Goal: Task Accomplishment & Management: Complete application form

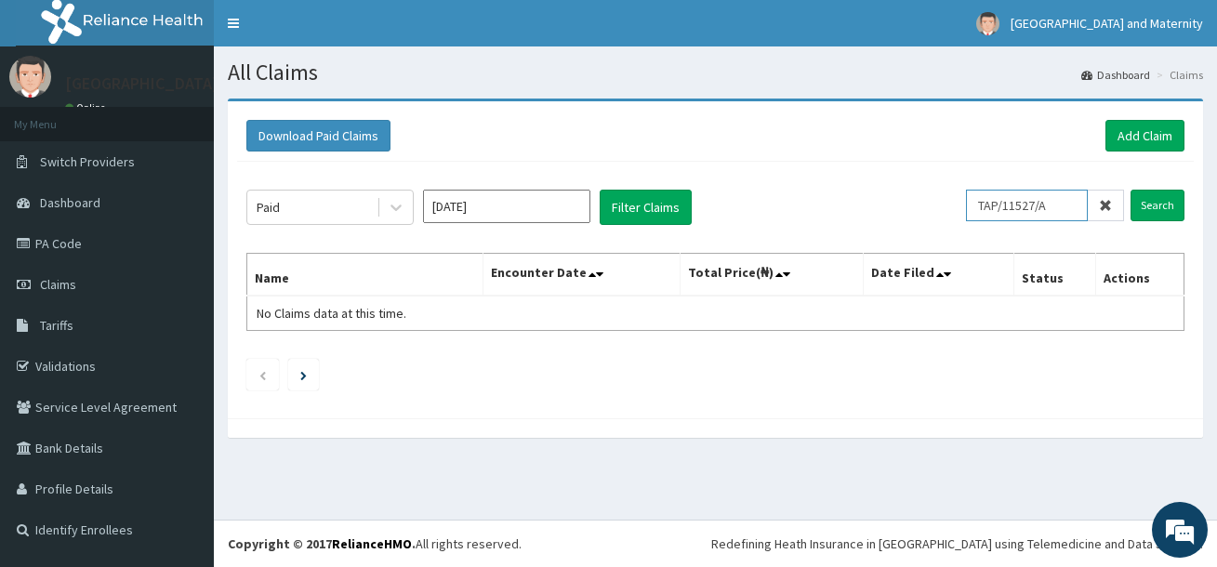
click at [1060, 203] on input "TAP/11527/A" at bounding box center [1027, 206] width 122 height 32
click at [1160, 203] on input "Search" at bounding box center [1157, 206] width 54 height 32
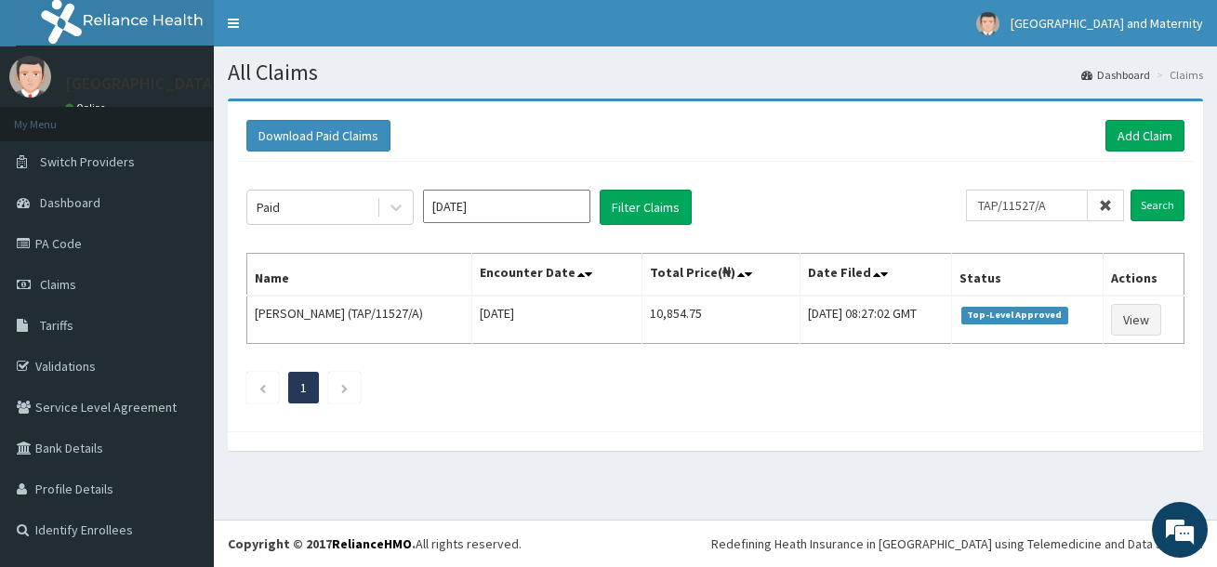
click at [658, 144] on div "Download Paid Claims Add Claim" at bounding box center [715, 136] width 938 height 32
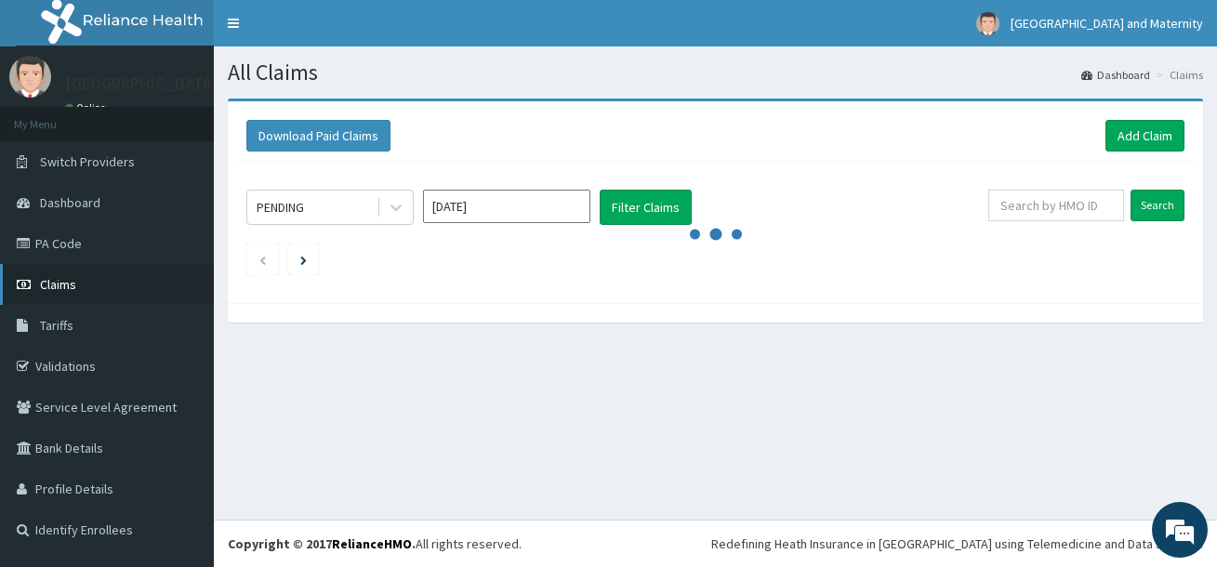
click at [65, 278] on span "Claims" at bounding box center [58, 284] width 36 height 17
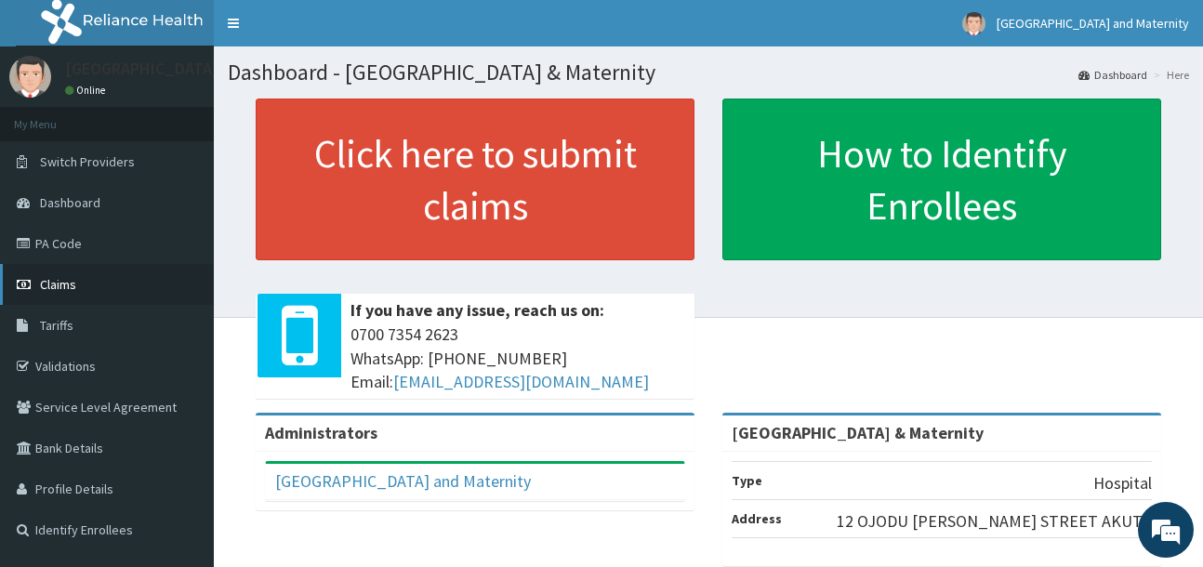
click at [93, 283] on link "Claims" at bounding box center [107, 284] width 214 height 41
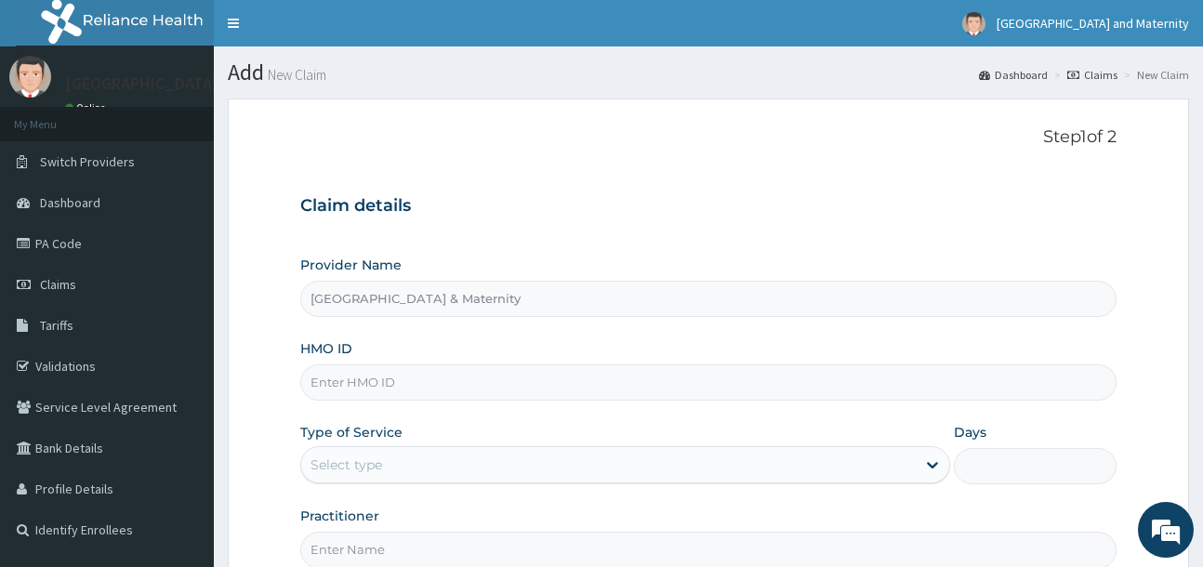
click at [381, 379] on input "HMO ID" at bounding box center [707, 382] width 815 height 36
paste input "ELG/10066/B"
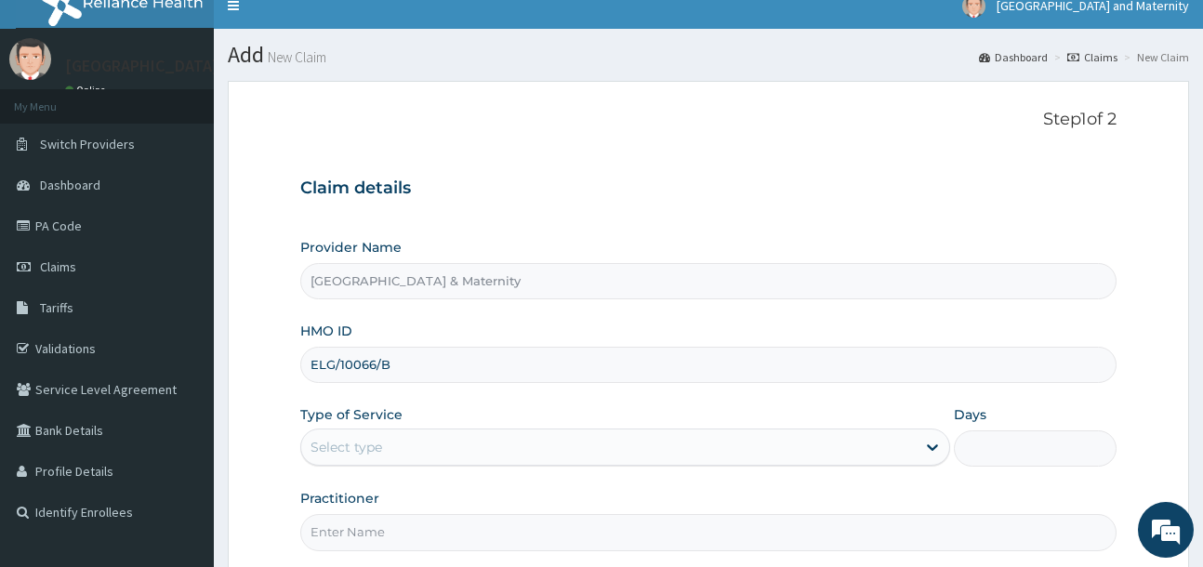
scroll to position [197, 0]
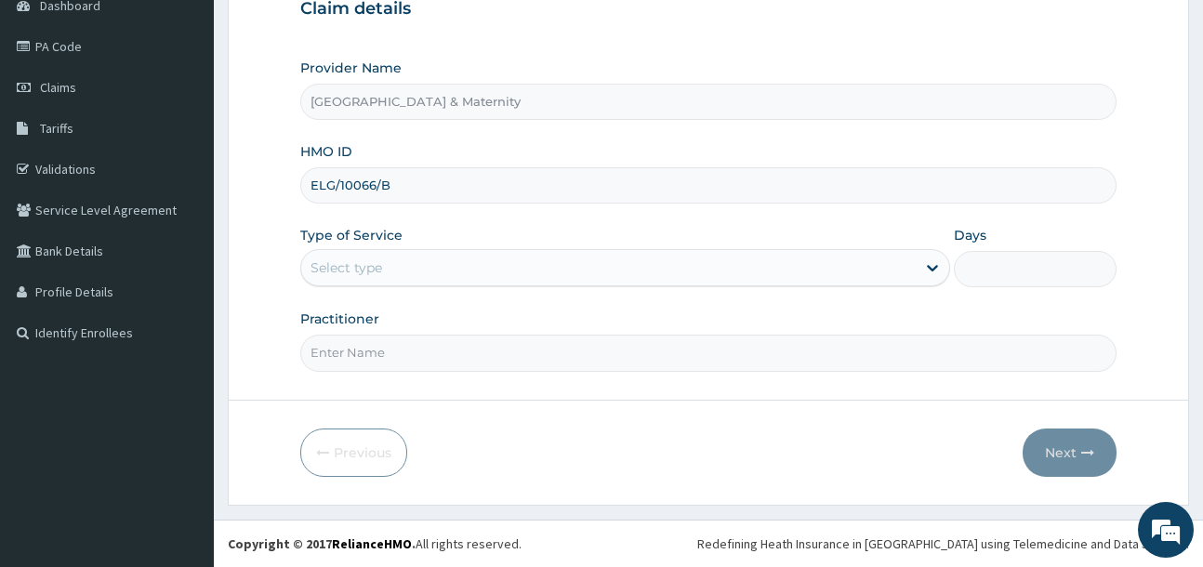
type input "ELG/10066/B"
click at [467, 261] on div "Select type" at bounding box center [608, 268] width 614 height 30
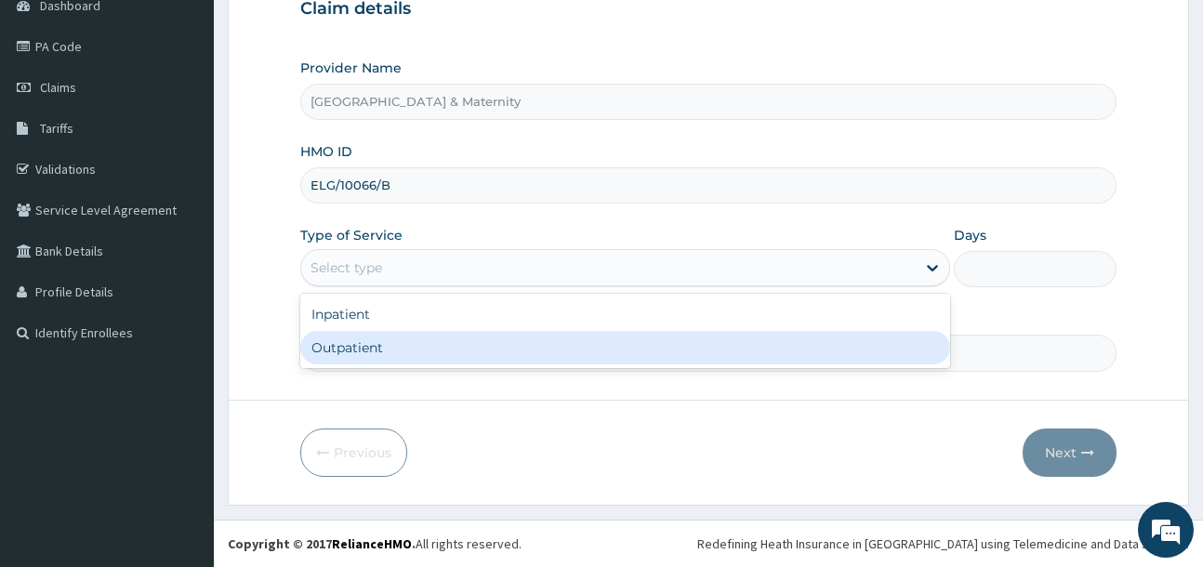
click at [462, 348] on div "Outpatient" at bounding box center [625, 347] width 650 height 33
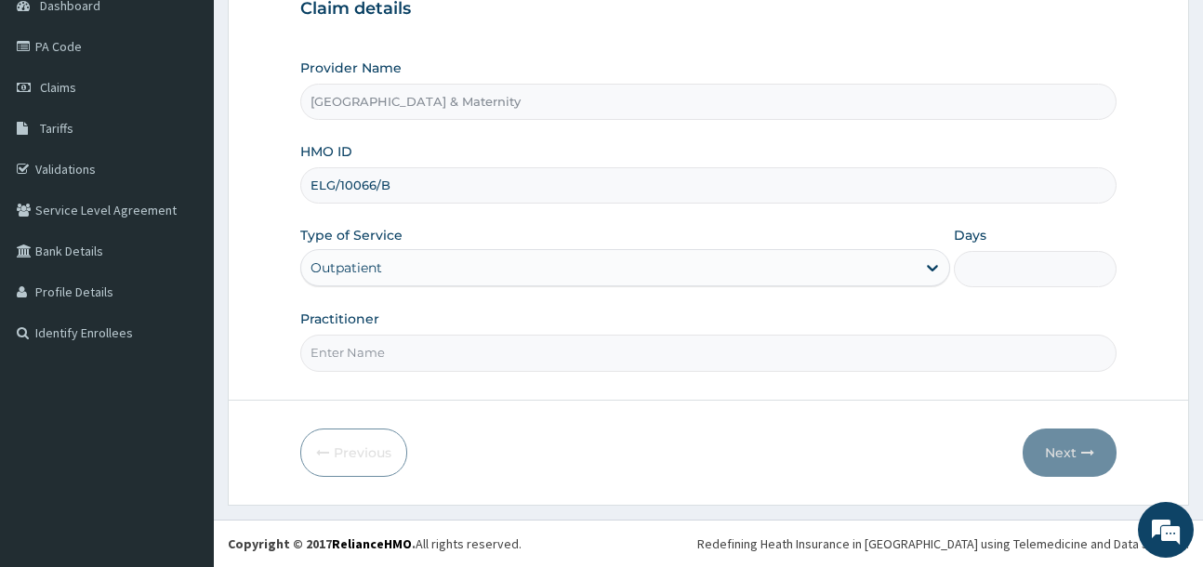
type input "1"
click at [482, 342] on input "Practitioner" at bounding box center [707, 353] width 815 height 36
type input "Dr Adeosun"
click at [1061, 454] on button "Next" at bounding box center [1069, 452] width 94 height 48
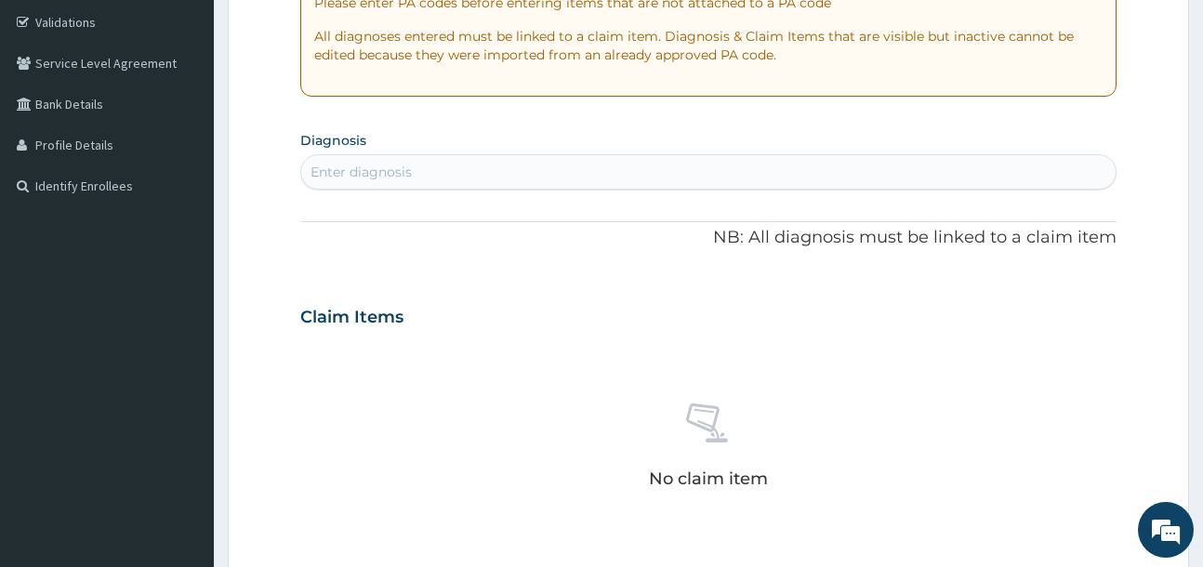
scroll to position [383, 0]
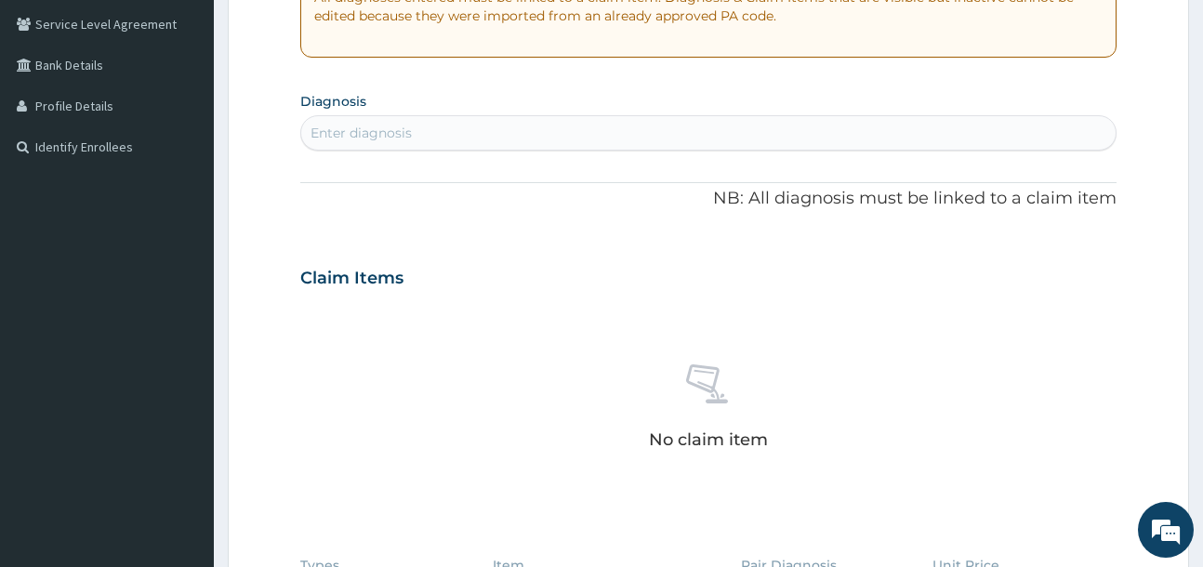
click at [462, 138] on div "Enter diagnosis" at bounding box center [707, 133] width 813 height 30
type input "constipatio"
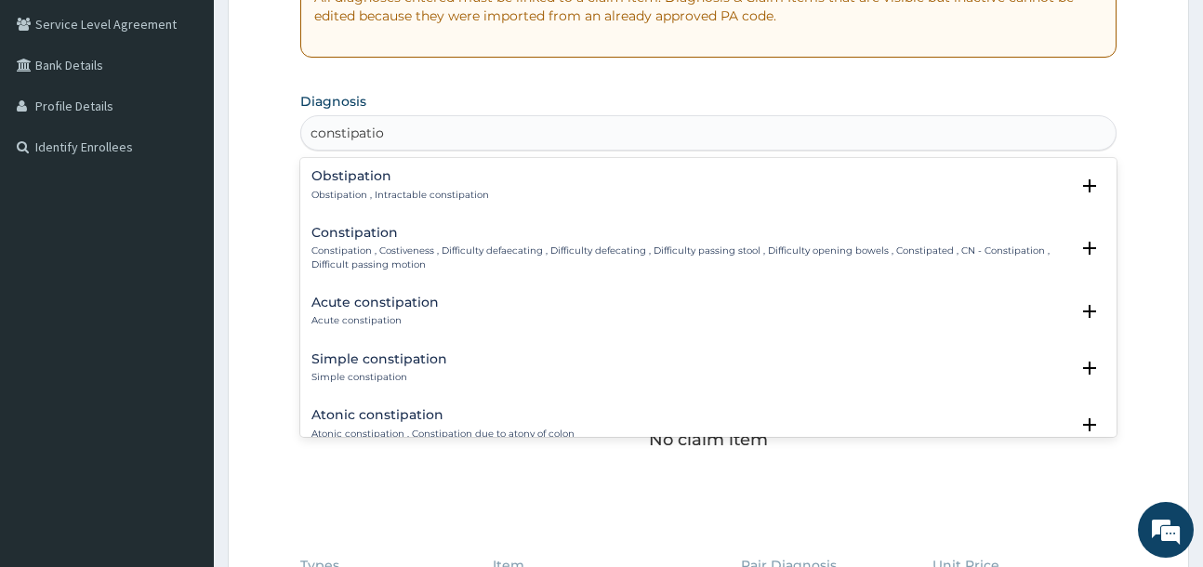
click at [396, 237] on h4 "Constipation" at bounding box center [689, 233] width 756 height 14
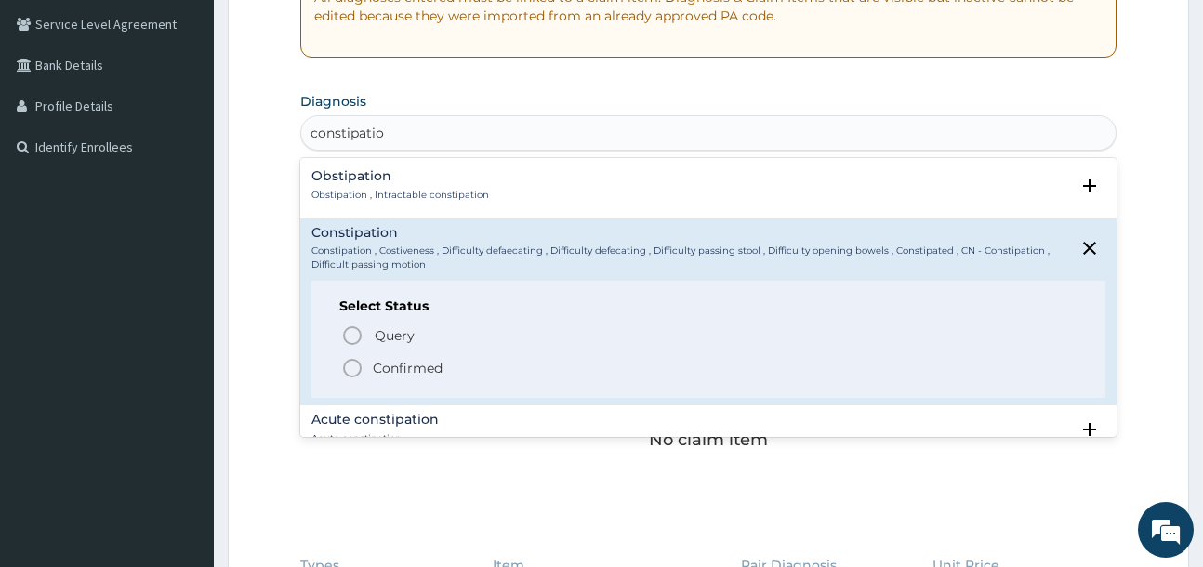
click at [472, 367] on span "Confirmed" at bounding box center [708, 368] width 735 height 22
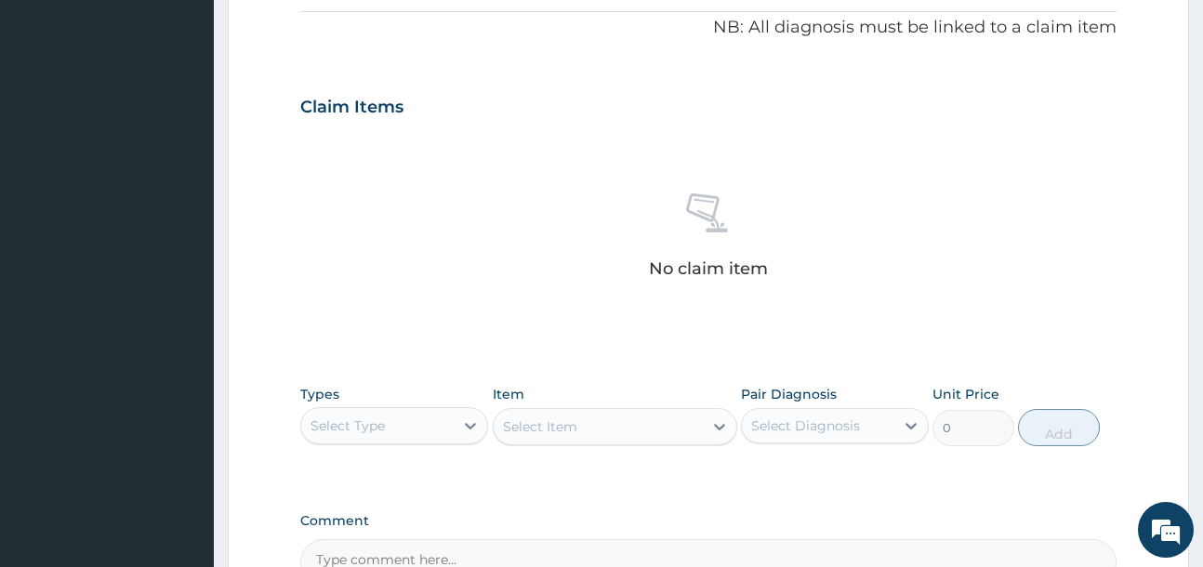
scroll to position [569, 0]
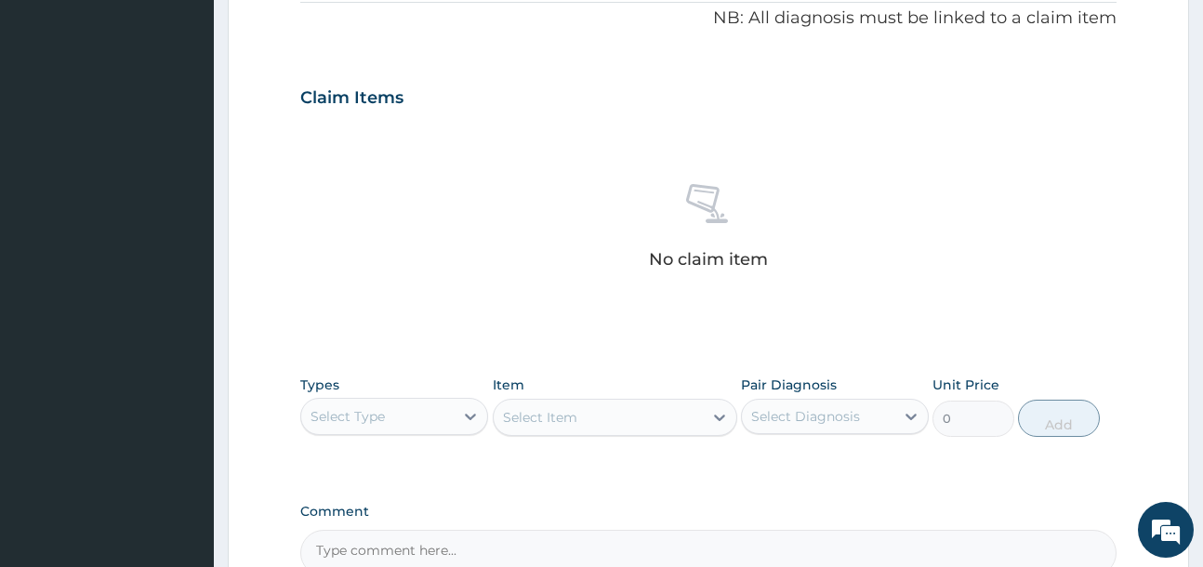
click at [421, 426] on div "Select Type" at bounding box center [377, 416] width 152 height 30
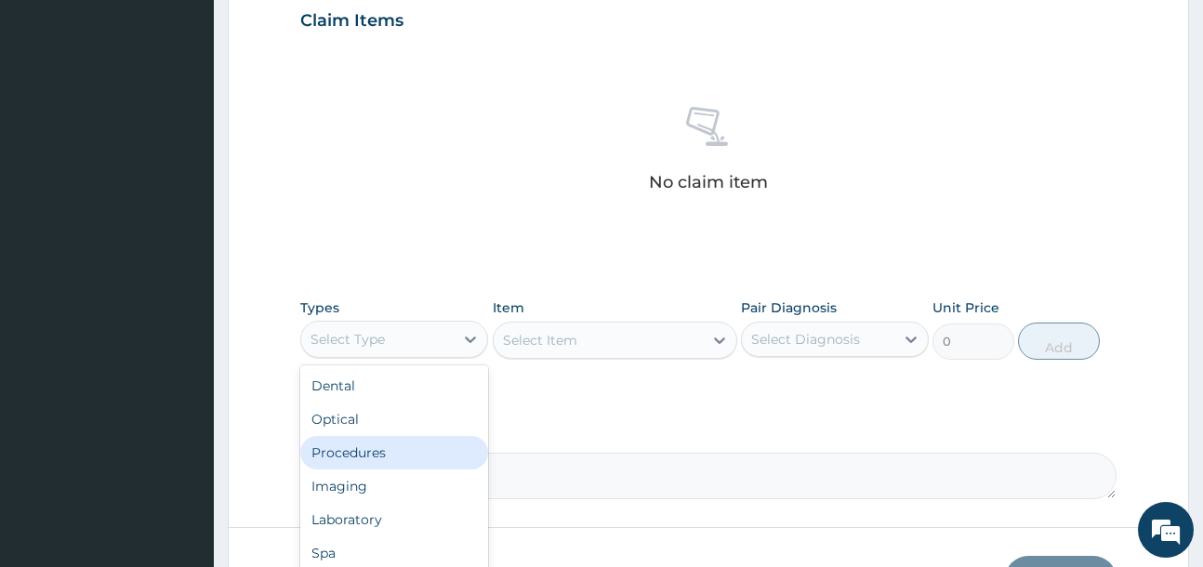
scroll to position [755, 0]
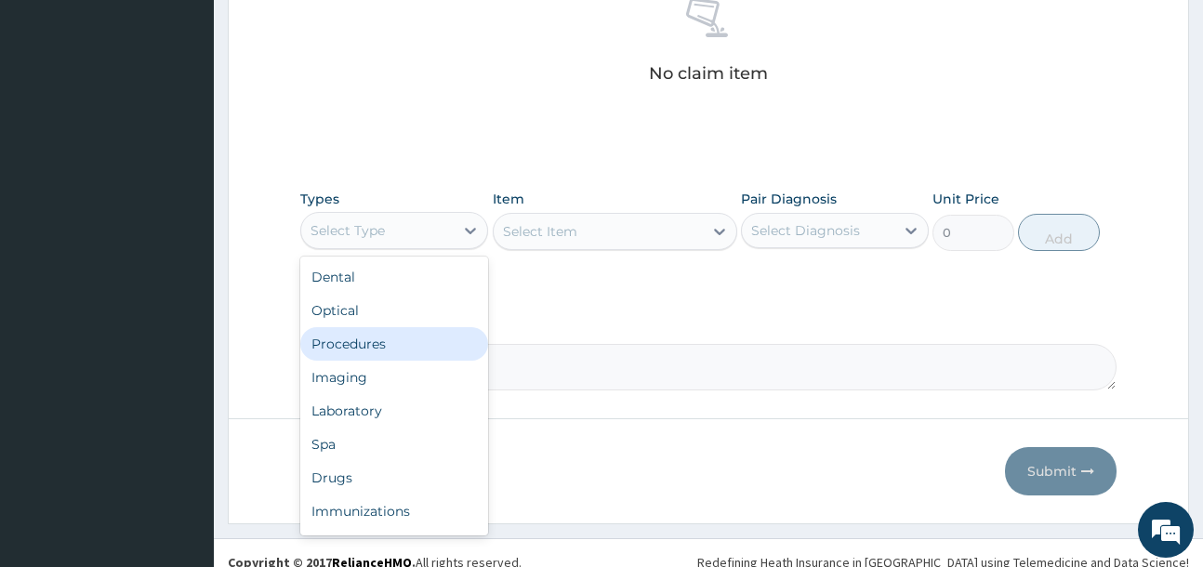
drag, startPoint x: 400, startPoint y: 351, endPoint x: 596, endPoint y: 254, distance: 219.0
click at [408, 348] on div "Procedures" at bounding box center [394, 343] width 188 height 33
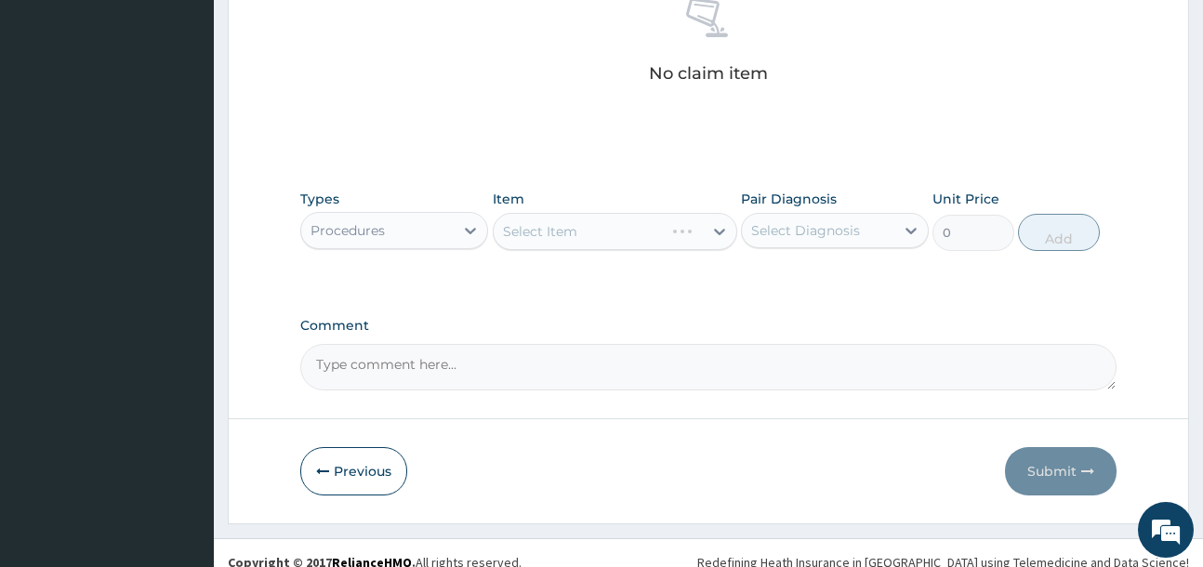
click at [608, 245] on div "Select Item" at bounding box center [615, 231] width 244 height 37
click at [644, 240] on div "Select Item" at bounding box center [597, 232] width 209 height 30
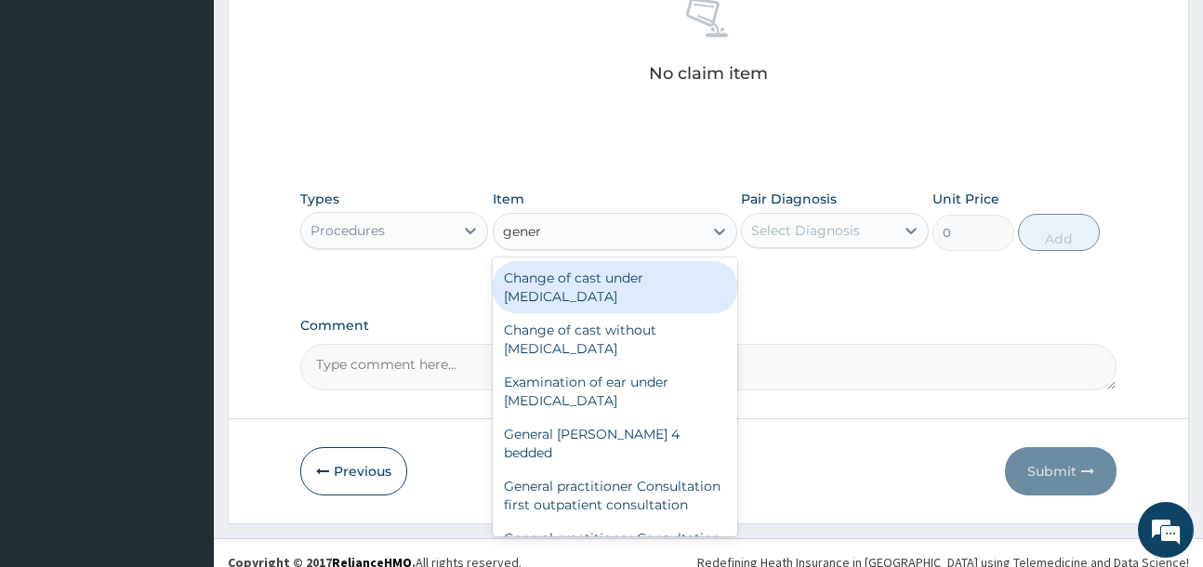
type input "genera"
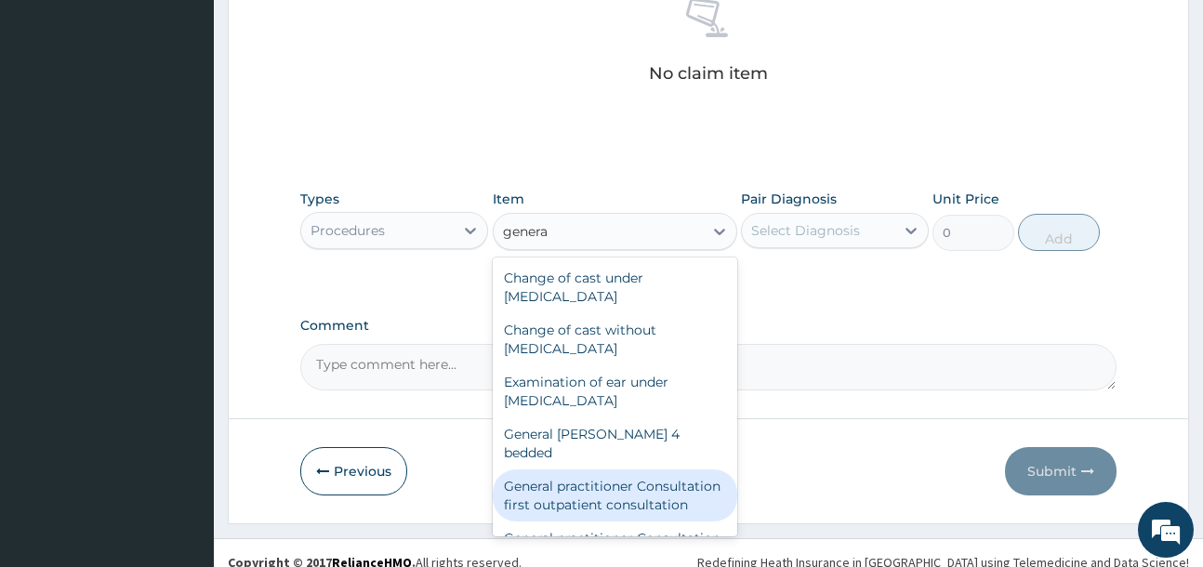
click at [619, 496] on div "General practitioner Consultation first outpatient consultation" at bounding box center [615, 495] width 244 height 52
type input "4000"
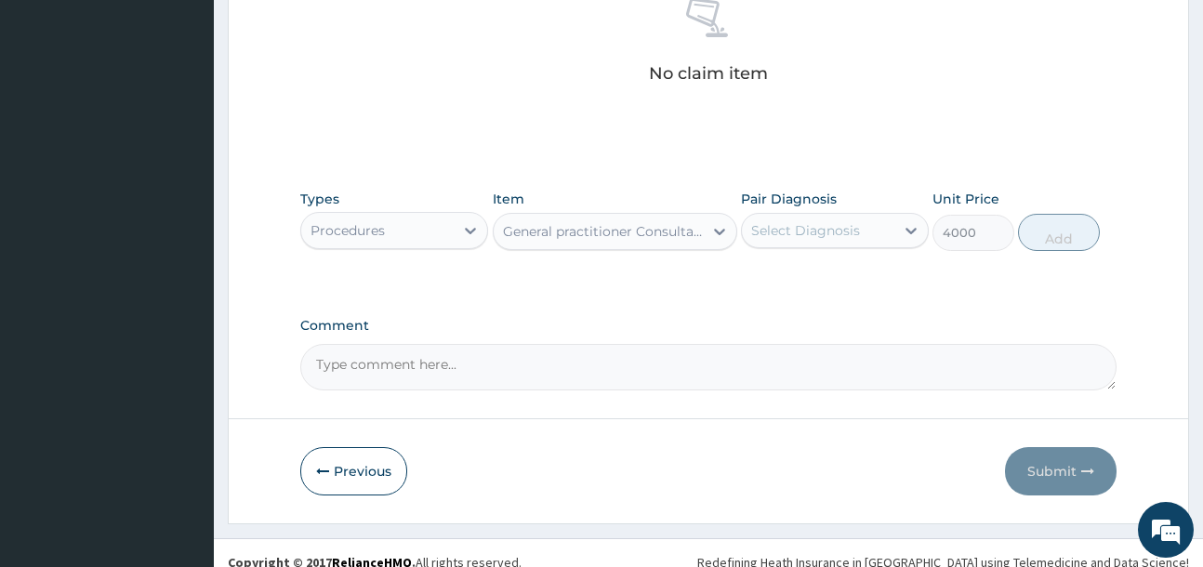
click at [830, 237] on div "Select Diagnosis" at bounding box center [805, 230] width 109 height 19
drag, startPoint x: 835, startPoint y: 280, endPoint x: 1042, endPoint y: 245, distance: 210.1
click at [840, 279] on label "Constipation" at bounding box center [814, 276] width 86 height 19
checkbox input "true"
click at [1078, 242] on button "Add" at bounding box center [1059, 232] width 82 height 37
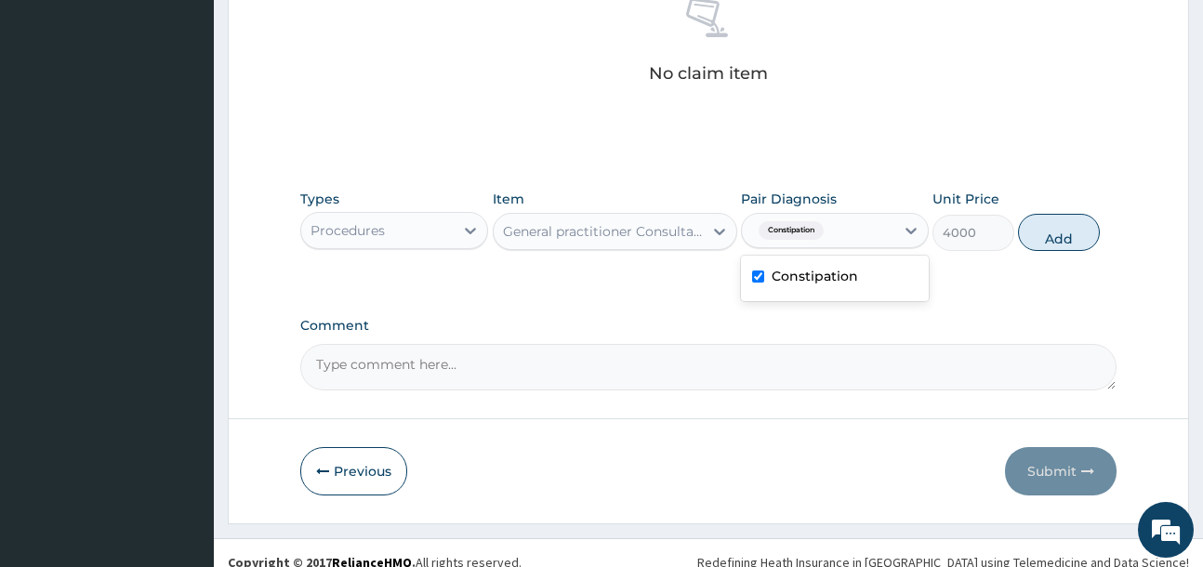
type input "0"
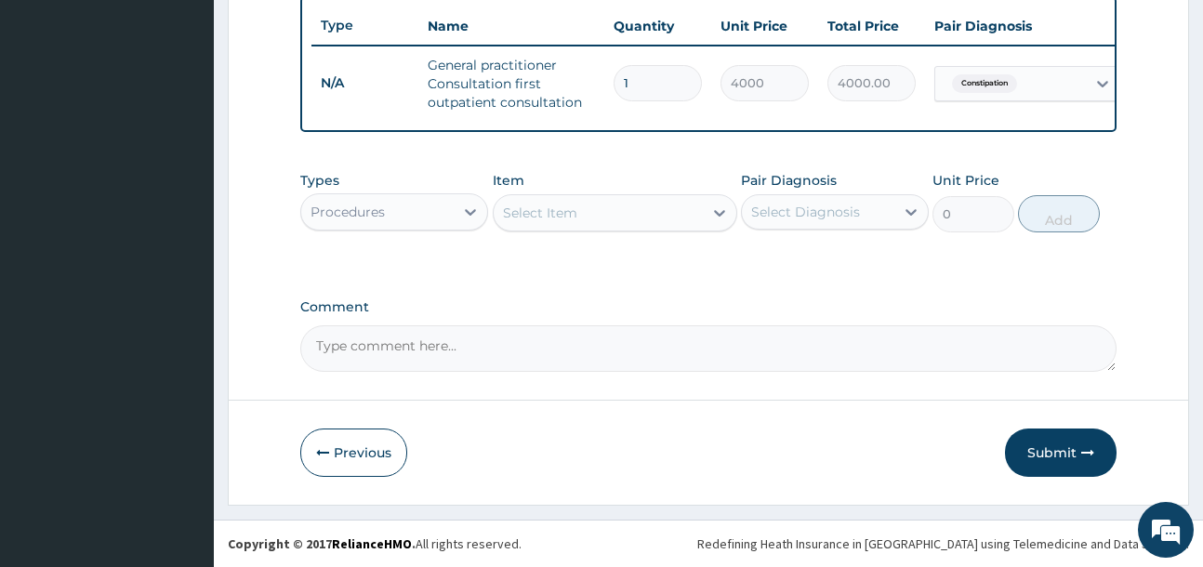
scroll to position [709, 0]
click at [365, 204] on div "Procedures" at bounding box center [347, 212] width 74 height 19
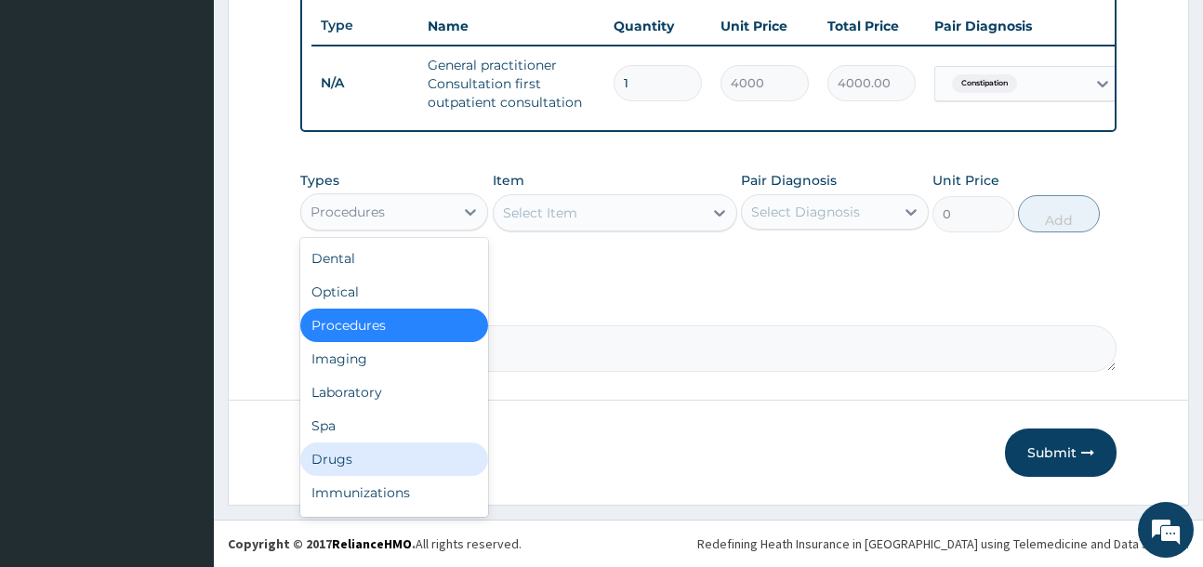
click at [384, 441] on div "Dental Optical Procedures Imaging Laboratory Spa Drugs Immunizations Others Gym" at bounding box center [394, 377] width 188 height 279
click at [387, 465] on div "Drugs" at bounding box center [394, 458] width 188 height 33
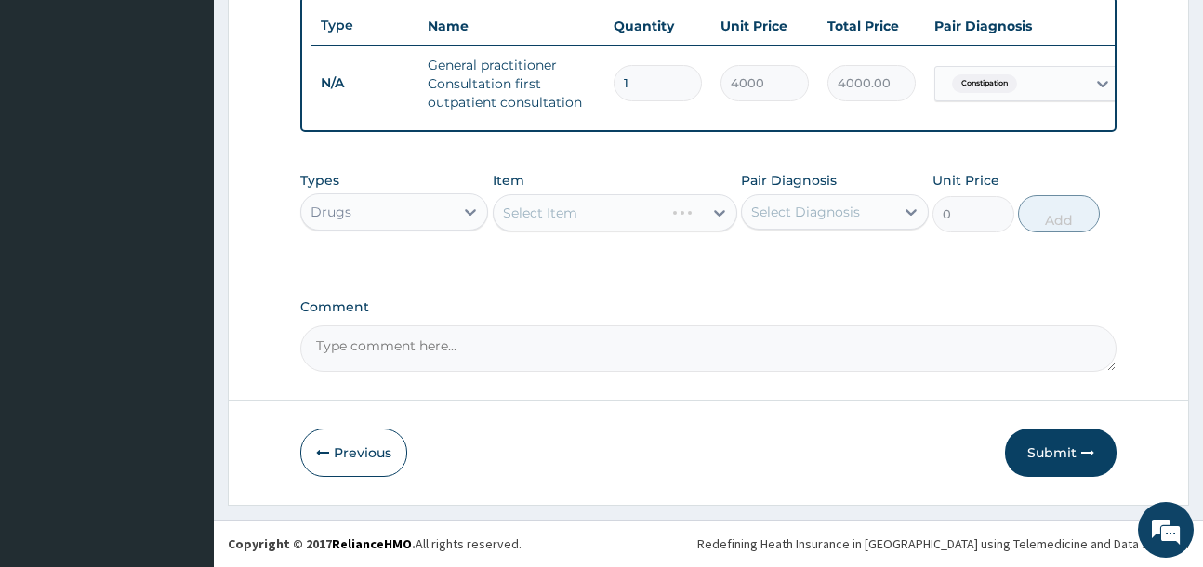
click at [547, 217] on div "Select Item" at bounding box center [615, 212] width 244 height 37
click at [622, 222] on div "Select Item" at bounding box center [597, 213] width 209 height 30
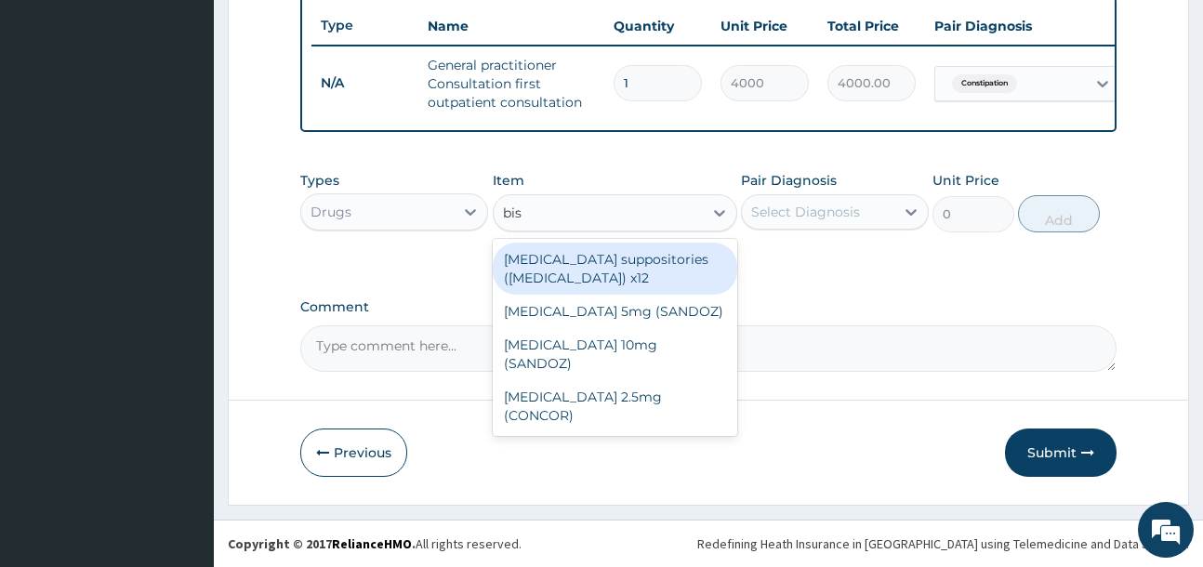
type input "bisa"
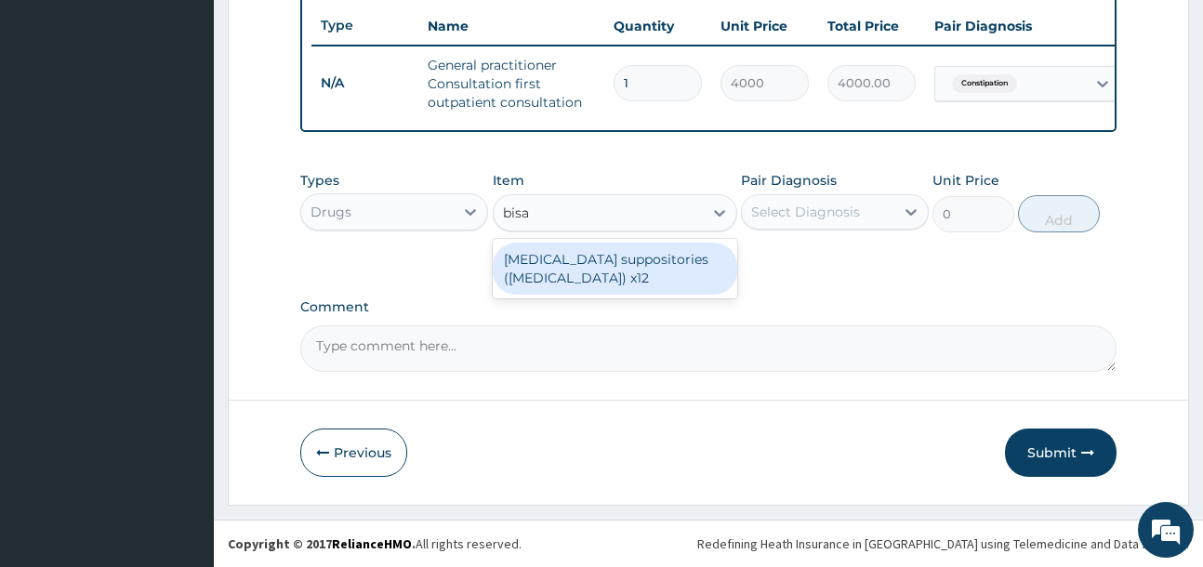
click at [674, 273] on div "[MEDICAL_DATA] suppositories ([MEDICAL_DATA]) x12" at bounding box center [615, 269] width 244 height 52
type input "827.75"
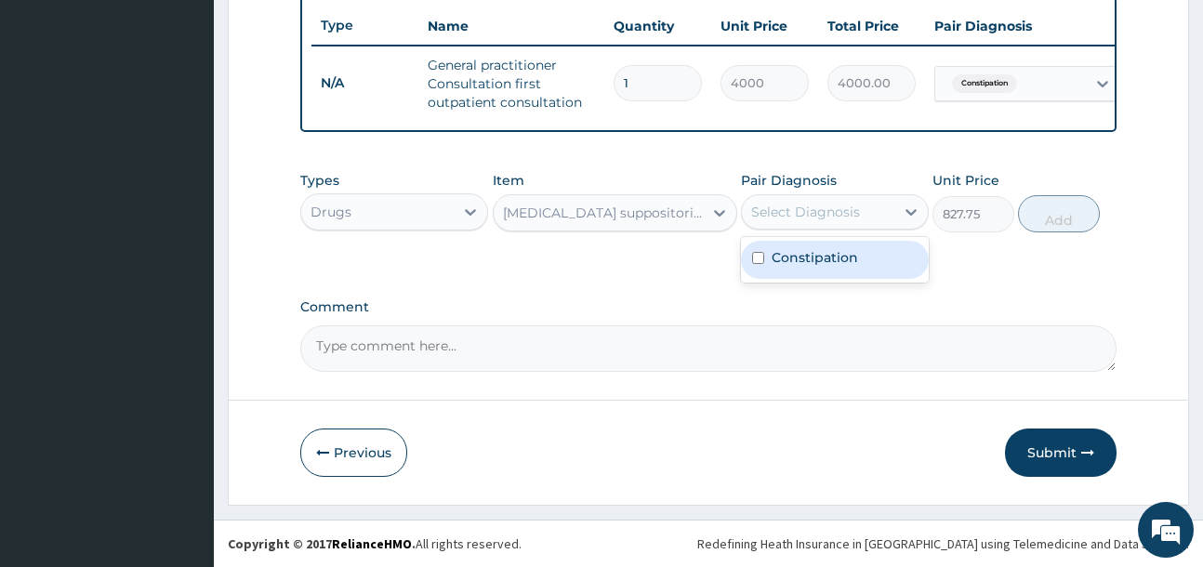
click at [827, 213] on div "Select Diagnosis" at bounding box center [805, 212] width 109 height 19
click at [856, 215] on div "Select Diagnosis" at bounding box center [805, 212] width 109 height 19
click at [854, 248] on label "Constipation" at bounding box center [814, 257] width 86 height 19
checkbox input "true"
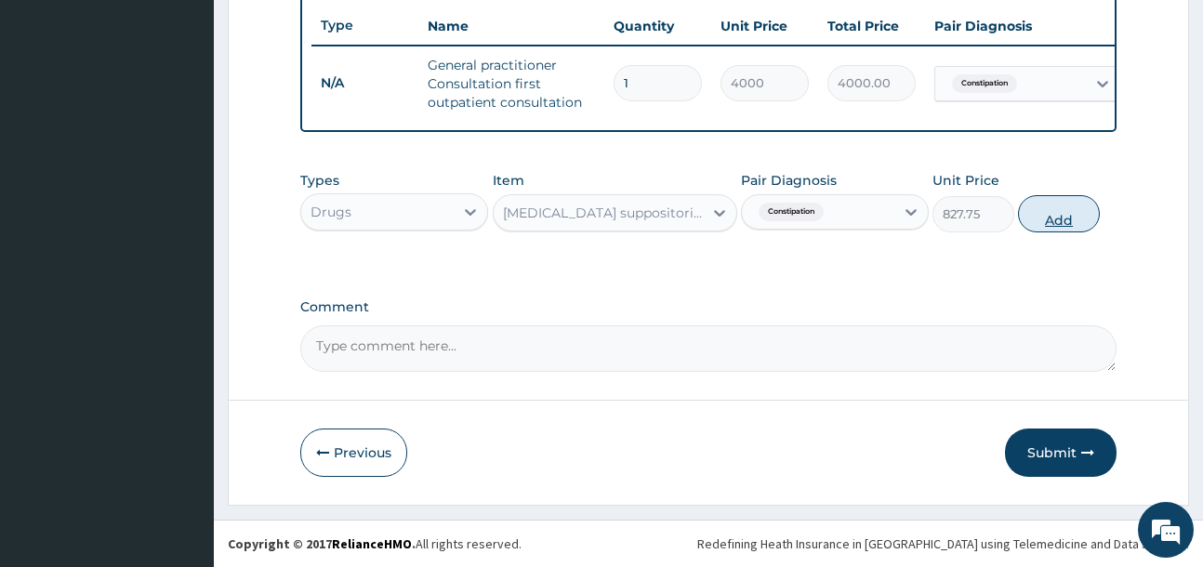
click at [1053, 206] on button "Add" at bounding box center [1059, 213] width 82 height 37
type input "0"
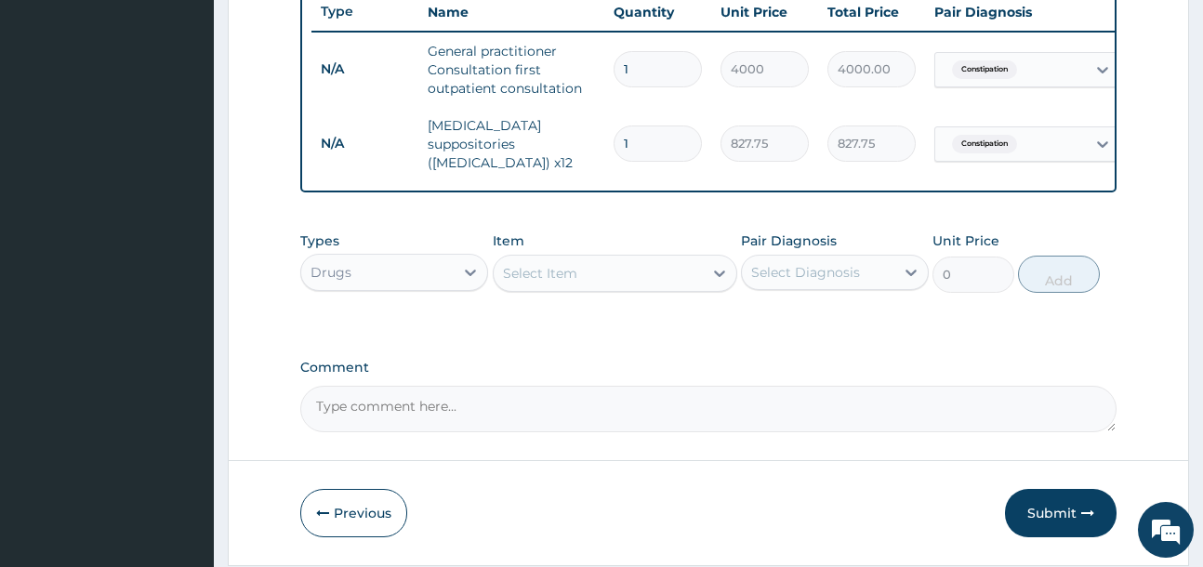
click at [634, 279] on div "Select Item" at bounding box center [597, 273] width 209 height 30
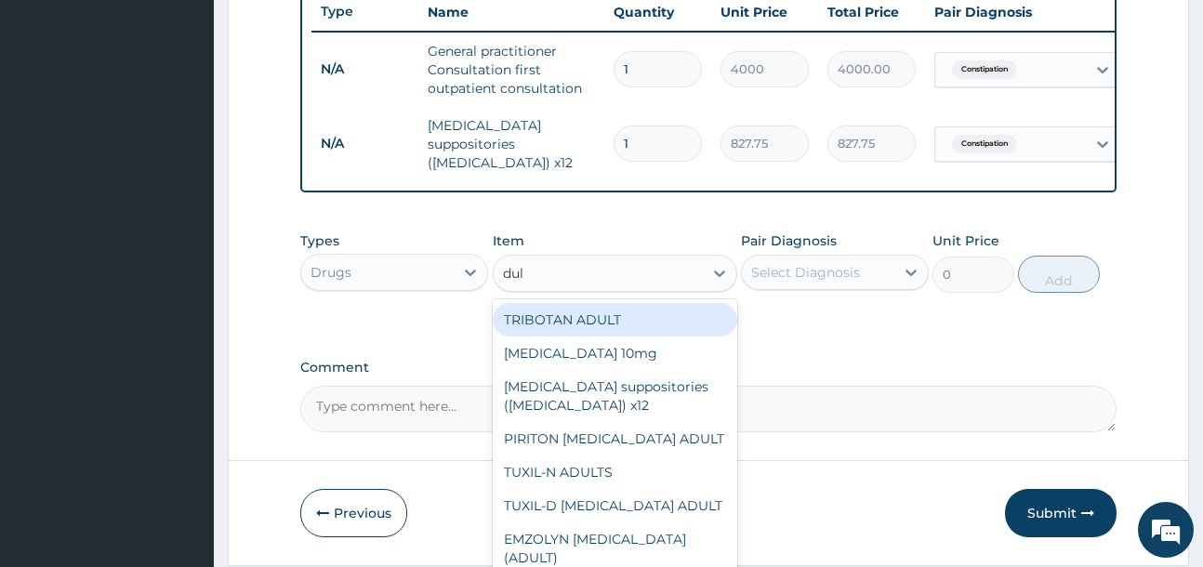
type input "dulc"
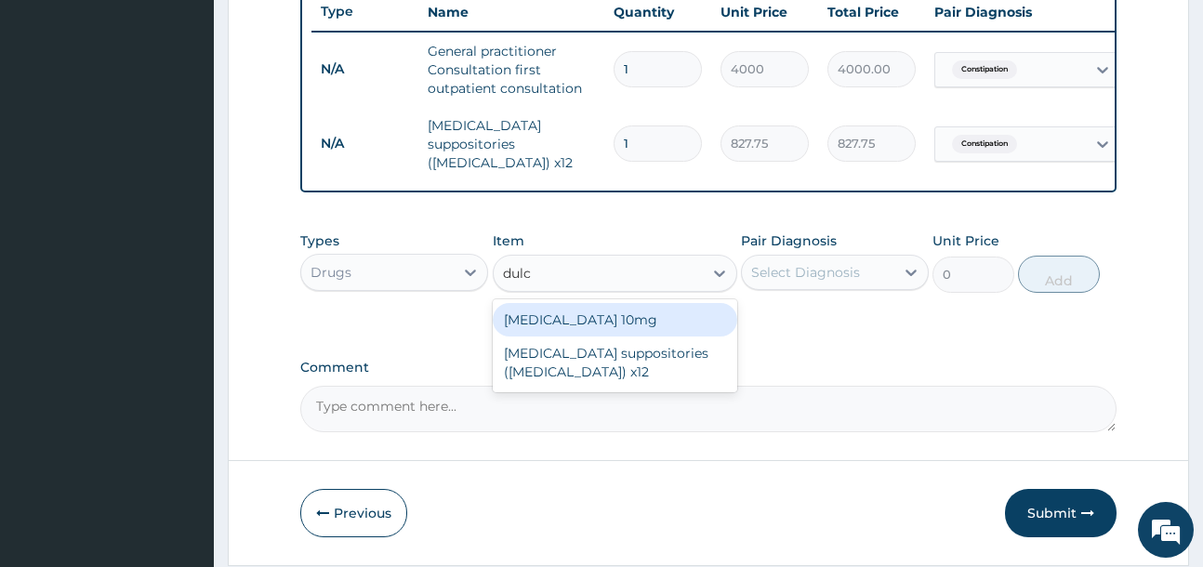
click at [694, 317] on div "[MEDICAL_DATA] 10mg" at bounding box center [615, 319] width 244 height 33
type input "141.9"
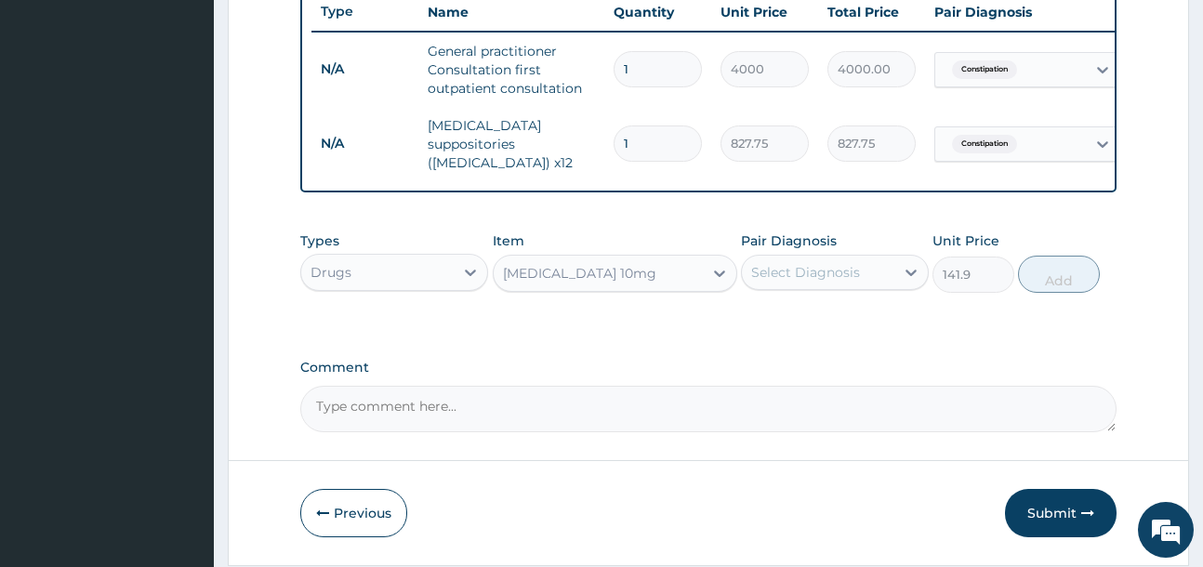
click at [523, 277] on div "[MEDICAL_DATA] 10mg" at bounding box center [579, 273] width 153 height 19
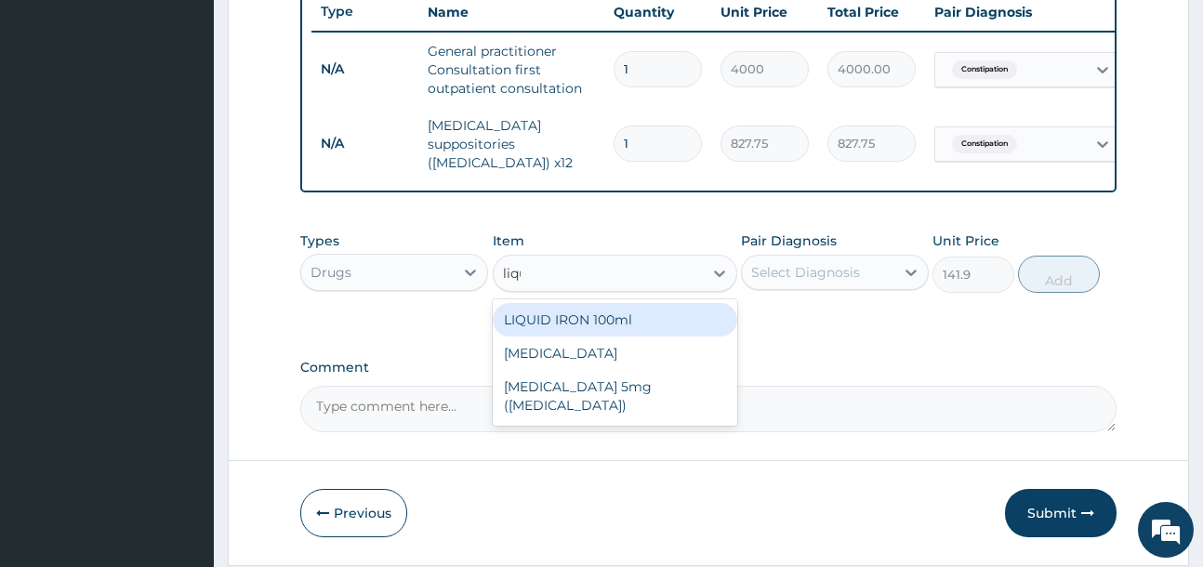
scroll to position [0, 0]
type input "liqui"
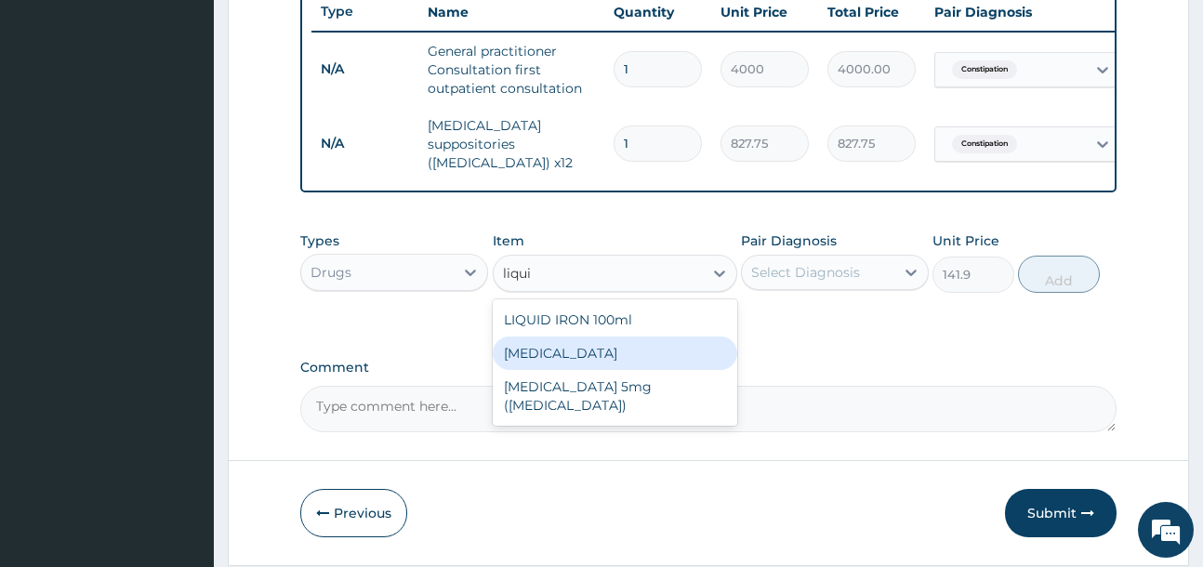
click at [620, 355] on div "[MEDICAL_DATA]" at bounding box center [615, 352] width 244 height 33
type input "1182.5"
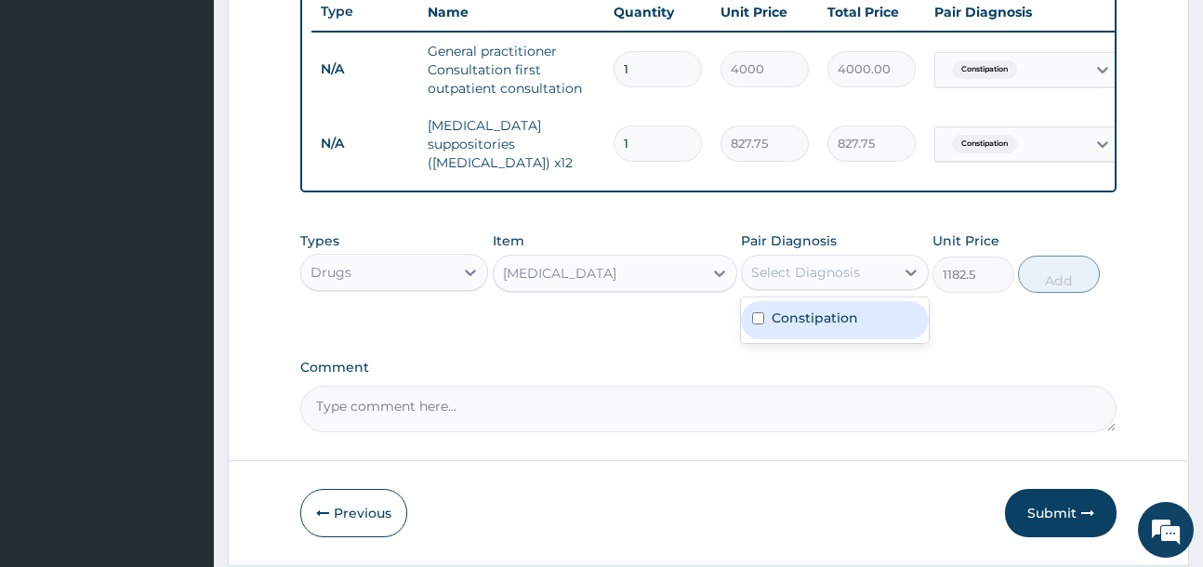
click at [796, 270] on div "Select Diagnosis" at bounding box center [805, 272] width 109 height 19
click at [810, 325] on label "Constipation" at bounding box center [814, 318] width 86 height 19
checkbox input "true"
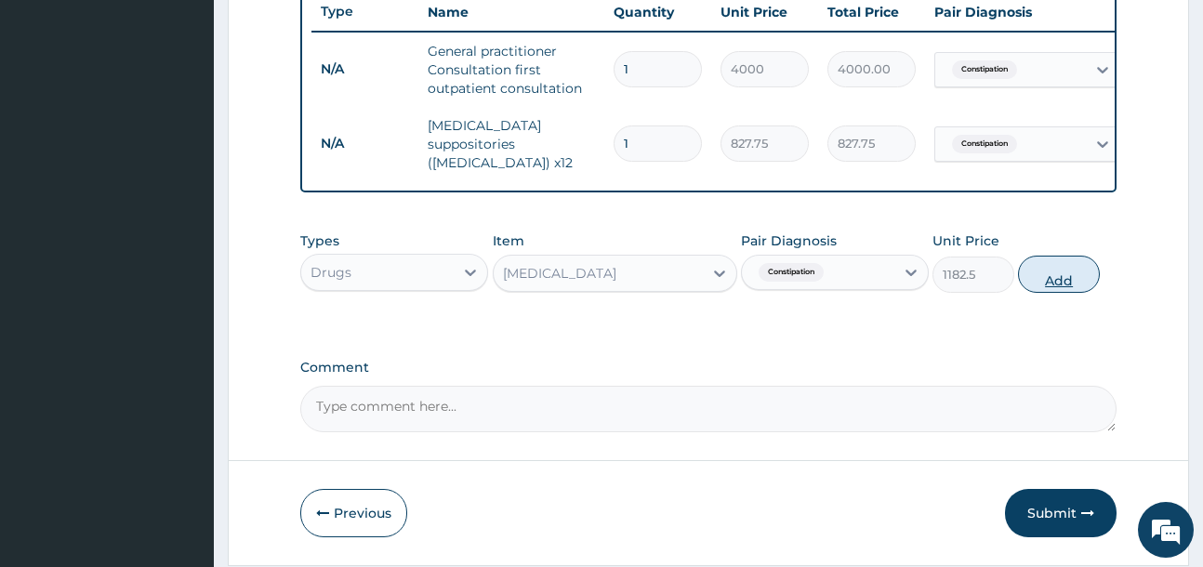
click at [1072, 284] on button "Add" at bounding box center [1059, 274] width 82 height 37
type input "0"
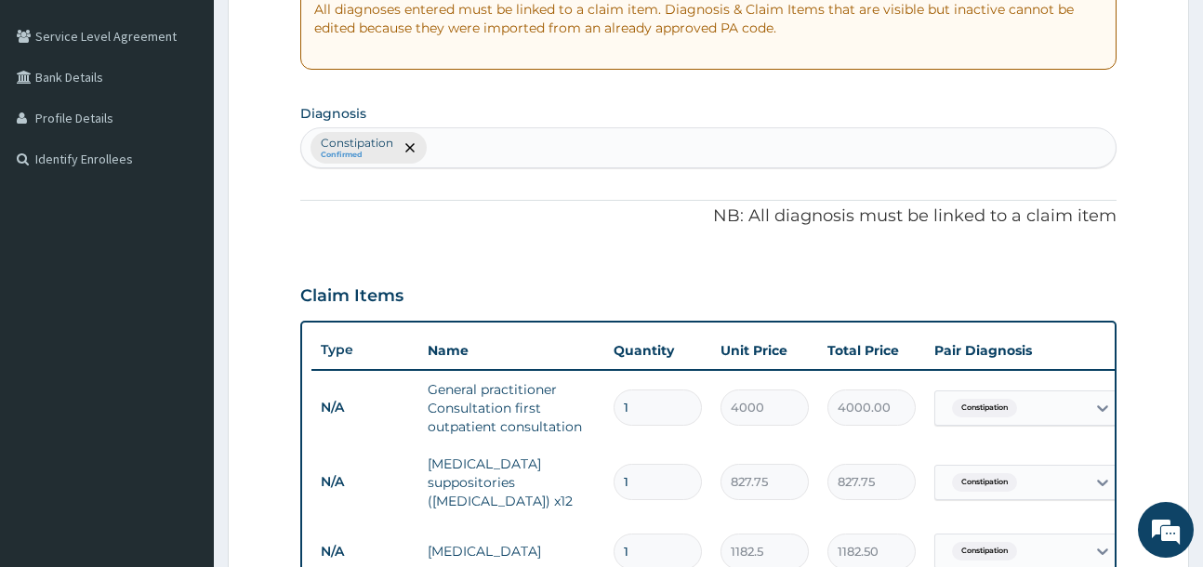
scroll to position [337, 0]
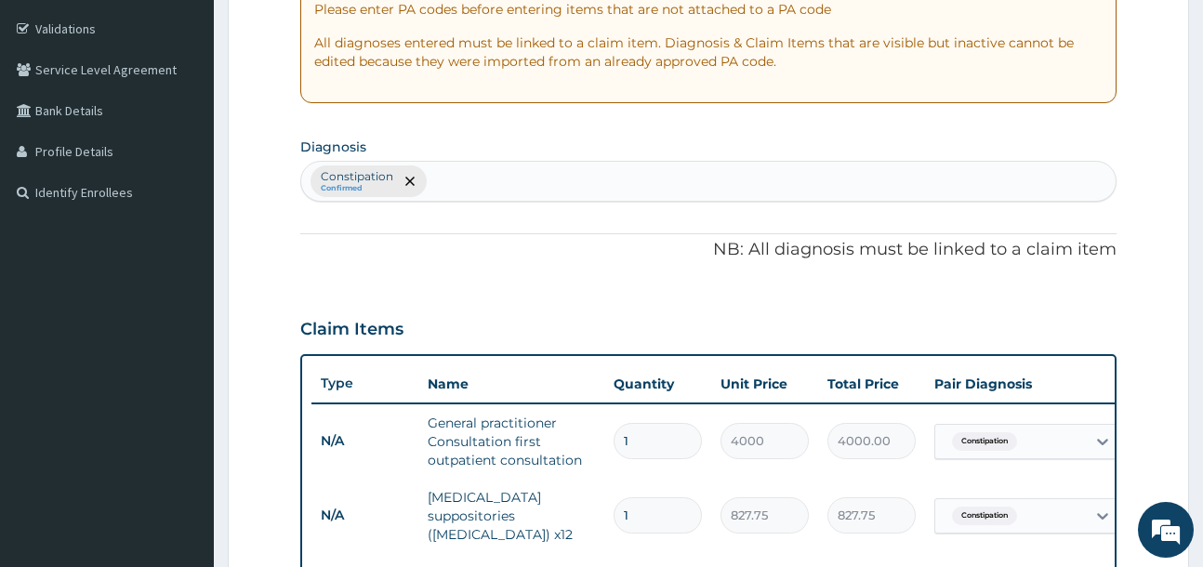
click at [521, 179] on div "Constipation Confirmed" at bounding box center [707, 181] width 813 height 39
type input "weight loss"
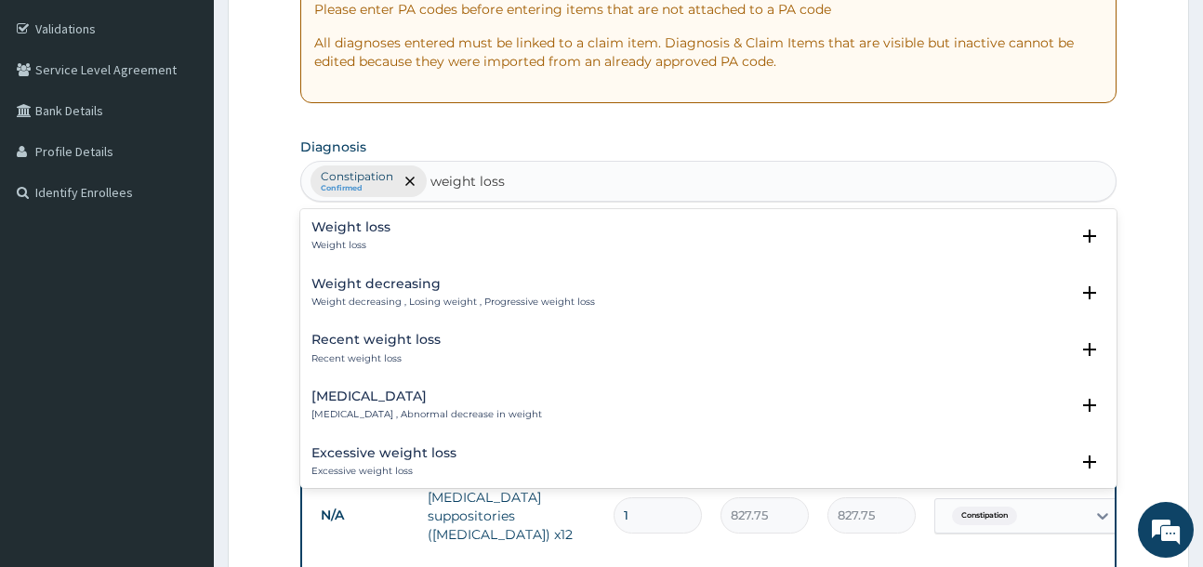
click at [410, 231] on div "Weight loss Weight loss" at bounding box center [707, 236] width 793 height 33
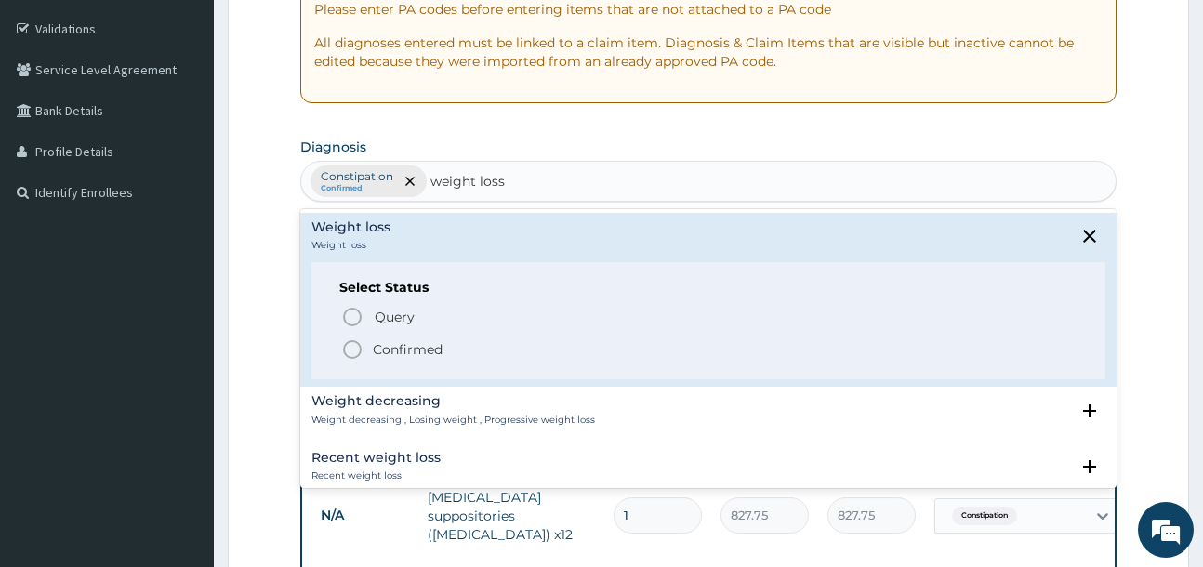
click at [396, 342] on p "Confirmed" at bounding box center [408, 349] width 70 height 19
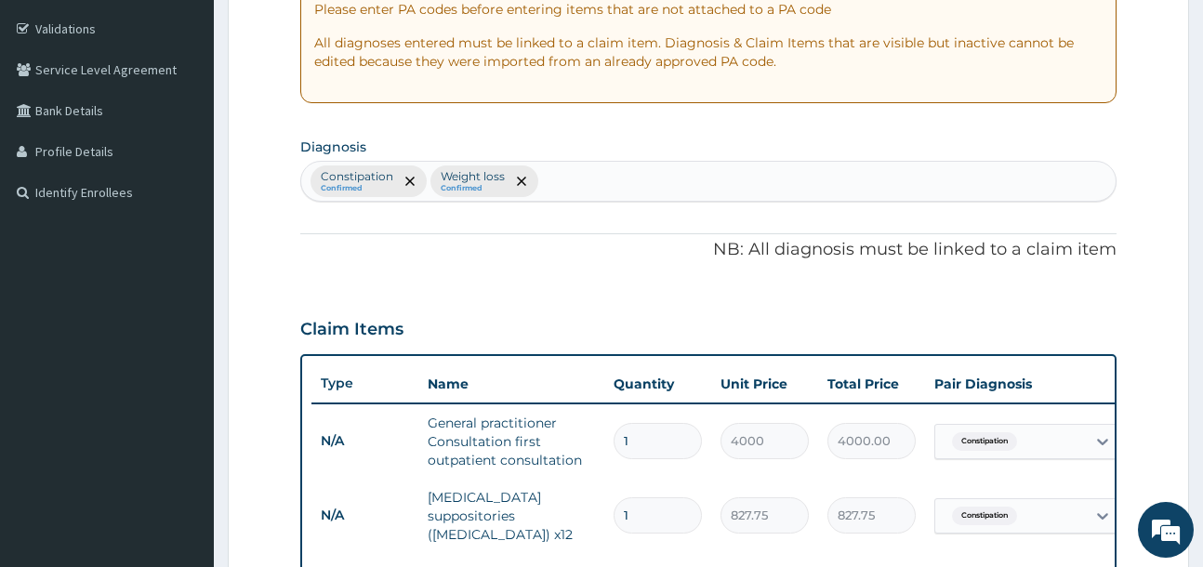
scroll to position [709, 0]
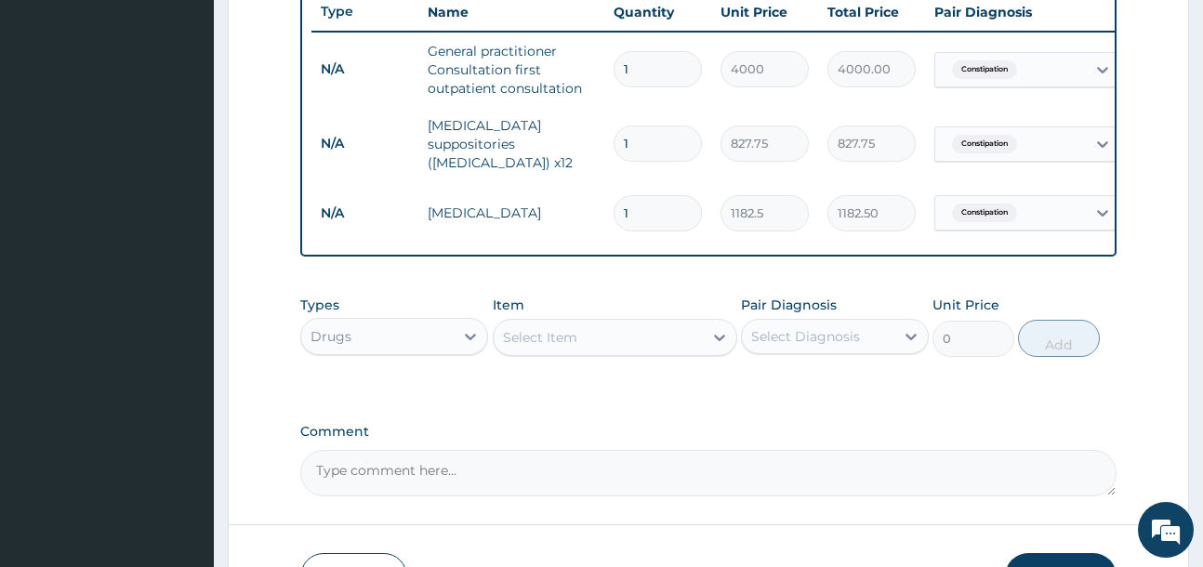
click at [556, 347] on div "Select Item" at bounding box center [540, 337] width 74 height 19
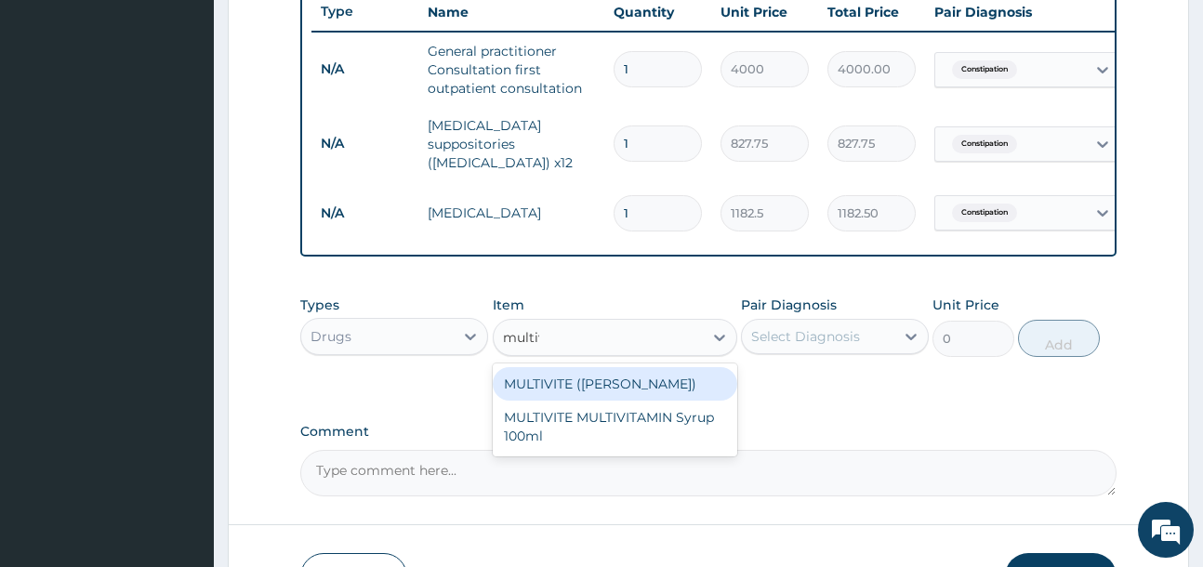
type input "multivi"
drag, startPoint x: 646, startPoint y: 384, endPoint x: 824, endPoint y: 341, distance: 183.5
click at [672, 384] on div "MULTIVITE ([PERSON_NAME])" at bounding box center [615, 383] width 244 height 33
type input "23.65"
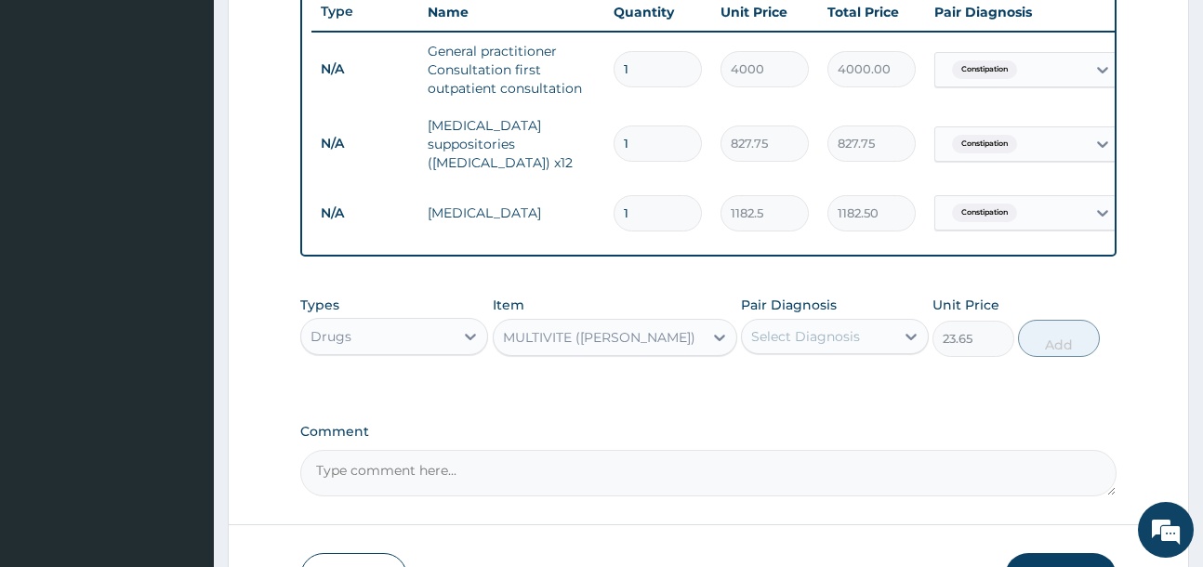
click at [825, 342] on div "Select Diagnosis" at bounding box center [805, 336] width 109 height 19
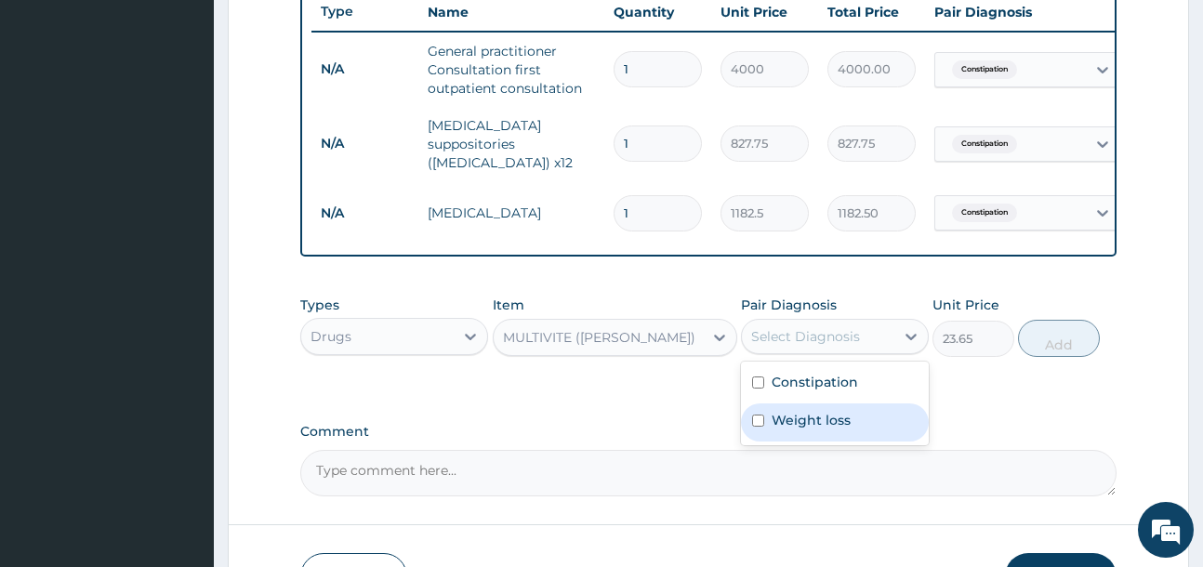
click at [839, 423] on label "Weight loss" at bounding box center [810, 420] width 79 height 19
checkbox input "true"
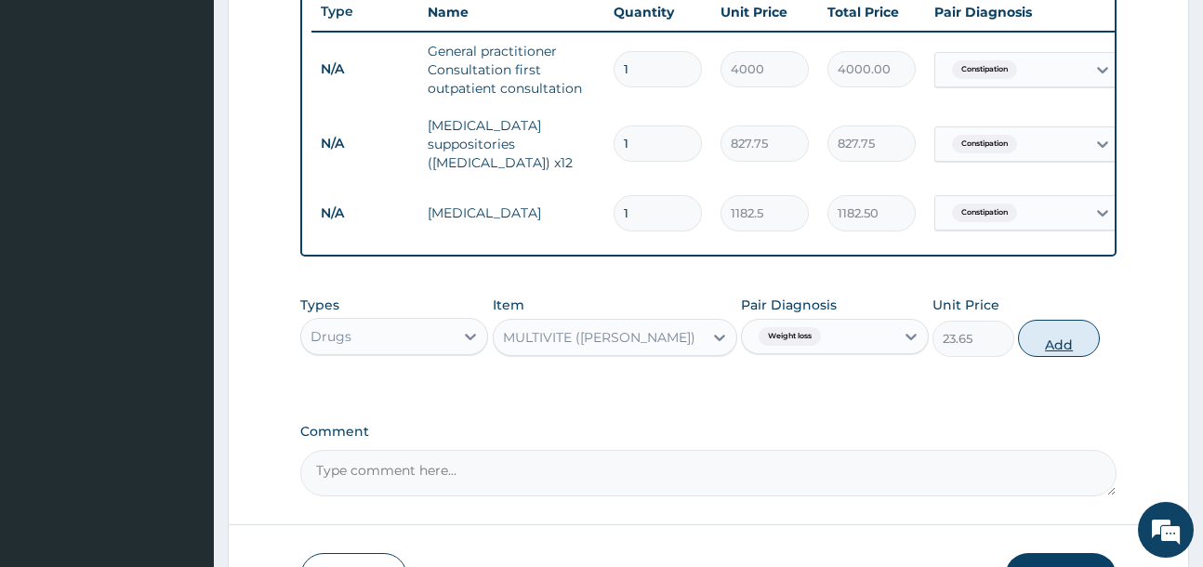
click at [1056, 346] on button "Add" at bounding box center [1059, 338] width 82 height 37
type input "0"
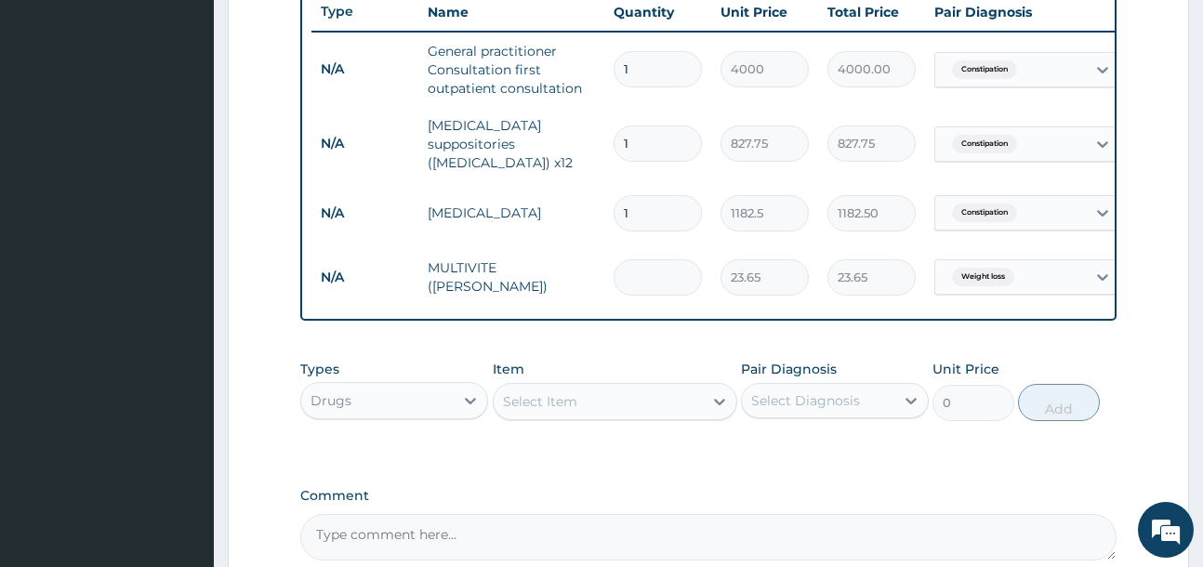
type input "0.00"
type input "3"
type input "70.95"
type input "30"
type input "709.50"
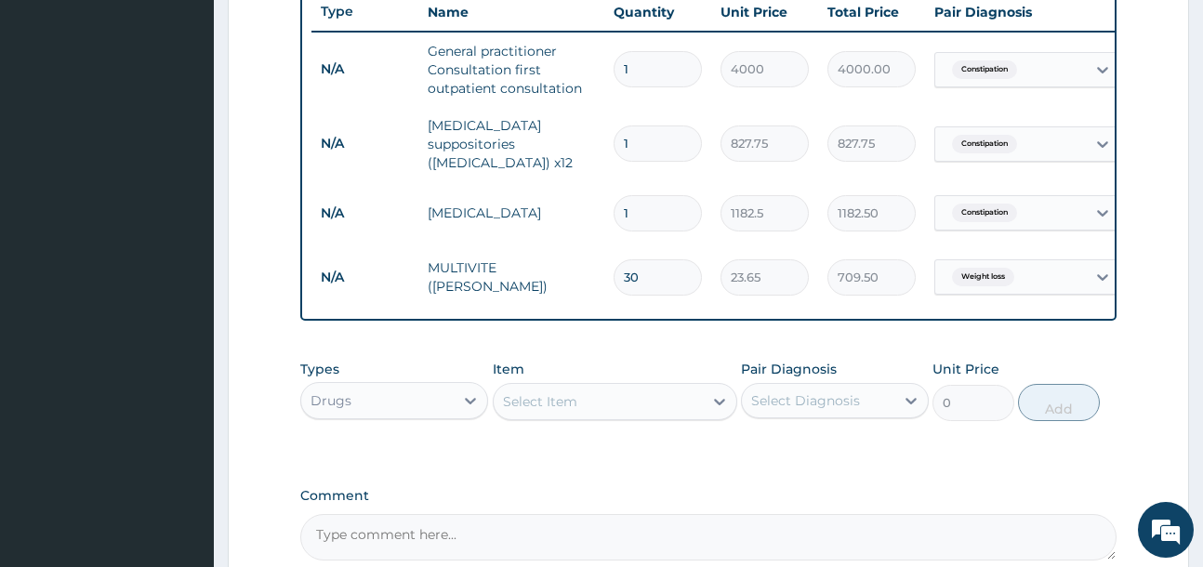
type input "30"
click at [549, 408] on div "Select Item" at bounding box center [540, 401] width 74 height 19
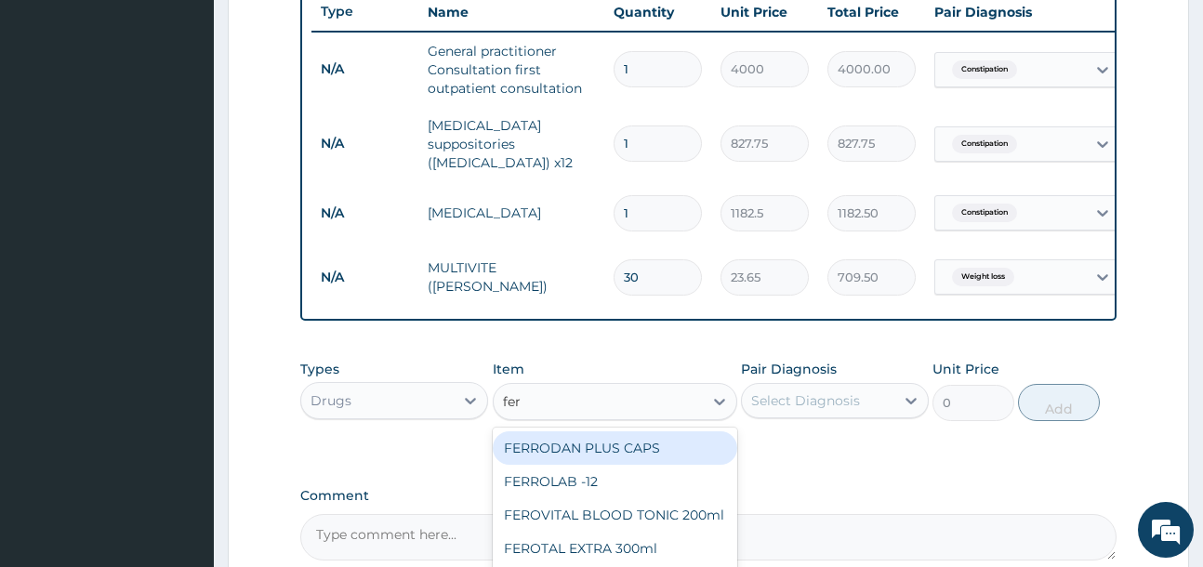
type input "ferr"
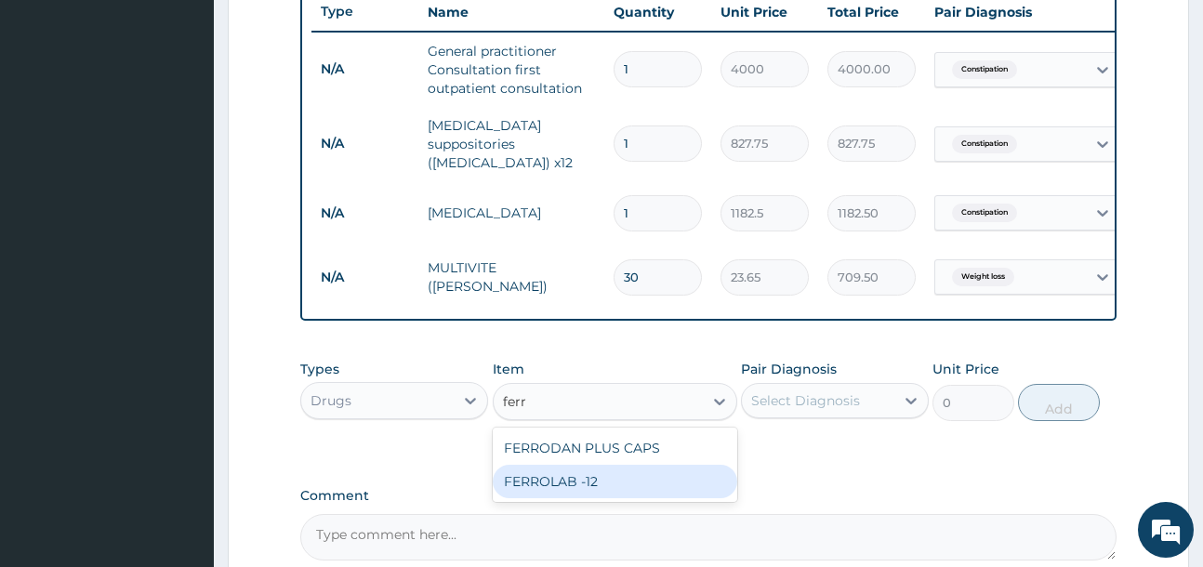
click at [625, 476] on div "FERROLAB -12" at bounding box center [615, 481] width 244 height 33
type input "23.65"
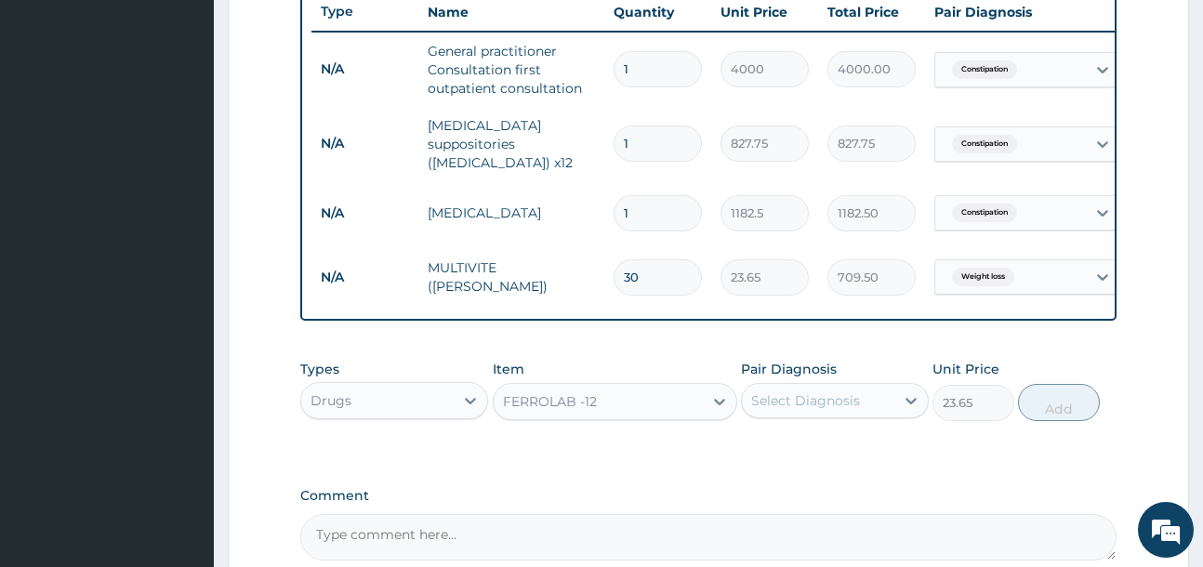
click at [831, 409] on div "Select Diagnosis" at bounding box center [805, 400] width 109 height 19
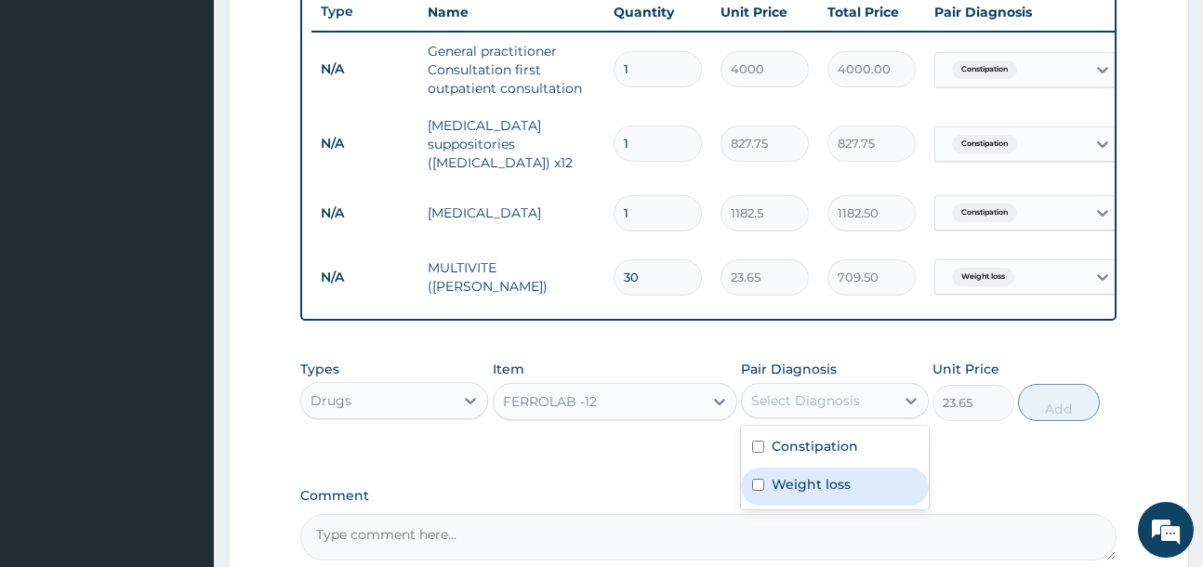
click at [839, 487] on label "Weight loss" at bounding box center [810, 484] width 79 height 19
checkbox input "true"
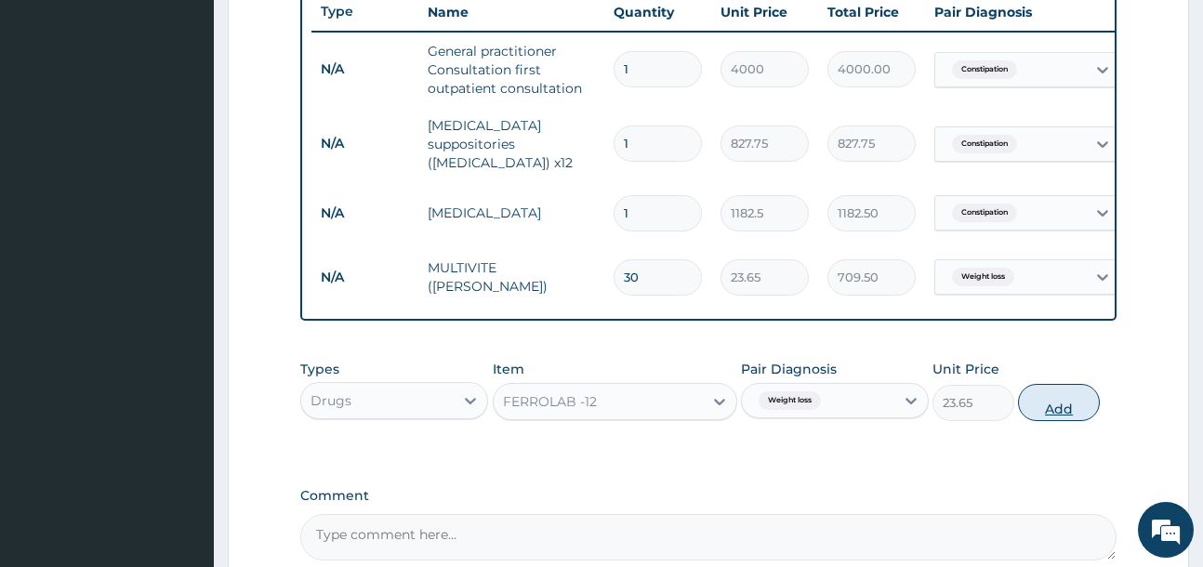
click at [1074, 408] on button "Add" at bounding box center [1059, 402] width 82 height 37
type input "0"
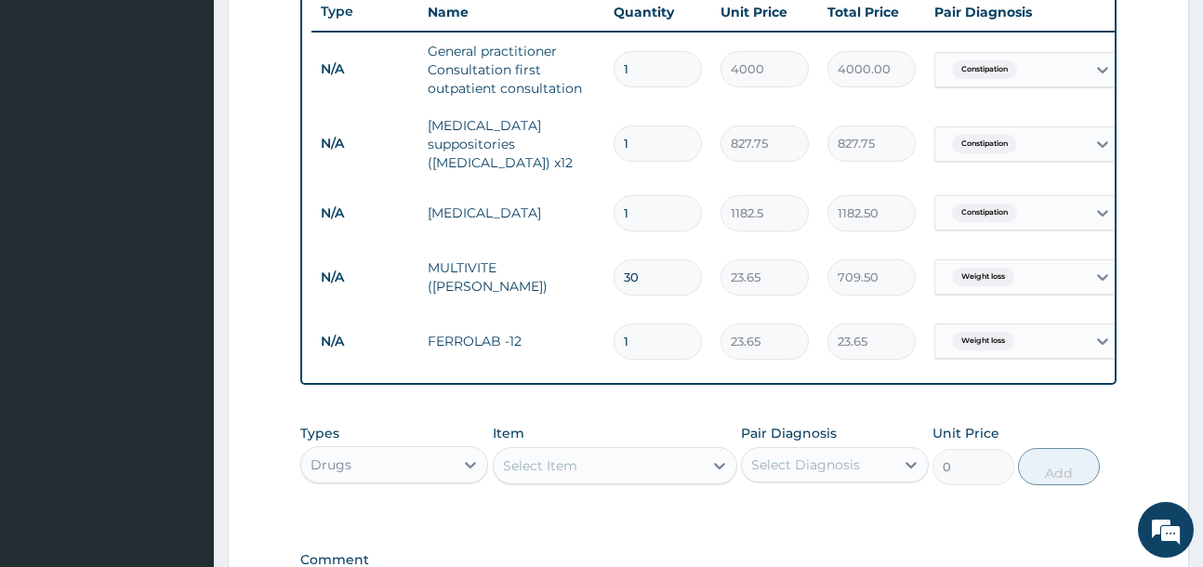
type input "15"
type input "354.75"
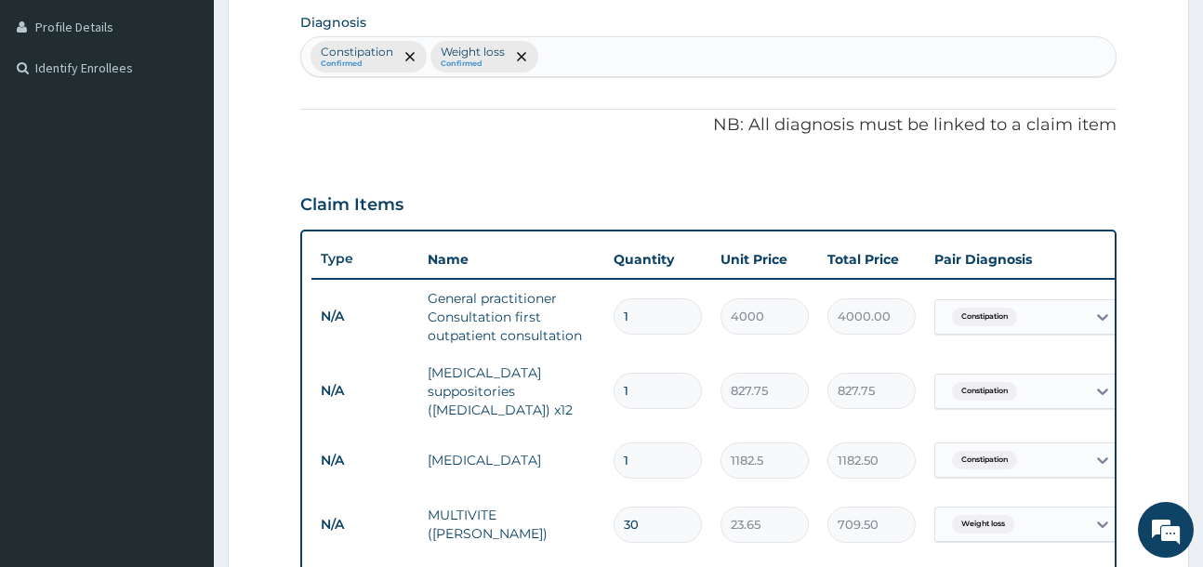
scroll to position [430, 0]
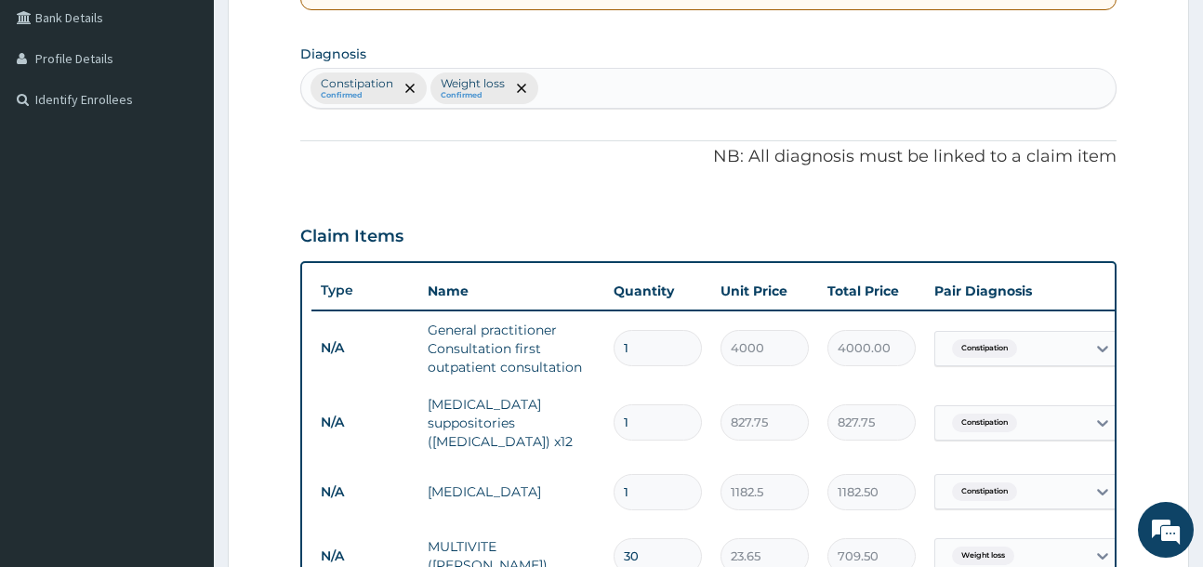
type input "15"
click at [574, 91] on div "Constipation Confirmed Weight loss Confirmed" at bounding box center [707, 88] width 813 height 39
type input "immunity"
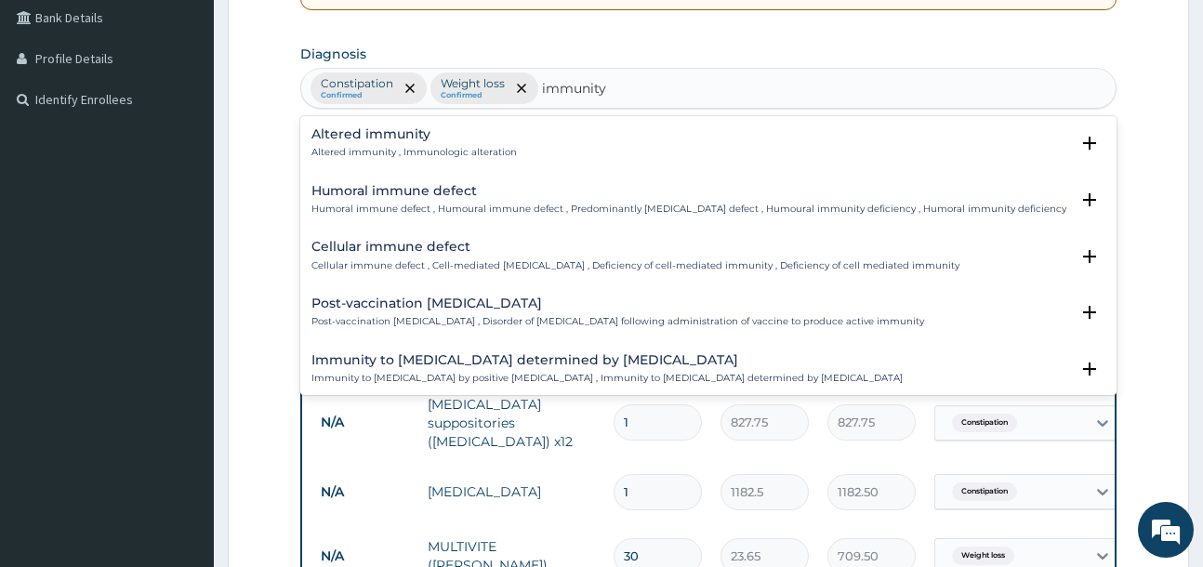
click at [475, 138] on h4 "Altered immunity" at bounding box center [413, 134] width 205 height 14
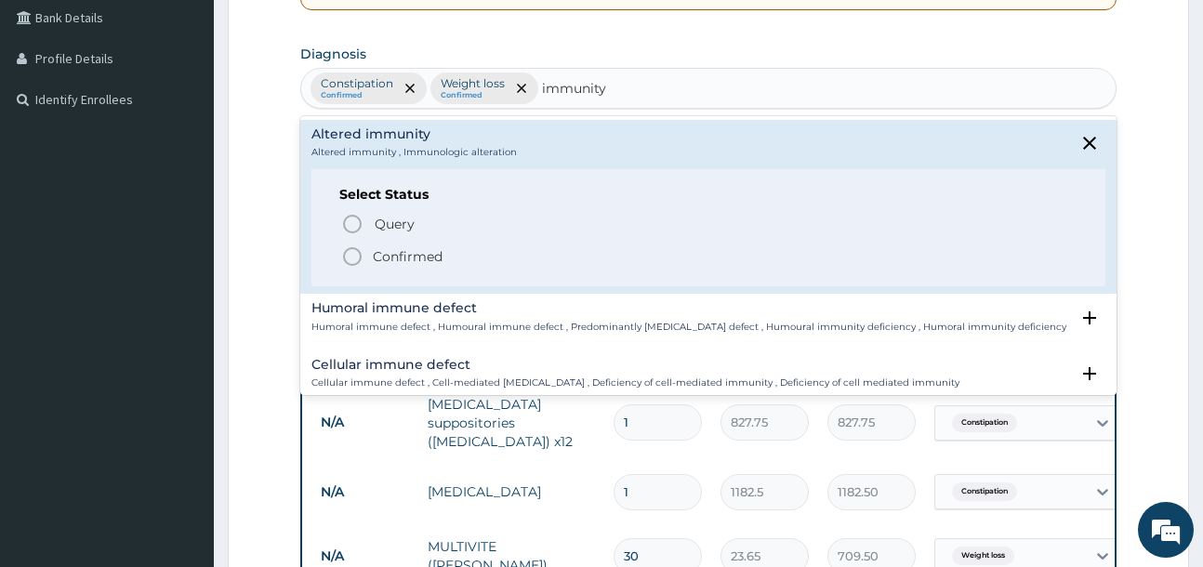
click at [416, 252] on p "Confirmed" at bounding box center [408, 256] width 70 height 19
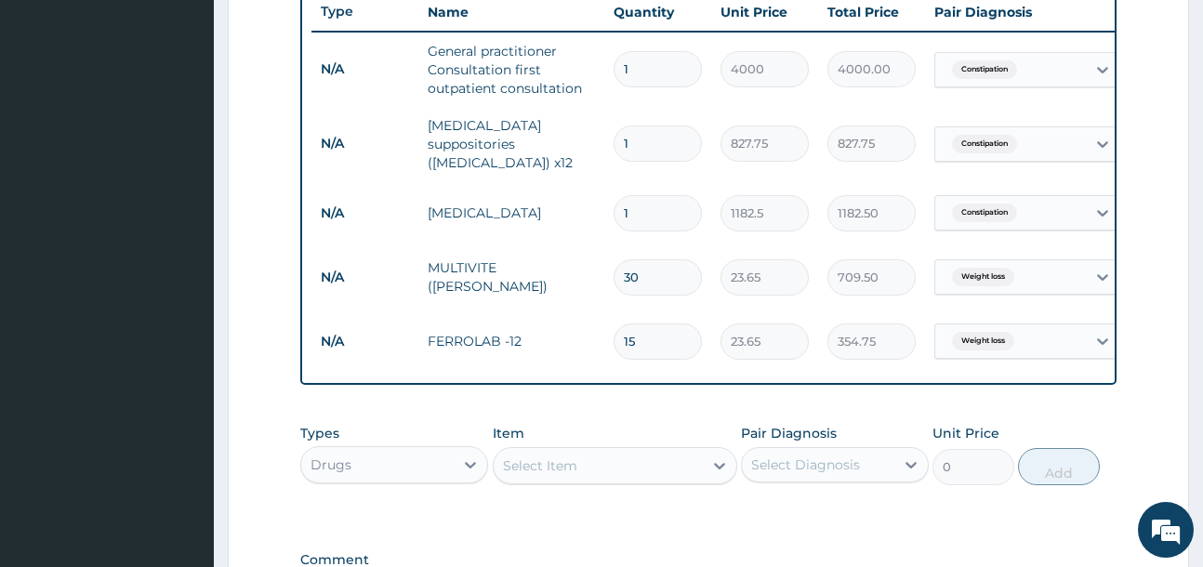
scroll to position [895, 0]
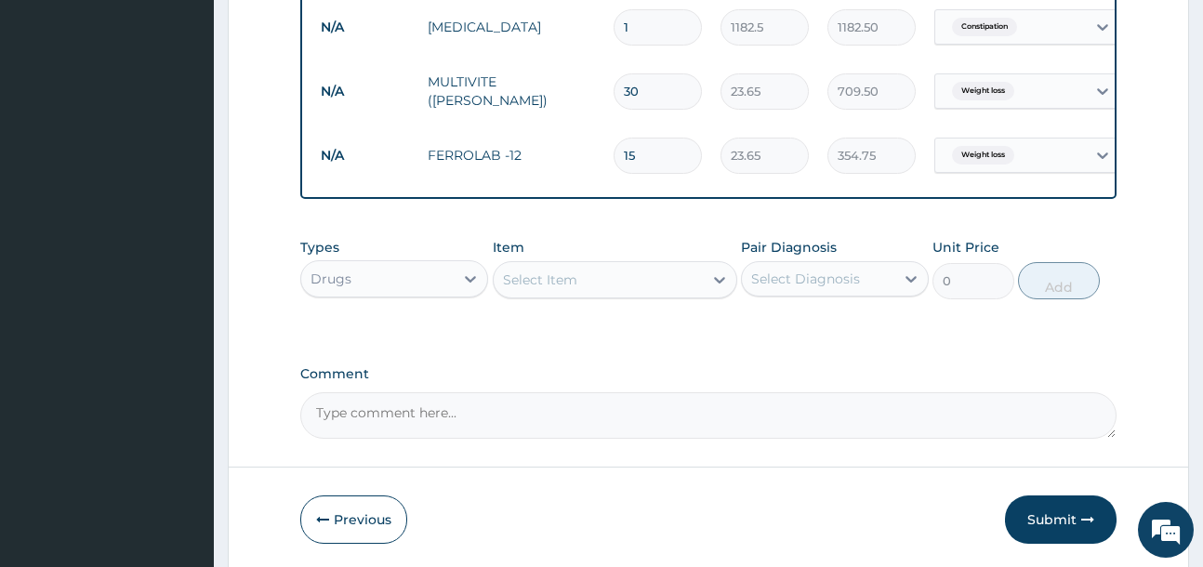
click at [574, 283] on div "Select Item" at bounding box center [540, 279] width 74 height 19
type input "vit c"
click at [843, 247] on div "Pair Diagnosis Select Diagnosis" at bounding box center [835, 268] width 188 height 61
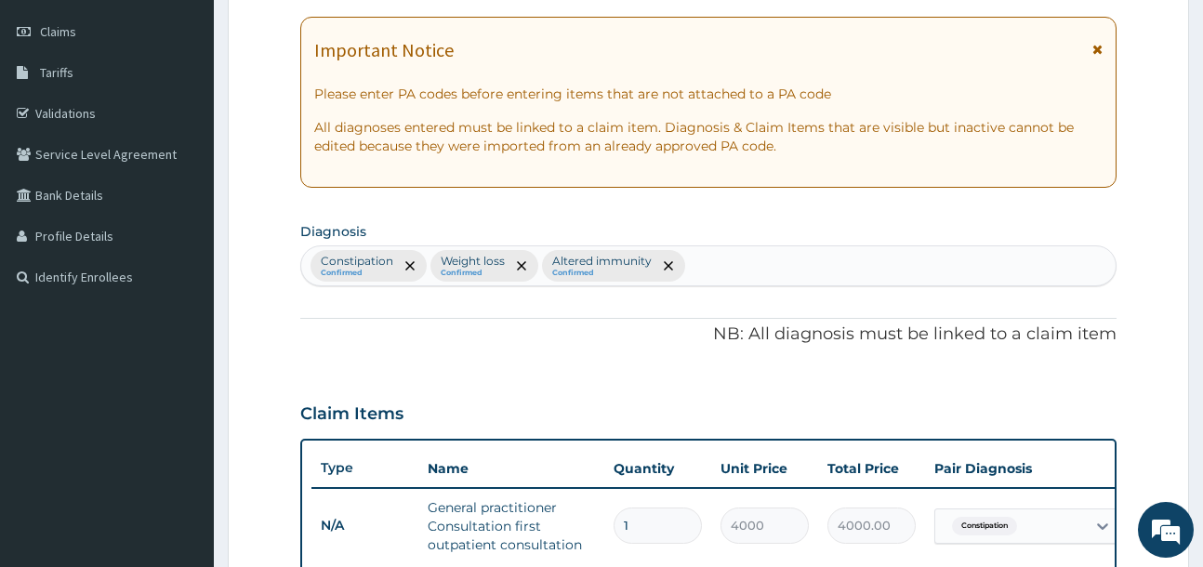
scroll to position [59, 0]
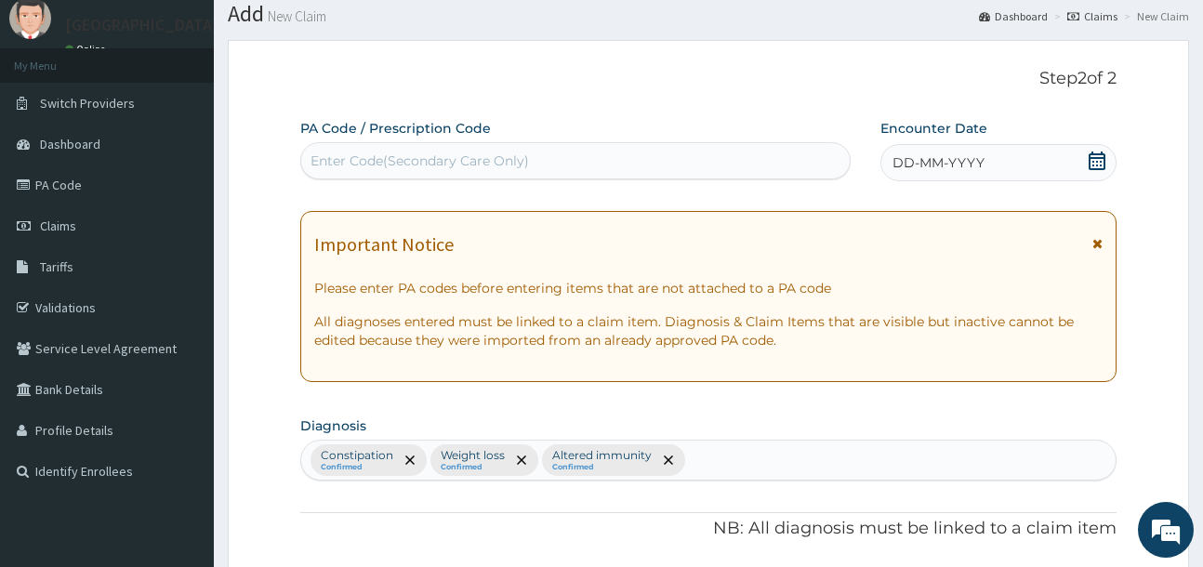
click at [1090, 162] on icon at bounding box center [1096, 160] width 19 height 19
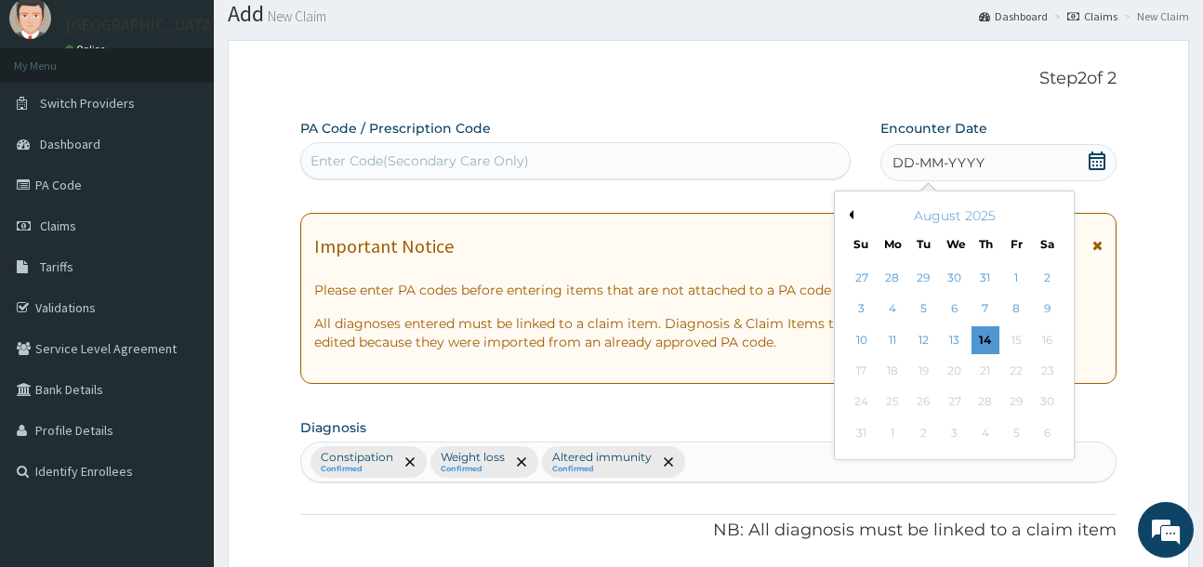
click at [845, 217] on button "Previous Month" at bounding box center [848, 214] width 9 height 9
click at [1014, 342] on div "20" at bounding box center [1016, 340] width 28 height 28
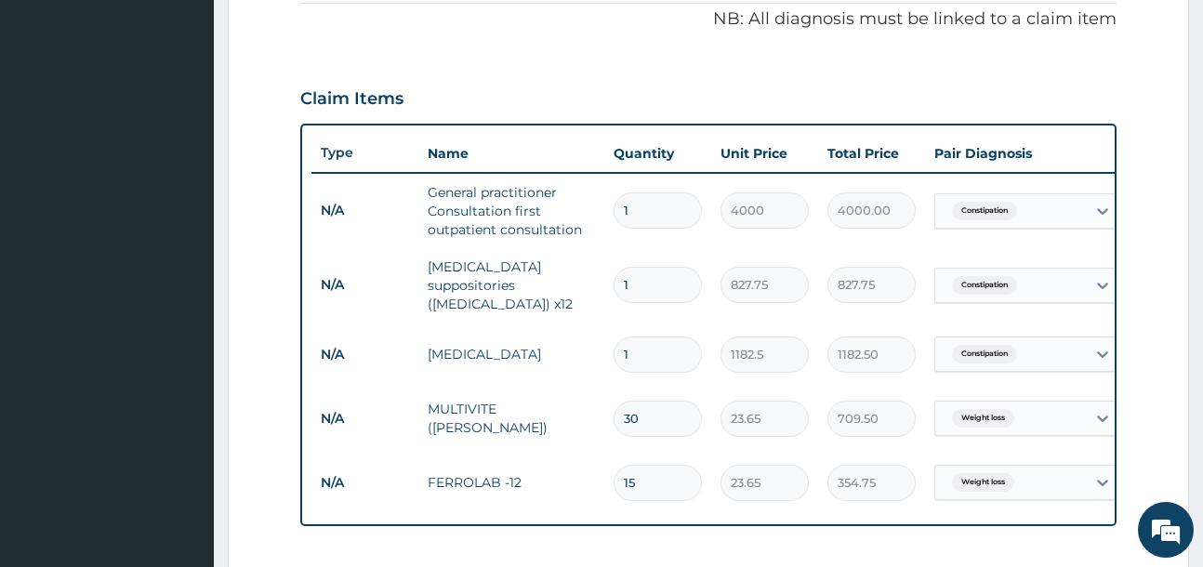
scroll to position [408, 0]
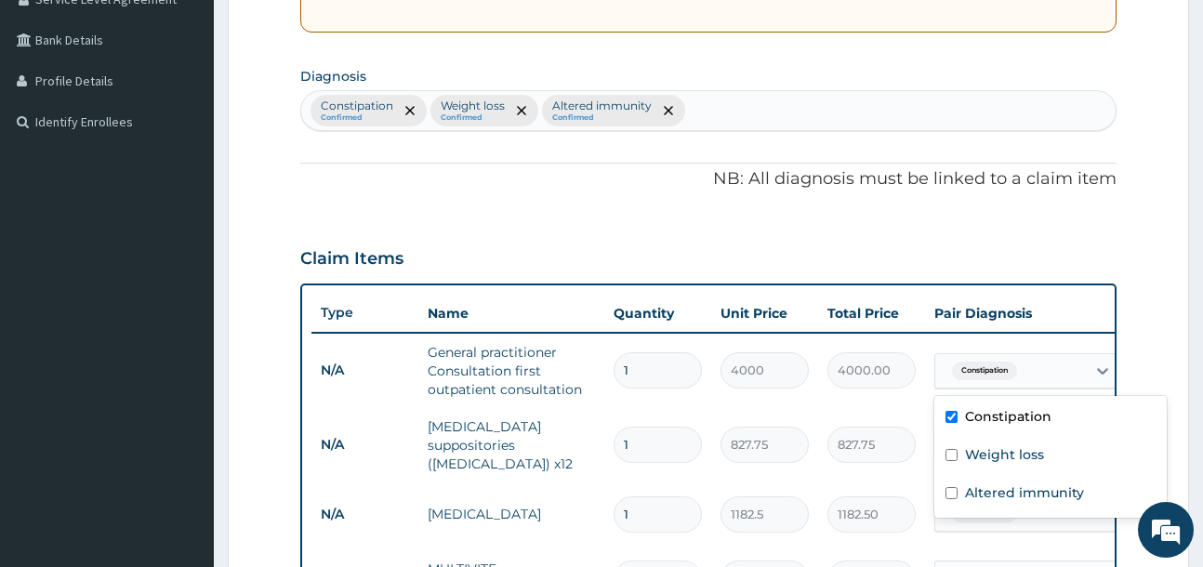
drag, startPoint x: 1070, startPoint y: 373, endPoint x: 1064, endPoint y: 400, distance: 27.5
click at [1071, 380] on div "Constipation" at bounding box center [1010, 371] width 151 height 32
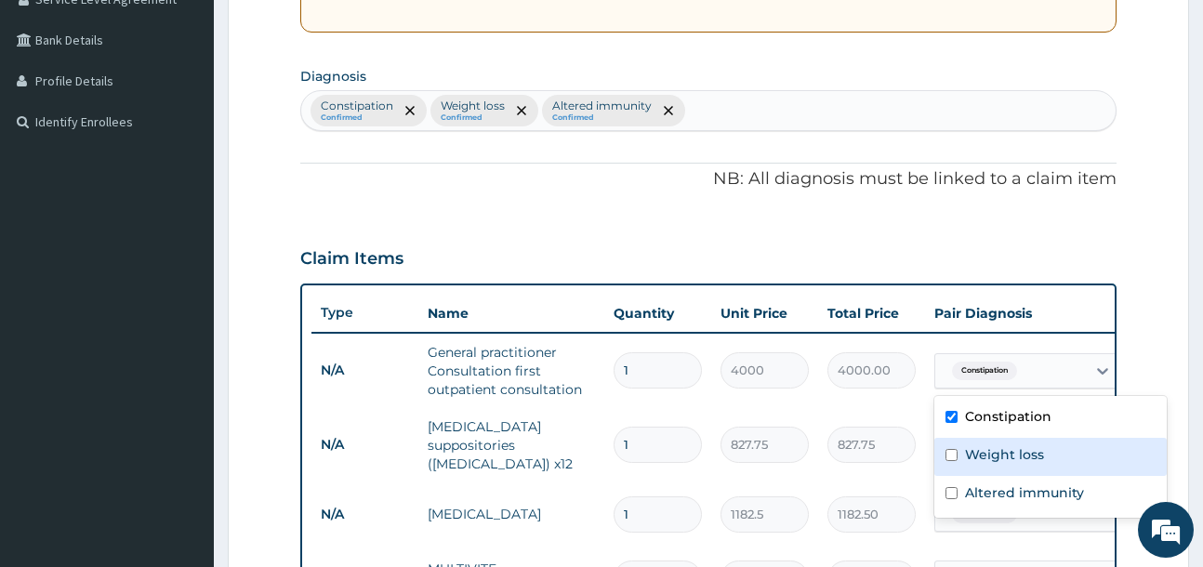
click at [1034, 459] on label "Weight loss" at bounding box center [1004, 454] width 79 height 19
checkbox input "true"
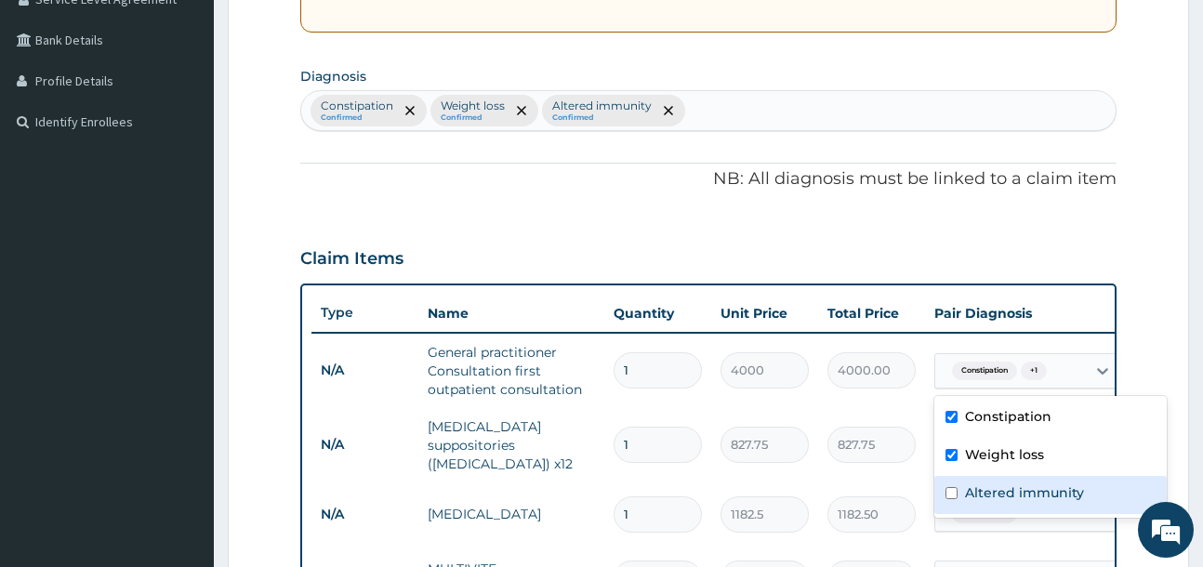
click at [1034, 480] on div "Altered immunity" at bounding box center [1050, 495] width 232 height 38
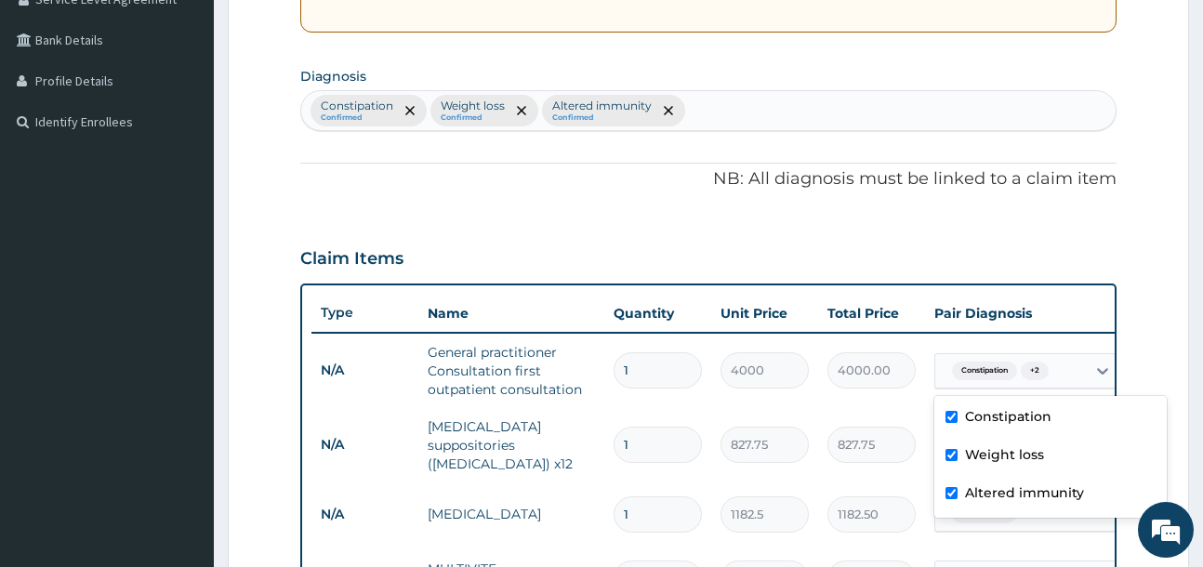
checkbox input "true"
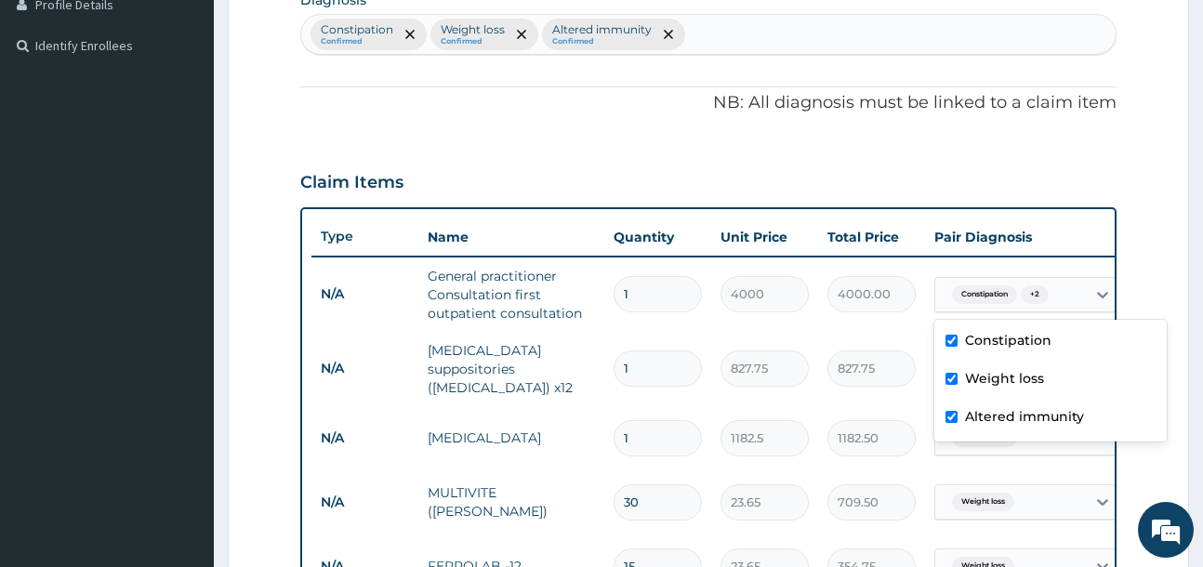
scroll to position [594, 0]
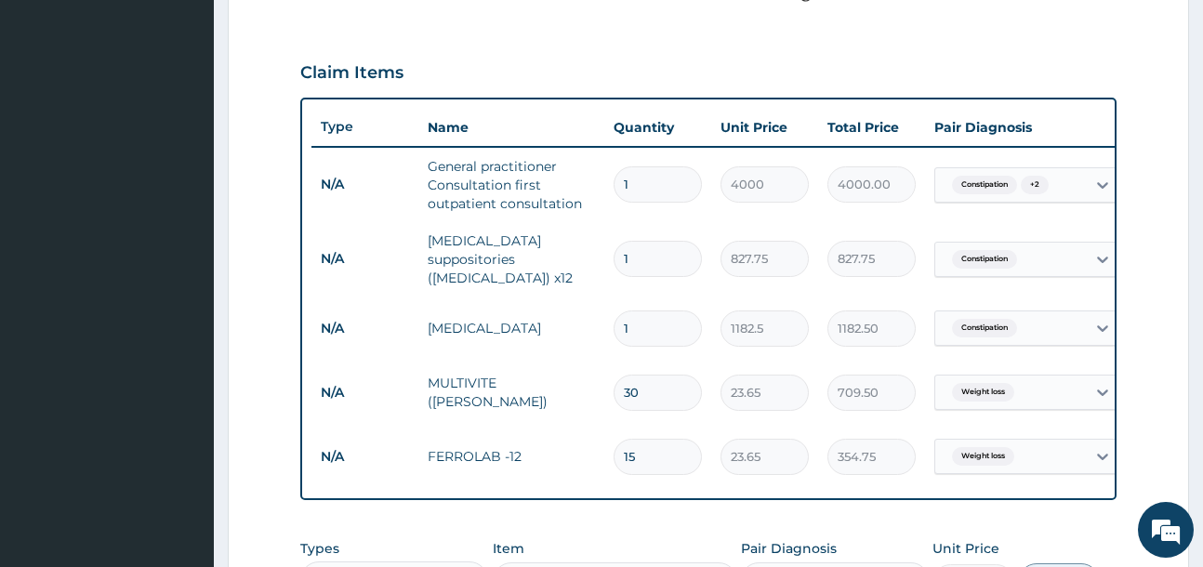
click at [1150, 121] on form "Step 2 of 2 PA Code / Prescription Code Enter Code(Secondary Care Only) Encount…" at bounding box center [708, 189] width 961 height 1368
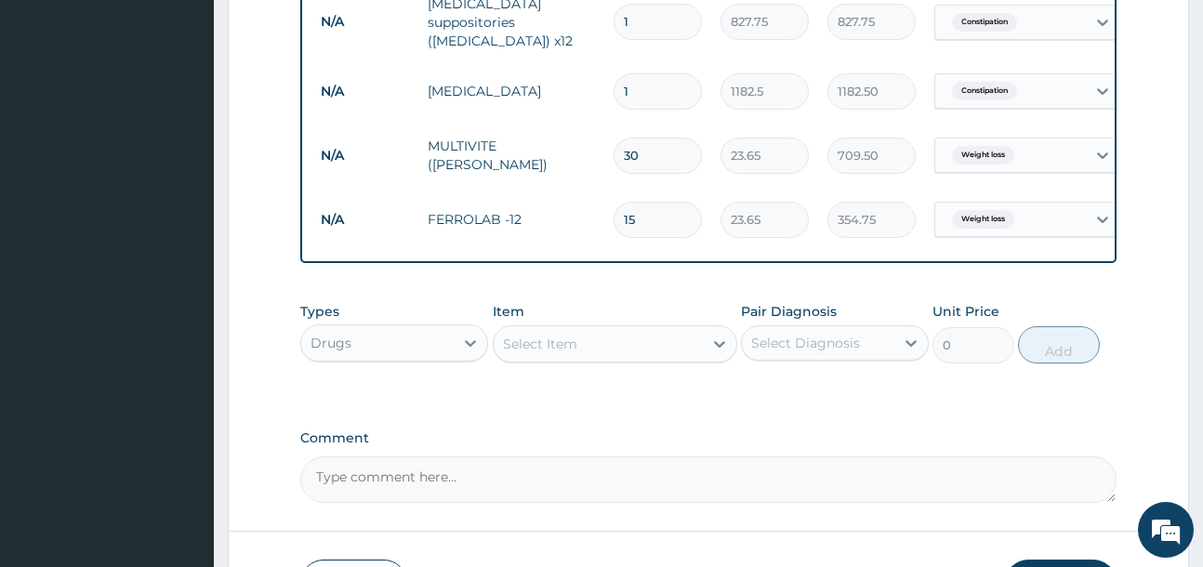
scroll to position [873, 0]
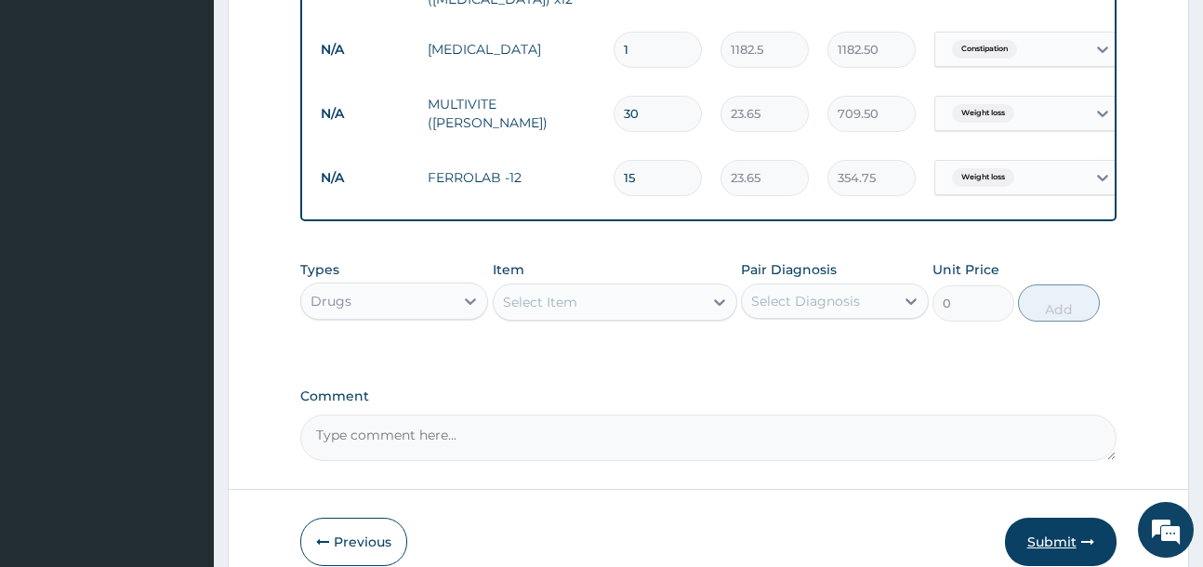
click at [1057, 538] on button "Submit" at bounding box center [1061, 542] width 112 height 48
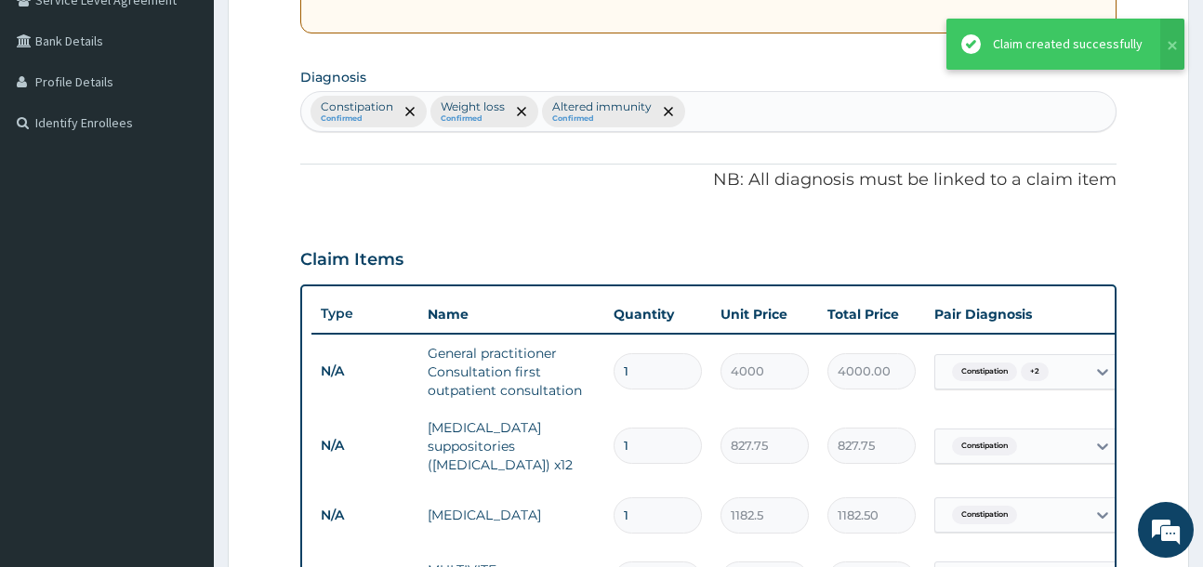
scroll to position [316, 0]
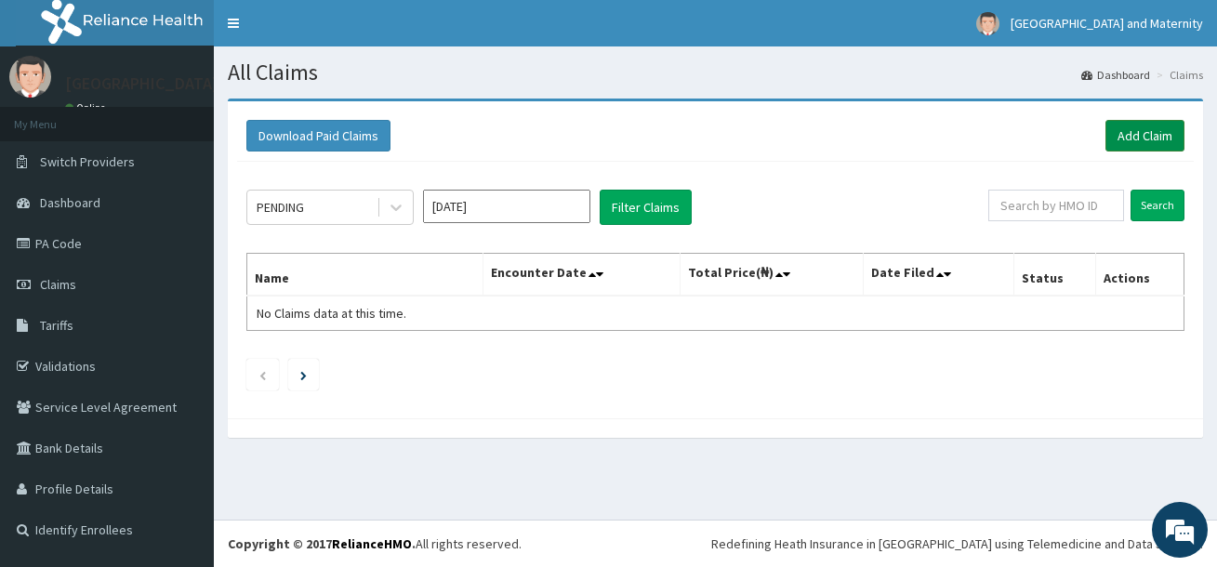
click at [1150, 130] on link "Add Claim" at bounding box center [1144, 136] width 79 height 32
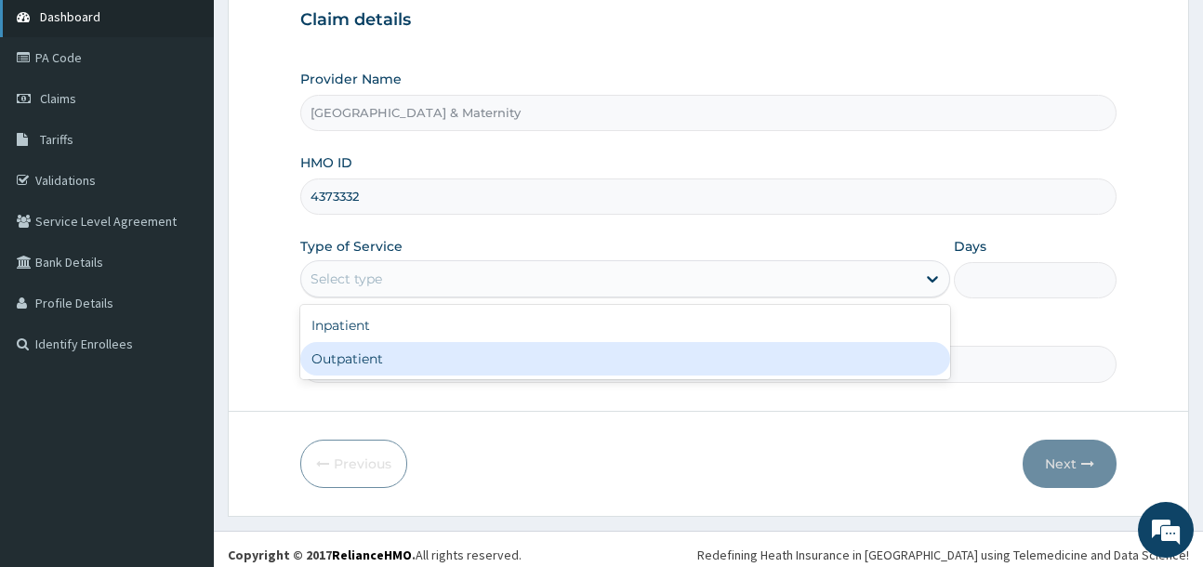
drag, startPoint x: 438, startPoint y: 355, endPoint x: 193, endPoint y: 34, distance: 403.2
click at [437, 350] on div "Outpatient" at bounding box center [625, 358] width 650 height 33
type input "1"
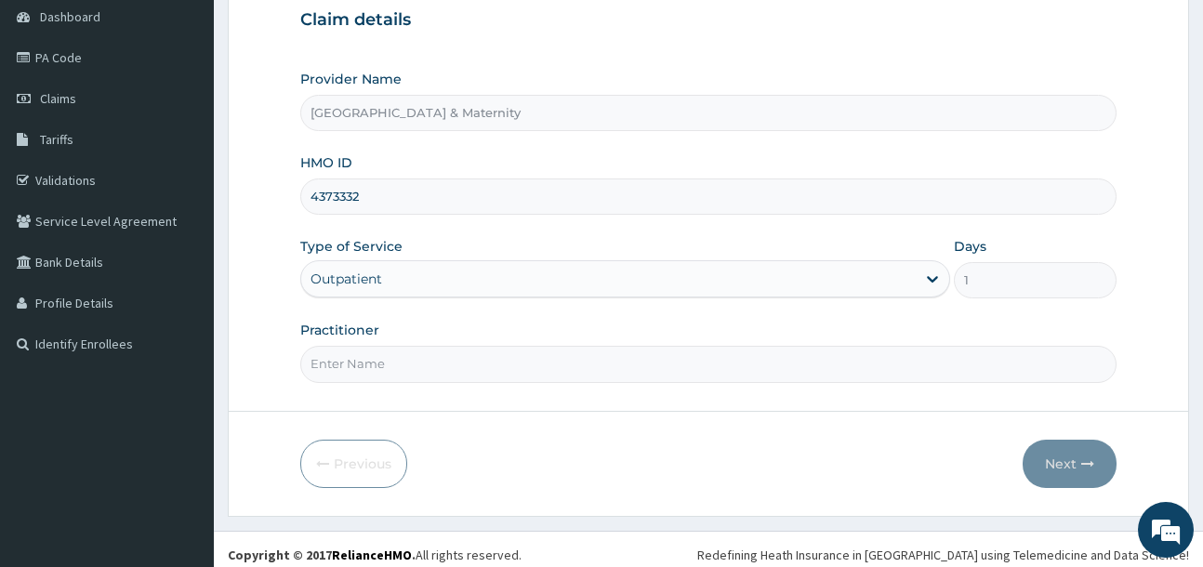
scroll to position [197, 0]
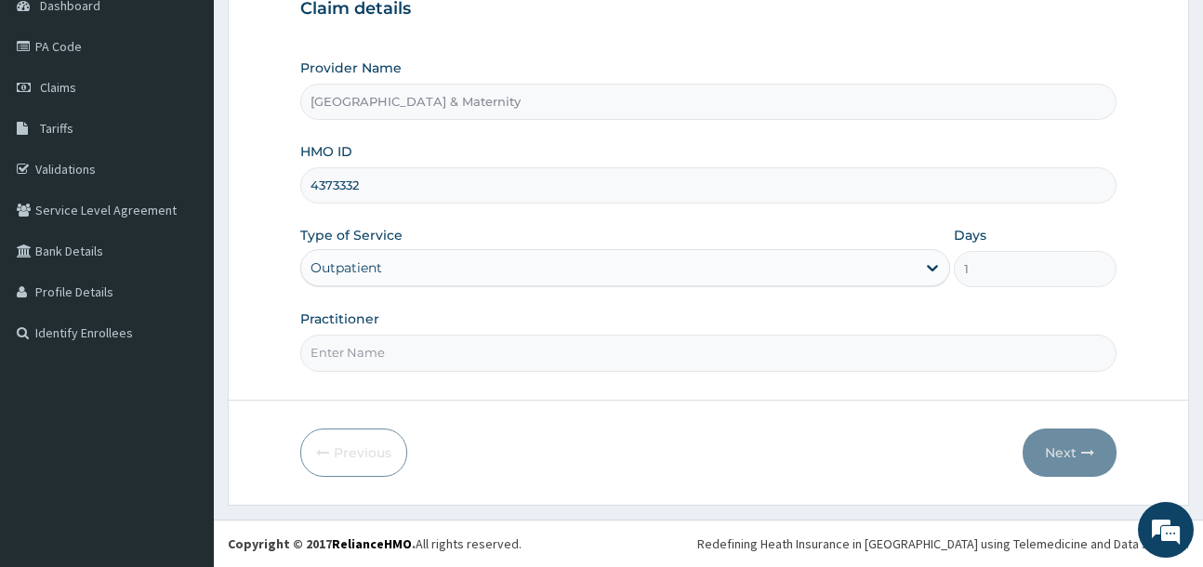
drag, startPoint x: 410, startPoint y: 188, endPoint x: 250, endPoint y: 183, distance: 159.9
click at [250, 183] on form "Step 1 of 2 Claim details Provider Name Kingsmith Hospital & Maternity HMO ID 4…" at bounding box center [708, 202] width 961 height 603
paste input "ELG/10066/B"
type input "ELG/10066/B"
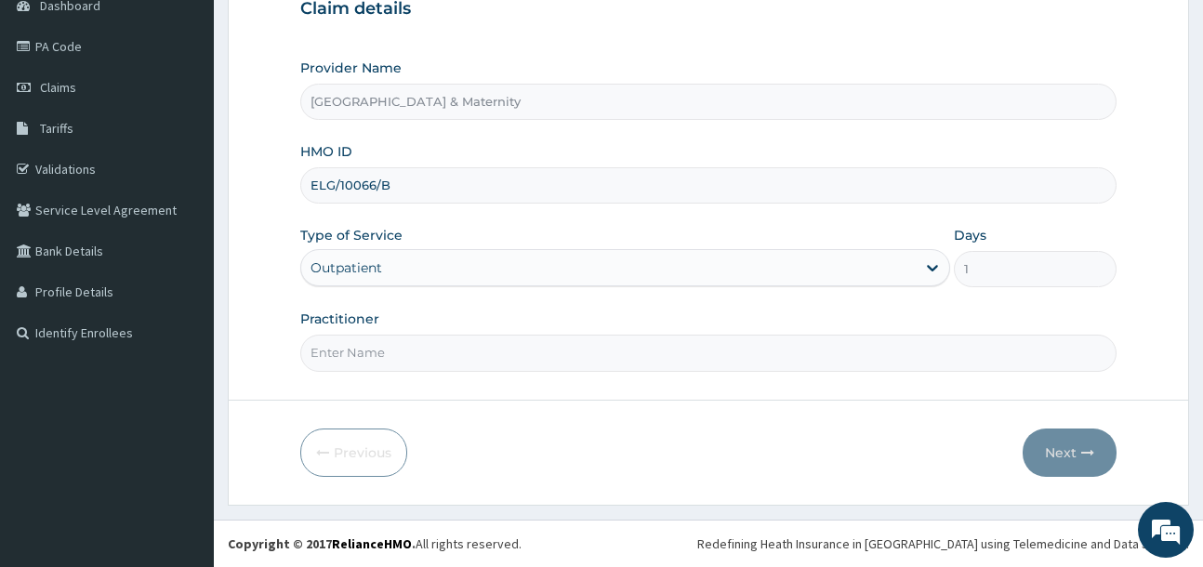
click at [359, 363] on input "Practitioner" at bounding box center [707, 353] width 815 height 36
type input "[PERSON_NAME]"
click at [1074, 461] on button "Next" at bounding box center [1069, 452] width 94 height 48
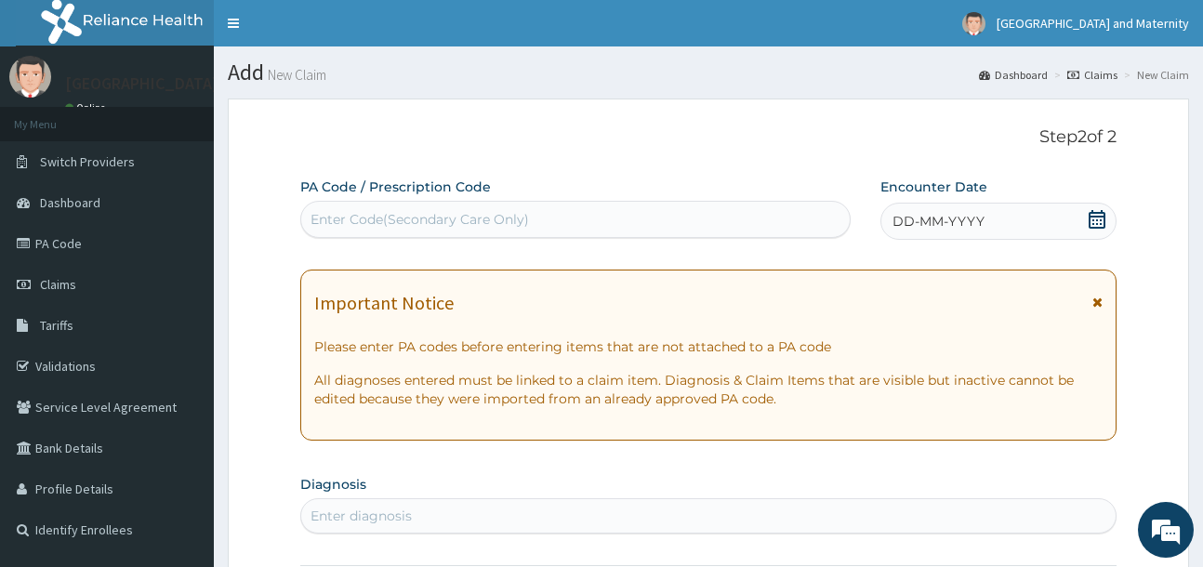
drag, startPoint x: 1097, startPoint y: 218, endPoint x: 895, endPoint y: 199, distance: 202.6
click at [1098, 218] on icon at bounding box center [1096, 219] width 19 height 19
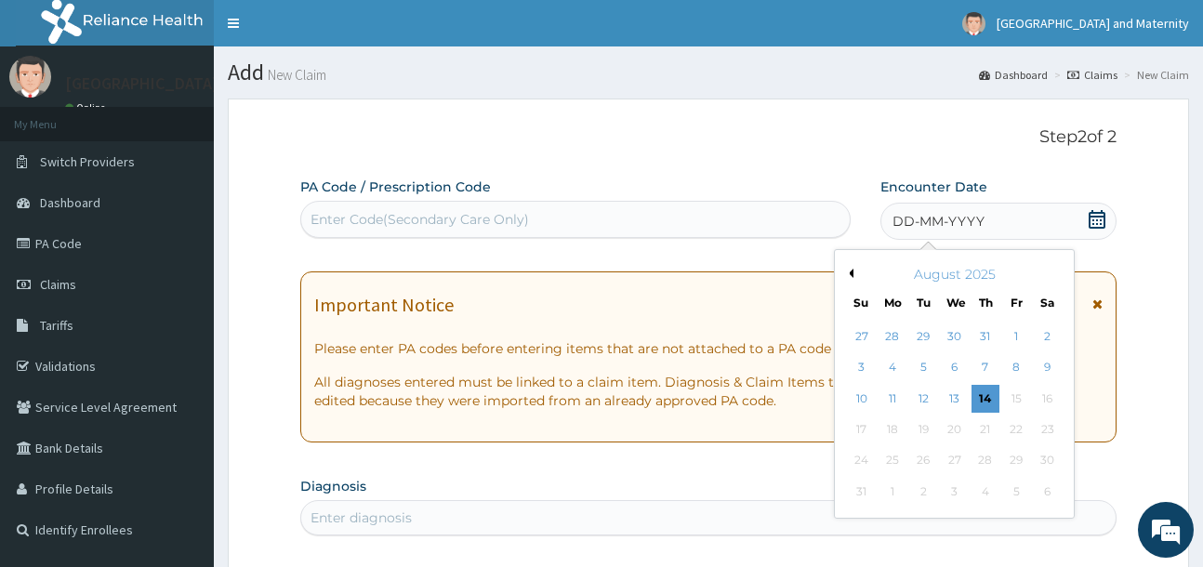
click at [850, 275] on button "Previous Month" at bounding box center [848, 273] width 9 height 9
click at [1041, 425] on div "28" at bounding box center [1047, 429] width 28 height 28
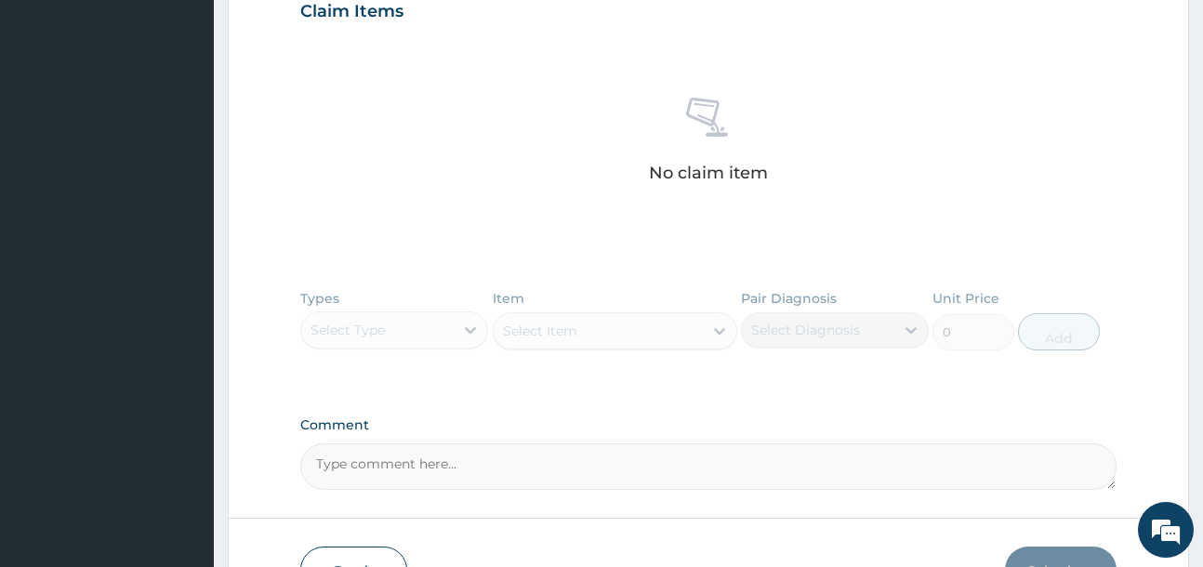
scroll to position [651, 0]
click at [465, 323] on div "Types Select Type Item Select Item Pair Diagnosis Select Diagnosis Unit Price 0…" at bounding box center [707, 333] width 815 height 108
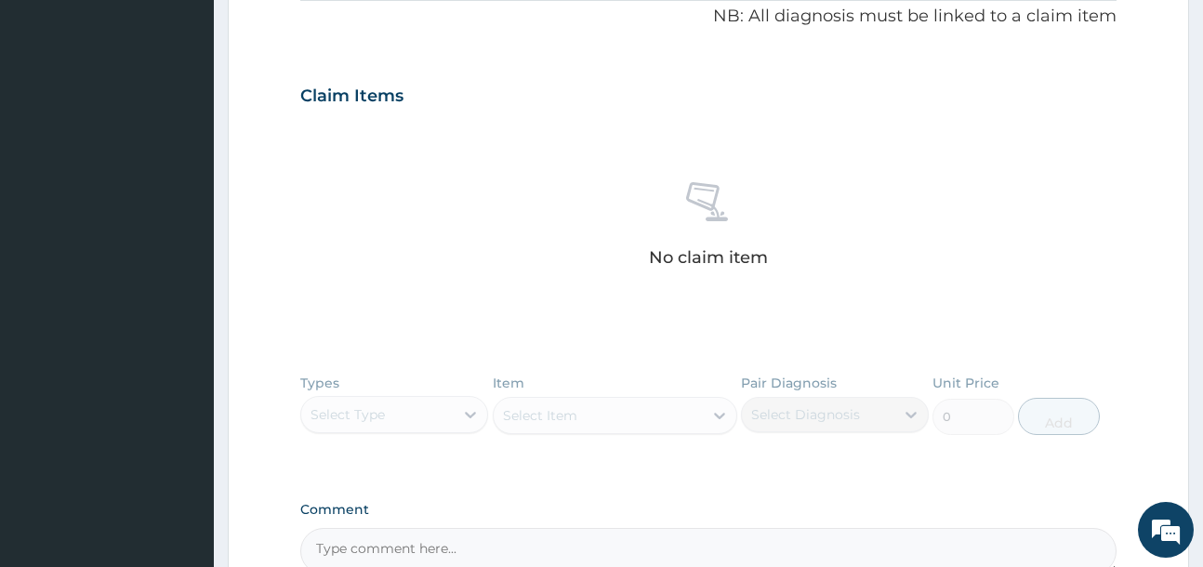
scroll to position [465, 0]
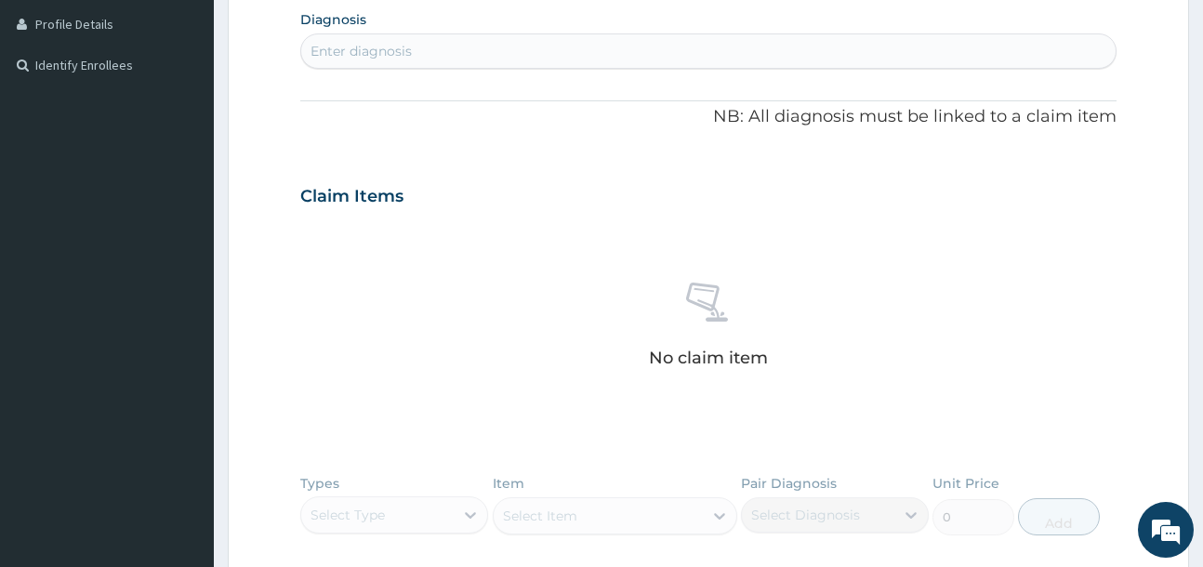
click at [388, 49] on div "Enter diagnosis" at bounding box center [360, 51] width 101 height 19
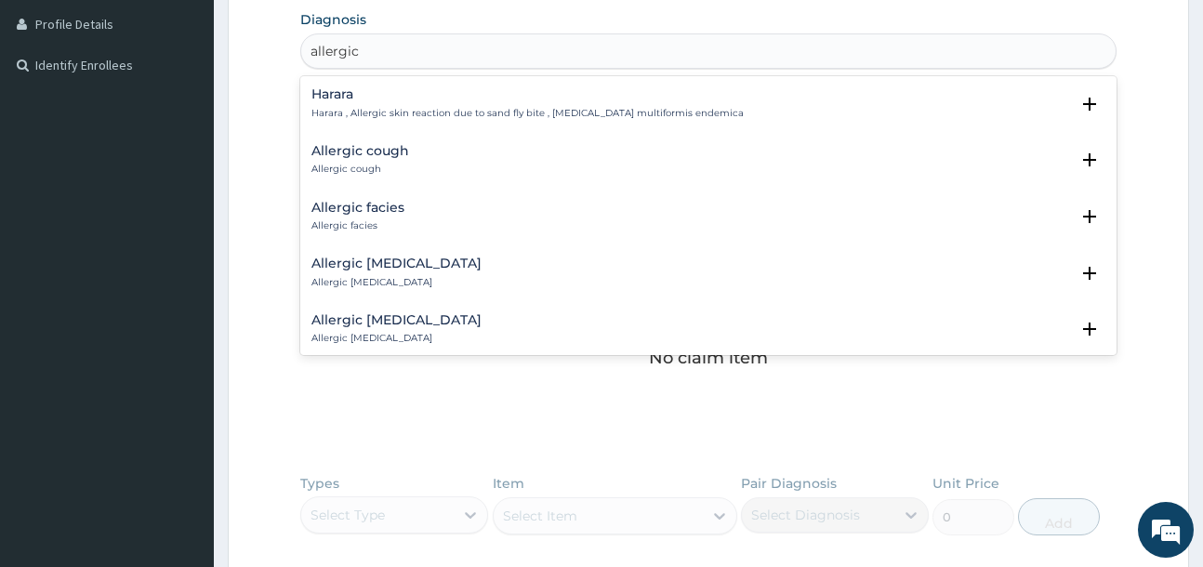
type input "allergic"
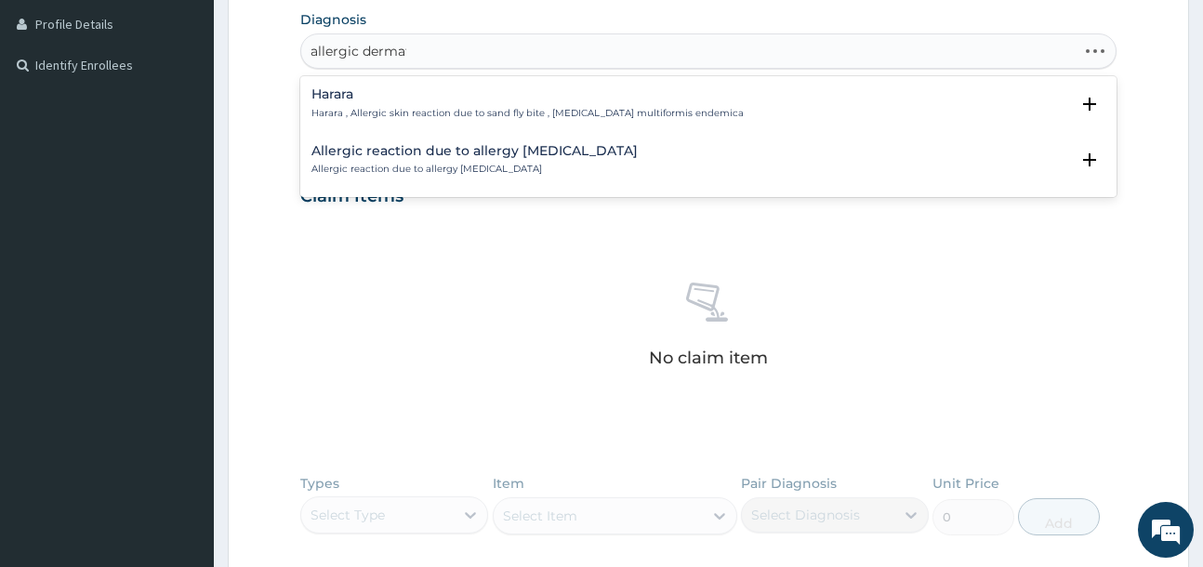
type input "allergic dermati"
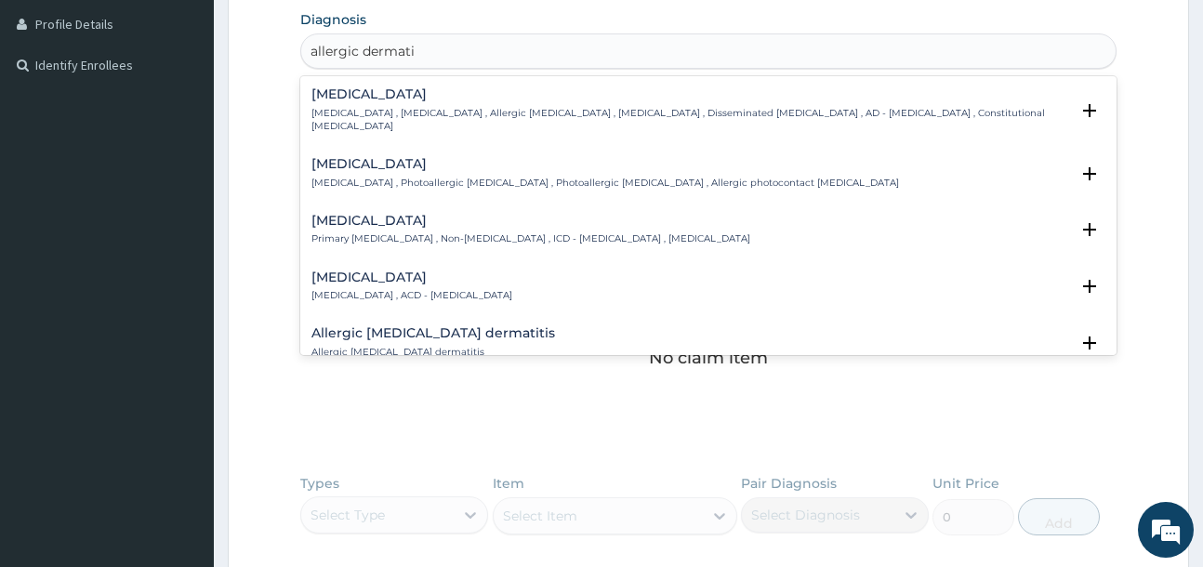
click at [480, 289] on p "Allergic contact dermatitis , ACD - Allergic contact dermatitis" at bounding box center [411, 295] width 201 height 13
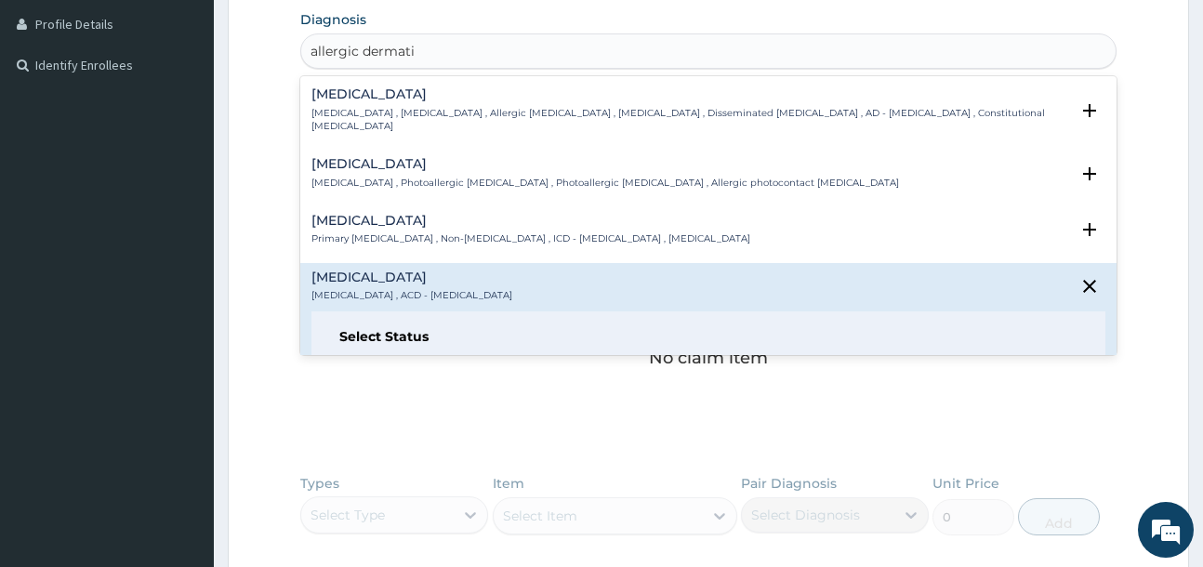
scroll to position [93, 0]
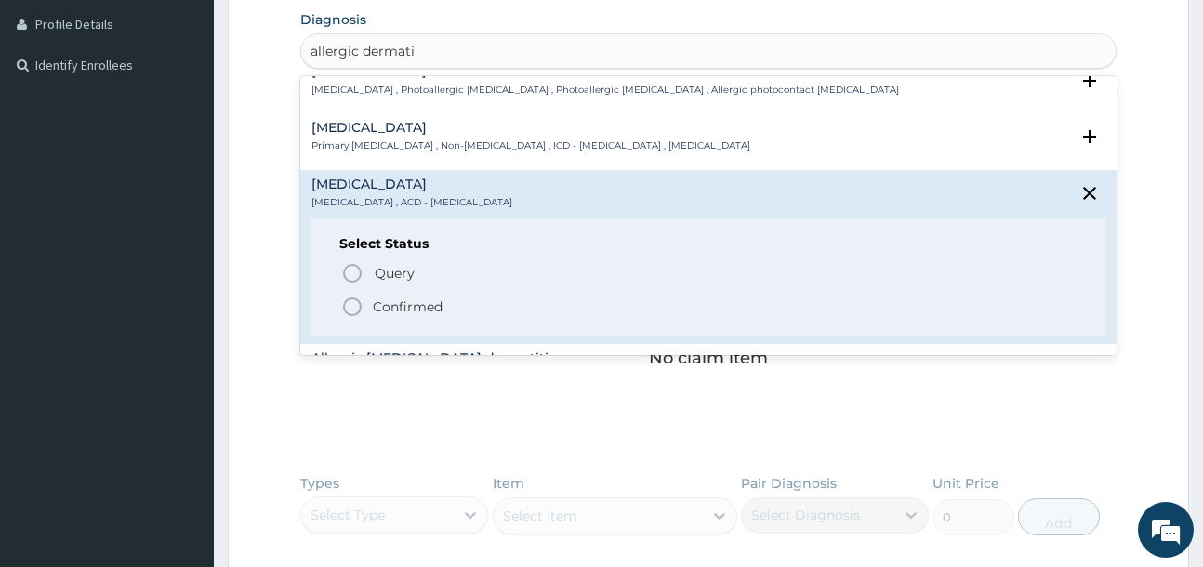
click at [405, 297] on p "Confirmed" at bounding box center [408, 306] width 70 height 19
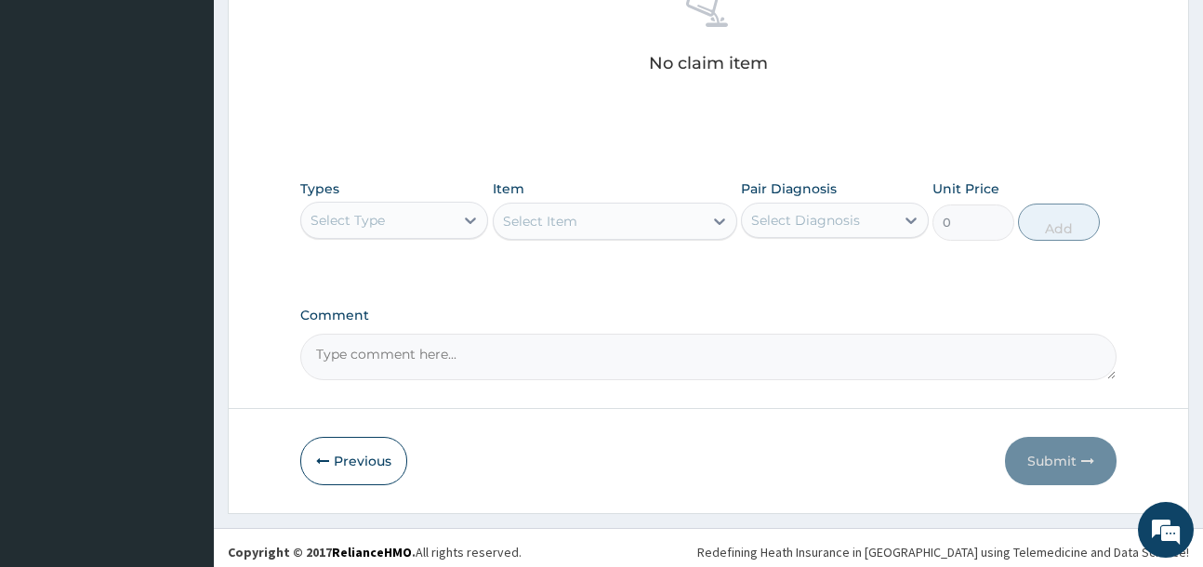
scroll to position [773, 0]
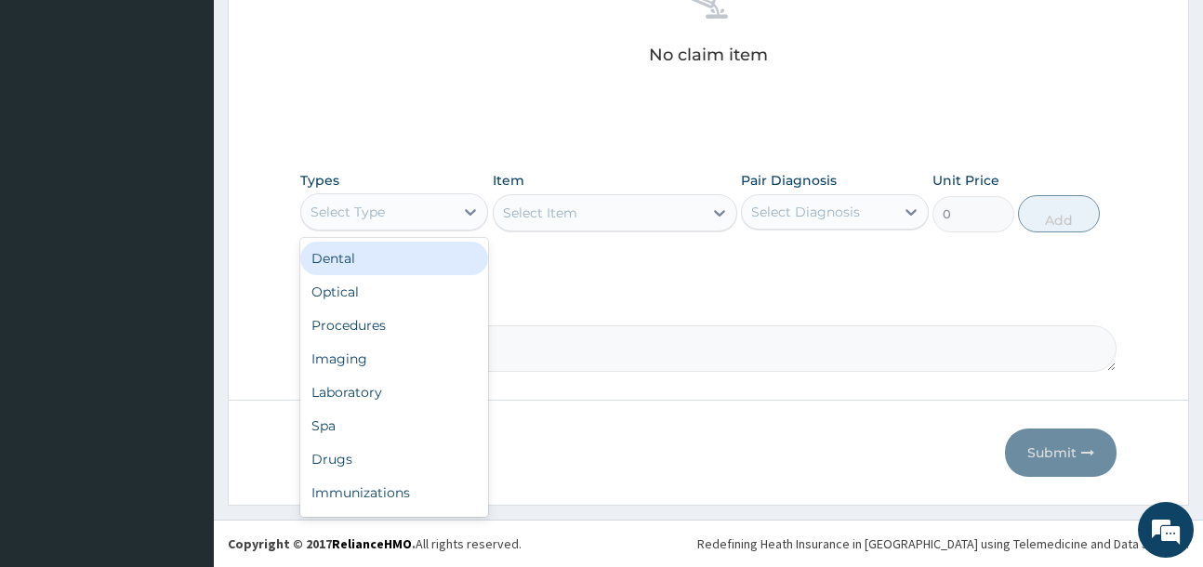
click at [442, 226] on div "Select Type" at bounding box center [377, 212] width 152 height 30
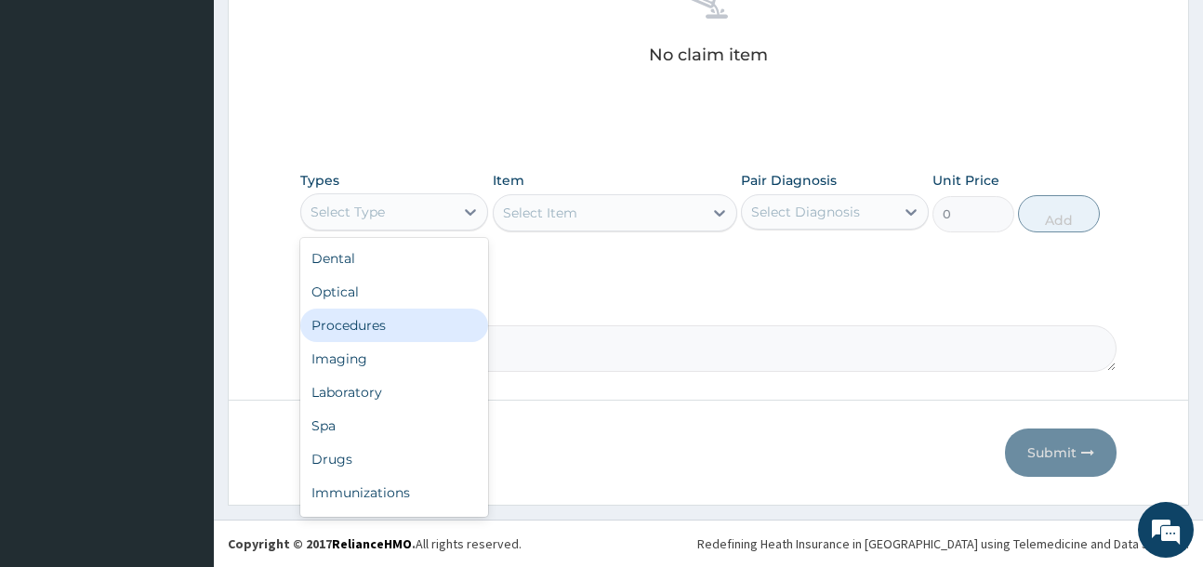
click at [403, 336] on div "Procedures" at bounding box center [394, 325] width 188 height 33
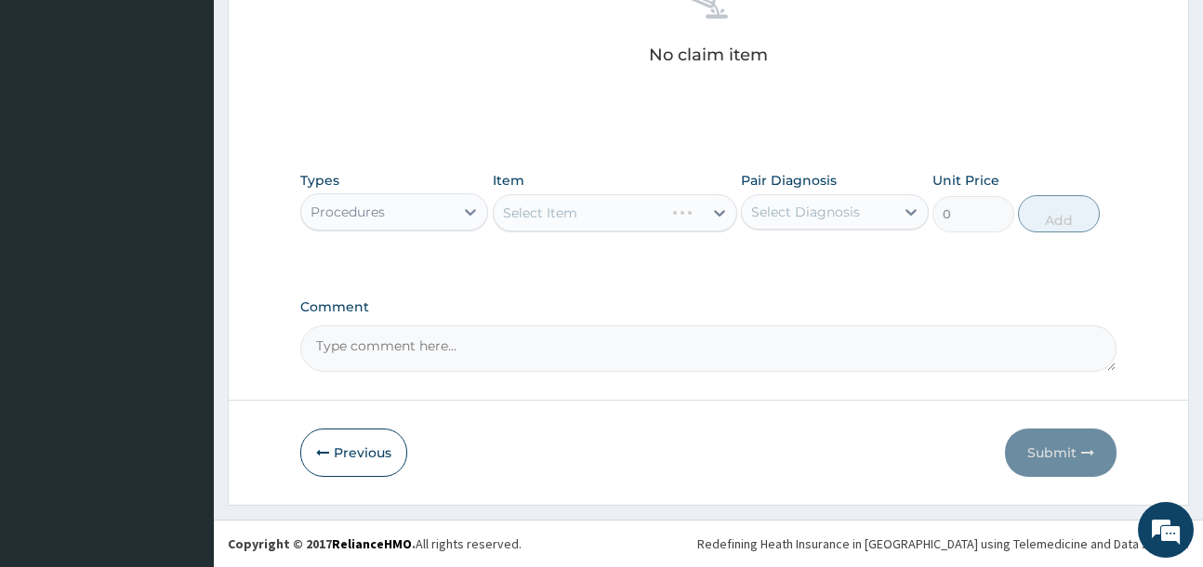
click at [676, 214] on div "Select Item" at bounding box center [615, 212] width 244 height 37
click at [673, 219] on div "Select Item" at bounding box center [615, 212] width 244 height 37
click at [673, 219] on div "Select Item" at bounding box center [597, 213] width 209 height 30
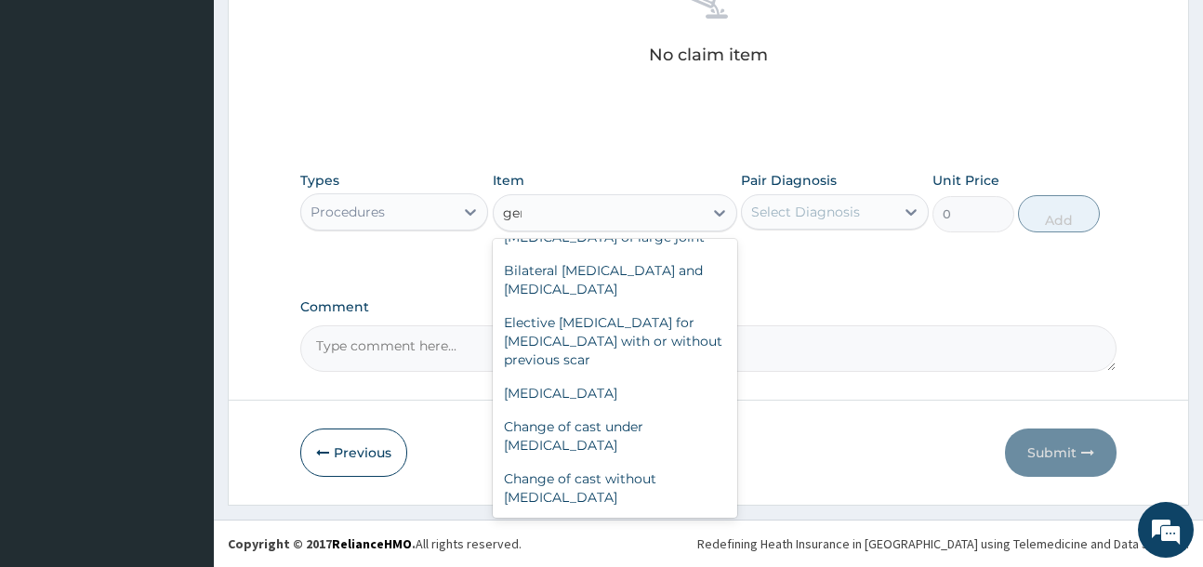
scroll to position [0, 0]
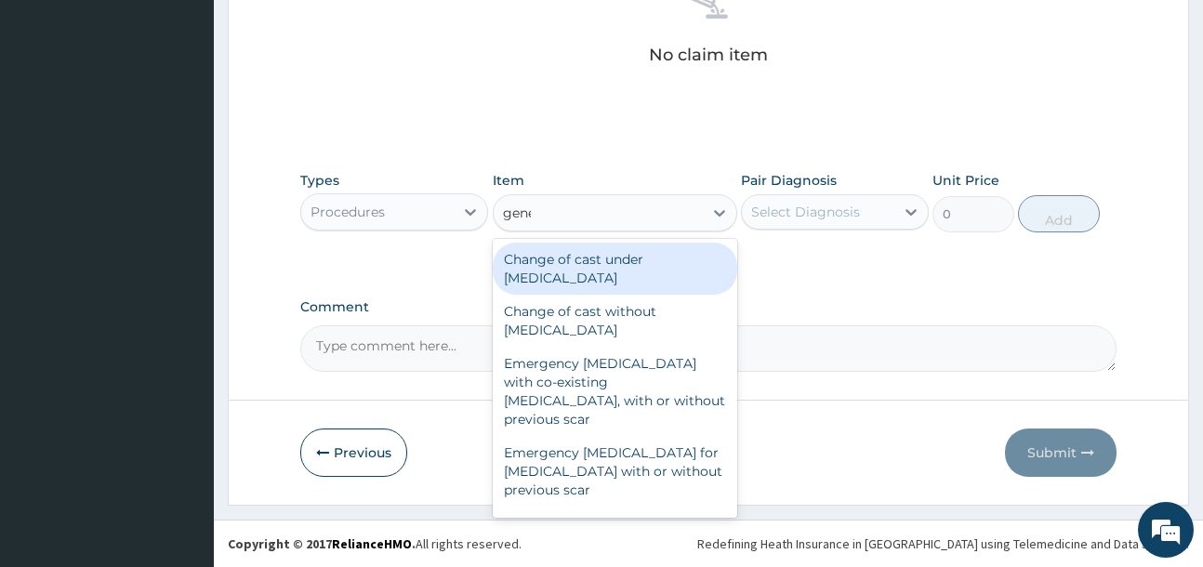
type input "gener"
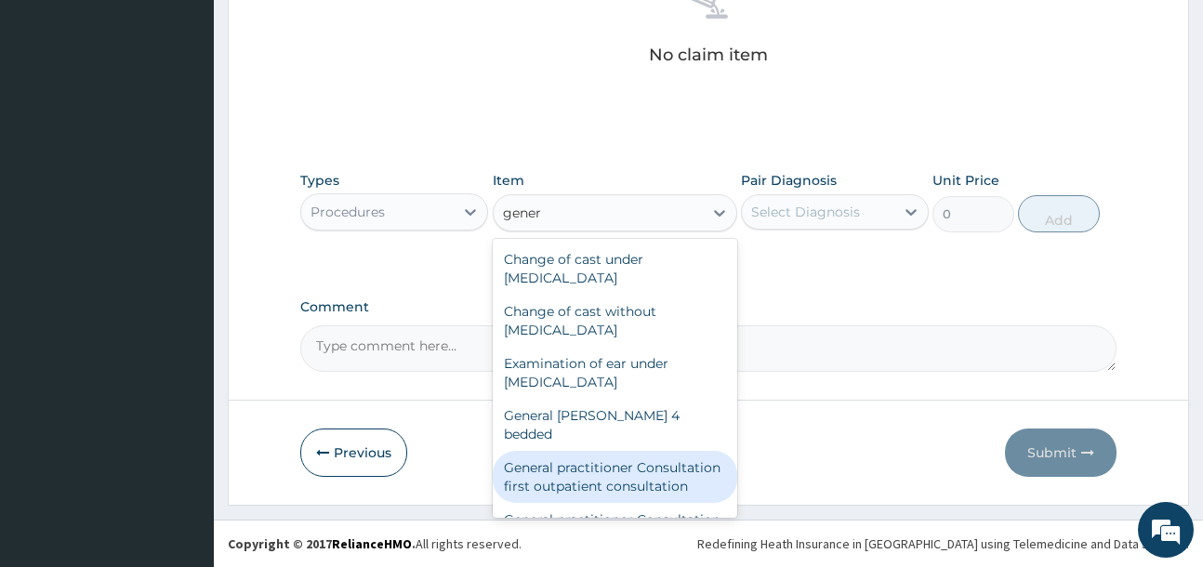
click at [613, 472] on div "General practitioner Consultation first outpatient consultation" at bounding box center [615, 477] width 244 height 52
type input "4000"
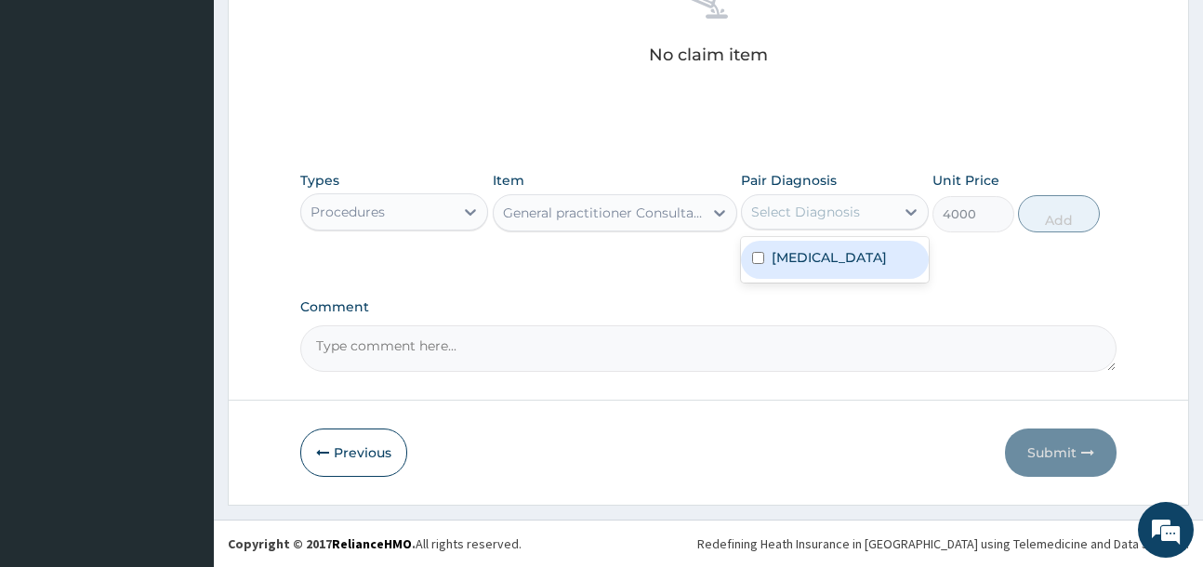
click at [811, 219] on div "Select Diagnosis" at bounding box center [805, 212] width 109 height 19
drag, startPoint x: 815, startPoint y: 277, endPoint x: 989, endPoint y: 239, distance: 177.9
click at [835, 267] on label "Allergic contact dermatitis" at bounding box center [828, 257] width 115 height 19
checkbox input "true"
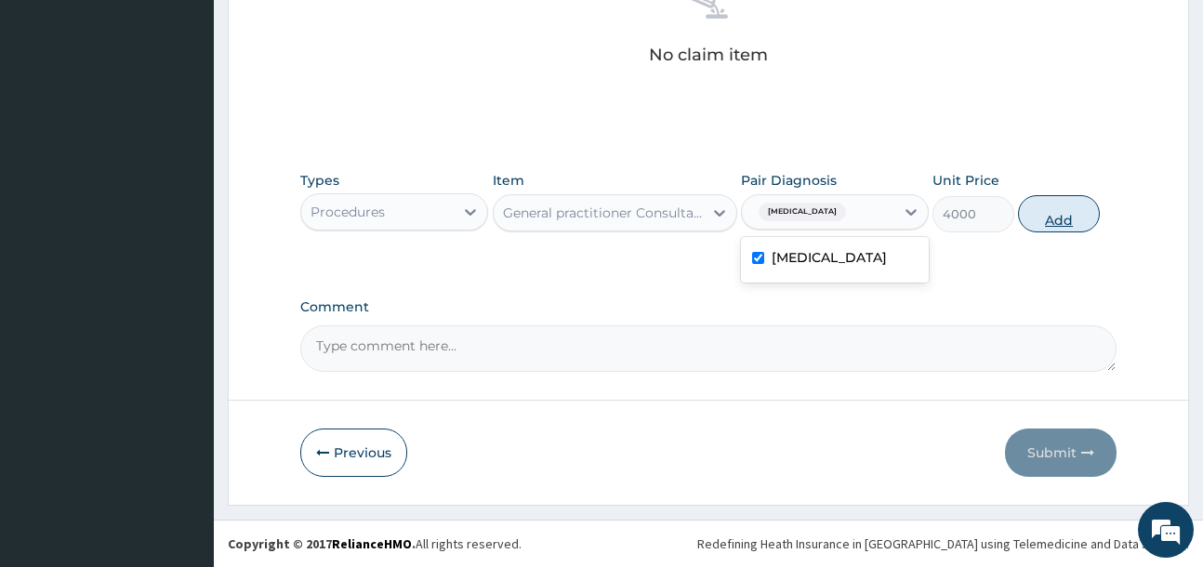
click at [1060, 216] on button "Add" at bounding box center [1059, 213] width 82 height 37
type input "0"
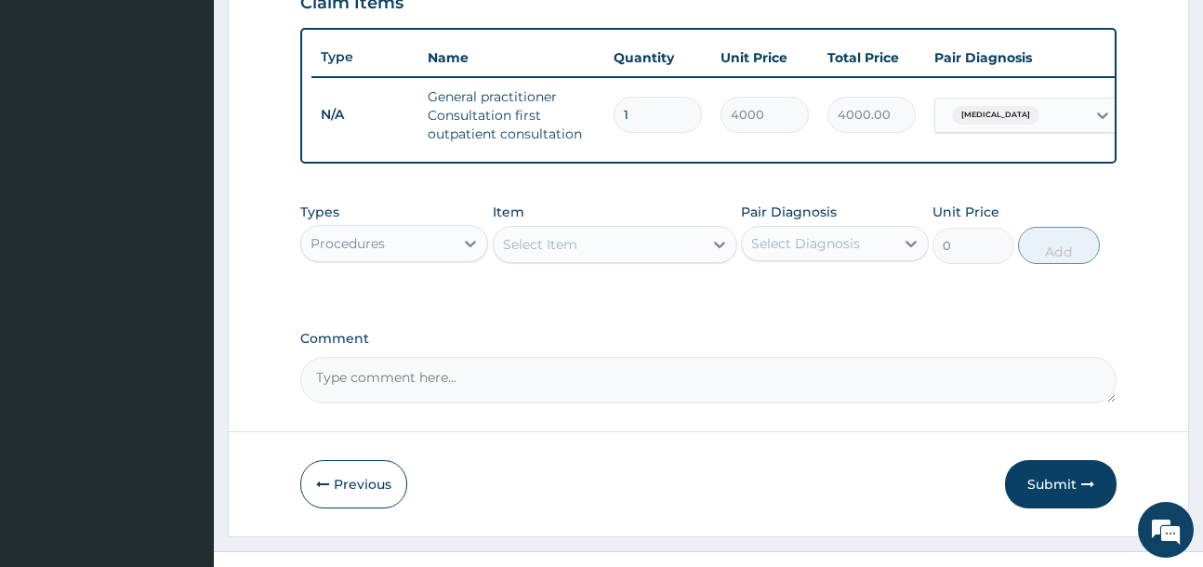
scroll to position [616, 0]
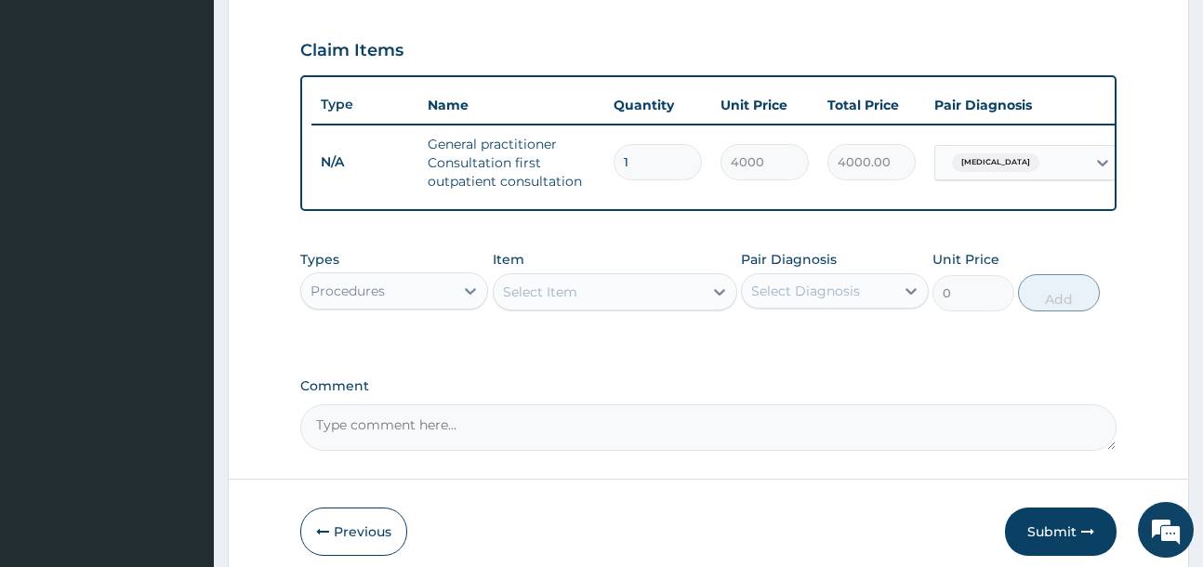
click at [599, 307] on div "Select Item" at bounding box center [597, 292] width 209 height 30
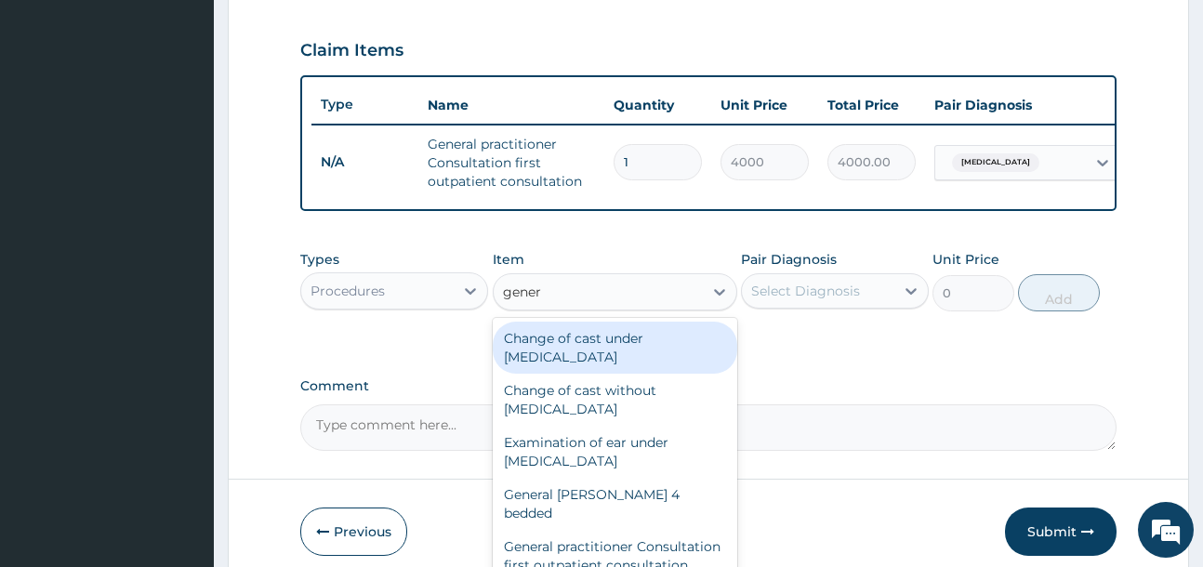
type input "genera"
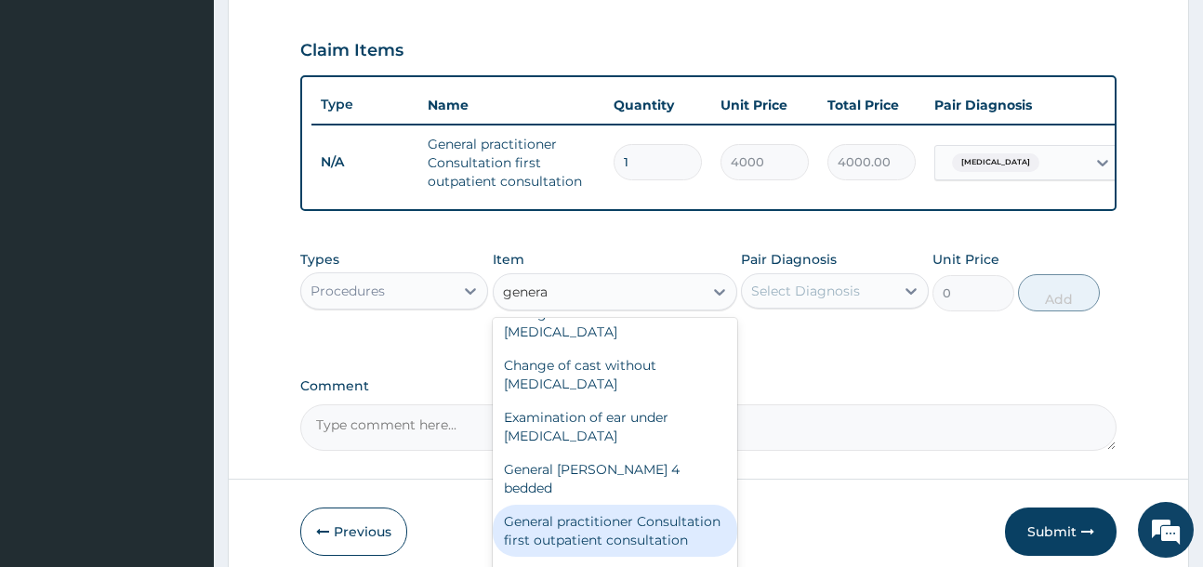
scroll to position [93, 0]
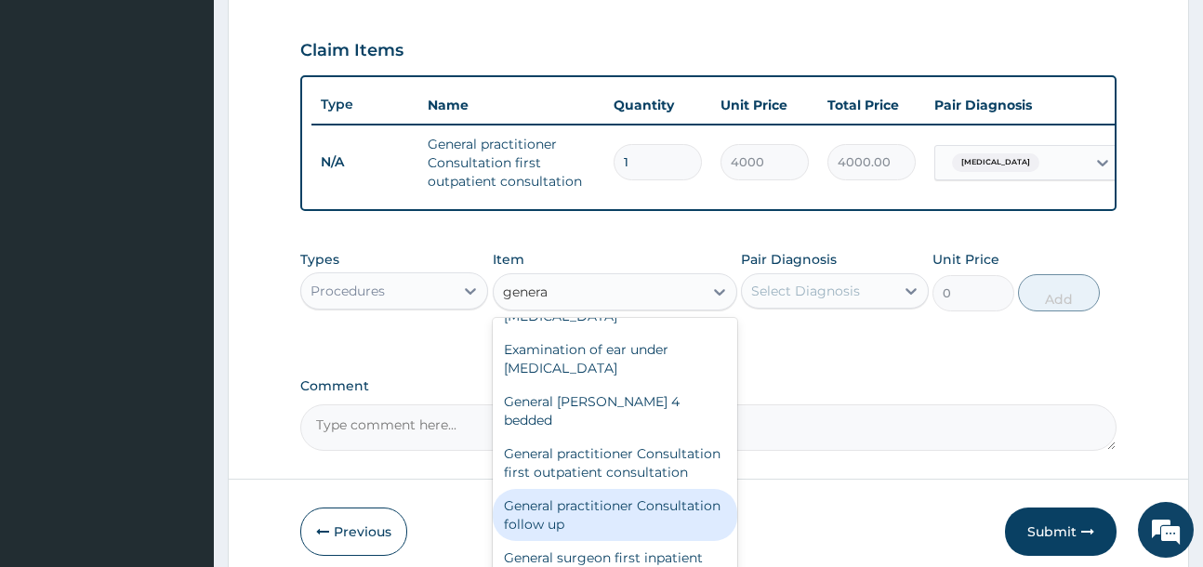
drag, startPoint x: 620, startPoint y: 519, endPoint x: 664, endPoint y: 497, distance: 48.6
click at [620, 520] on div "General practitioner Consultation follow up" at bounding box center [615, 515] width 244 height 52
type input "2500"
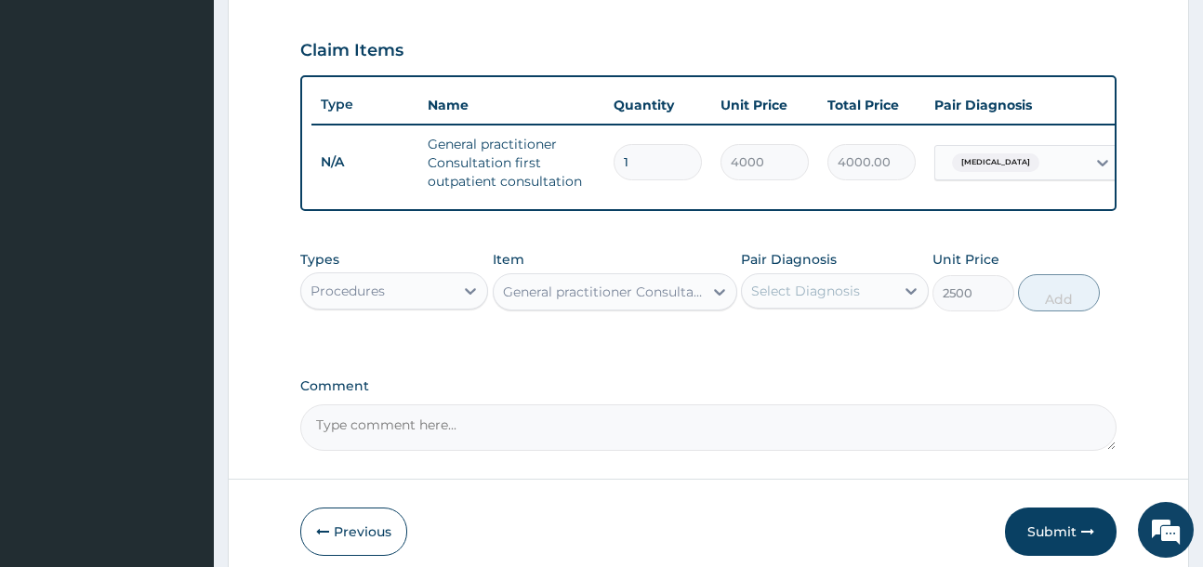
click at [839, 298] on div "Select Diagnosis" at bounding box center [805, 291] width 109 height 19
drag, startPoint x: 836, startPoint y: 377, endPoint x: 988, endPoint y: 345, distance: 154.9
click at [849, 346] on label "Allergic contact dermatitis" at bounding box center [828, 336] width 115 height 19
checkbox input "true"
click at [1063, 311] on button "Add" at bounding box center [1059, 292] width 82 height 37
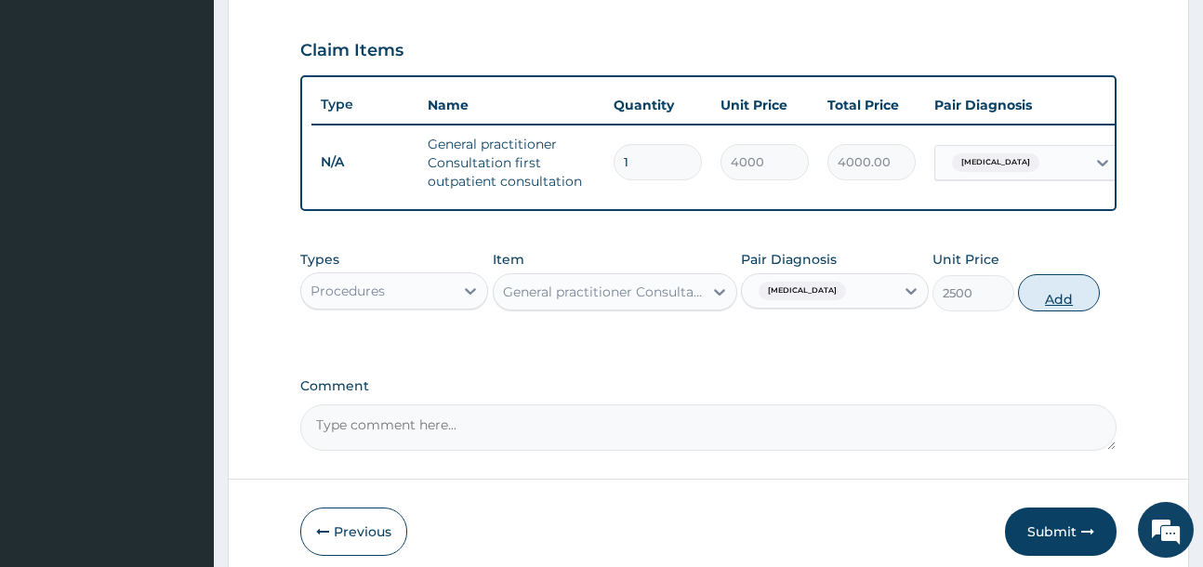
type input "0"
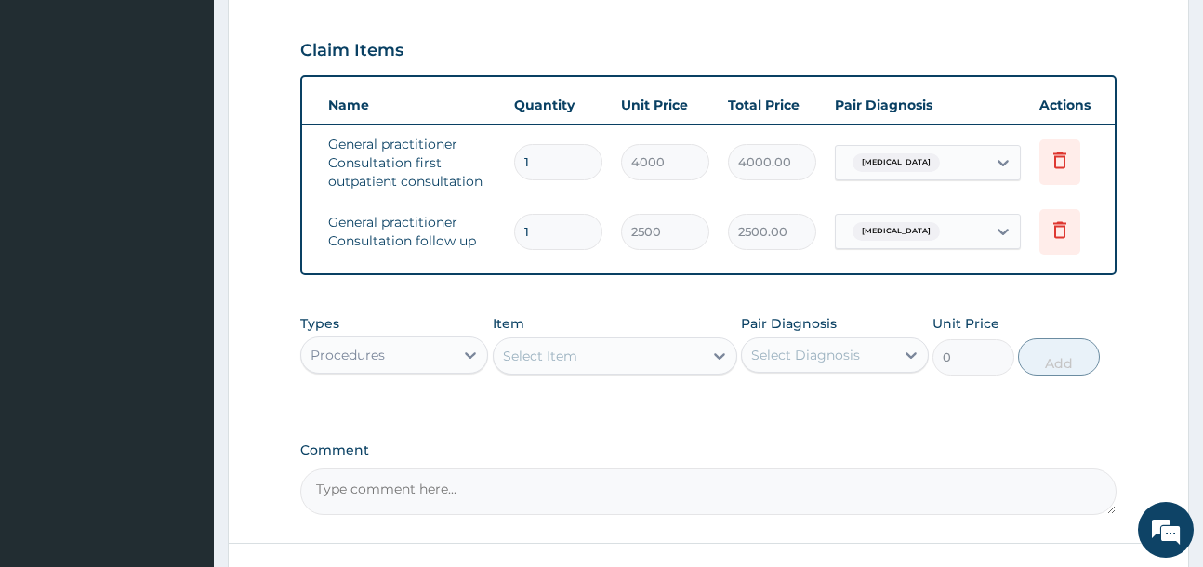
scroll to position [0, 100]
click at [1060, 155] on icon at bounding box center [1058, 160] width 22 height 22
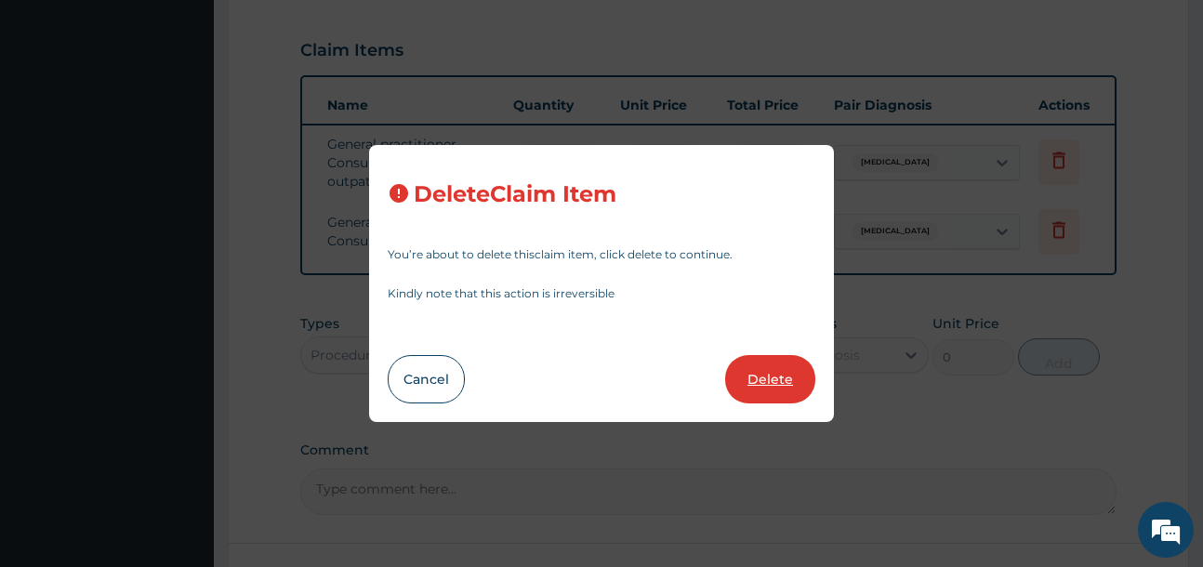
click at [770, 363] on button "Delete" at bounding box center [770, 379] width 90 height 48
type input "2500"
type input "2500.00"
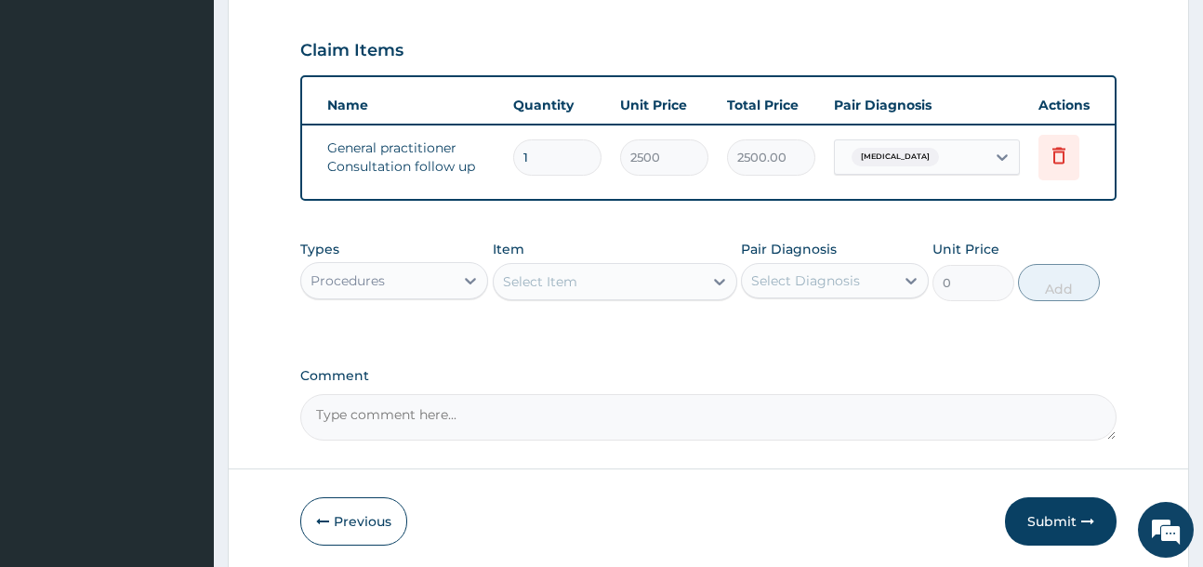
click at [450, 296] on div "Procedures" at bounding box center [377, 281] width 152 height 30
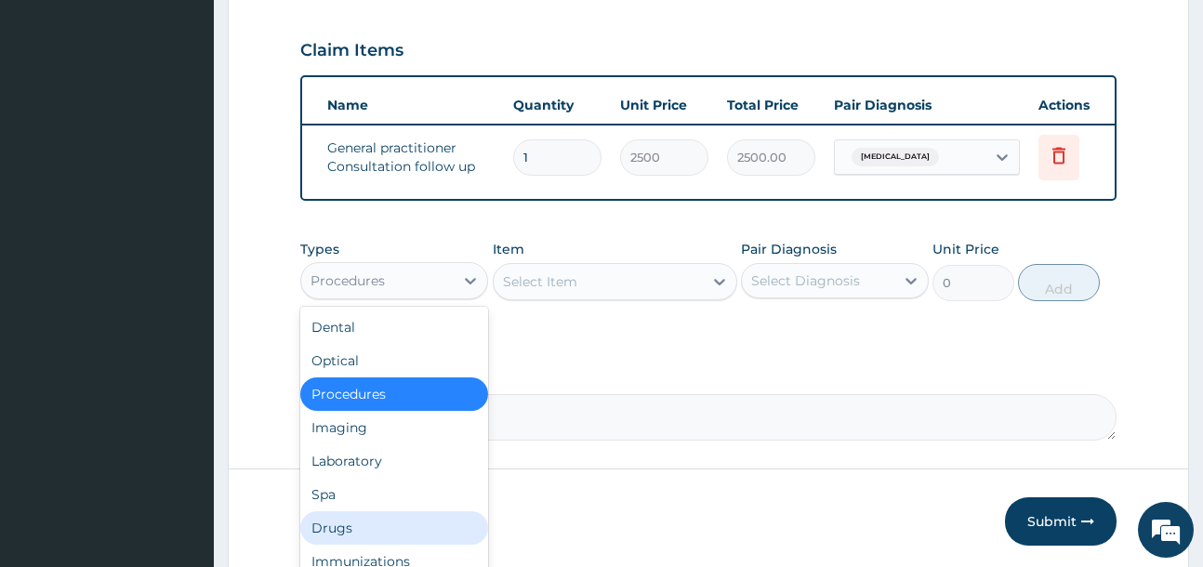
click at [416, 539] on div "Drugs" at bounding box center [394, 527] width 188 height 33
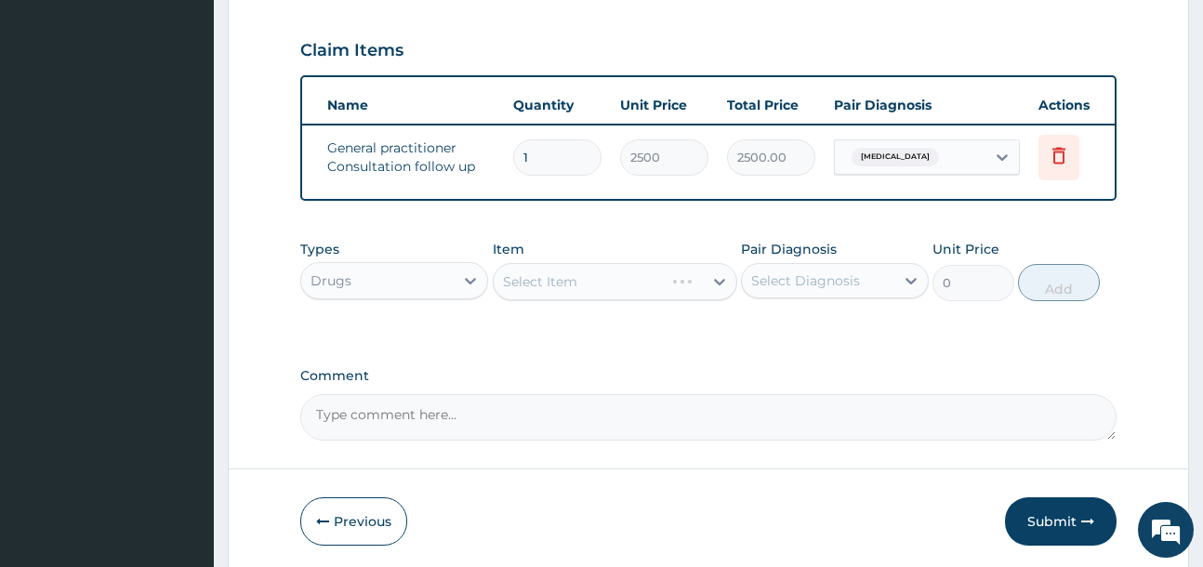
click at [585, 295] on div "Select Item" at bounding box center [615, 281] width 244 height 37
click at [585, 295] on div "Select Item" at bounding box center [597, 282] width 209 height 30
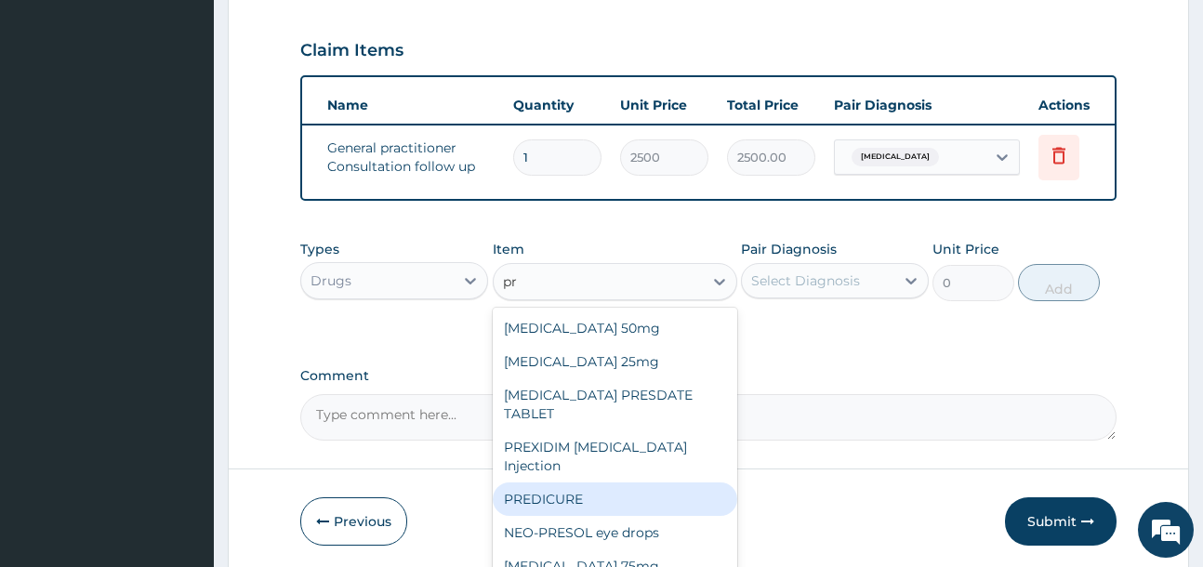
type input "p"
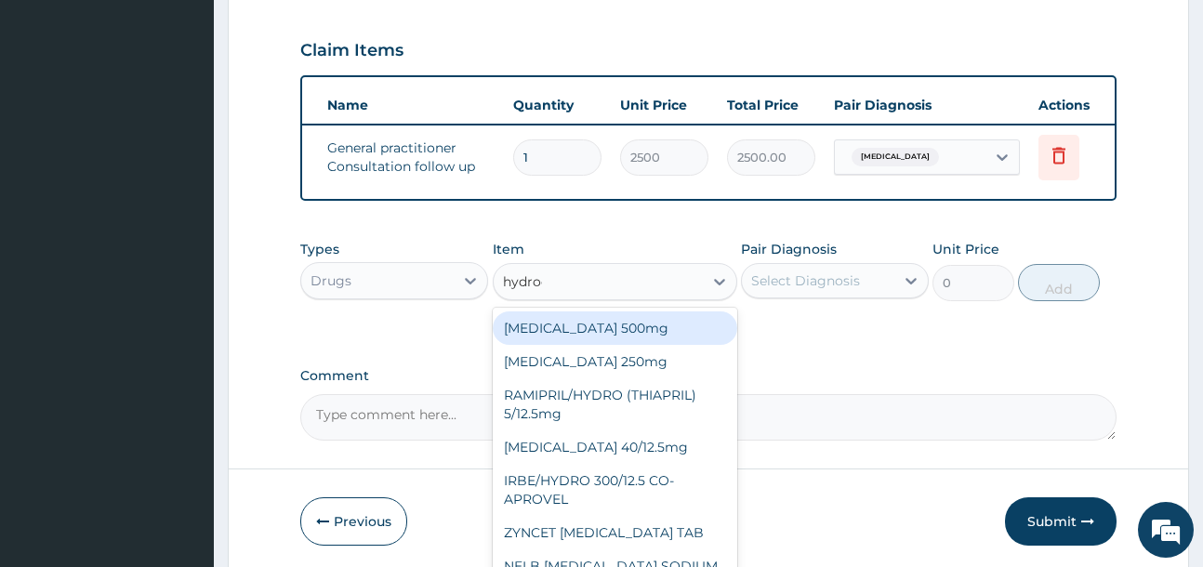
type input "hydroco"
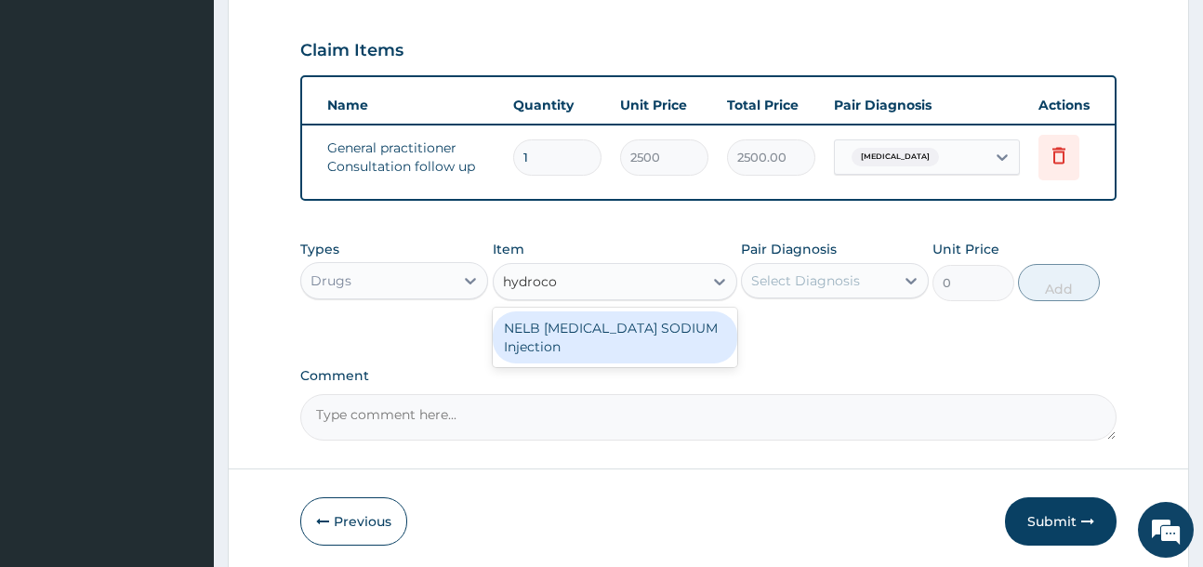
click at [636, 353] on div "NELB HYDROCORTISONE SODIUM Injection" at bounding box center [615, 337] width 244 height 52
type input "591.25"
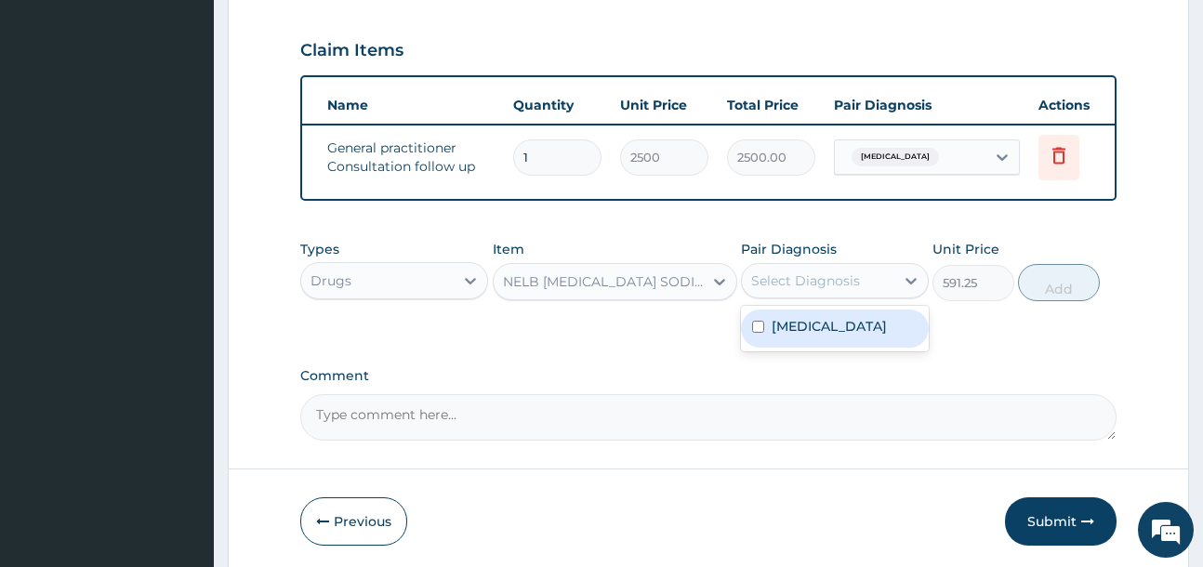
drag, startPoint x: 819, startPoint y: 303, endPoint x: 823, endPoint y: 327, distance: 24.6
click at [820, 290] on div "Select Diagnosis" at bounding box center [805, 280] width 109 height 19
drag, startPoint x: 822, startPoint y: 351, endPoint x: 979, endPoint y: 315, distance: 161.2
click at [837, 335] on label "Allergic contact dermatitis" at bounding box center [828, 326] width 115 height 19
checkbox input "true"
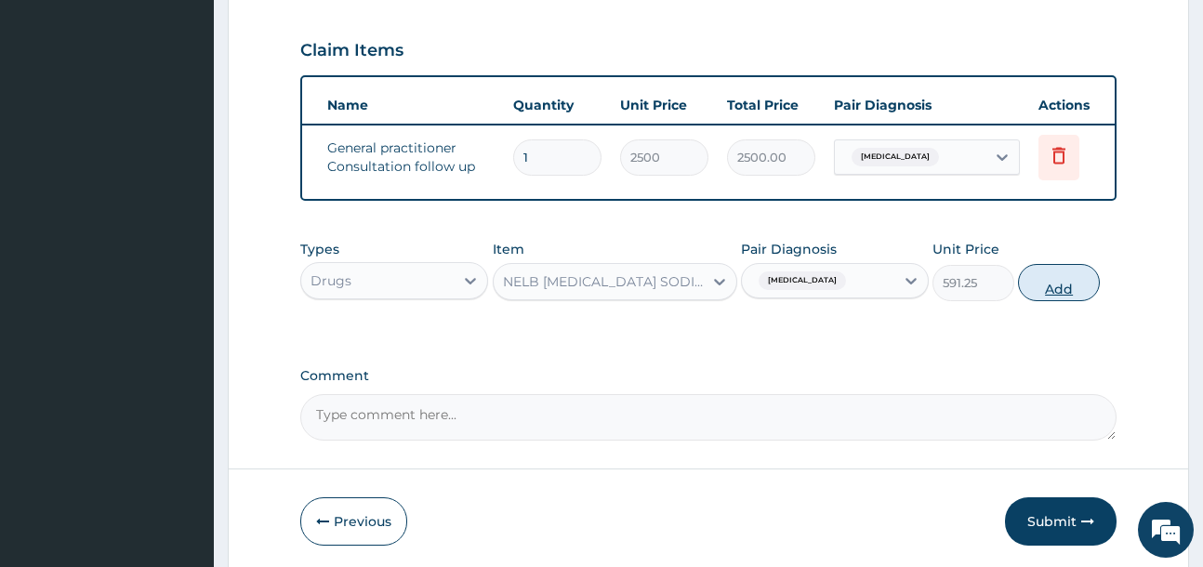
click at [1069, 301] on button "Add" at bounding box center [1059, 282] width 82 height 37
type input "0"
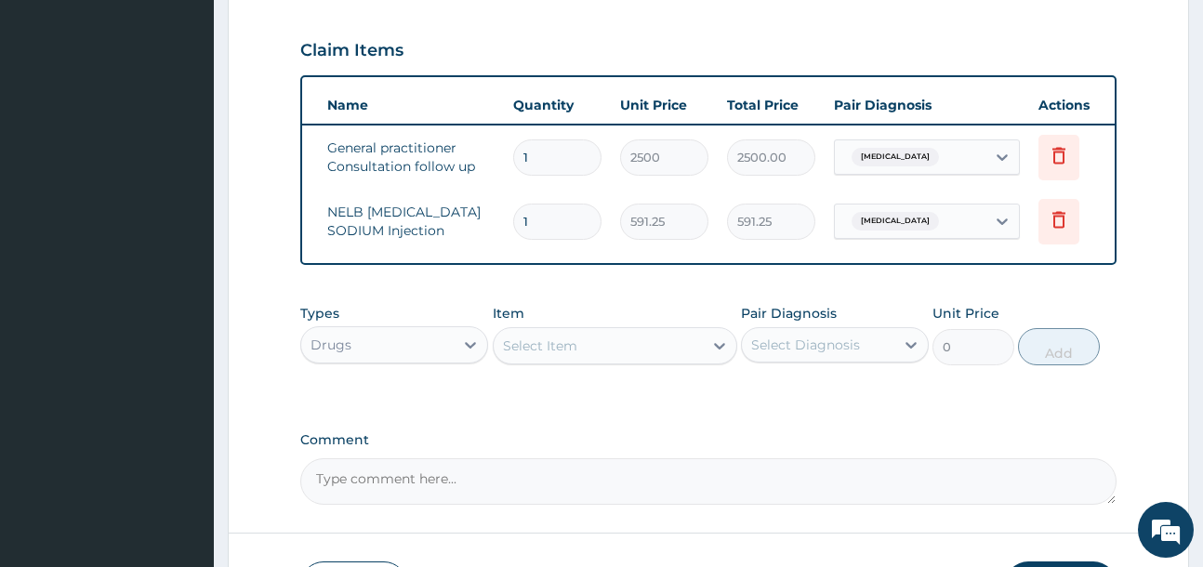
scroll to position [773, 0]
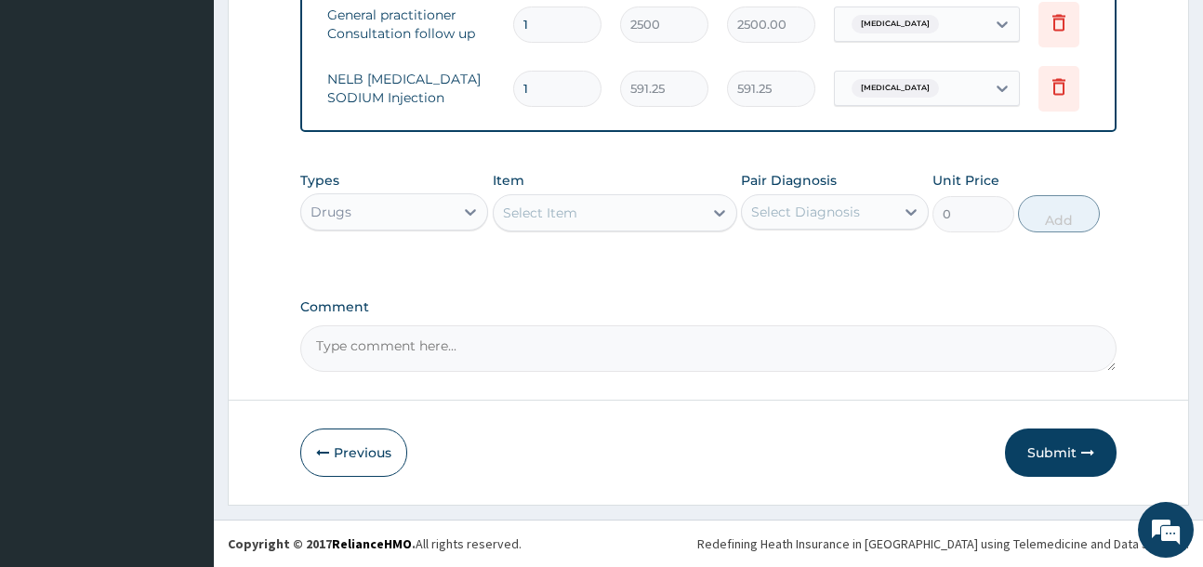
click at [602, 211] on div "Select Item" at bounding box center [597, 213] width 209 height 30
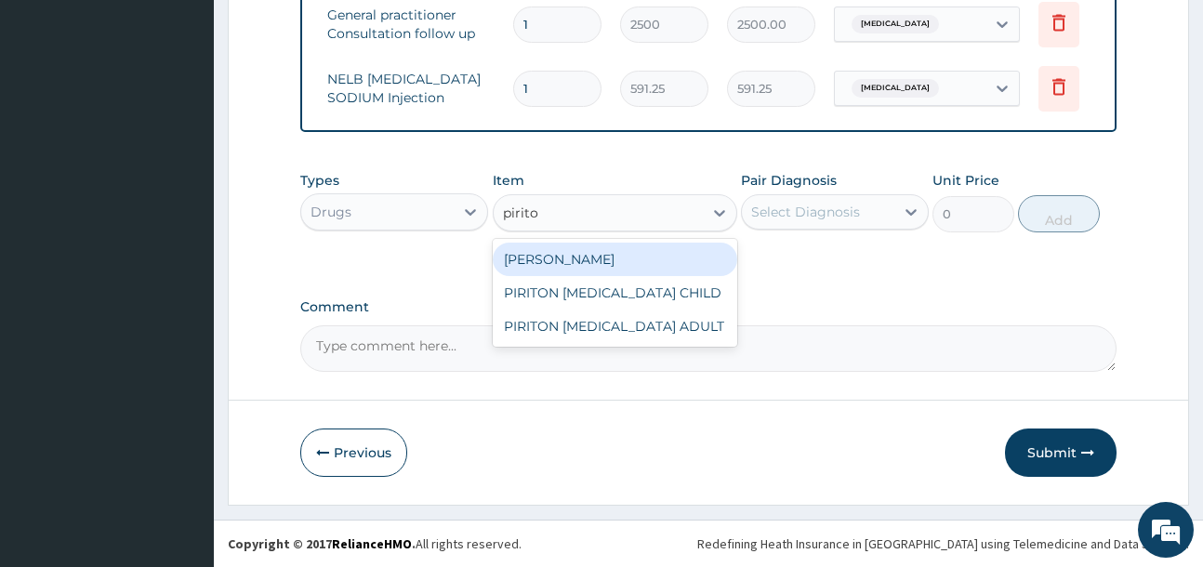
type input "piriton"
click at [633, 262] on div "PIRITON TAB EVANS" at bounding box center [615, 259] width 244 height 33
type input "23.65"
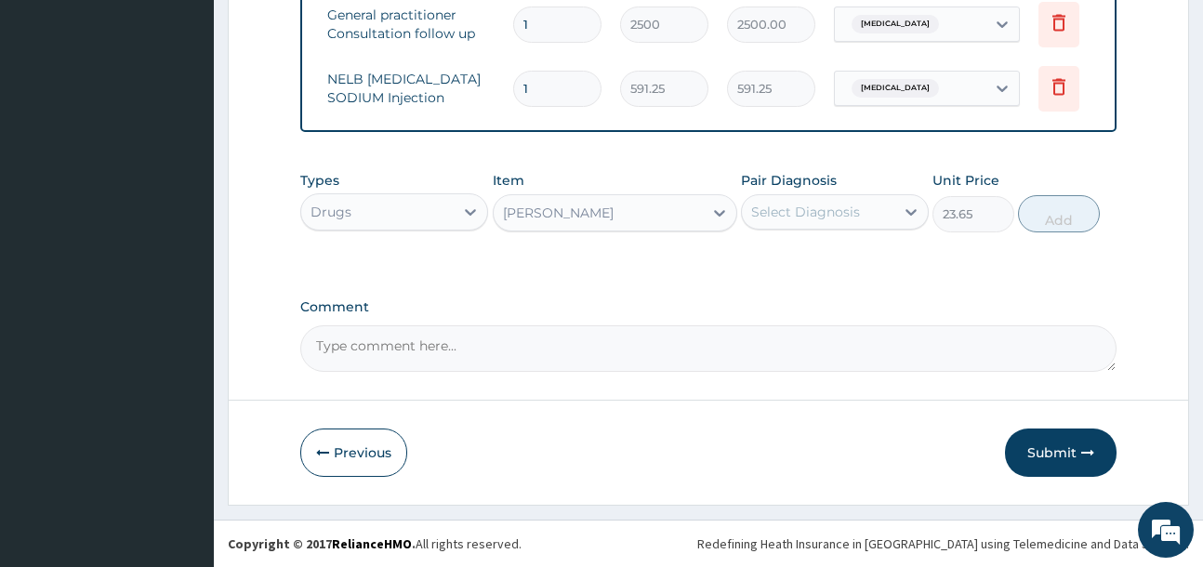
click at [839, 204] on div "Select Diagnosis" at bounding box center [805, 212] width 109 height 19
drag, startPoint x: 845, startPoint y: 263, endPoint x: 979, endPoint y: 222, distance: 139.9
click at [849, 262] on label "Allergic contact dermatitis" at bounding box center [828, 257] width 115 height 19
checkbox input "true"
click at [1043, 209] on button "Add" at bounding box center [1059, 213] width 82 height 37
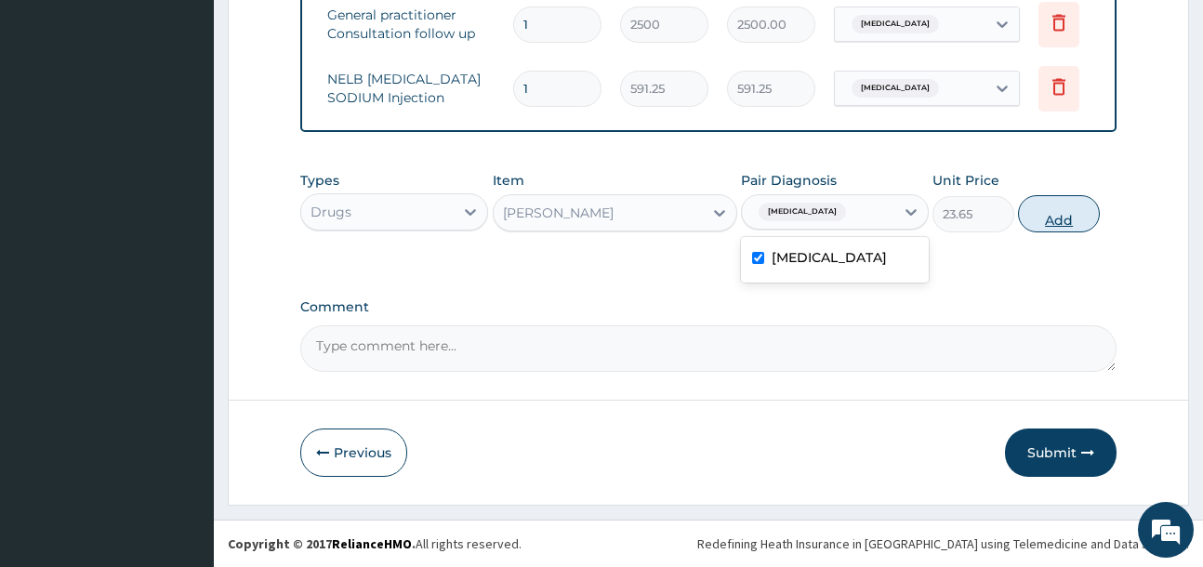
type input "0"
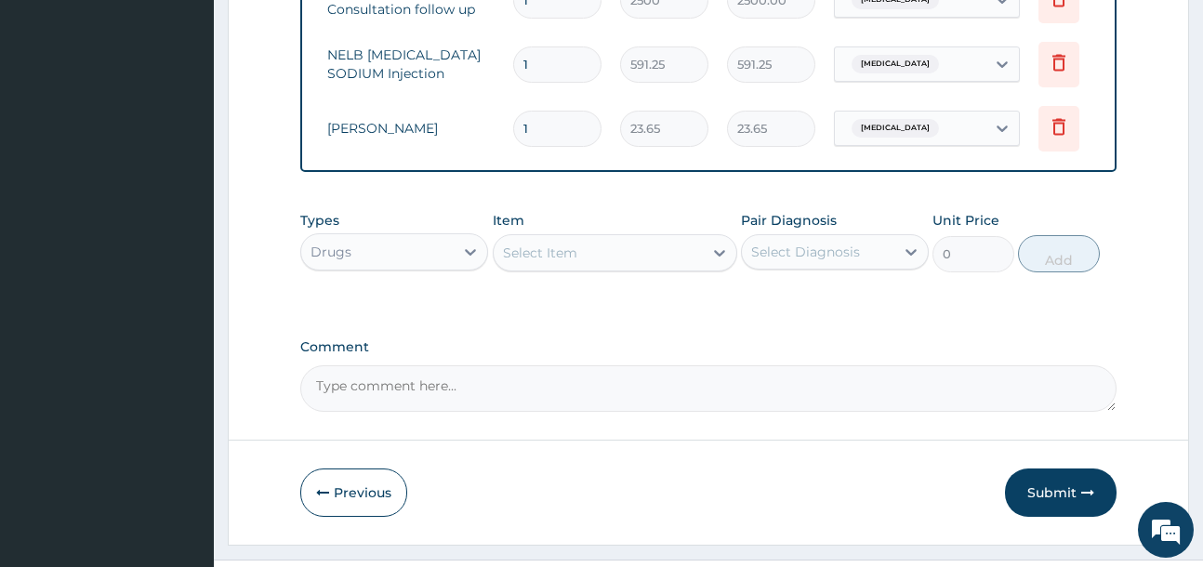
type input "10"
type input "236.50"
type input "10"
click at [563, 262] on div "Select Item" at bounding box center [540, 252] width 74 height 19
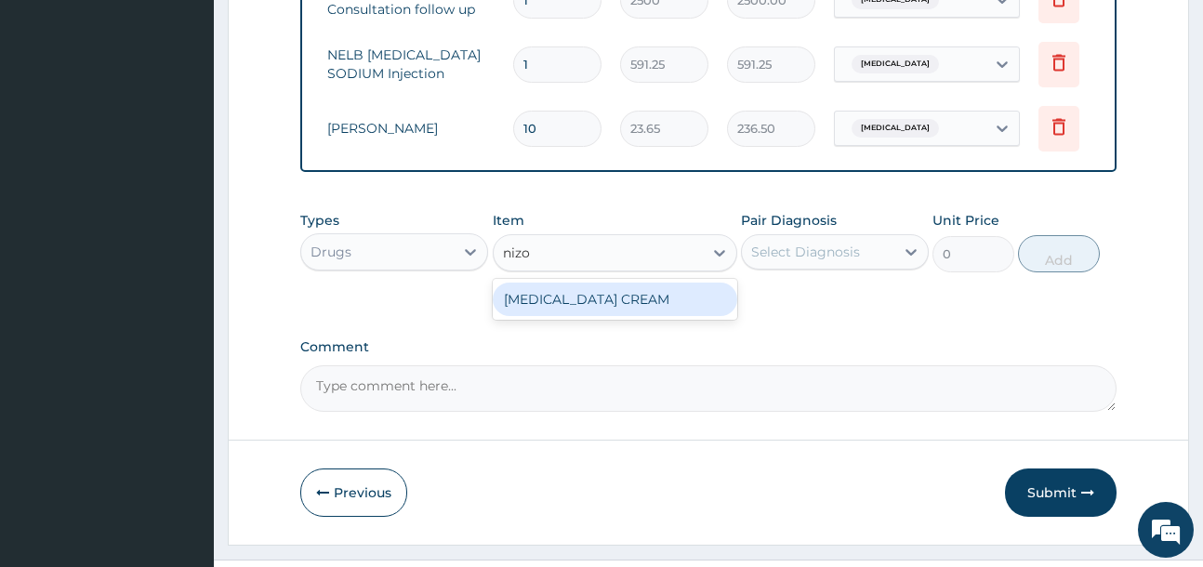
type input "nizor"
click at [680, 316] on div "NIZORAL CREAM" at bounding box center [615, 299] width 244 height 33
type input "4730"
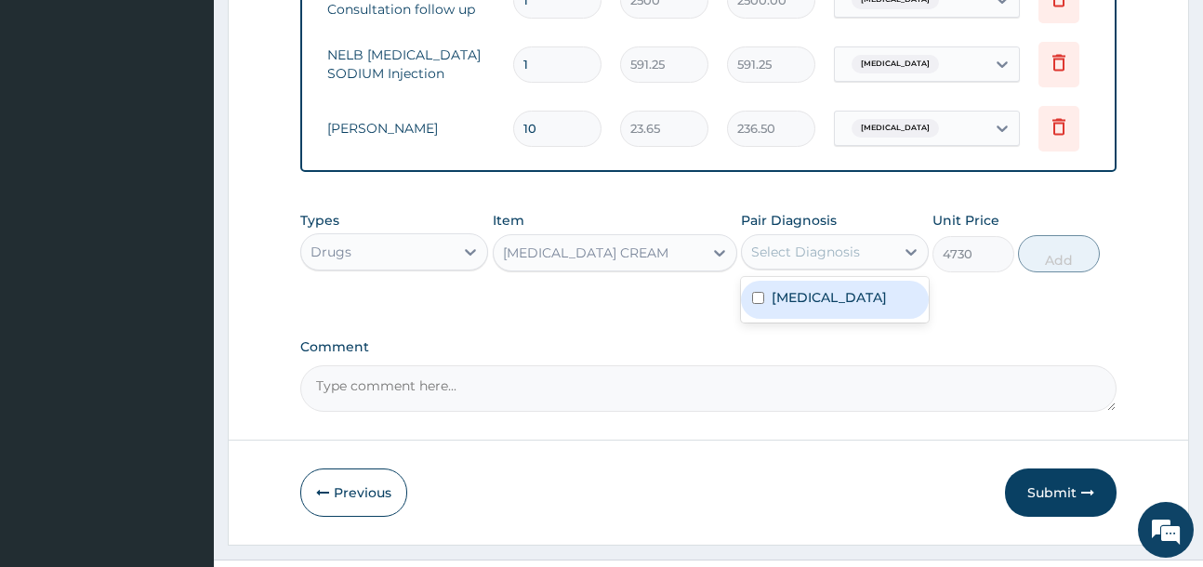
click at [814, 261] on div "Select Diagnosis" at bounding box center [805, 252] width 109 height 19
drag, startPoint x: 831, startPoint y: 328, endPoint x: 960, endPoint y: 311, distance: 130.3
click at [847, 307] on label "Allergic contact dermatitis" at bounding box center [828, 297] width 115 height 19
checkbox input "true"
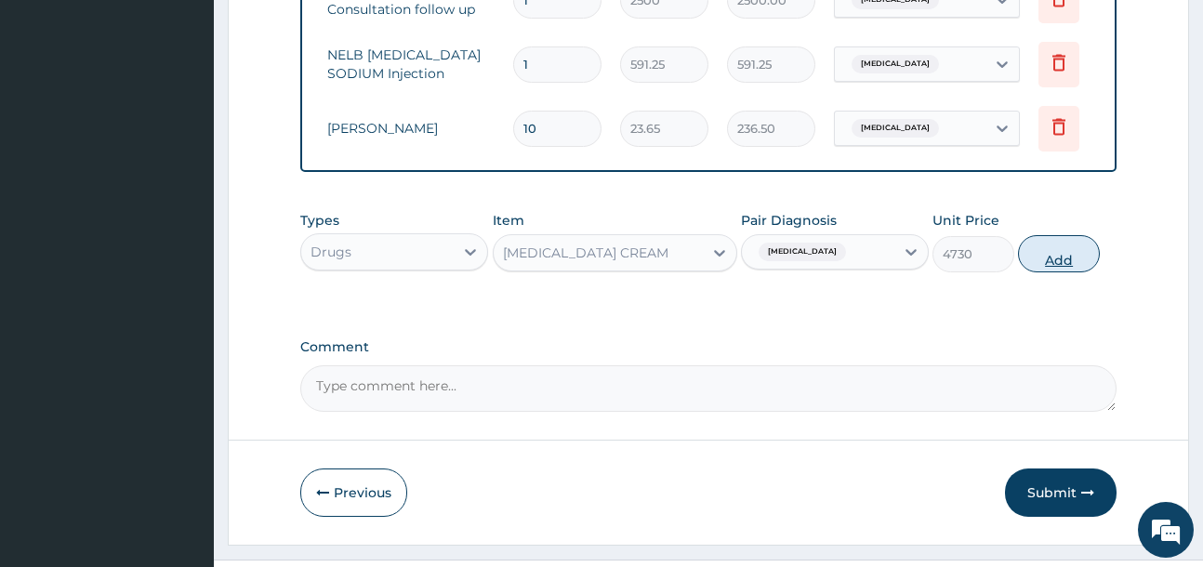
click at [1056, 272] on button "Add" at bounding box center [1059, 253] width 82 height 37
type input "0"
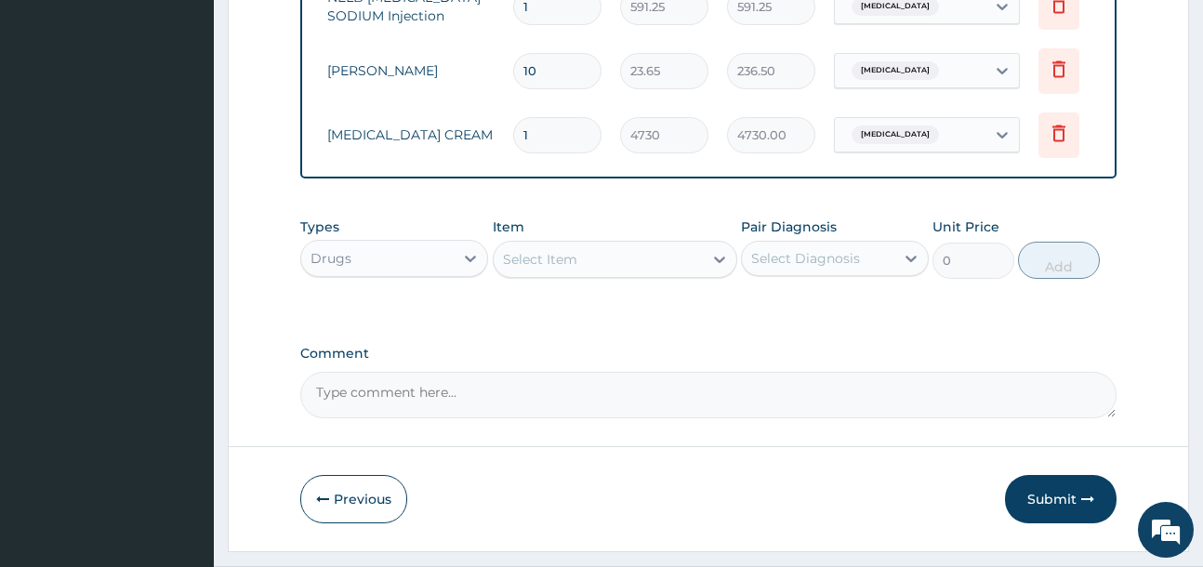
scroll to position [901, 0]
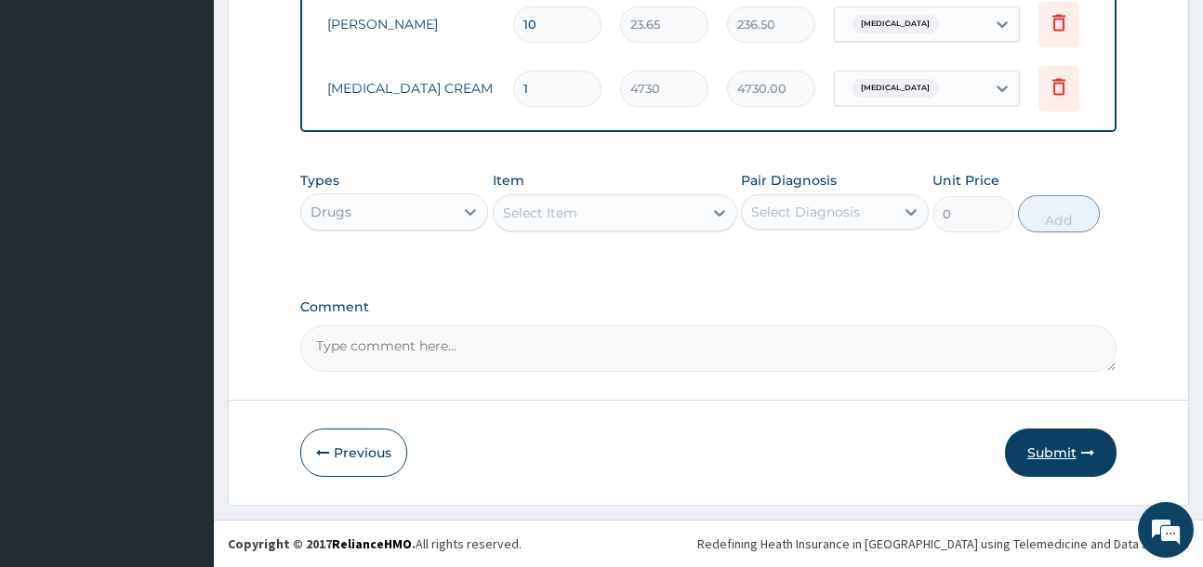
click at [1078, 448] on button "Submit" at bounding box center [1061, 452] width 112 height 48
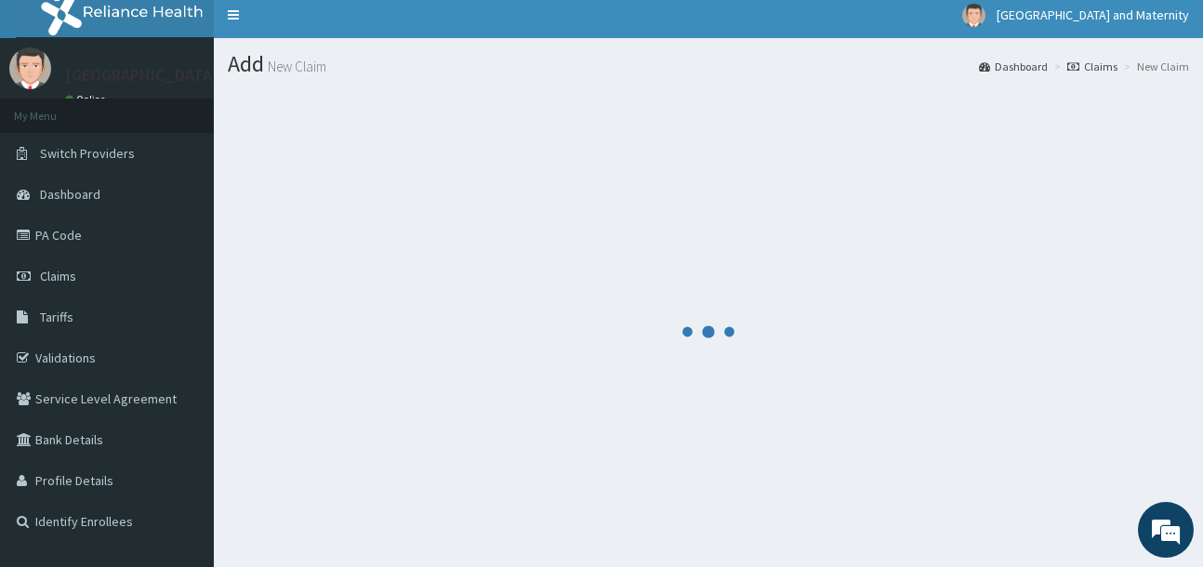
scroll to position [0, 0]
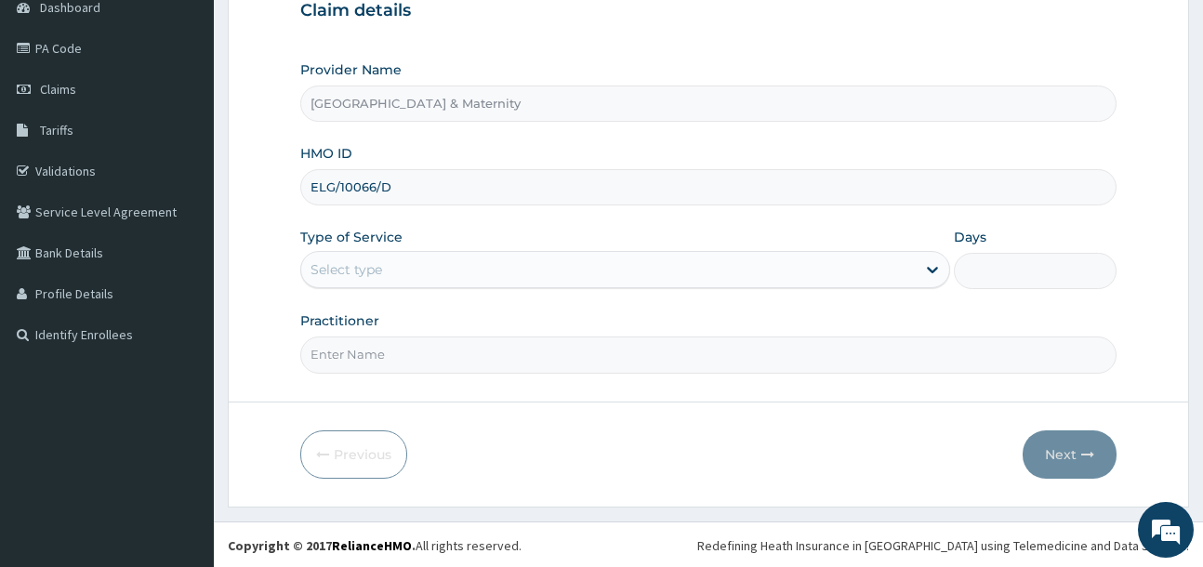
type input "ELG/10066/D"
click at [463, 267] on div "Select type" at bounding box center [608, 270] width 614 height 30
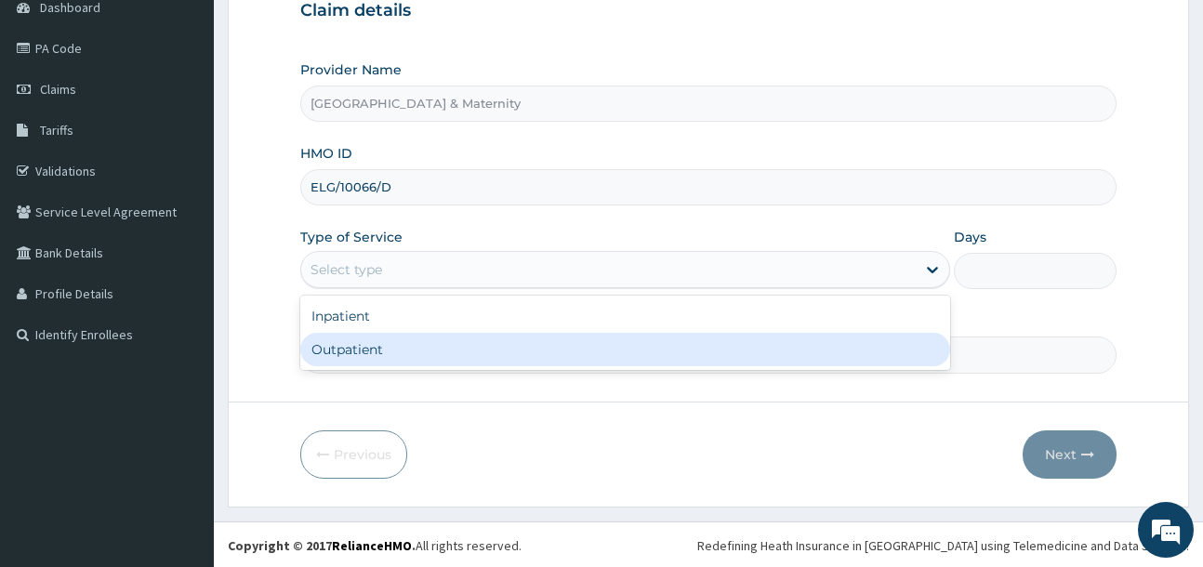
scroll to position [197, 0]
click at [459, 355] on div "Outpatient" at bounding box center [625, 347] width 650 height 33
type input "1"
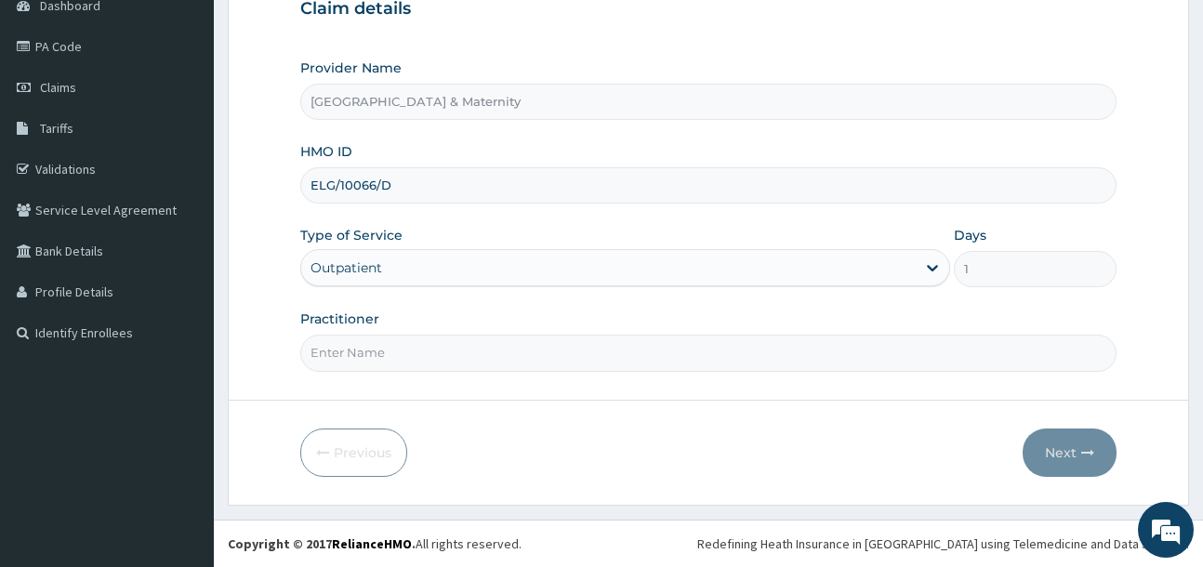
click at [412, 353] on input "Practitioner" at bounding box center [707, 353] width 815 height 36
type input "Dr Ajanlekoko"
click at [1072, 446] on button "Next" at bounding box center [1069, 452] width 94 height 48
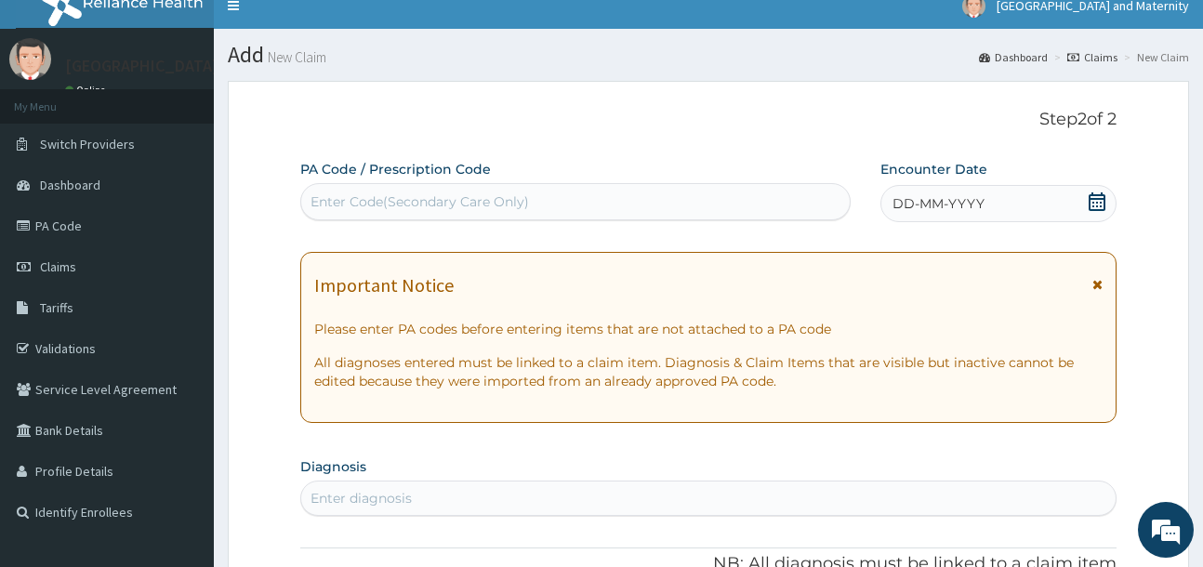
scroll to position [11, 0]
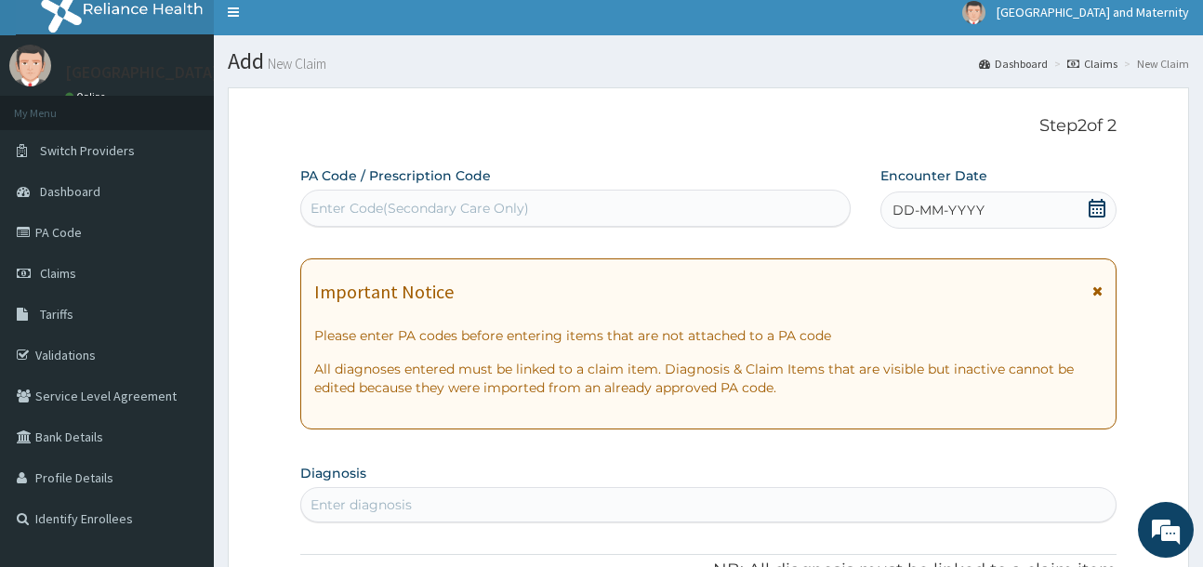
click at [1090, 213] on icon at bounding box center [1096, 208] width 19 height 19
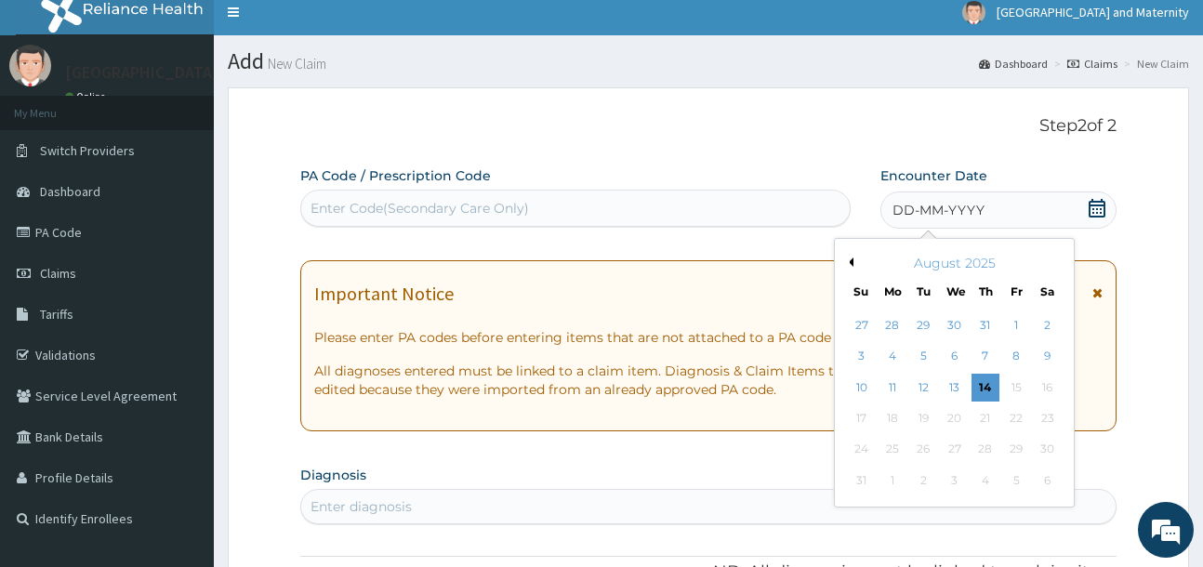
scroll to position [0, 0]
click at [842, 260] on div "August 2025" at bounding box center [954, 263] width 224 height 19
click at [851, 261] on button "Previous Month" at bounding box center [848, 261] width 9 height 9
click at [1037, 413] on div "28" at bounding box center [1047, 418] width 28 height 28
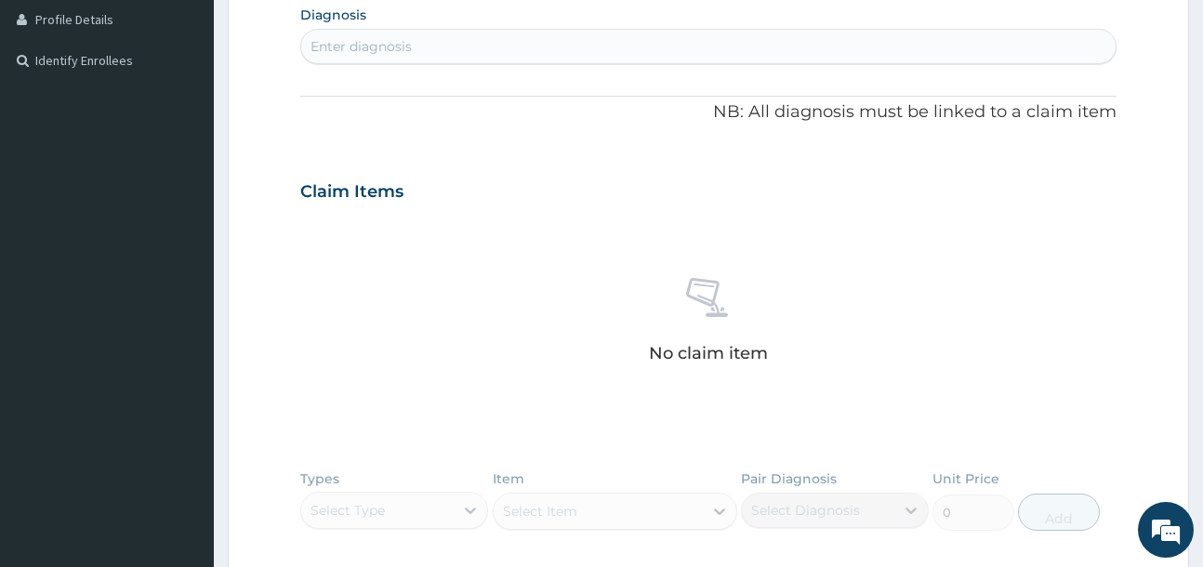
scroll to position [476, 0]
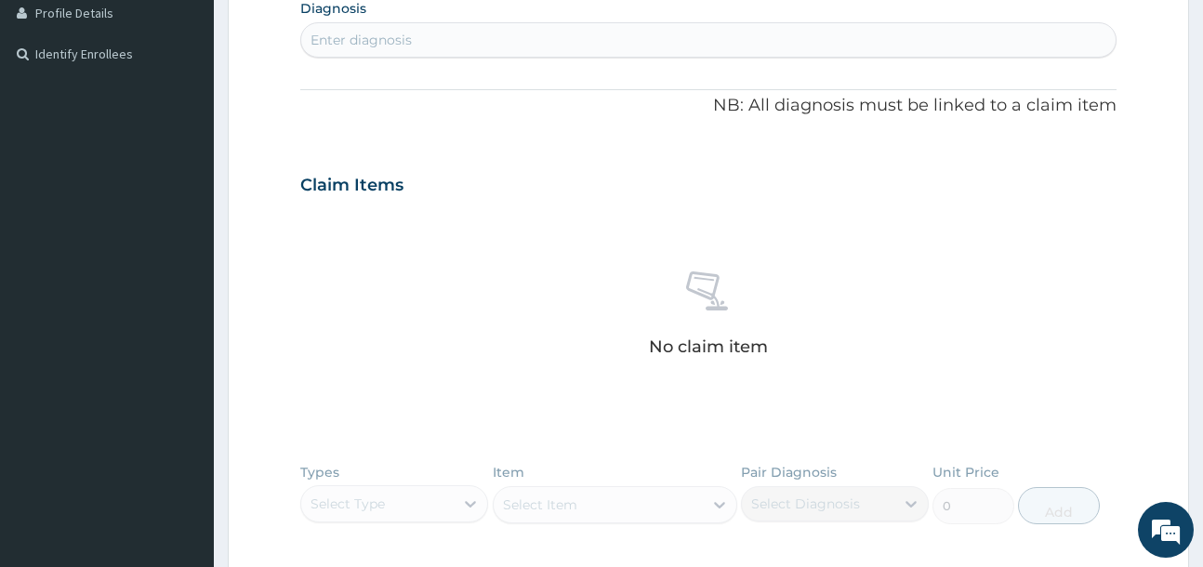
click at [410, 50] on div "Enter diagnosis" at bounding box center [707, 40] width 813 height 30
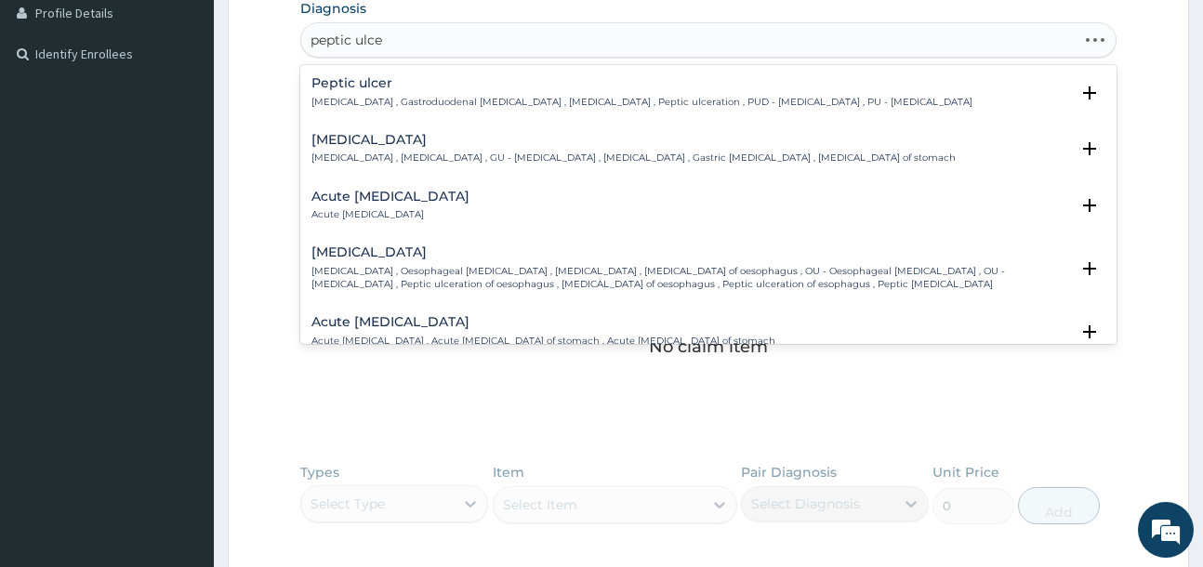
type input "peptic ulcer"
click at [452, 88] on h4 "Peptic ulcer" at bounding box center [641, 83] width 661 height 14
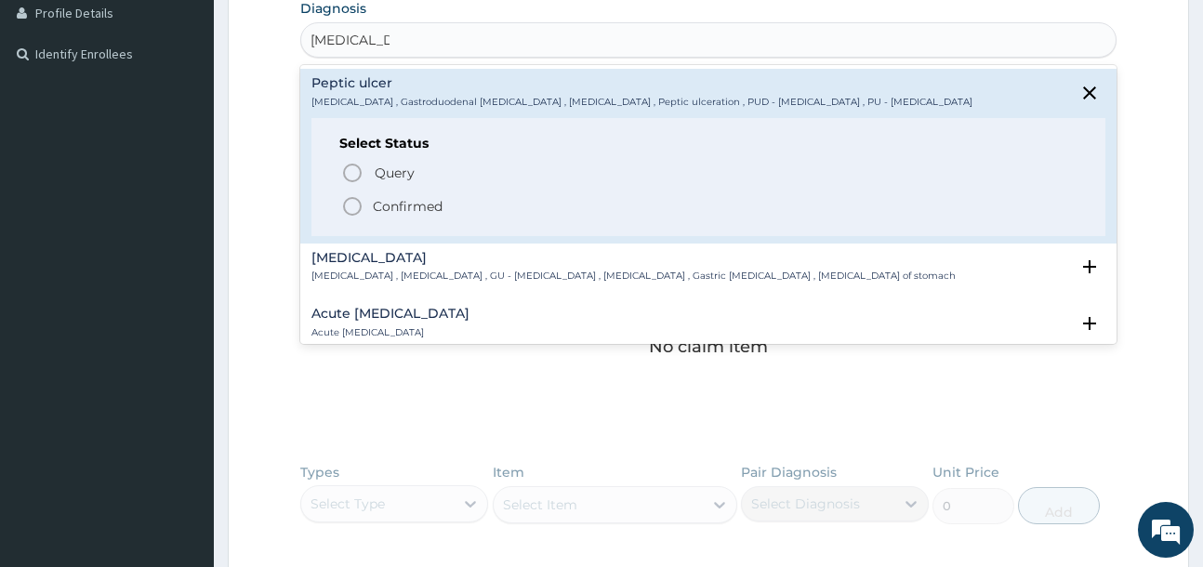
click at [440, 212] on p "Confirmed" at bounding box center [408, 206] width 70 height 19
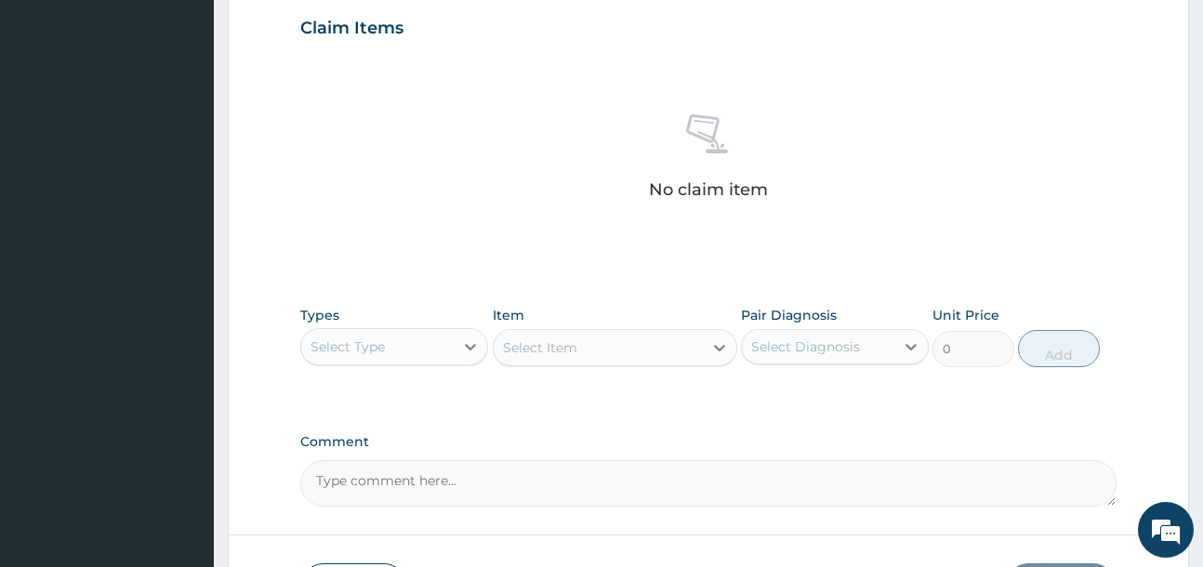
scroll to position [755, 0]
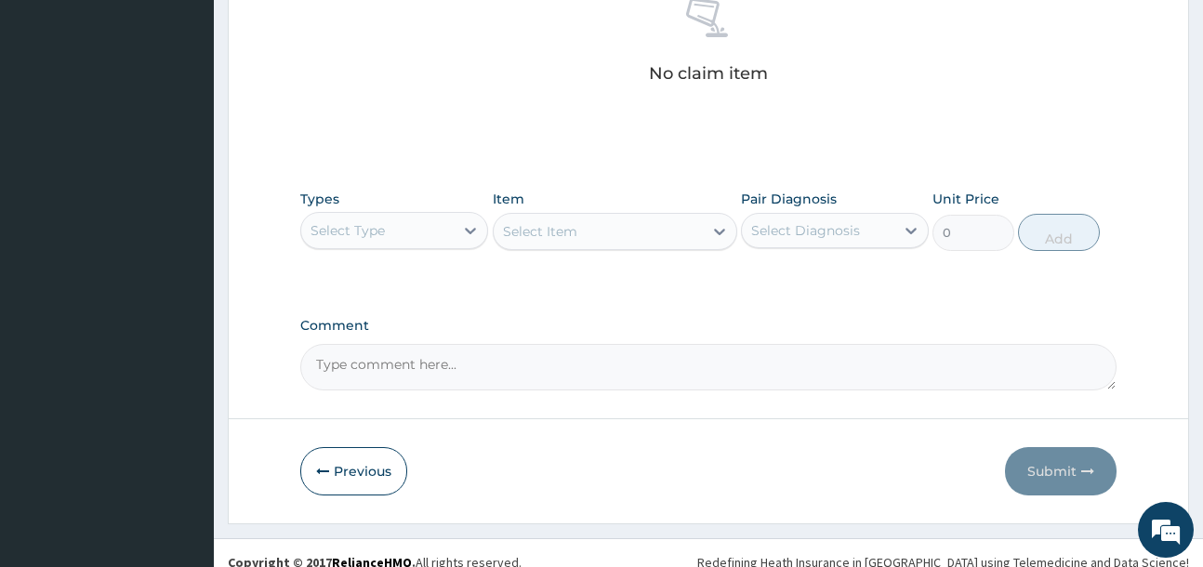
click at [431, 239] on div "Select Type" at bounding box center [377, 231] width 152 height 30
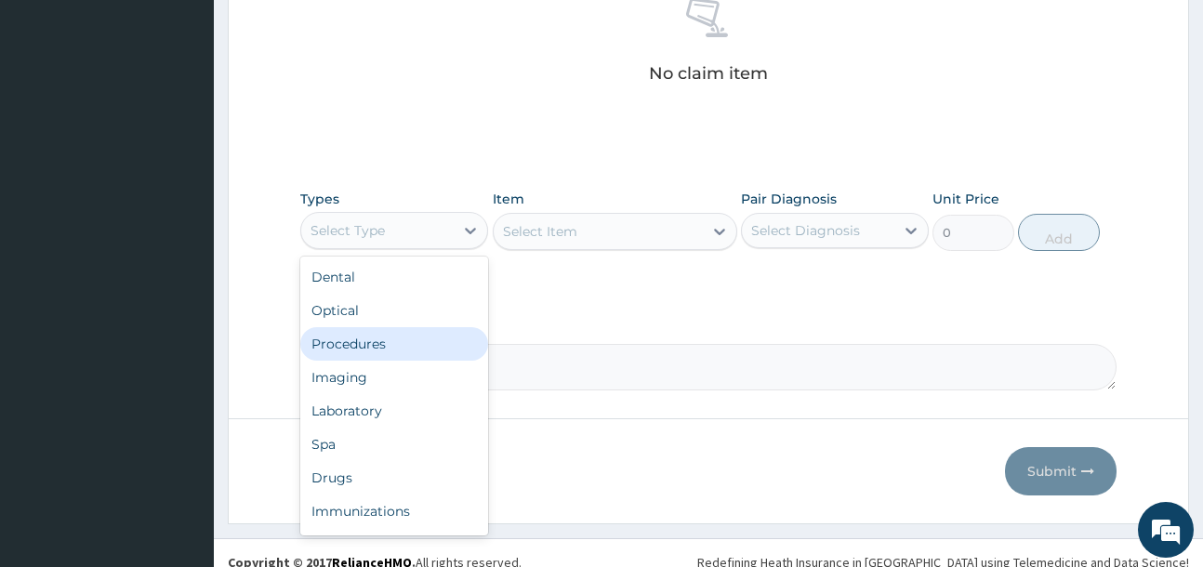
drag, startPoint x: 455, startPoint y: 337, endPoint x: 573, endPoint y: 275, distance: 133.4
click at [459, 336] on div "Procedures" at bounding box center [394, 343] width 188 height 33
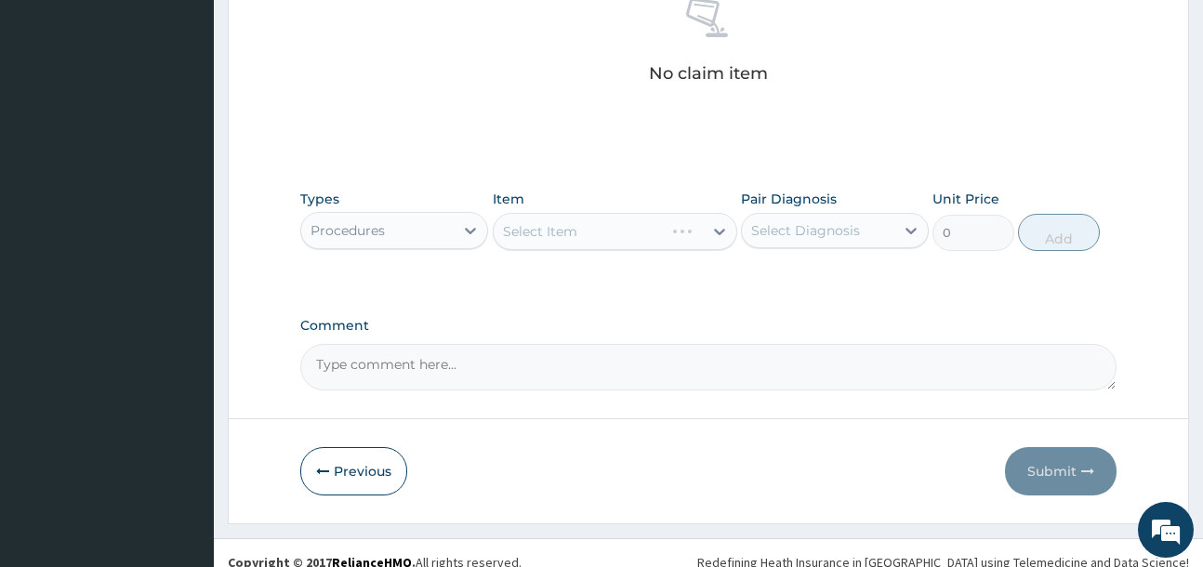
click at [639, 240] on div "Select Item" at bounding box center [615, 231] width 244 height 37
click at [646, 236] on div "Select Item" at bounding box center [597, 232] width 209 height 30
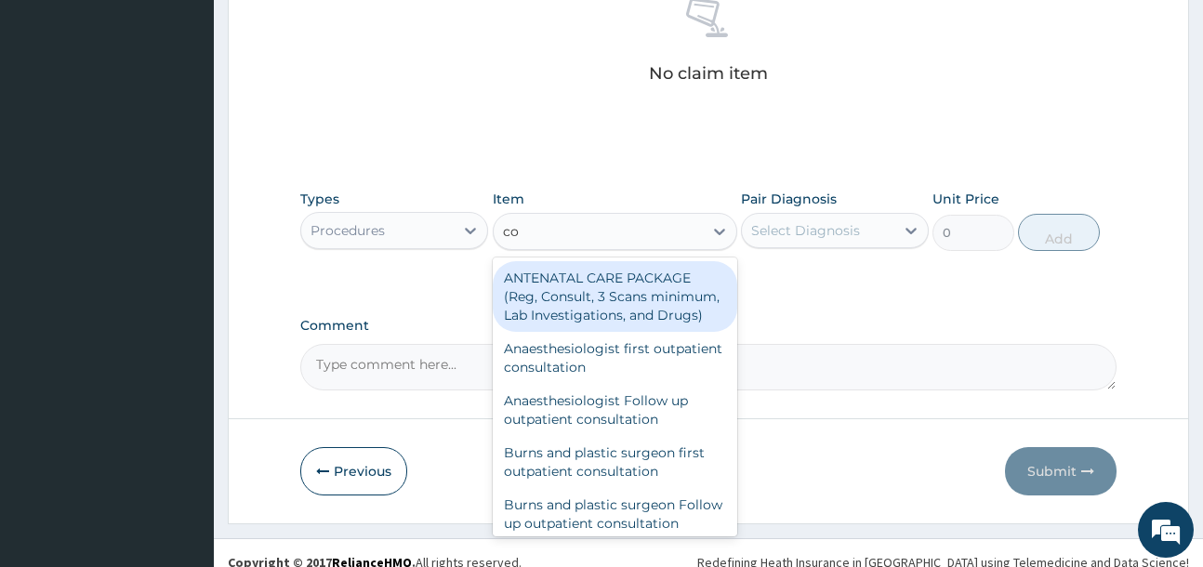
type input "c"
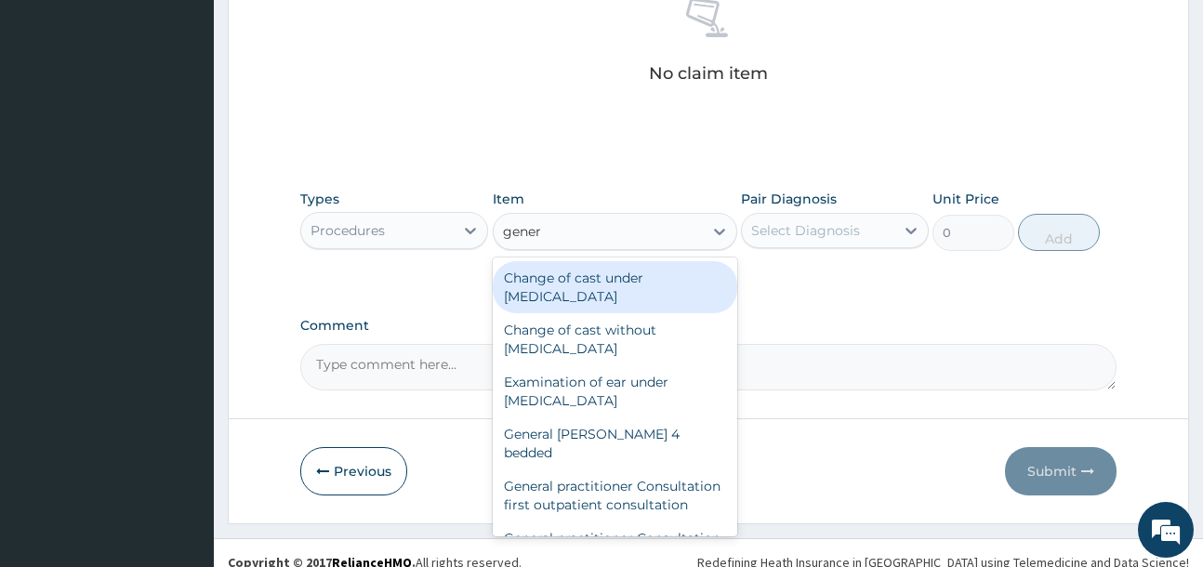
type input "genera"
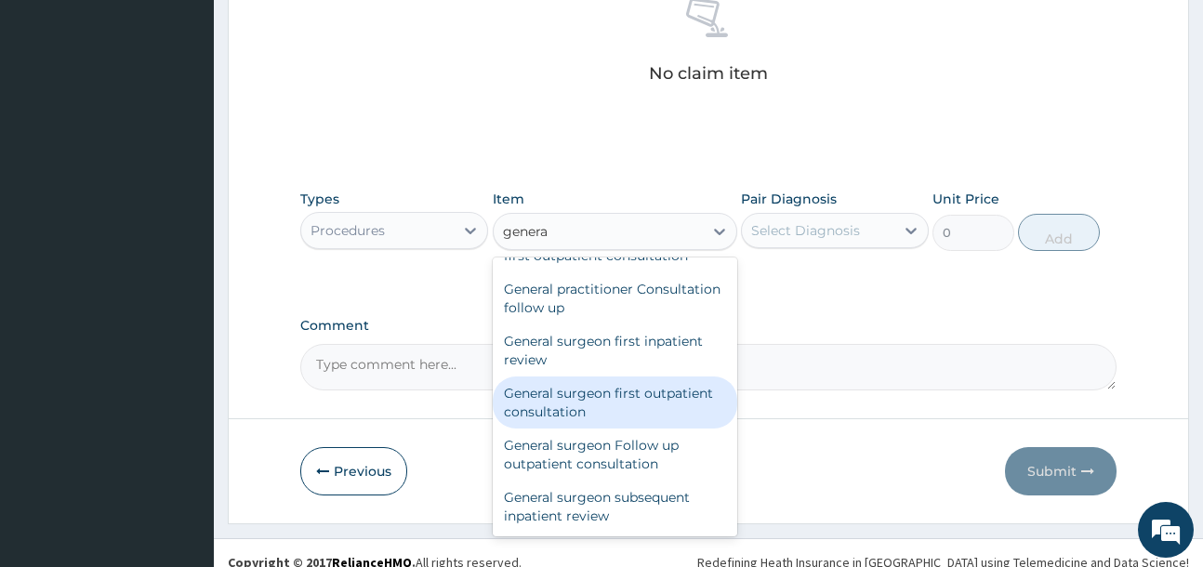
scroll to position [156, 0]
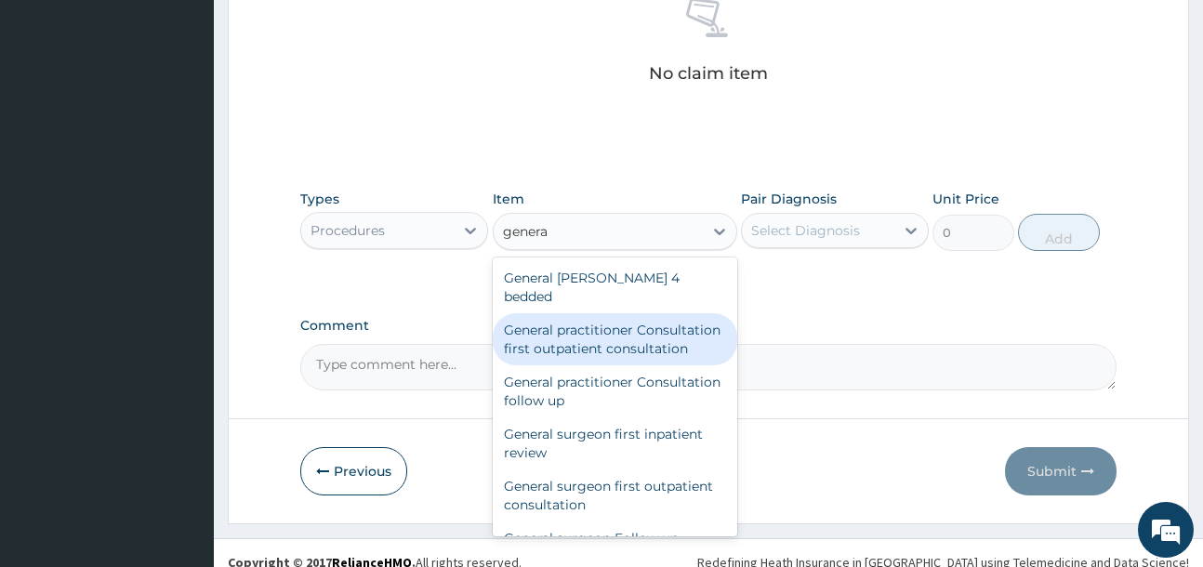
click at [614, 320] on div "General practitioner Consultation first outpatient consultation" at bounding box center [615, 339] width 244 height 52
type input "4000"
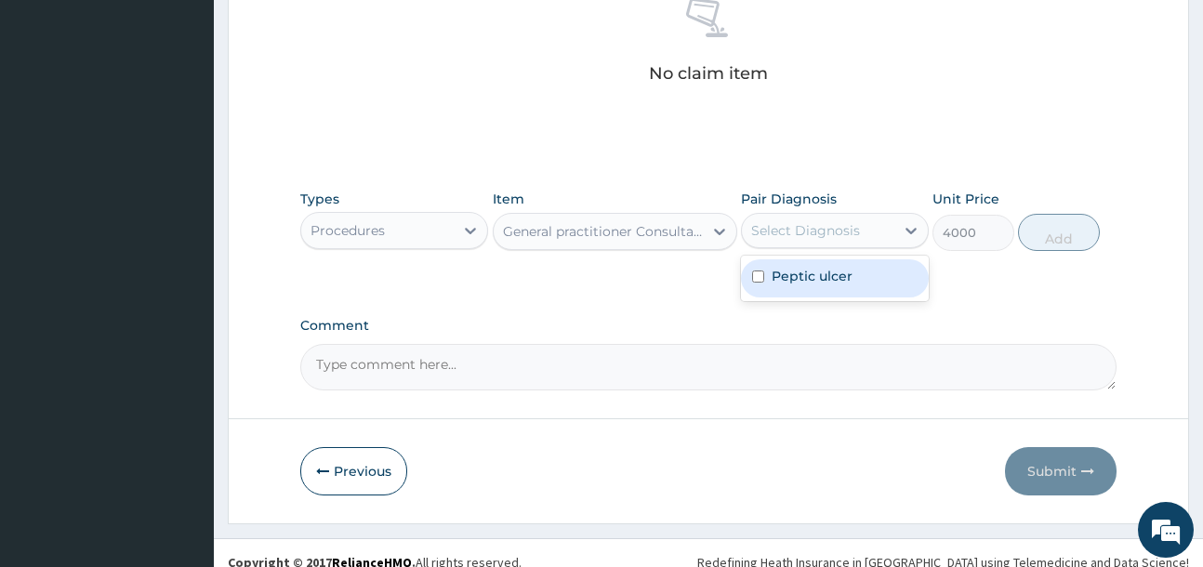
drag, startPoint x: 863, startPoint y: 236, endPoint x: 860, endPoint y: 294, distance: 57.7
click at [863, 237] on div "Select Diagnosis" at bounding box center [818, 231] width 152 height 30
drag, startPoint x: 862, startPoint y: 284, endPoint x: 980, endPoint y: 263, distance: 119.0
click at [872, 284] on div "Peptic ulcer" at bounding box center [835, 278] width 188 height 38
checkbox input "true"
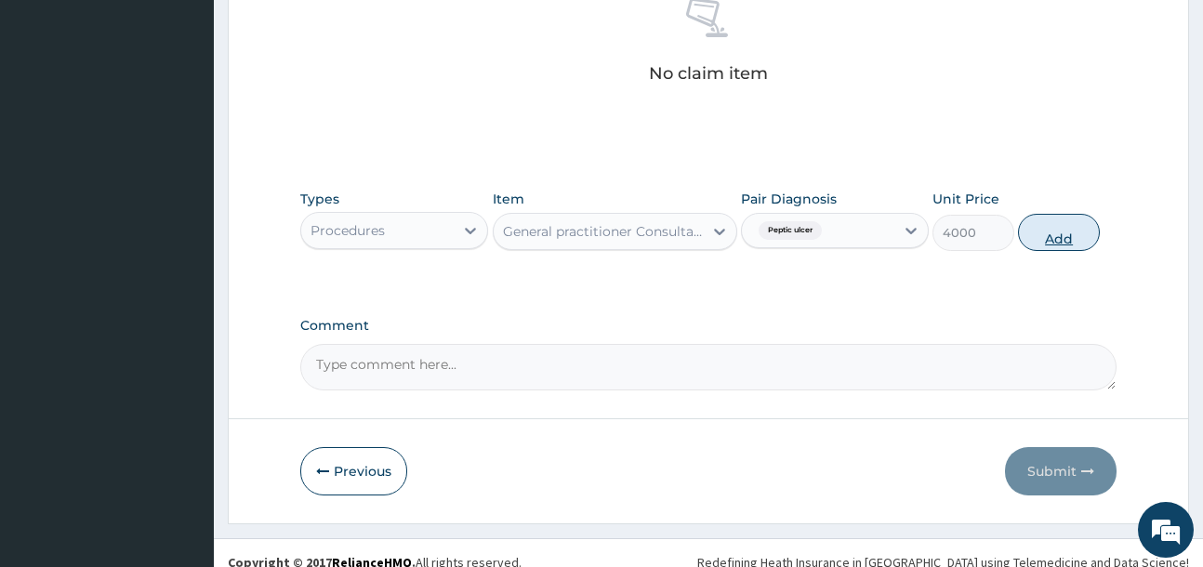
click at [1064, 239] on button "Add" at bounding box center [1059, 232] width 82 height 37
type input "0"
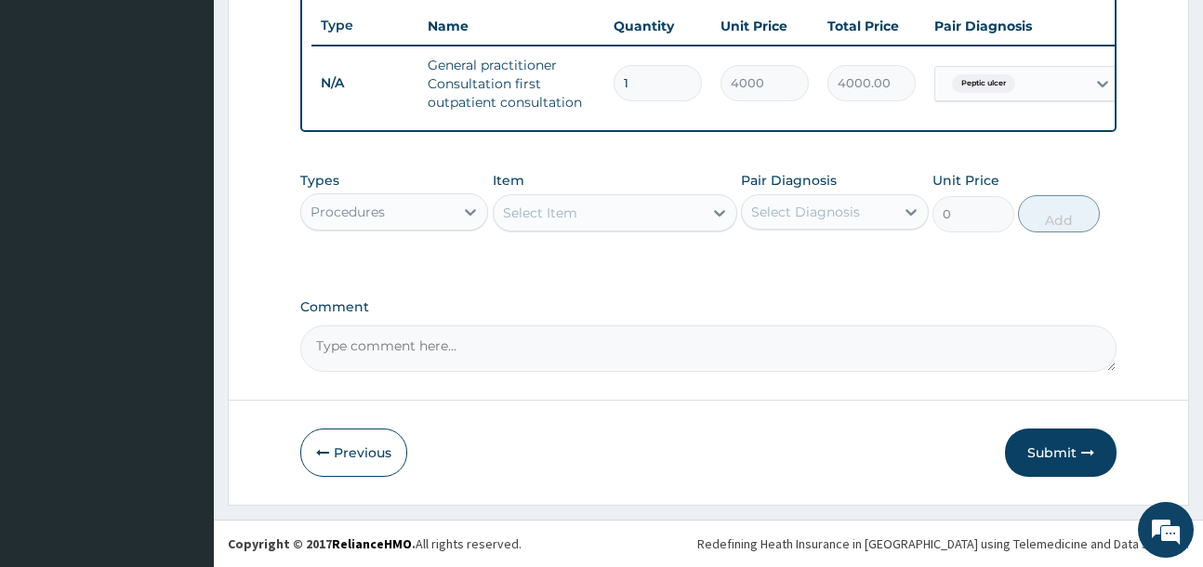
scroll to position [709, 0]
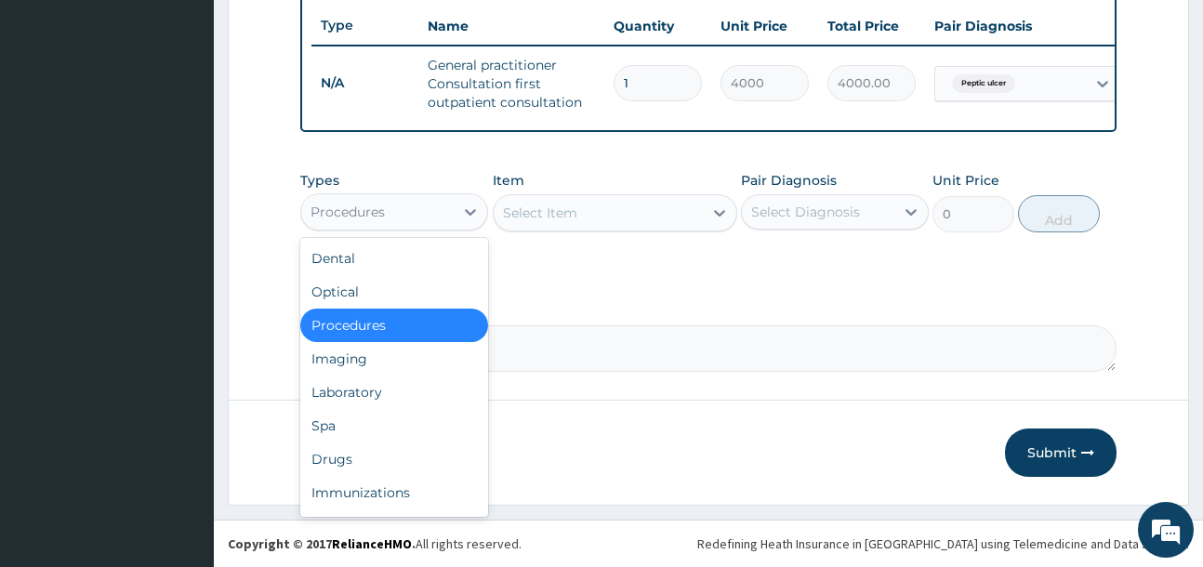
drag, startPoint x: 371, startPoint y: 217, endPoint x: 373, endPoint y: 270, distance: 53.9
click at [372, 219] on div "Procedures" at bounding box center [347, 212] width 74 height 19
click at [379, 454] on div "Drugs" at bounding box center [394, 458] width 188 height 33
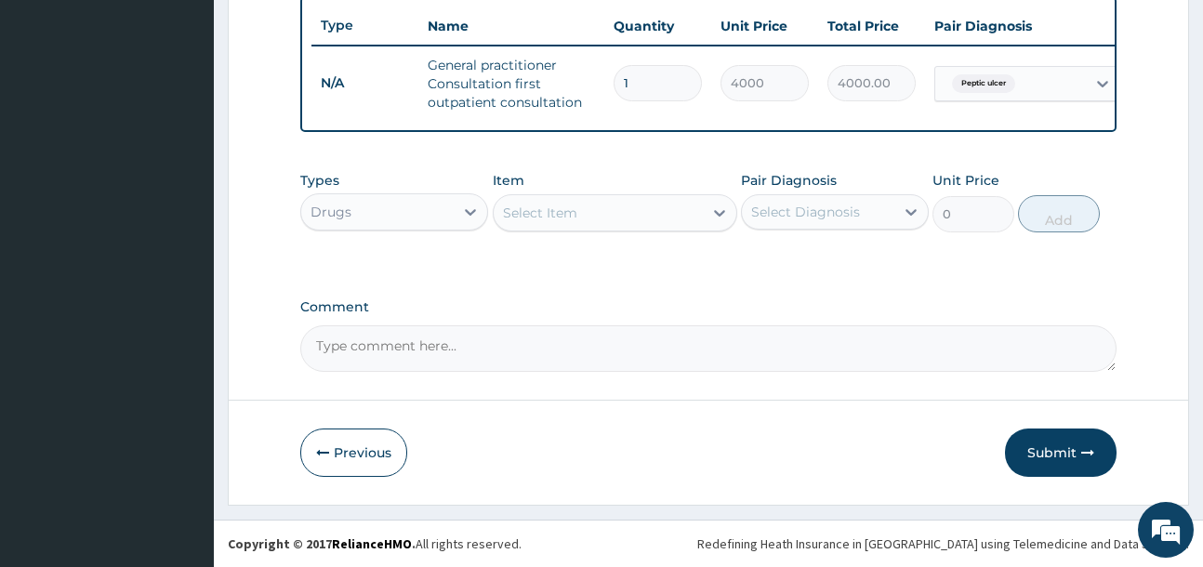
click at [579, 221] on div "Select Item" at bounding box center [597, 213] width 209 height 30
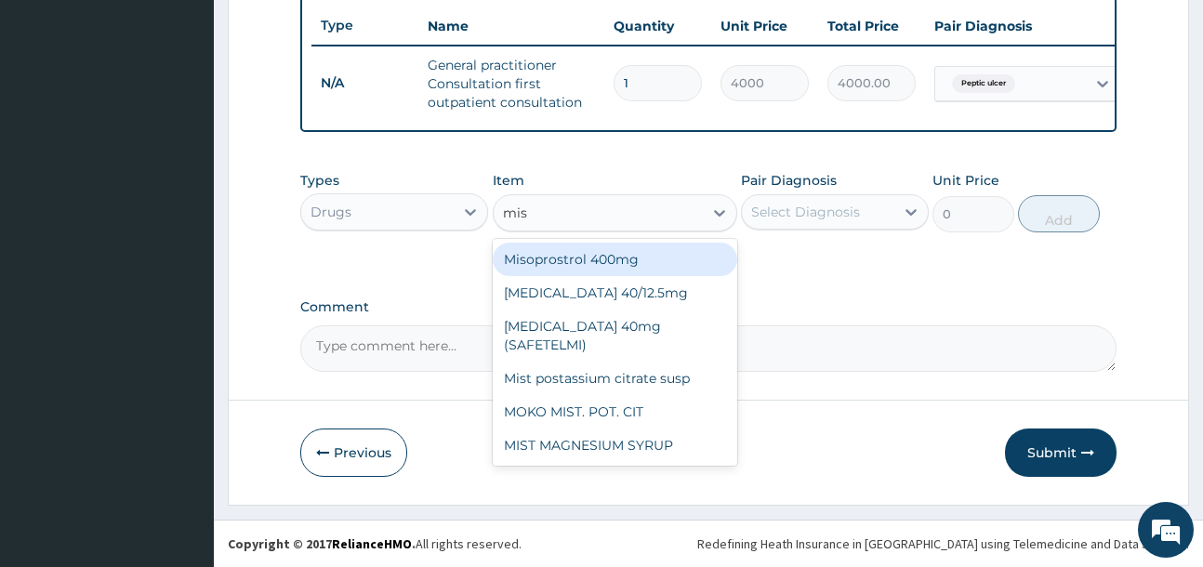
type input "mist"
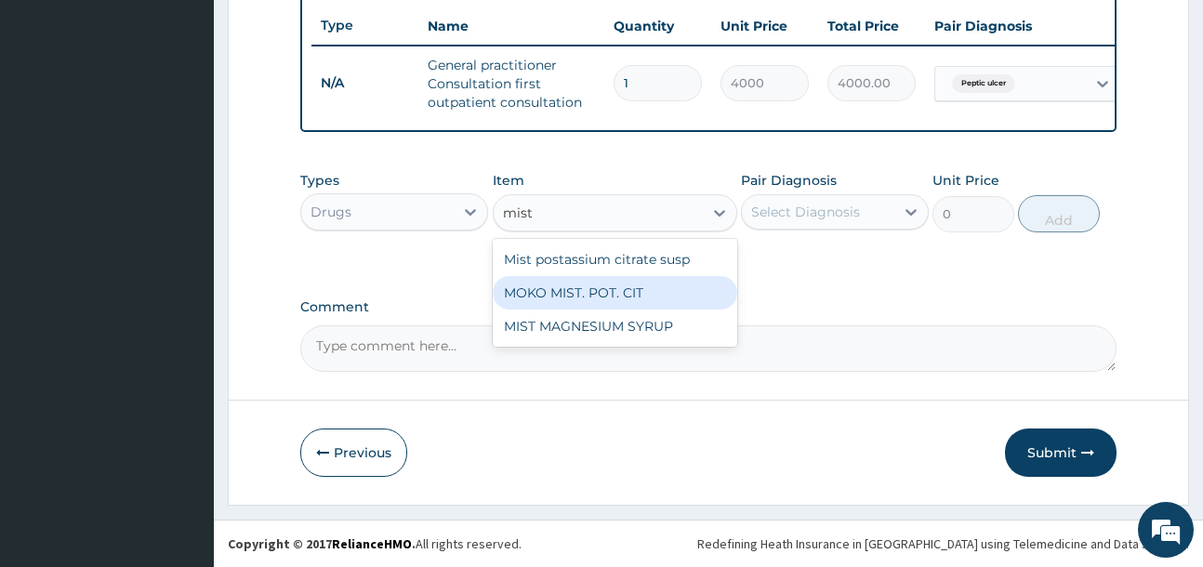
click at [697, 300] on div "MOKO MIST. POT. CIT" at bounding box center [615, 292] width 244 height 33
type input "1064.25"
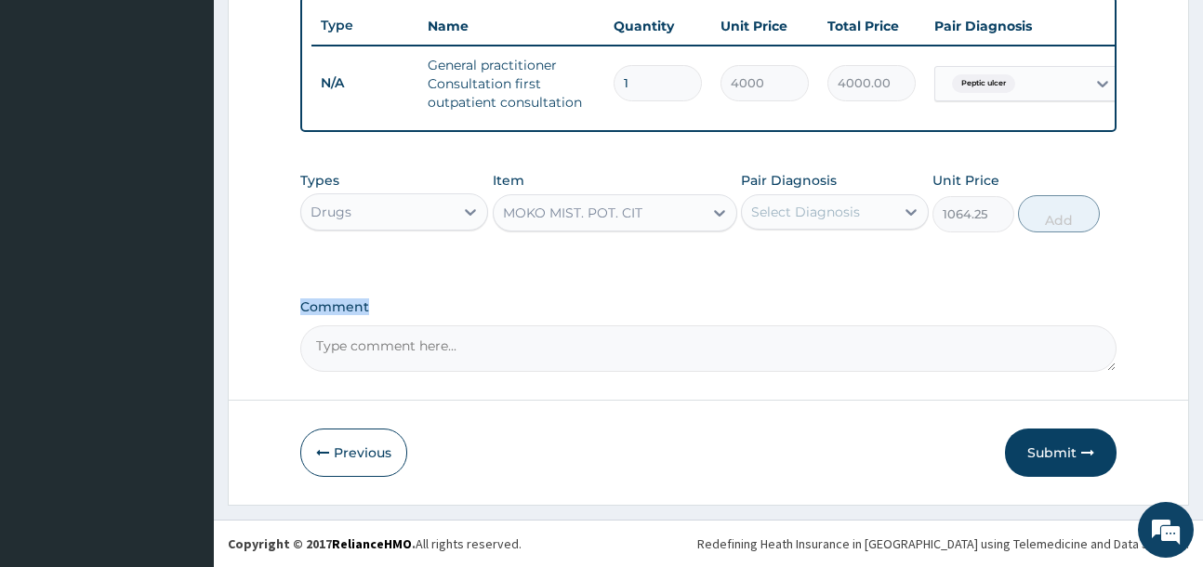
click at [697, 300] on label "Comment" at bounding box center [707, 307] width 815 height 16
click at [697, 325] on textarea "Comment" at bounding box center [707, 348] width 815 height 46
click at [659, 230] on div "MOKO MIST. POT. CIT" at bounding box center [615, 212] width 244 height 37
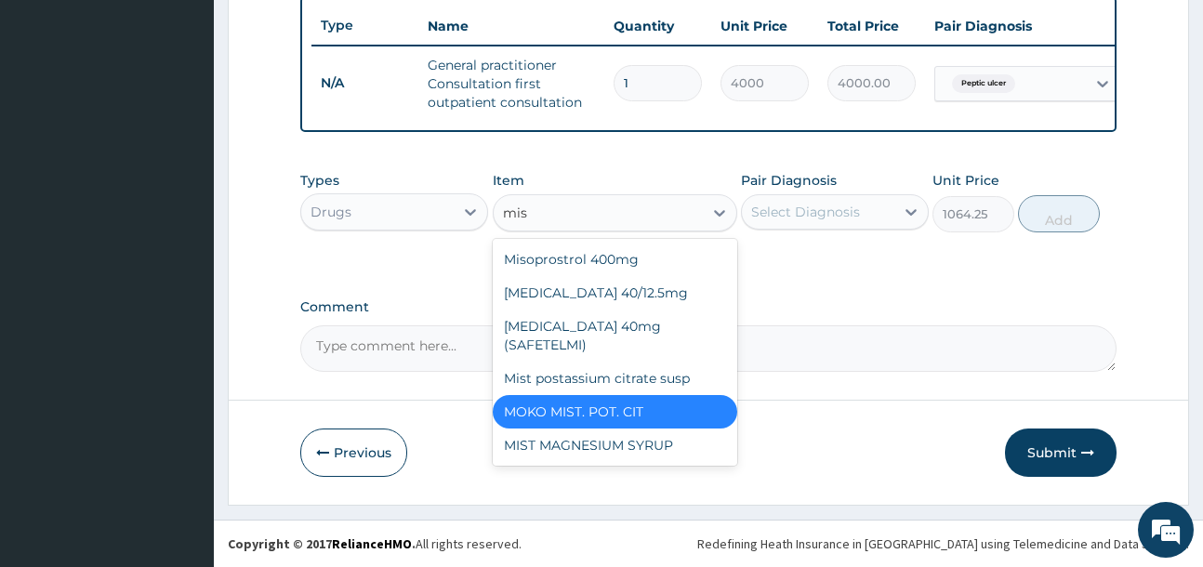
scroll to position [0, 0]
type input "mist"
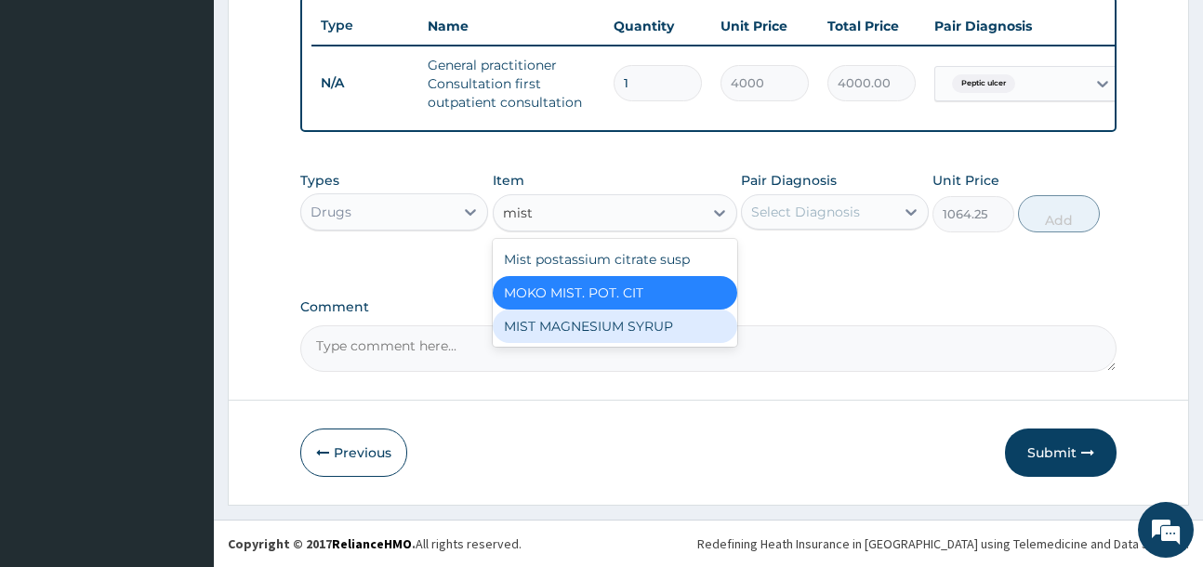
click at [682, 325] on div "MIST MAGNESIUM SYRUP" at bounding box center [615, 325] width 244 height 33
type input "2000"
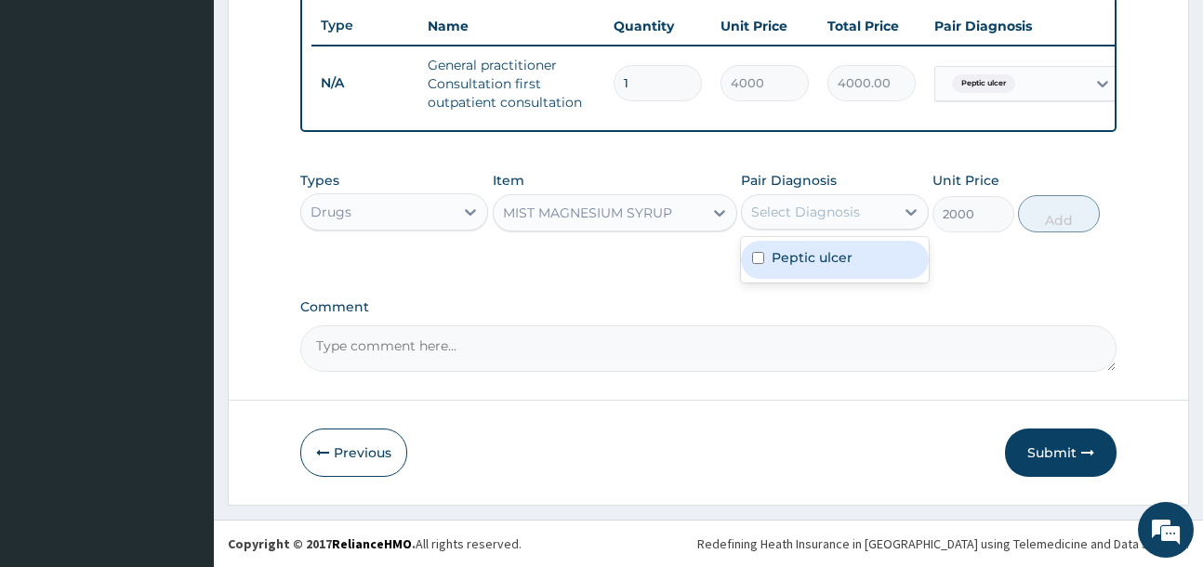
click at [799, 213] on div "Select Diagnosis" at bounding box center [805, 212] width 109 height 19
drag, startPoint x: 819, startPoint y: 253, endPoint x: 970, endPoint y: 228, distance: 153.5
click at [823, 253] on label "Peptic ulcer" at bounding box center [811, 257] width 81 height 19
checkbox input "true"
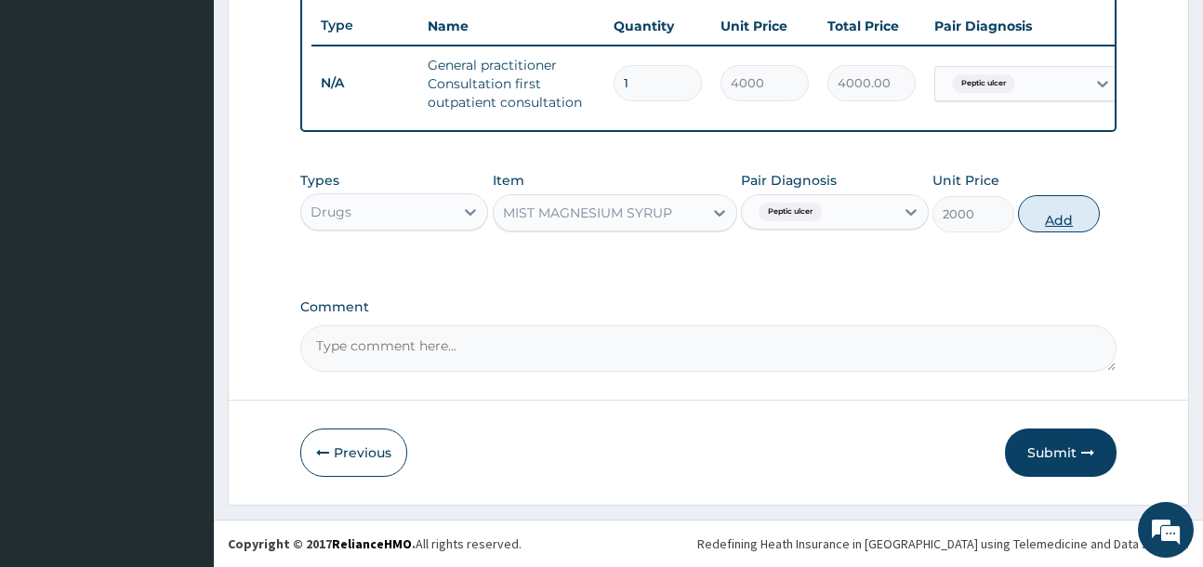
click at [1049, 223] on button "Add" at bounding box center [1059, 213] width 82 height 37
type input "0"
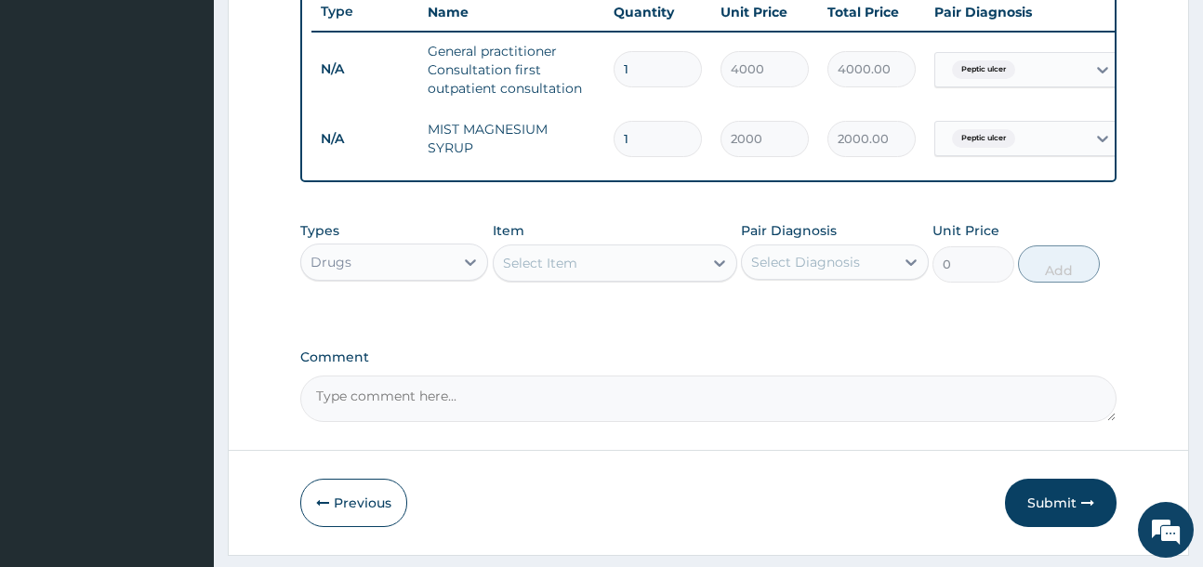
click at [615, 276] on div "Select Item" at bounding box center [597, 263] width 209 height 30
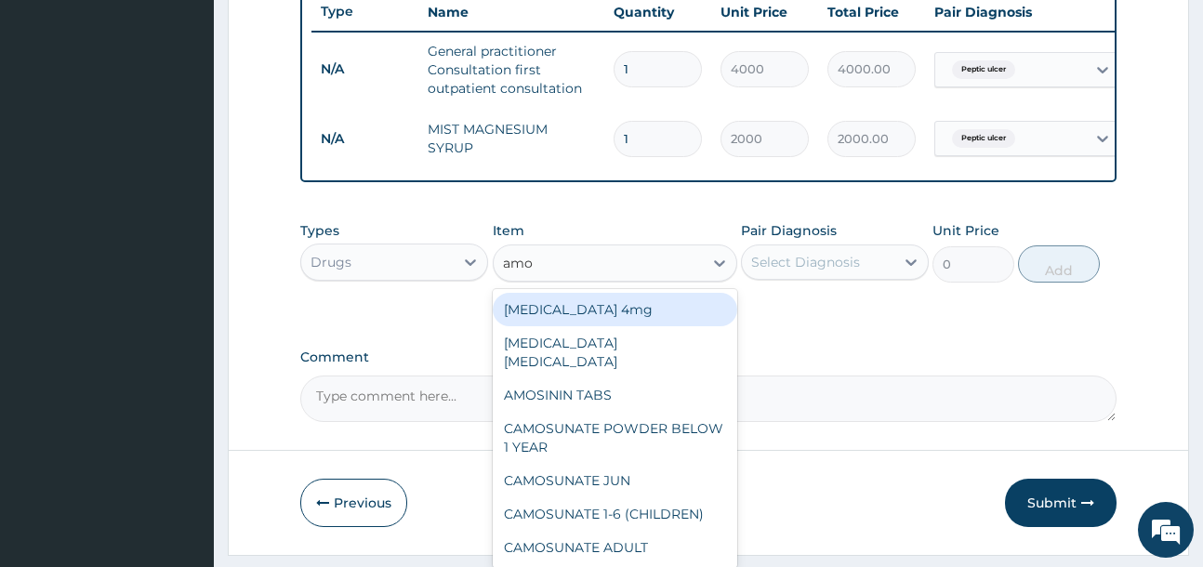
type input "amox"
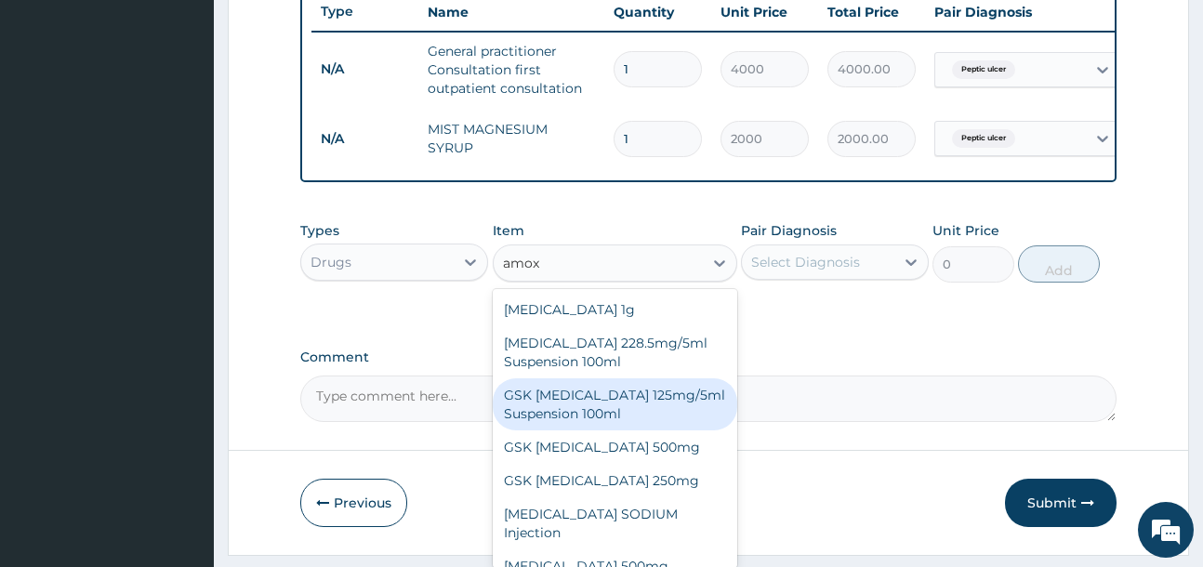
scroll to position [67, 0]
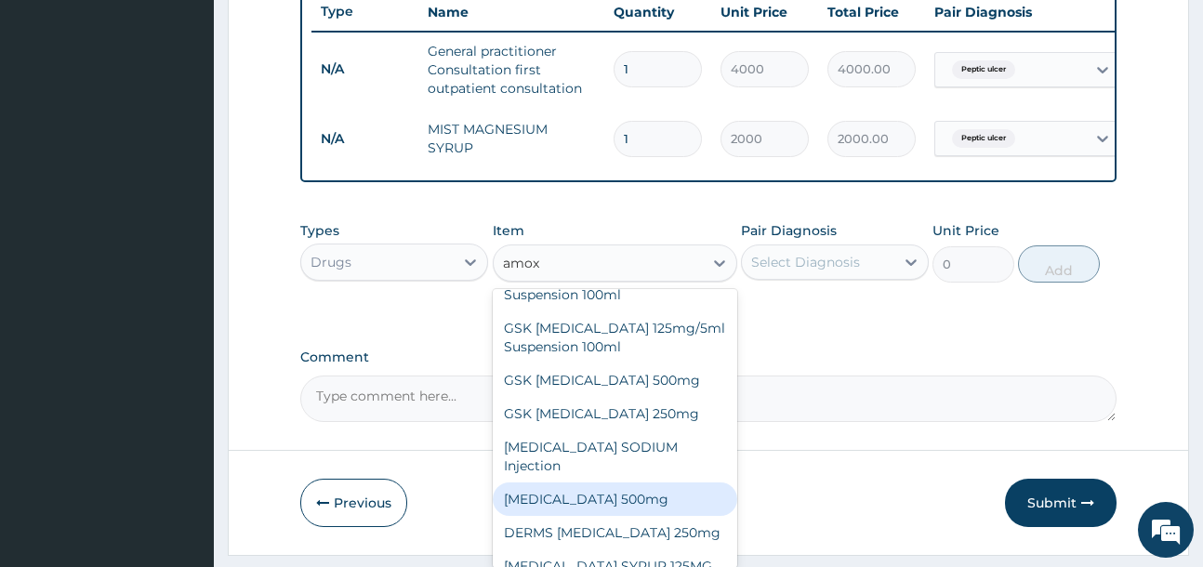
drag, startPoint x: 641, startPoint y: 497, endPoint x: 722, endPoint y: 419, distance: 112.4
click at [644, 493] on div "[MEDICAL_DATA] 500mg" at bounding box center [615, 498] width 244 height 33
type input "85"
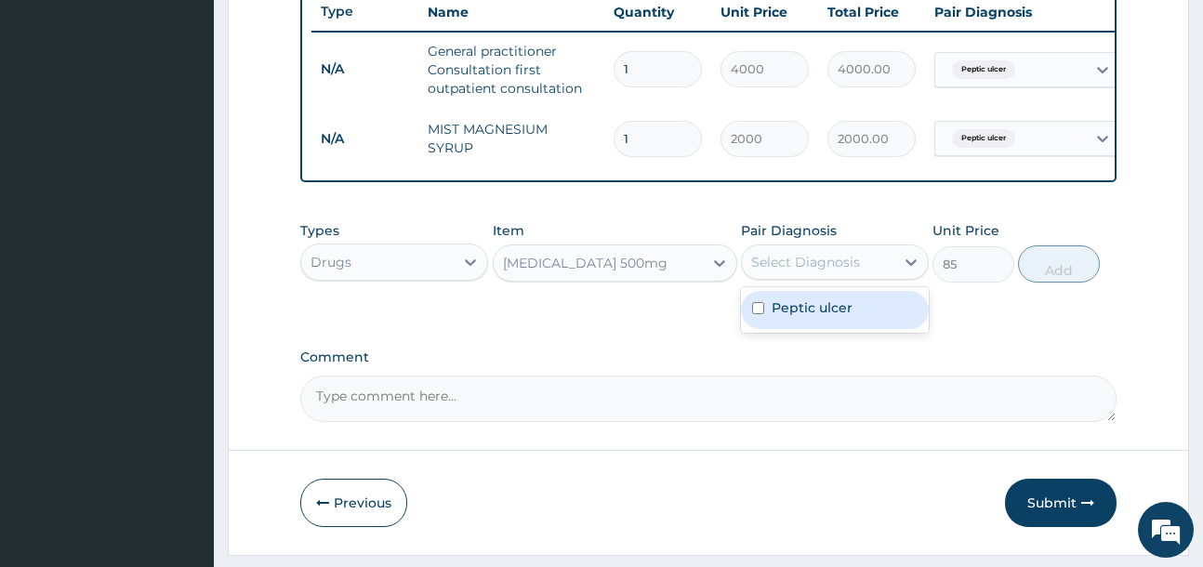
click at [807, 271] on div "Select Diagnosis" at bounding box center [805, 262] width 109 height 19
click at [822, 317] on label "Peptic ulcer" at bounding box center [811, 307] width 81 height 19
checkbox input "true"
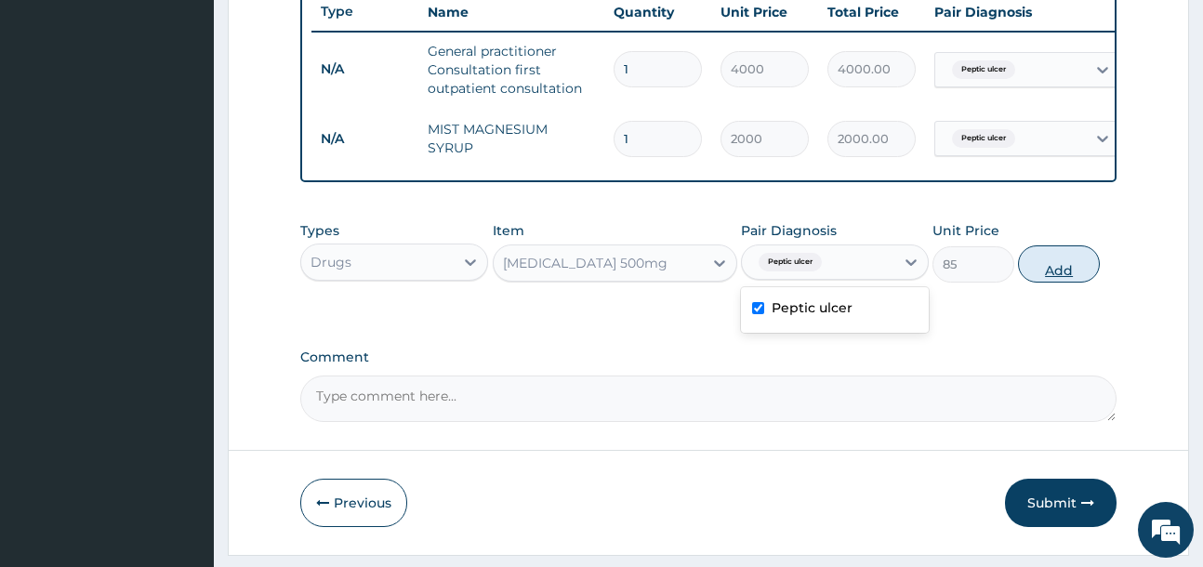
click at [1037, 273] on button "Add" at bounding box center [1059, 263] width 82 height 37
type input "0"
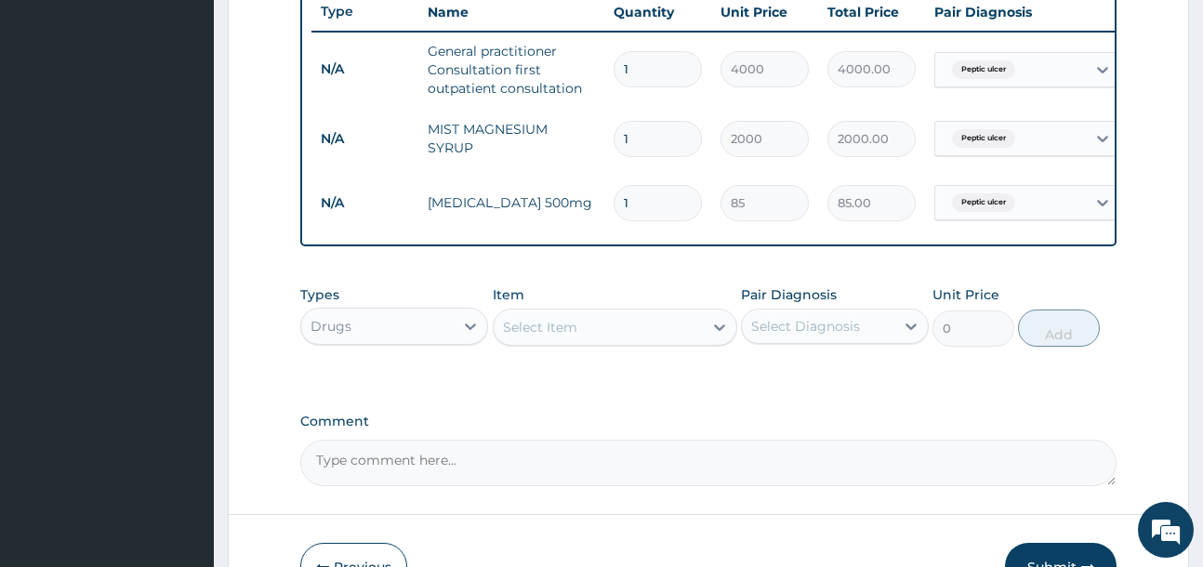
type input "15"
type input "1275.00"
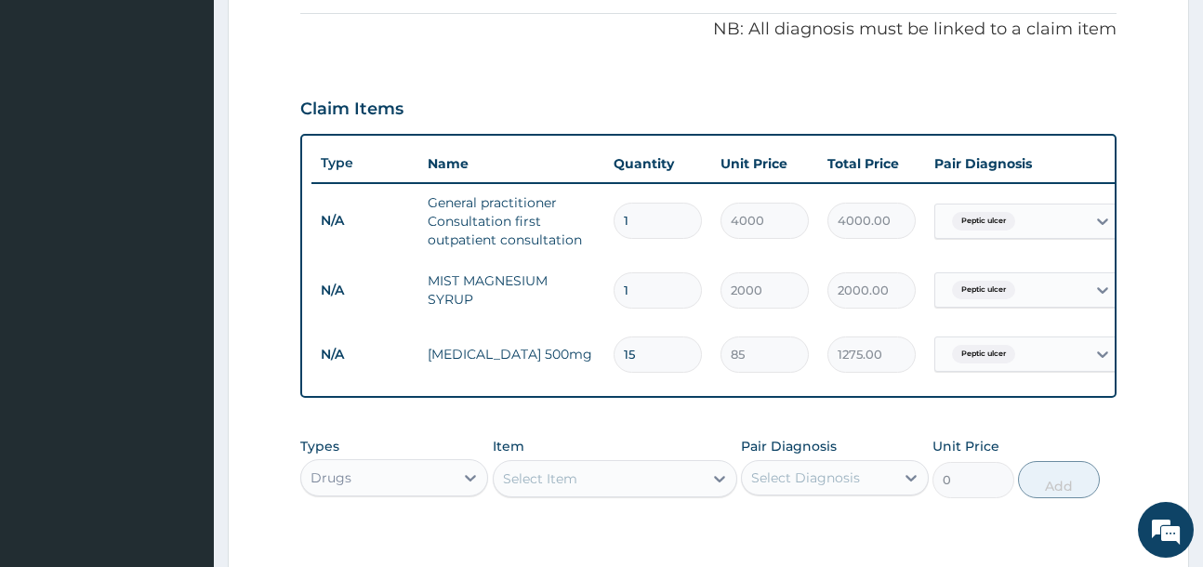
scroll to position [430, 0]
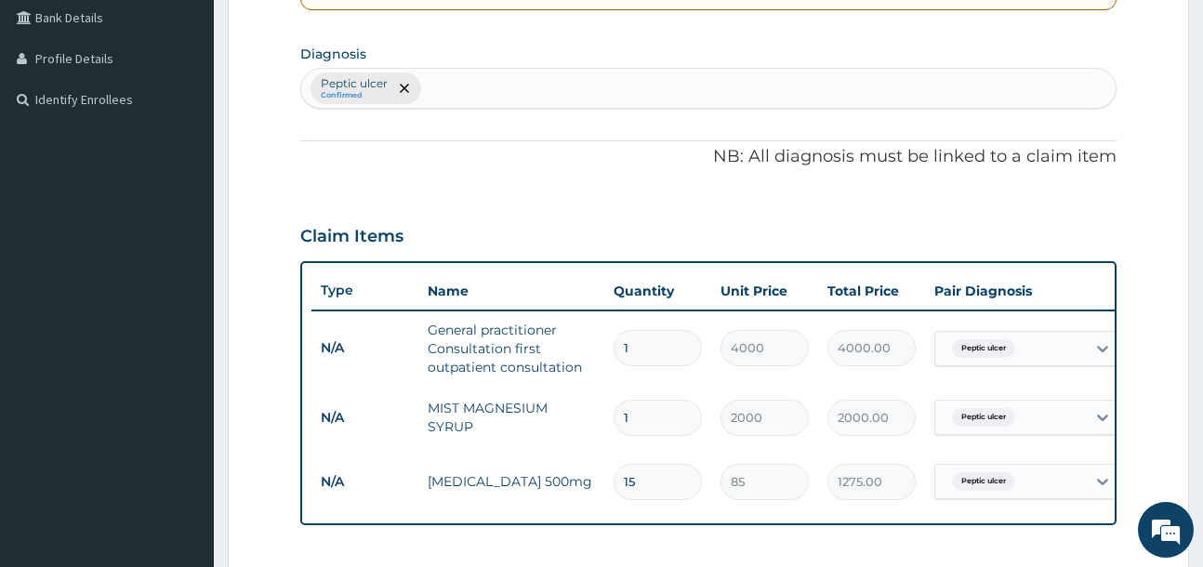
type input "15"
drag, startPoint x: 538, startPoint y: 86, endPoint x: 543, endPoint y: 62, distance: 23.7
click at [539, 75] on div "Peptic ulcer Confirmed" at bounding box center [707, 88] width 813 height 39
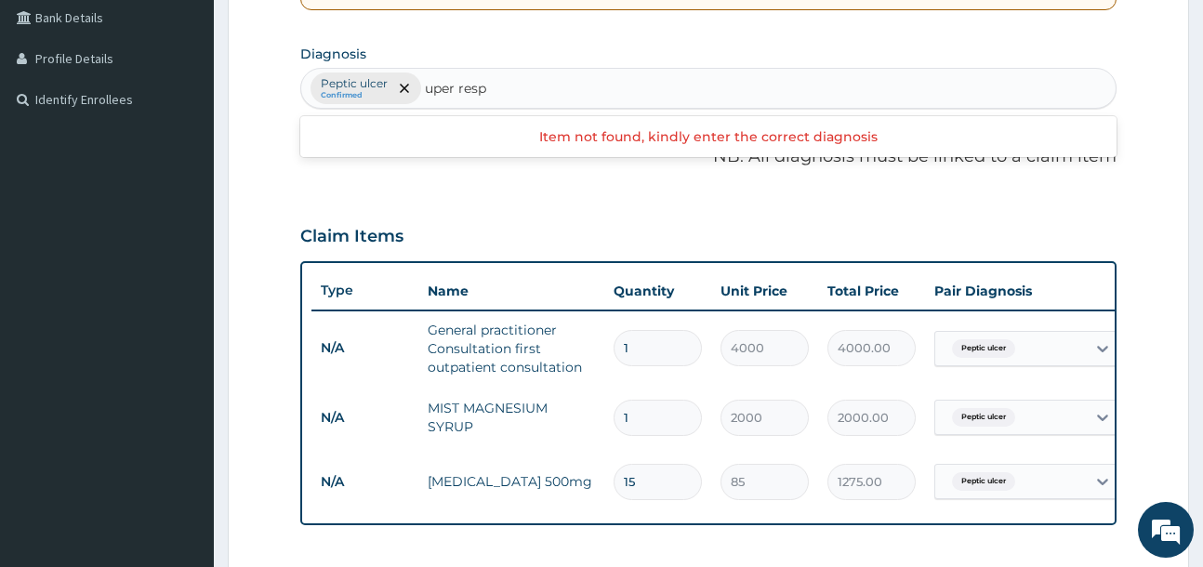
type input "upper resp"
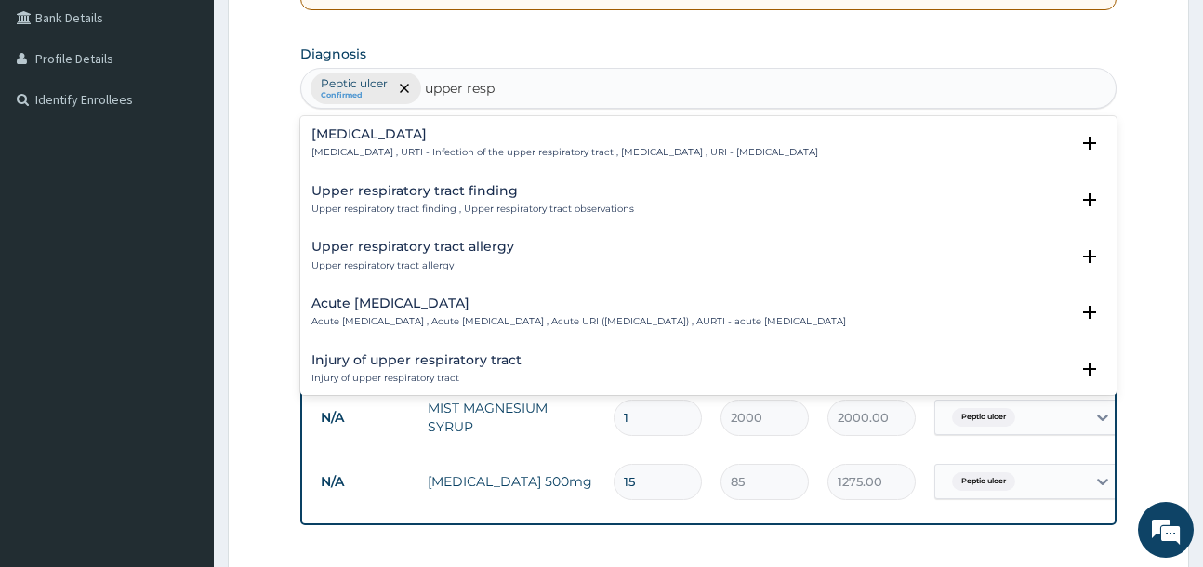
click at [436, 127] on h4 "Upper respiratory infection" at bounding box center [564, 134] width 506 height 14
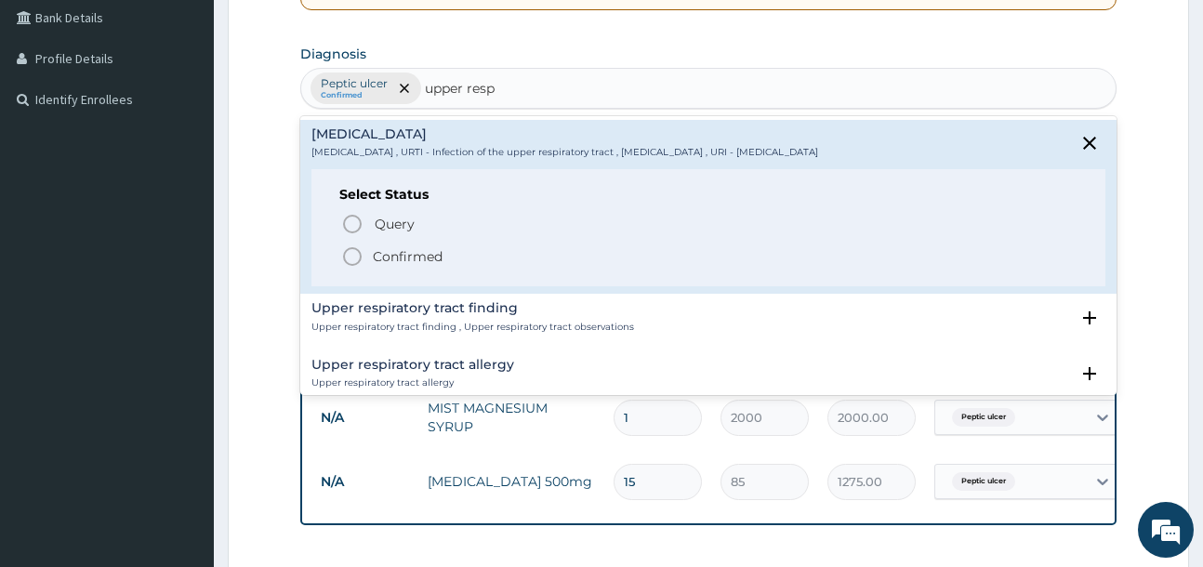
click at [461, 255] on span "Confirmed" at bounding box center [708, 256] width 735 height 22
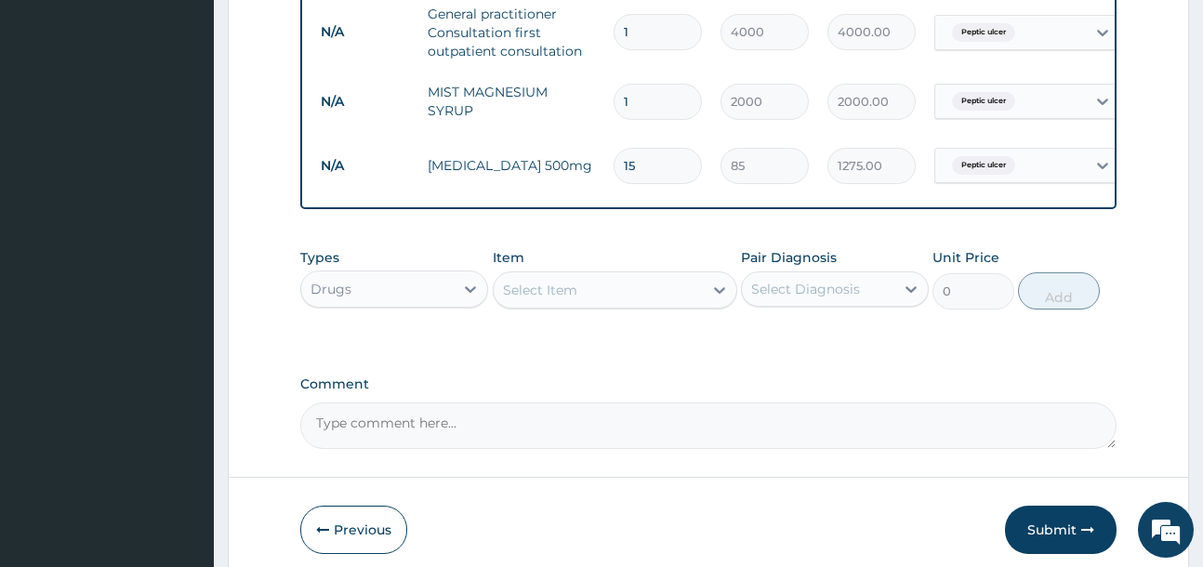
scroll to position [802, 0]
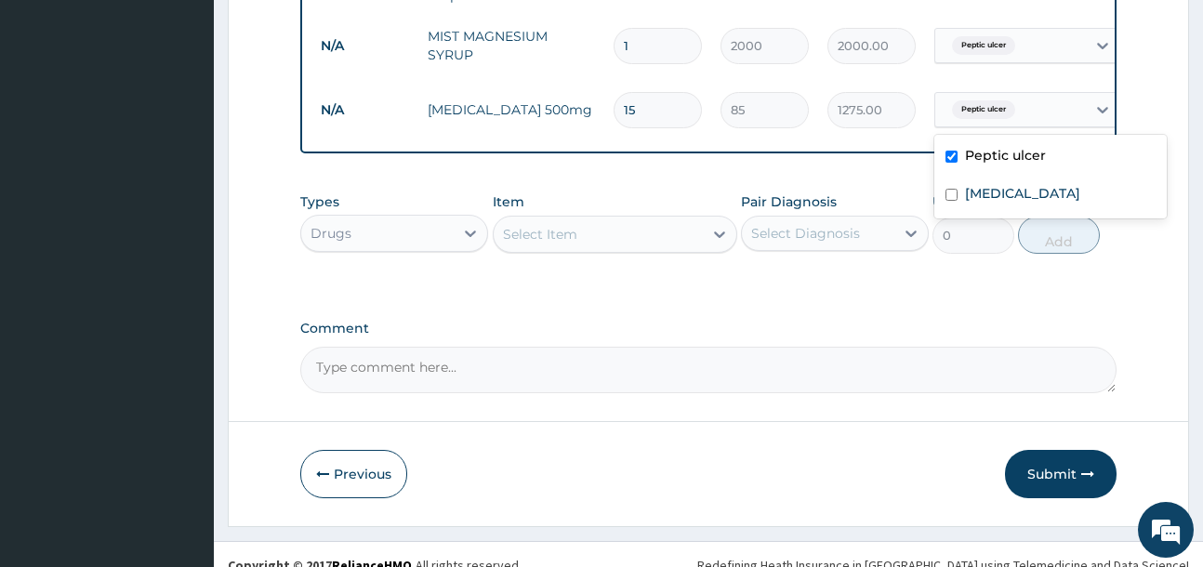
drag, startPoint x: 1040, startPoint y: 119, endPoint x: 1021, endPoint y: 172, distance: 56.1
click at [1040, 123] on div "Peptic ulcer" at bounding box center [1010, 110] width 151 height 32
click at [1019, 192] on label "Upper respiratory infection" at bounding box center [1022, 193] width 115 height 19
checkbox input "true"
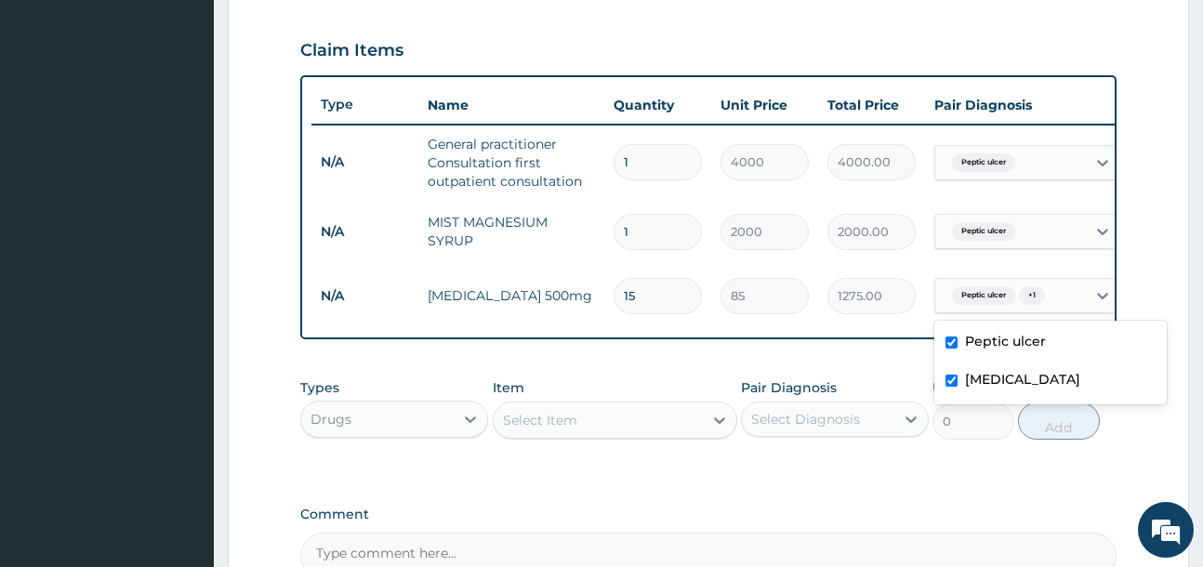
click at [1062, 172] on div "Peptic ulcer" at bounding box center [1010, 163] width 151 height 32
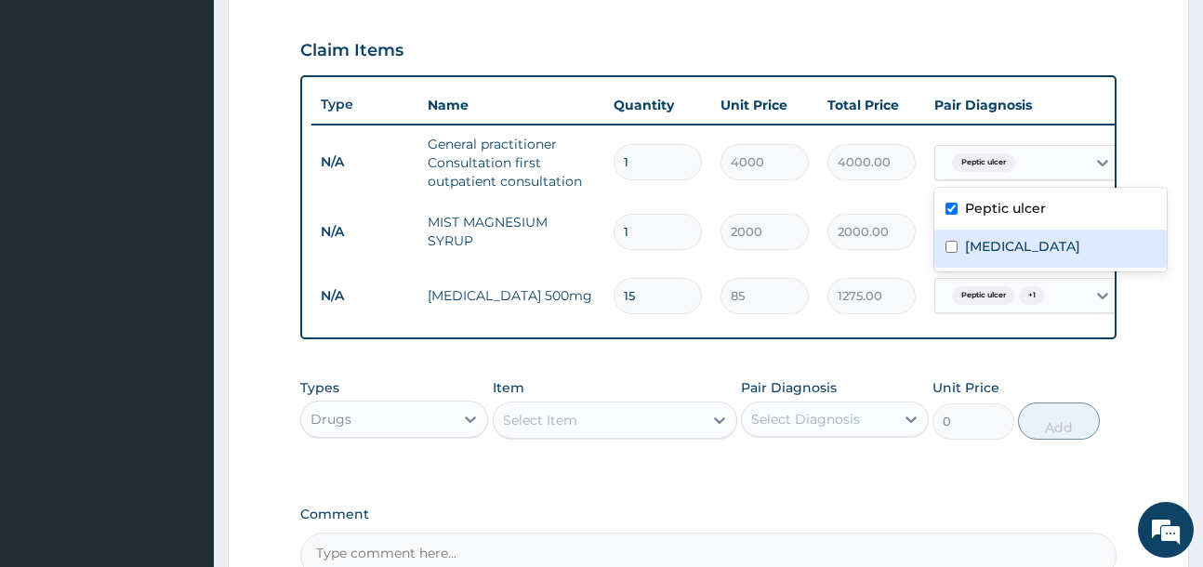
click at [1037, 243] on label "Upper respiratory infection" at bounding box center [1022, 246] width 115 height 19
checkbox input "true"
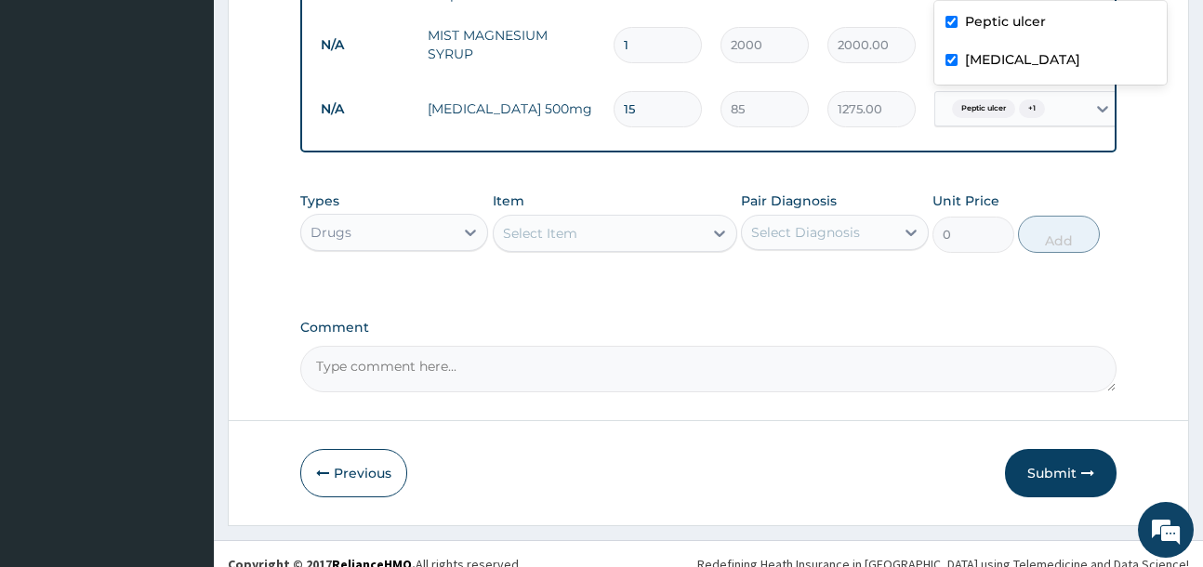
scroll to position [837, 0]
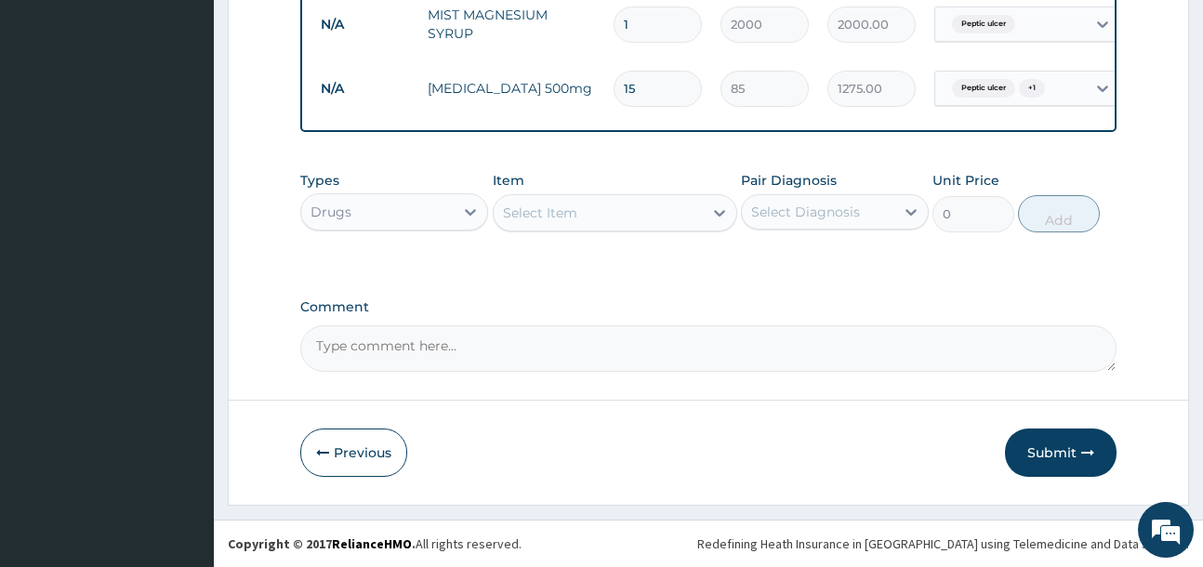
click at [550, 224] on div "Select Item" at bounding box center [597, 213] width 209 height 30
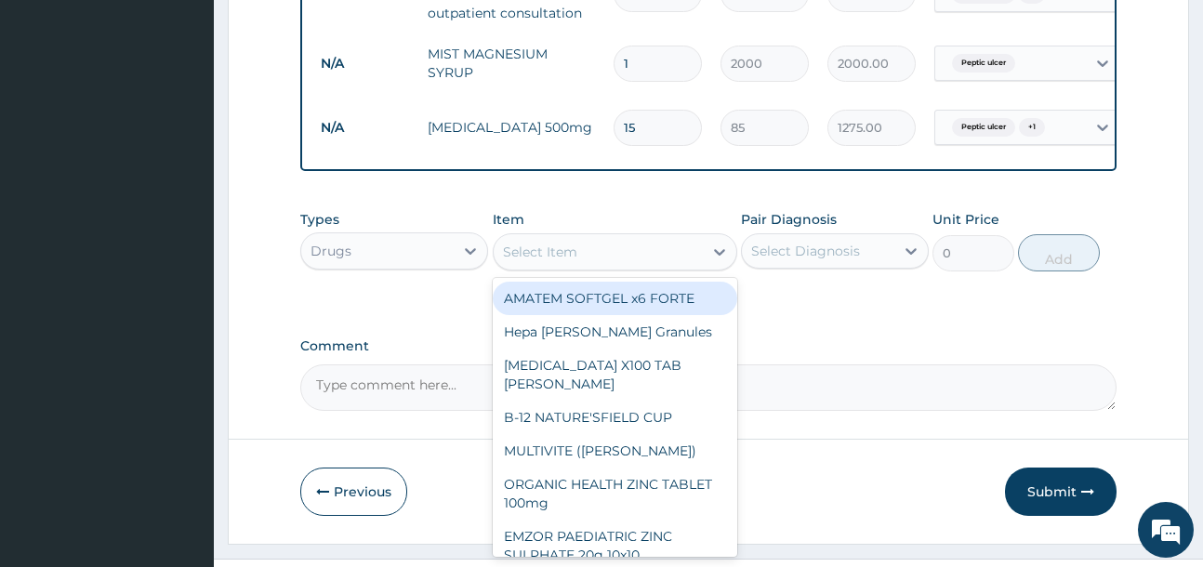
scroll to position [744, 0]
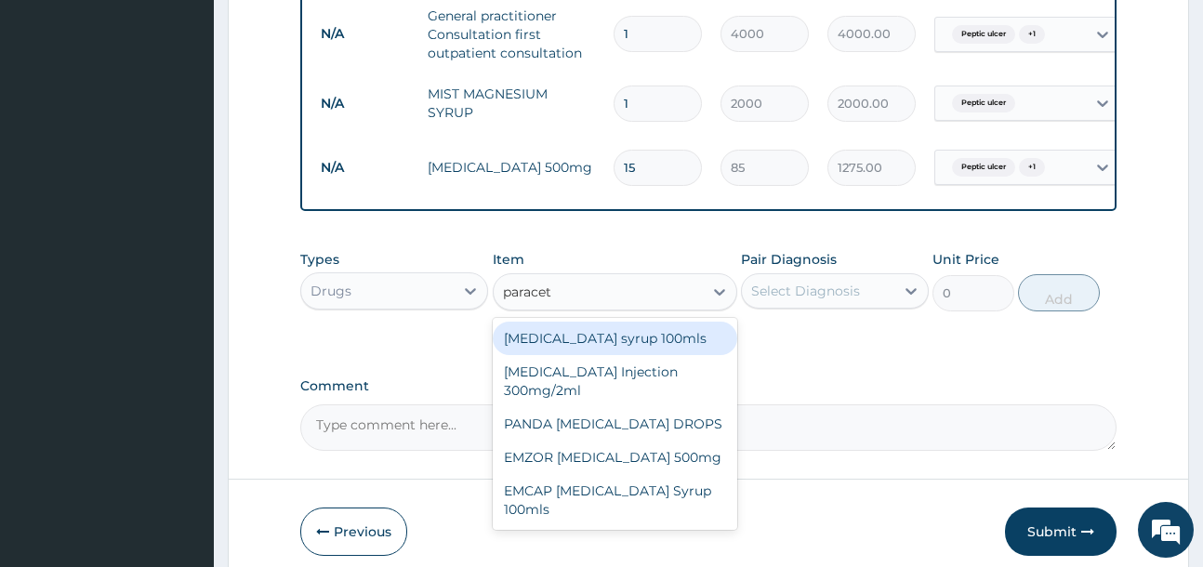
type input "paraceta"
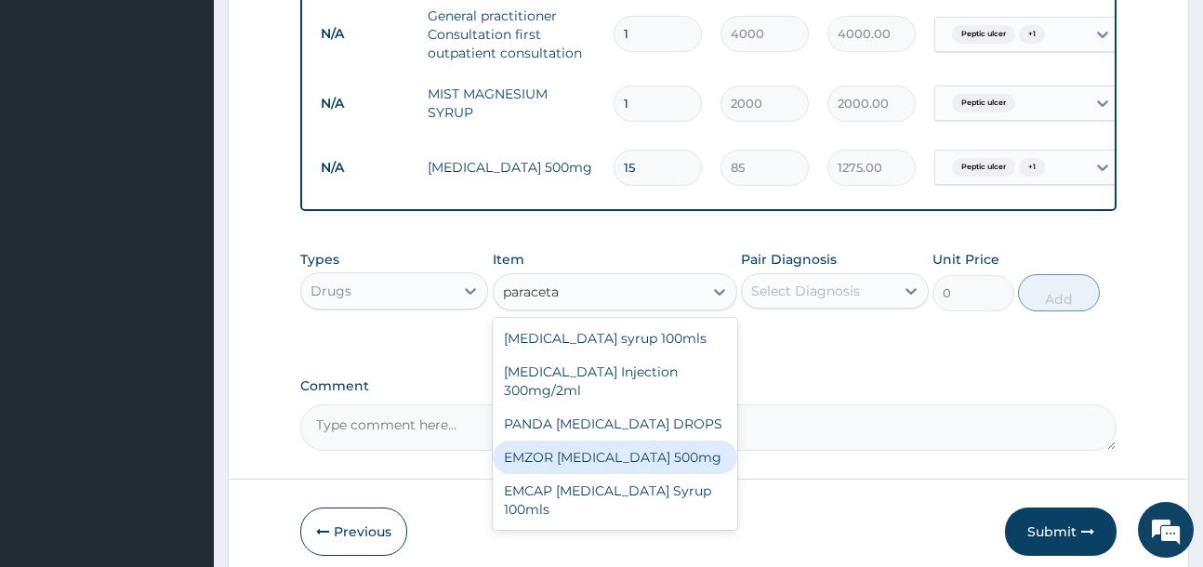
click at [699, 473] on div "EMZOR [MEDICAL_DATA] 500mg" at bounding box center [615, 457] width 244 height 33
type input "50"
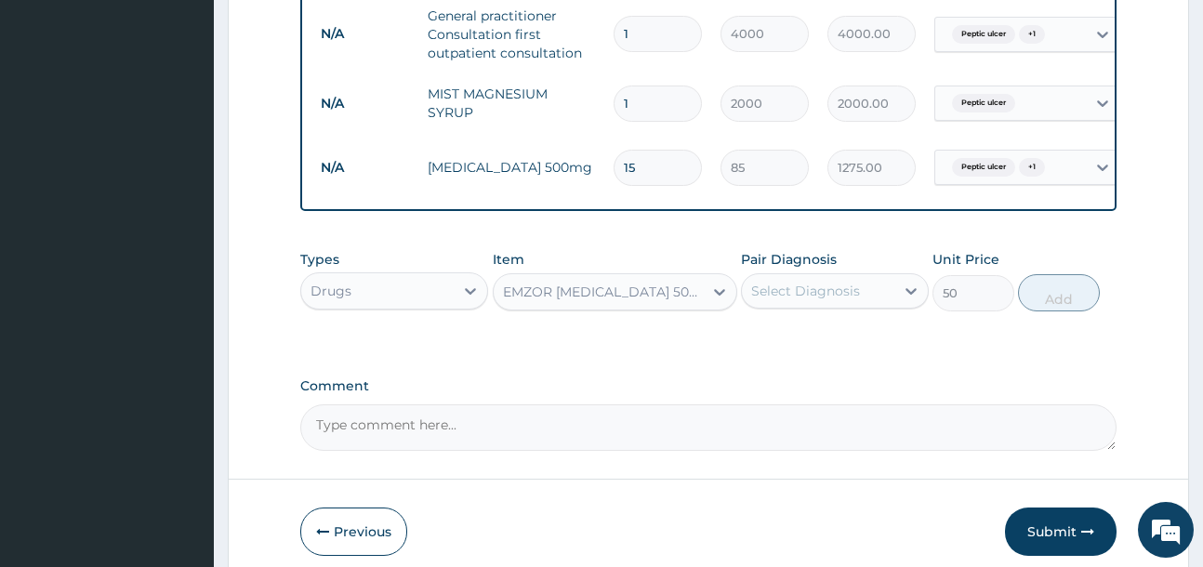
click at [845, 300] on div "Select Diagnosis" at bounding box center [805, 291] width 109 height 19
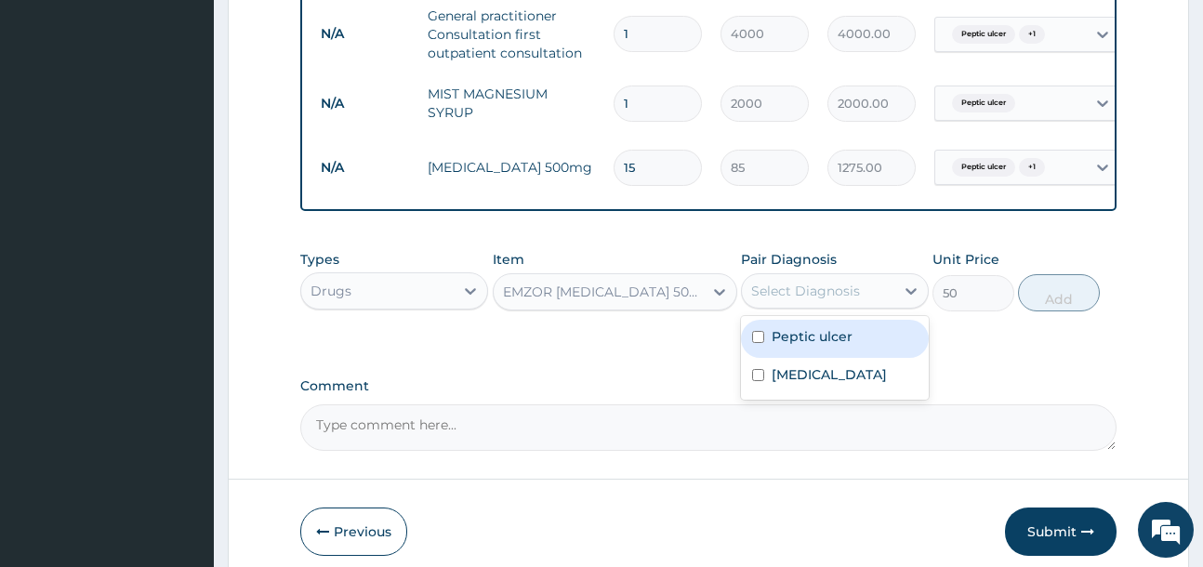
click at [861, 357] on div "Peptic ulcer" at bounding box center [835, 339] width 188 height 38
checkbox input "true"
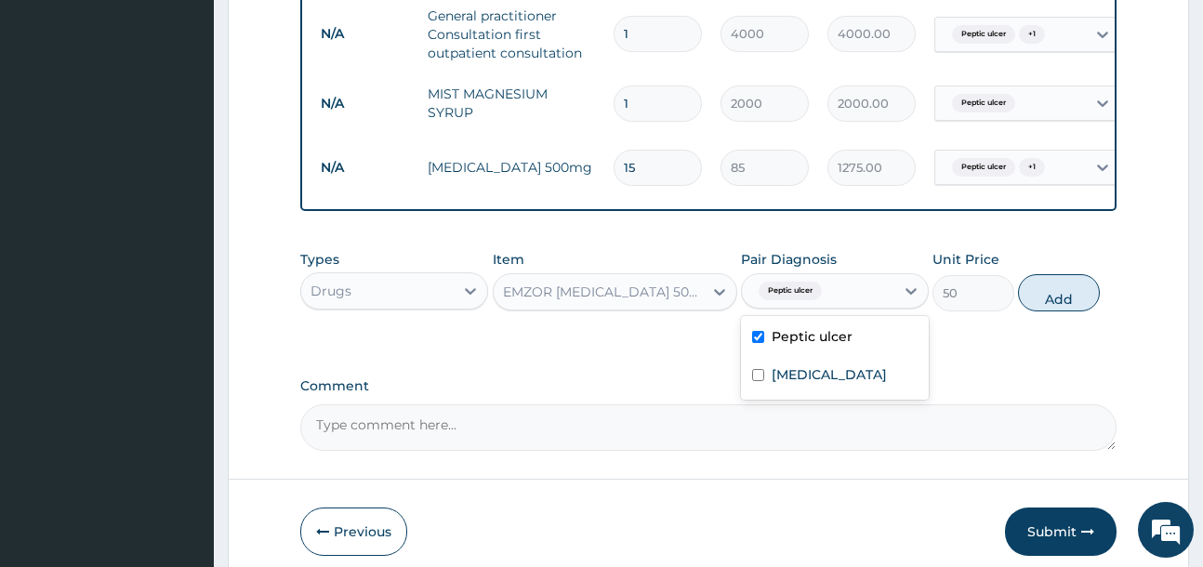
drag, startPoint x: 1076, startPoint y: 315, endPoint x: 412, endPoint y: 14, distance: 729.5
click at [1074, 311] on button "Add" at bounding box center [1059, 292] width 82 height 37
type input "0"
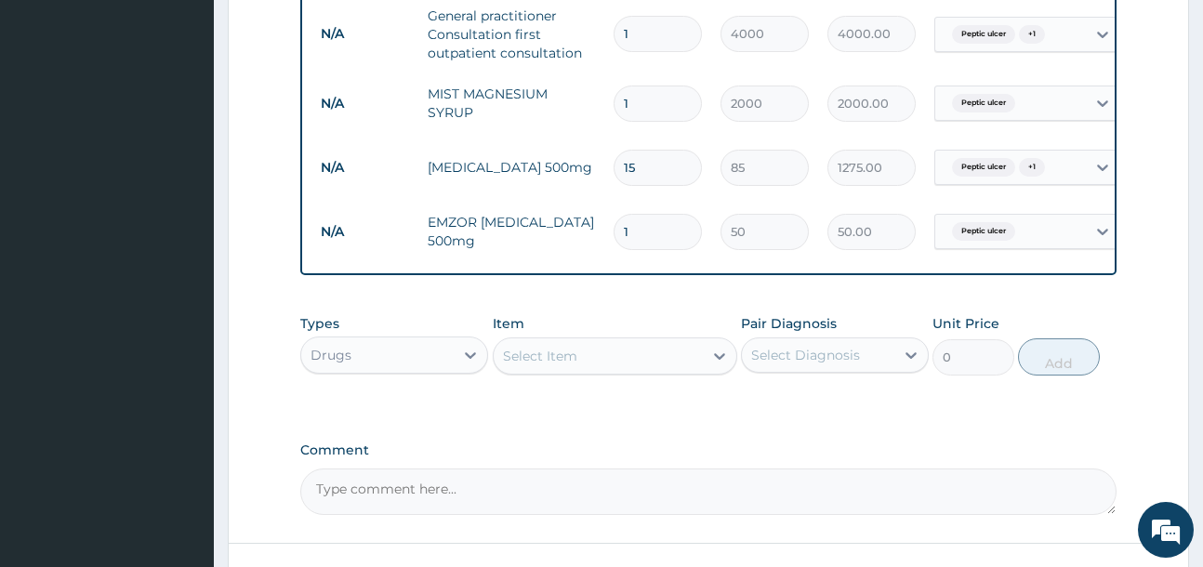
type input "12"
type input "600.00"
type input "12"
click at [592, 368] on div "Select Item" at bounding box center [597, 356] width 209 height 30
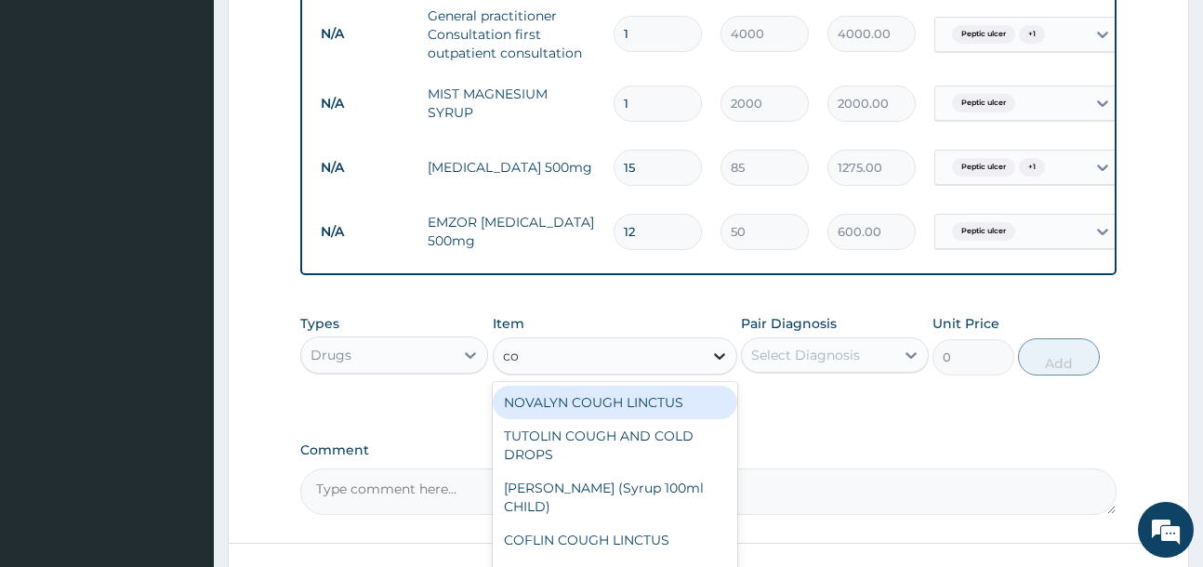
type input "c"
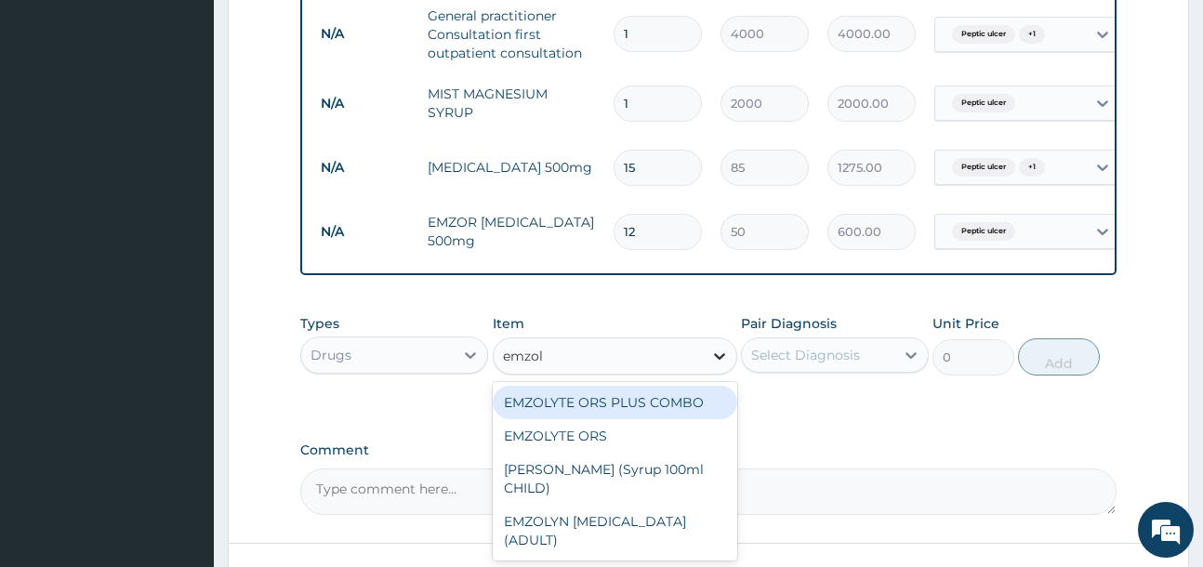
type input "emzoly"
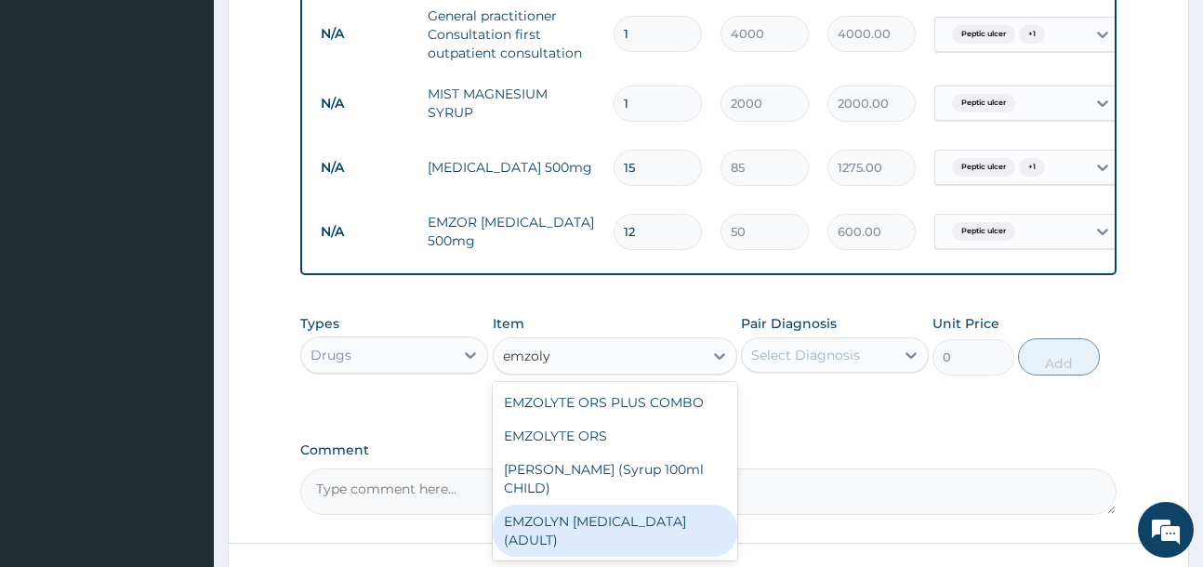
click at [628, 550] on div "EMZOLYN [MEDICAL_DATA] (ADULT)" at bounding box center [615, 531] width 244 height 52
type input "1182.5"
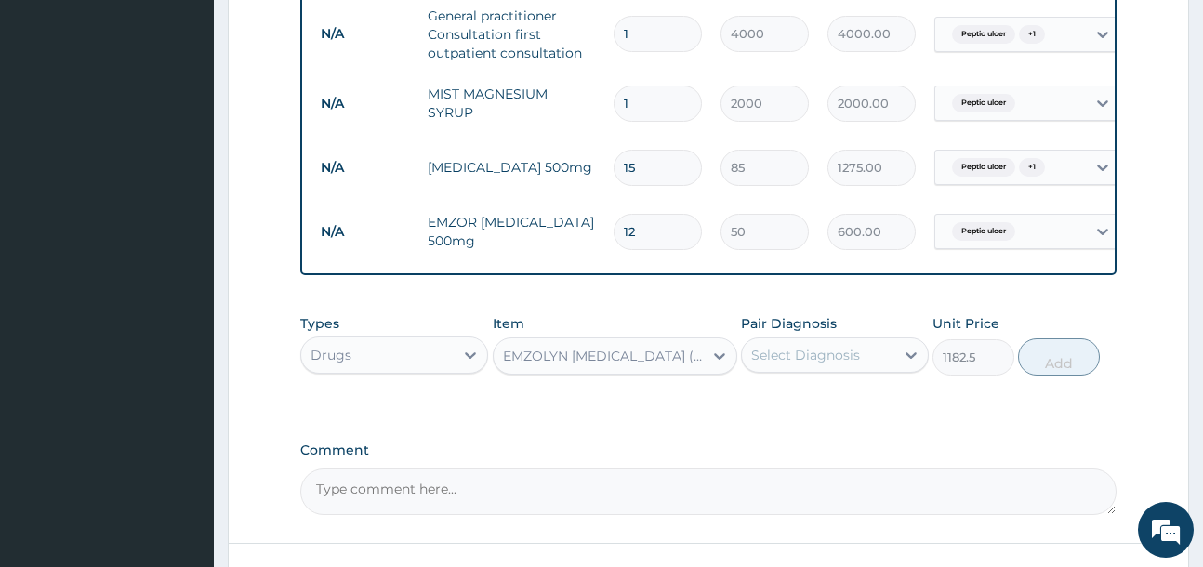
click at [817, 370] on div "Select Diagnosis" at bounding box center [818, 355] width 152 height 30
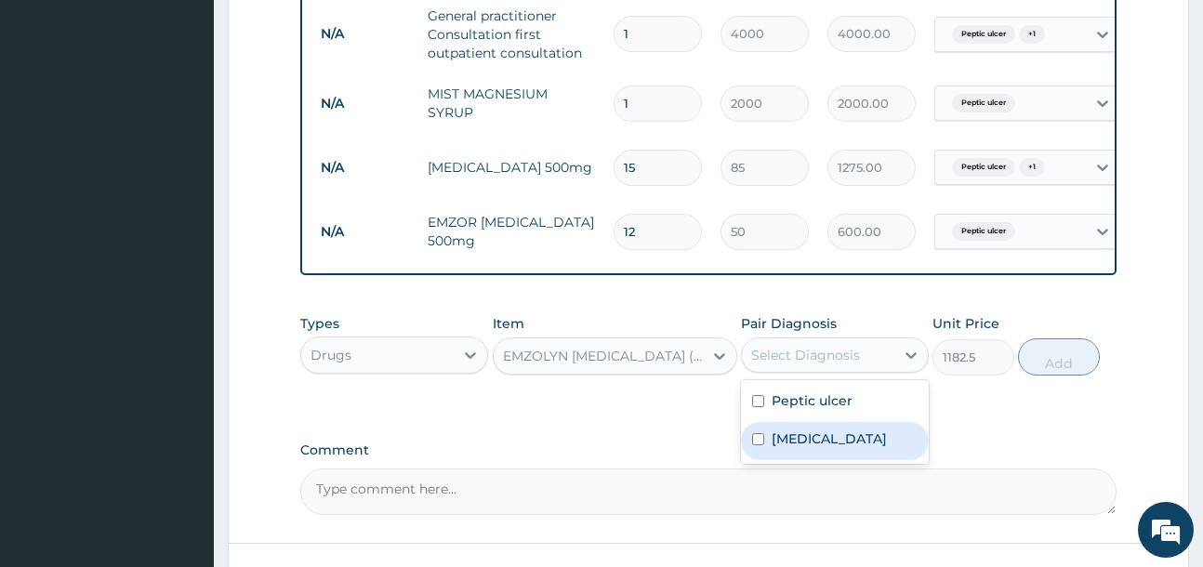
click at [824, 448] on label "Upper respiratory infection" at bounding box center [828, 438] width 115 height 19
checkbox input "true"
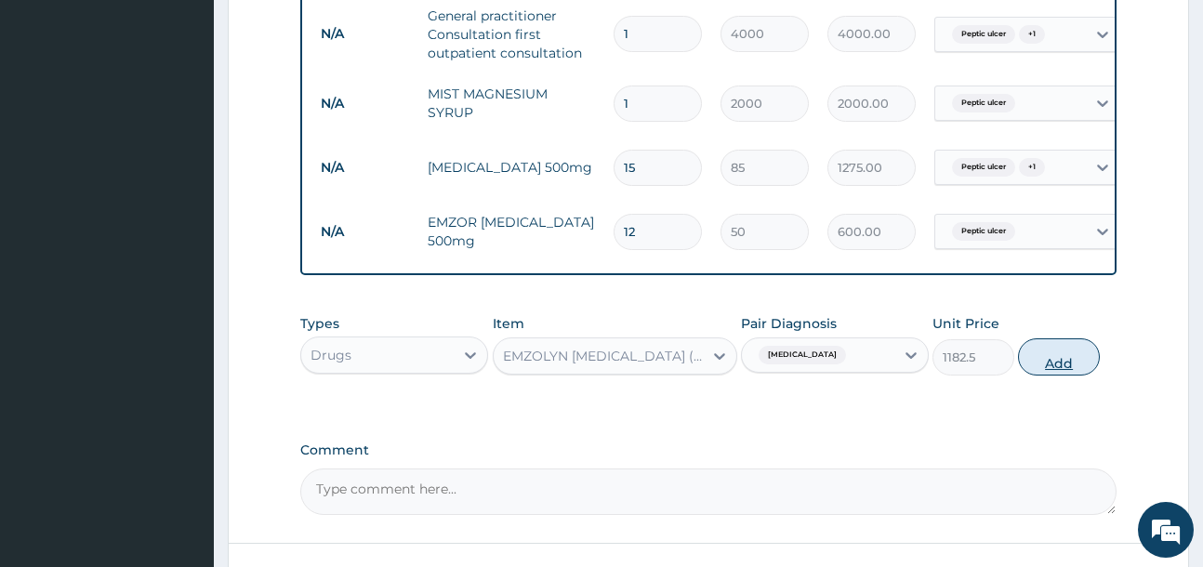
click at [1071, 375] on button "Add" at bounding box center [1059, 356] width 82 height 37
type input "0"
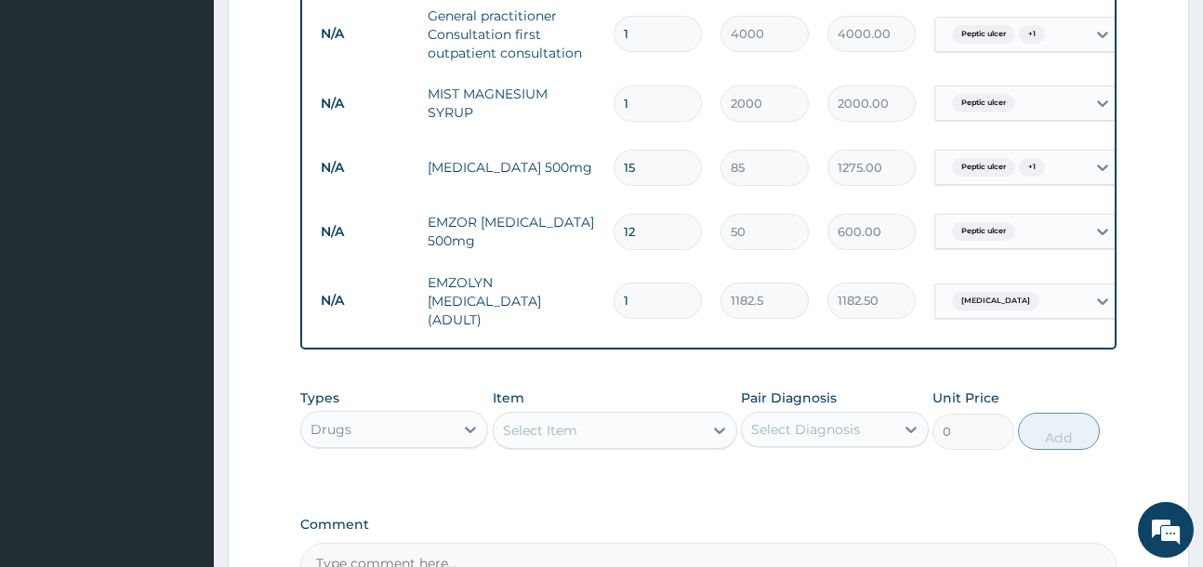
scroll to position [651, 0]
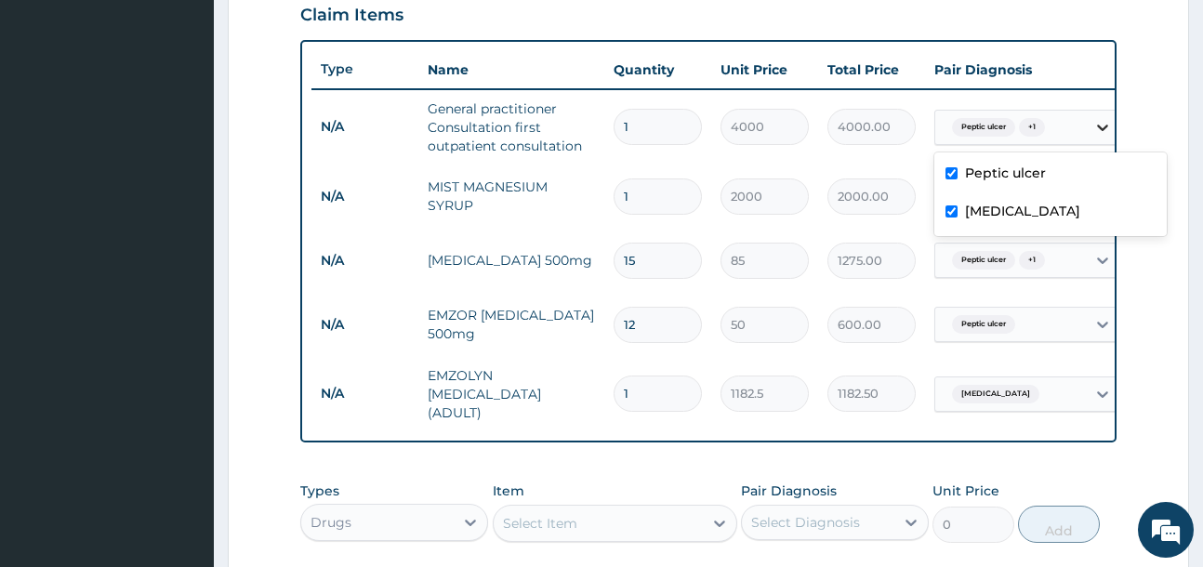
click at [1085, 133] on div "Peptic ulcer + 1" at bounding box center [1027, 127] width 186 height 35
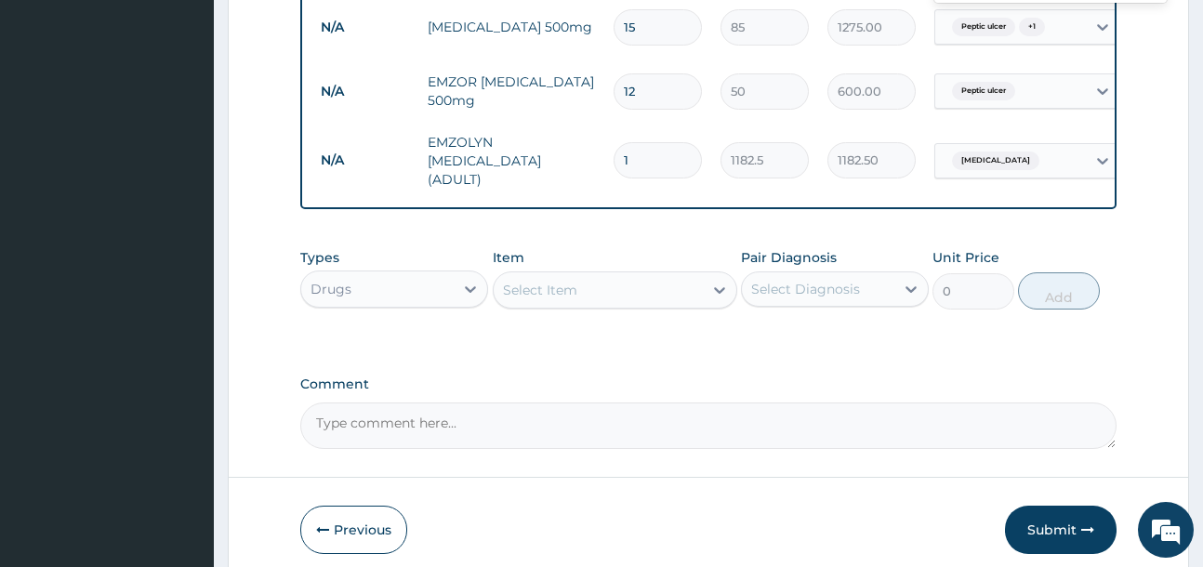
scroll to position [930, 0]
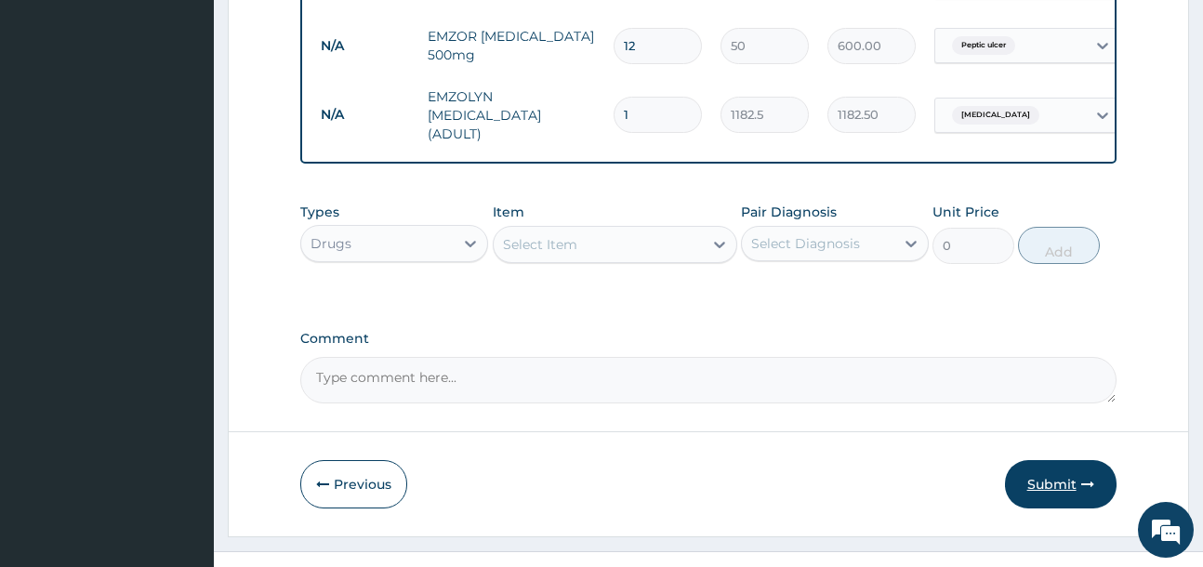
click at [1083, 471] on button "Submit" at bounding box center [1061, 484] width 112 height 48
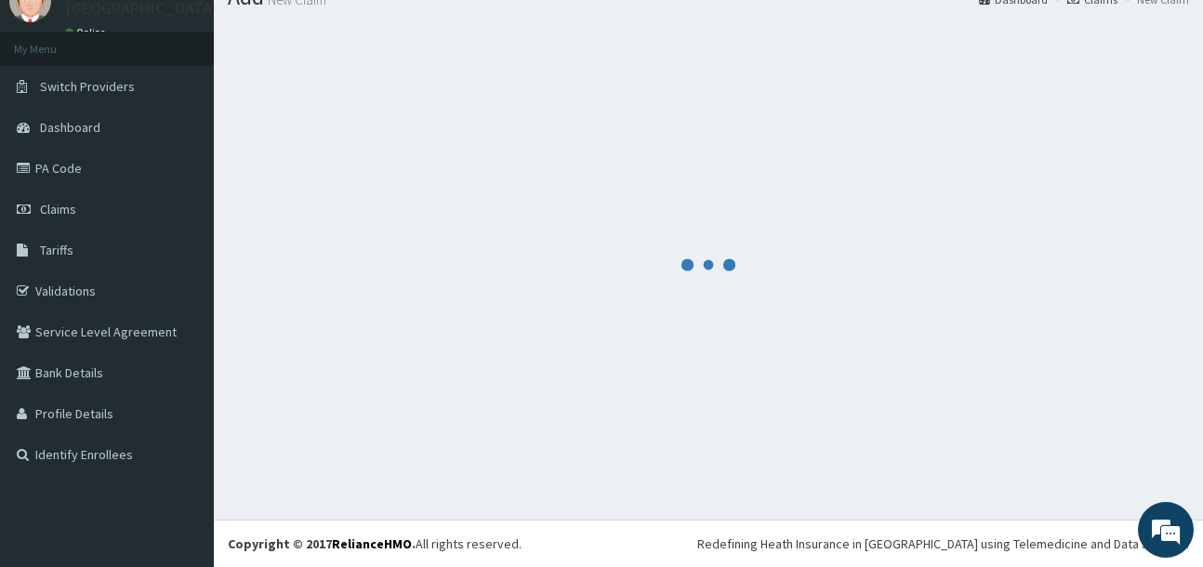
scroll to position [75, 0]
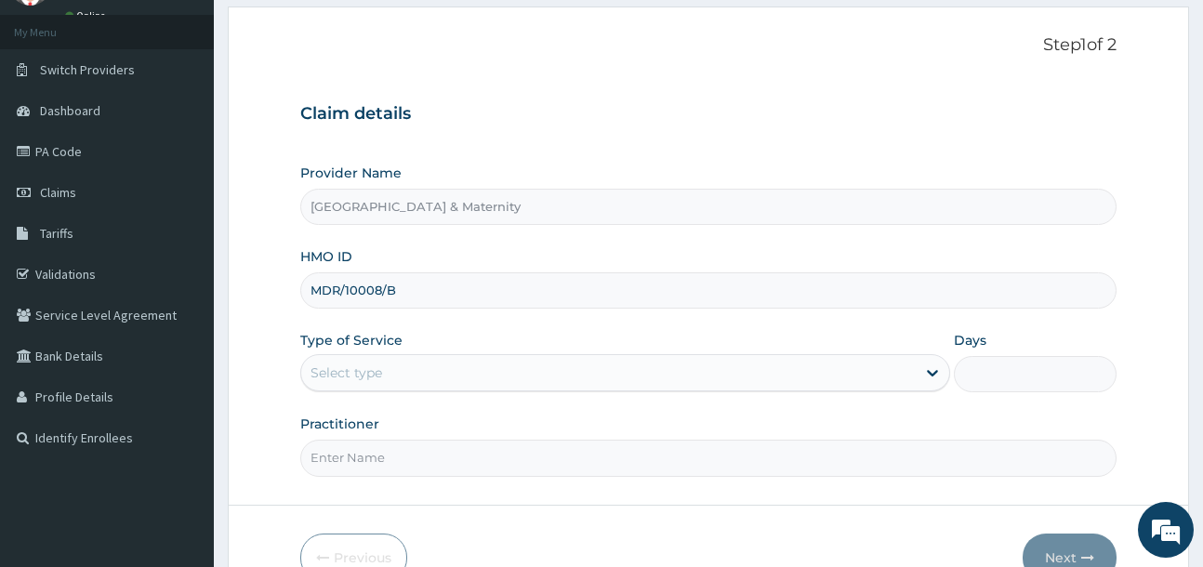
scroll to position [197, 0]
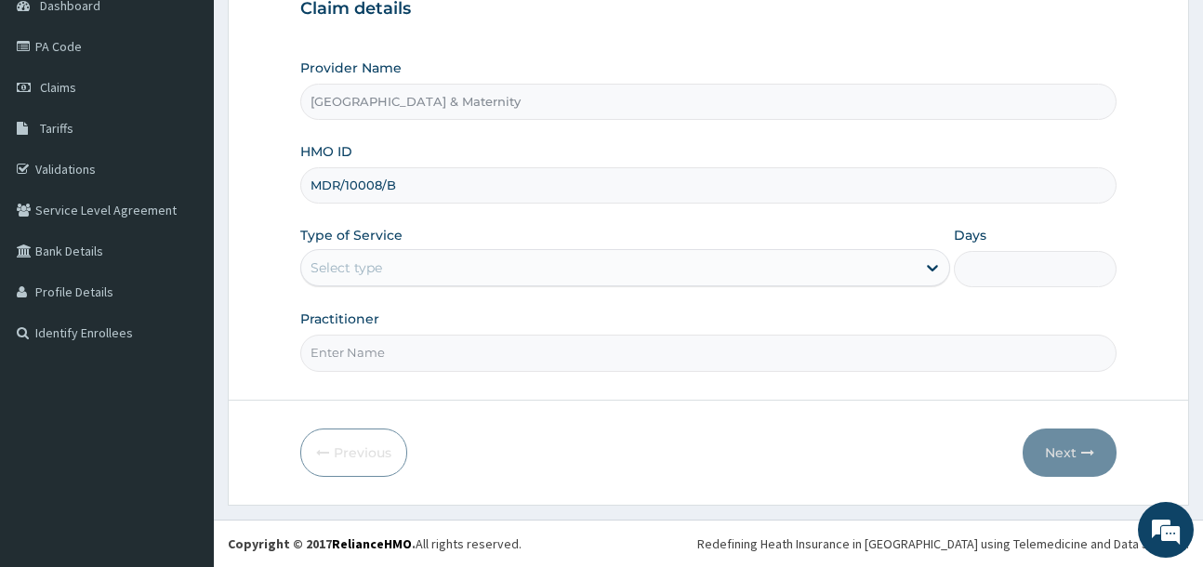
type input "MDR/10008/B"
click at [465, 281] on div "Select type" at bounding box center [608, 268] width 614 height 30
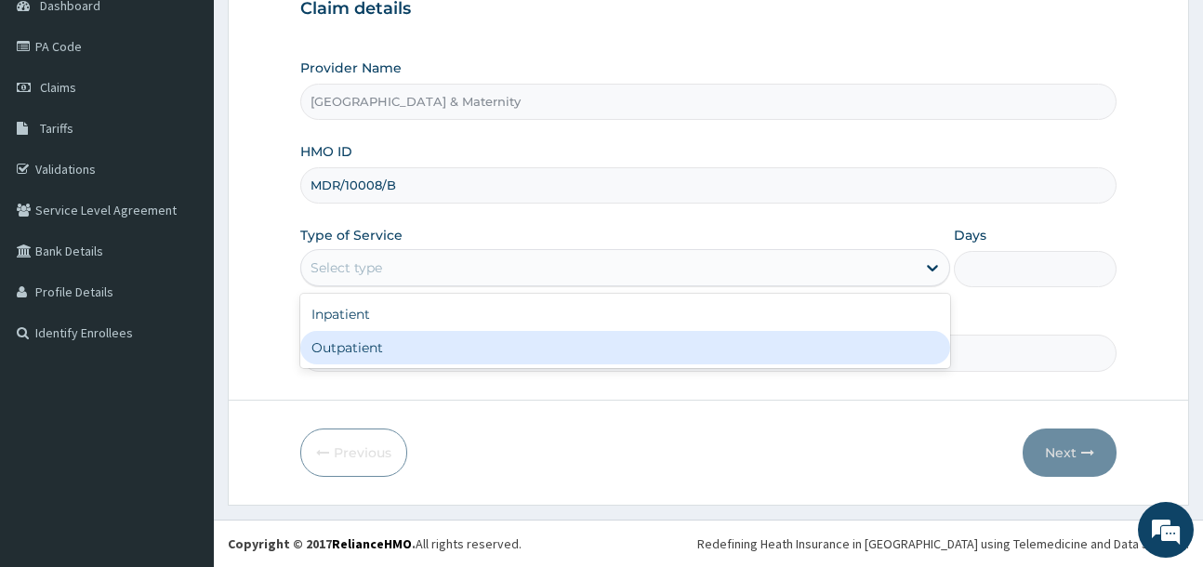
click at [454, 338] on div "Outpatient" at bounding box center [625, 347] width 650 height 33
type input "1"
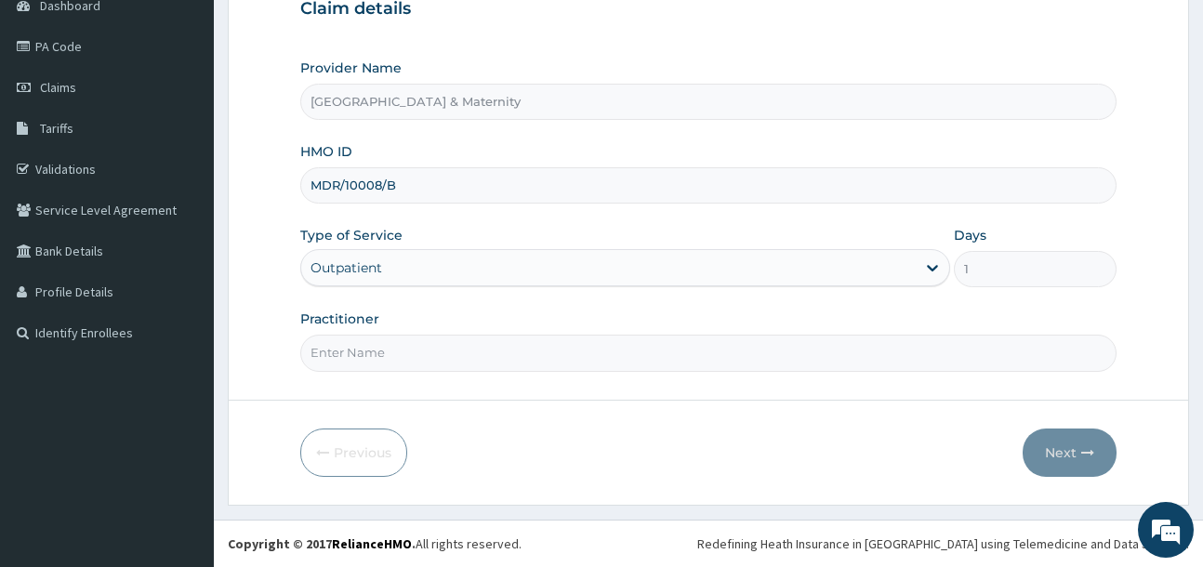
scroll to position [0, 0]
click at [431, 360] on input "Practitioner" at bounding box center [707, 353] width 815 height 36
type input "[PERSON_NAME]"
click at [1083, 458] on icon "button" at bounding box center [1087, 452] width 13 height 13
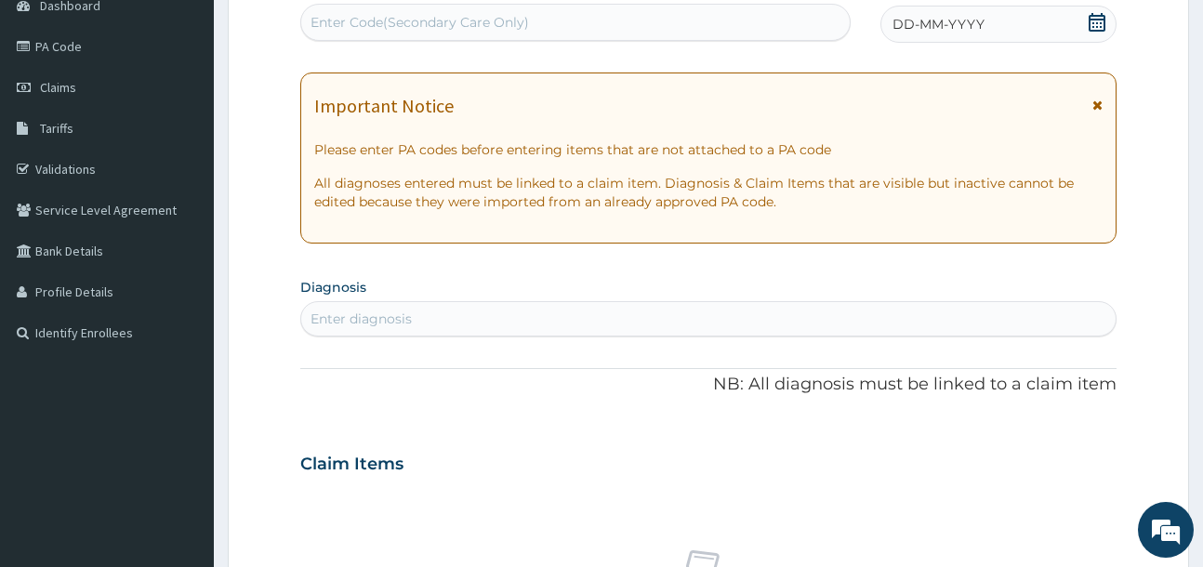
scroll to position [11, 0]
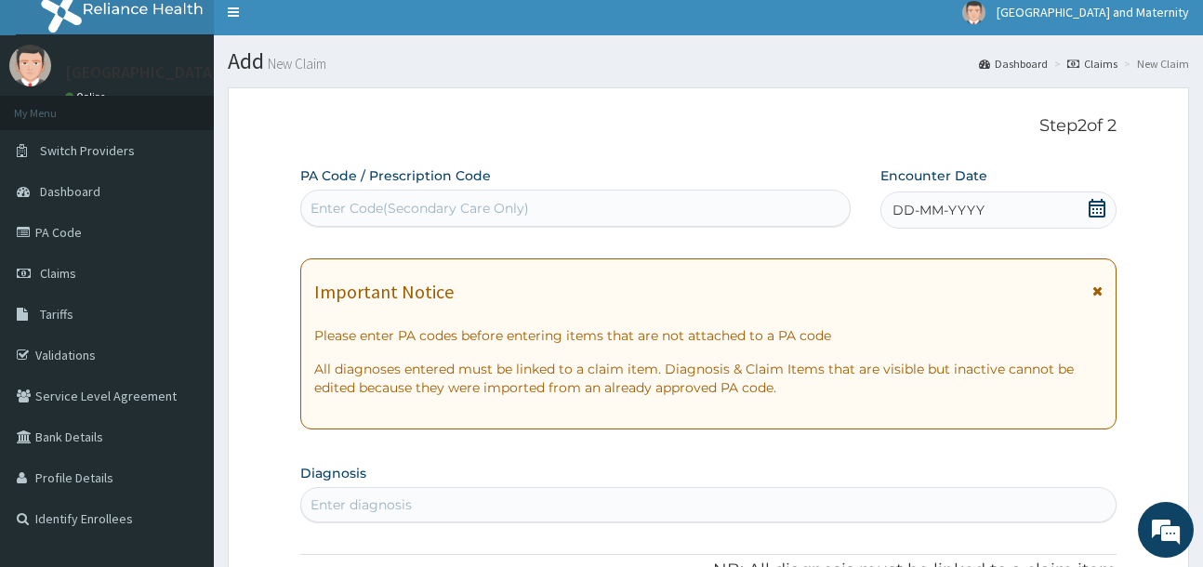
click at [1097, 207] on icon at bounding box center [1096, 208] width 19 height 19
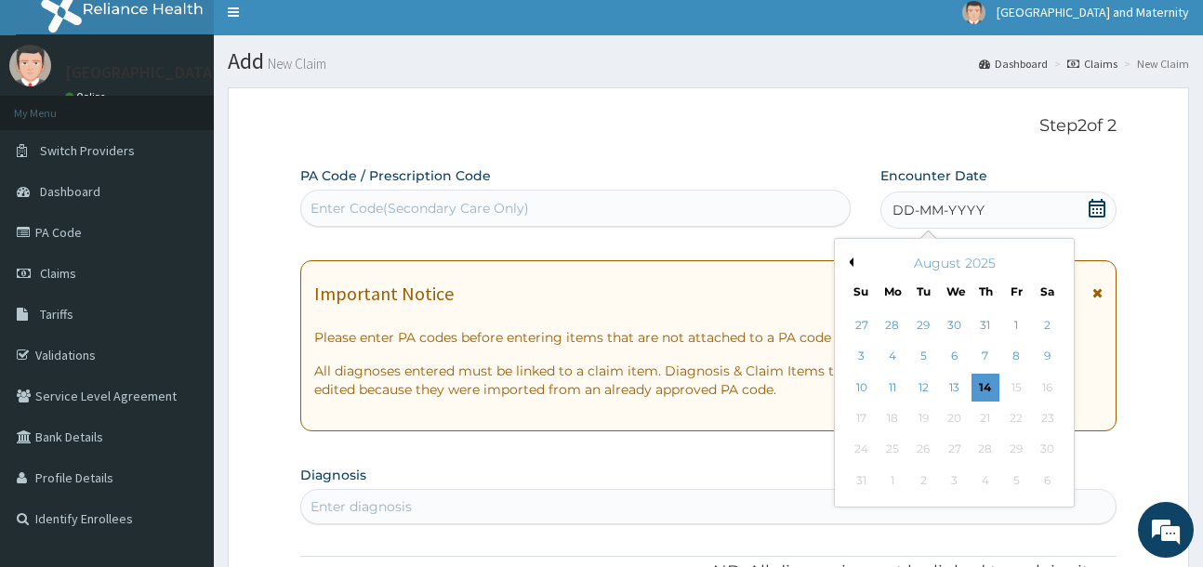
click at [850, 263] on button "Previous Month" at bounding box center [848, 261] width 9 height 9
click at [859, 263] on div "[DATE]" at bounding box center [954, 263] width 224 height 19
click at [852, 260] on button "Previous Month" at bounding box center [848, 261] width 9 height 9
click at [867, 391] on div "15" at bounding box center [862, 388] width 28 height 28
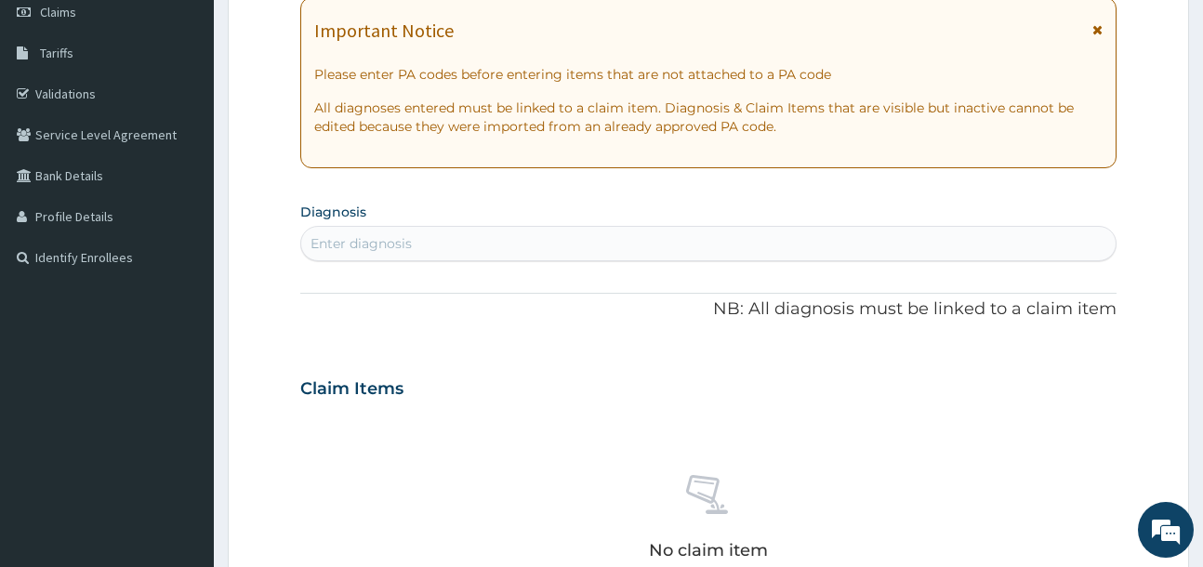
scroll to position [290, 0]
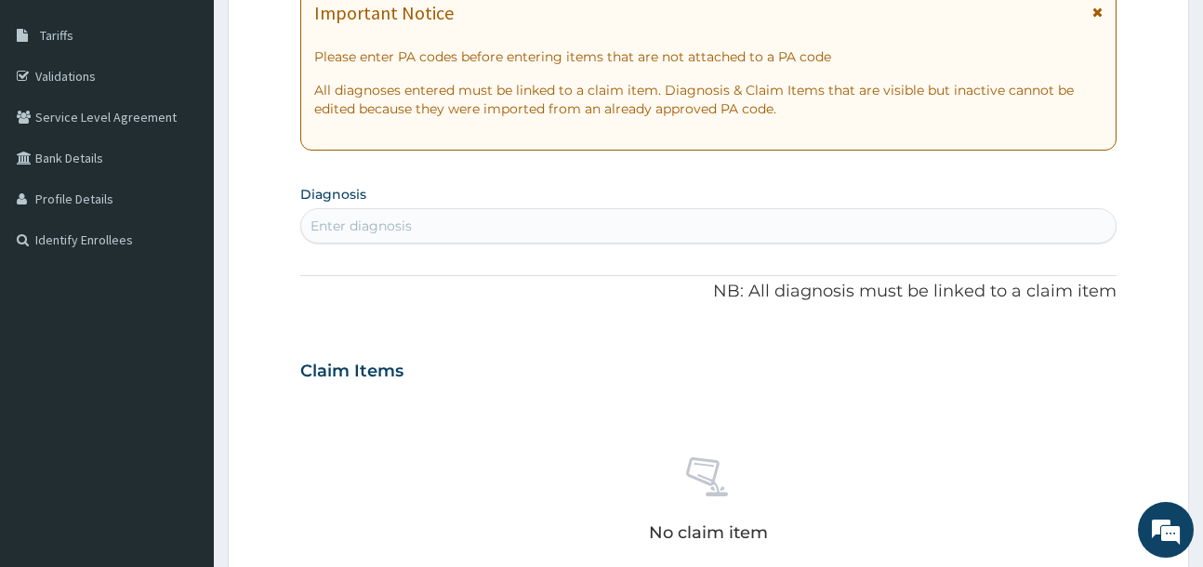
click at [517, 226] on div "Enter diagnosis" at bounding box center [707, 226] width 813 height 30
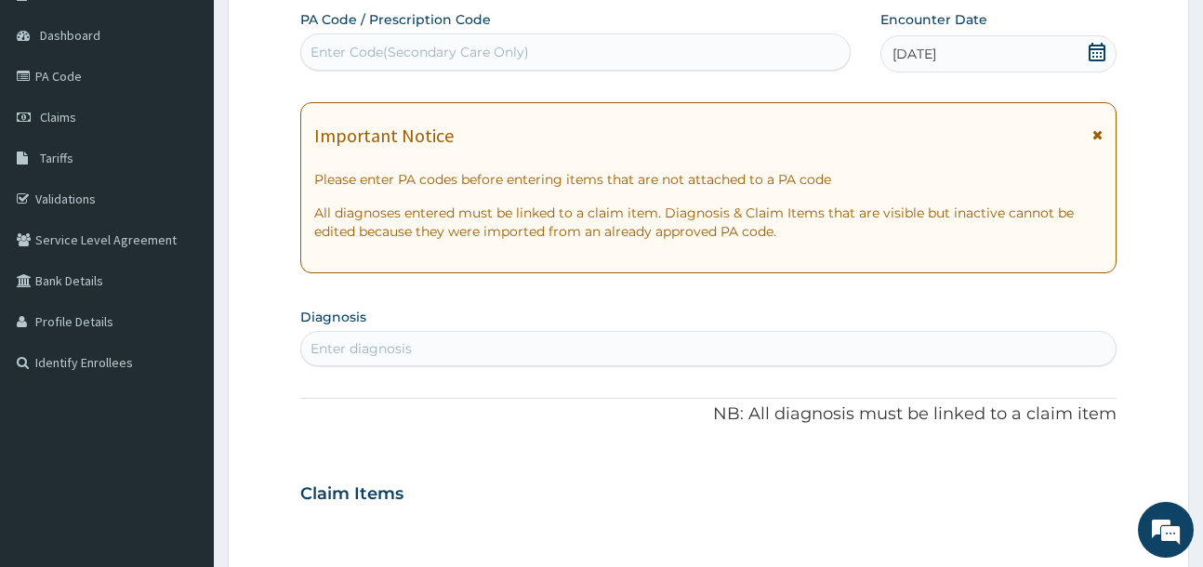
scroll to position [197, 0]
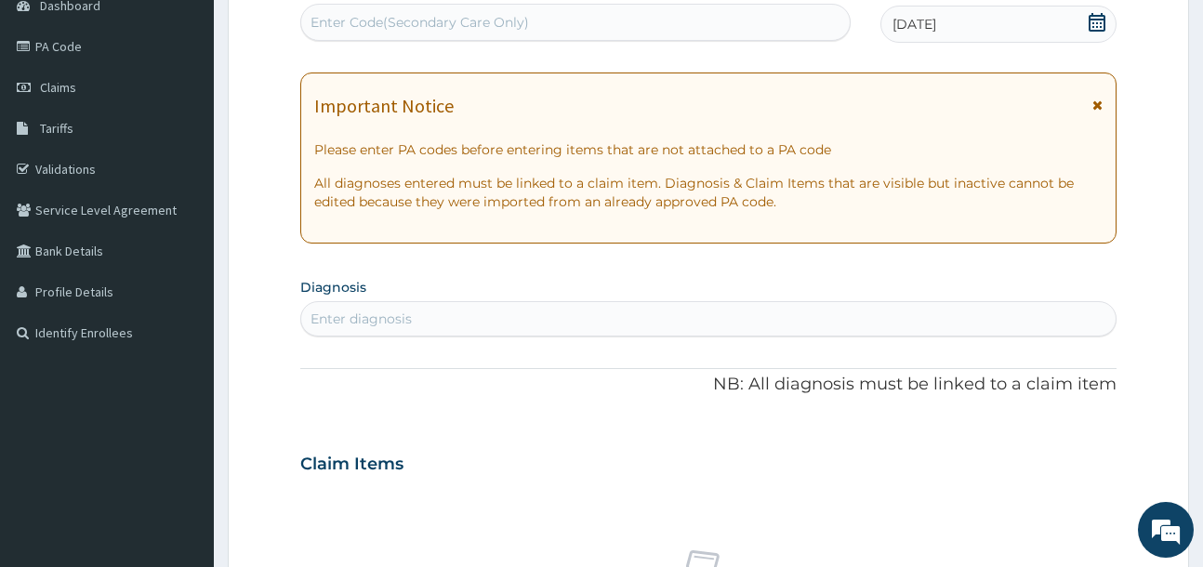
click at [468, 322] on div "Enter diagnosis" at bounding box center [707, 319] width 813 height 30
type input "[MEDICAL_DATA]"
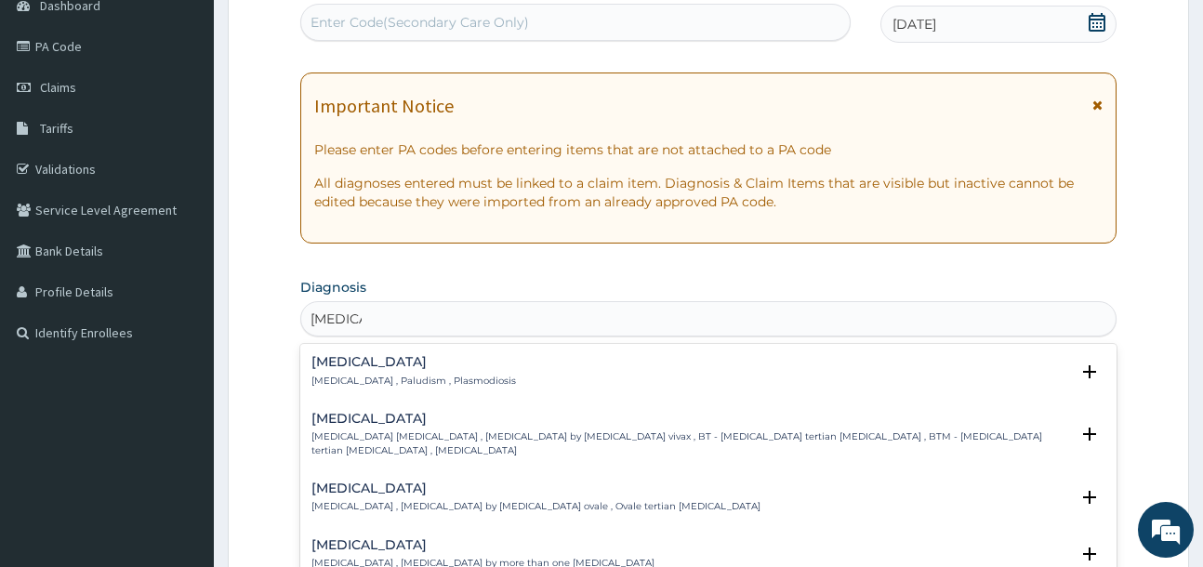
click at [457, 371] on div "[MEDICAL_DATA] [MEDICAL_DATA] , Paludism , Plasmodiosis" at bounding box center [413, 371] width 204 height 33
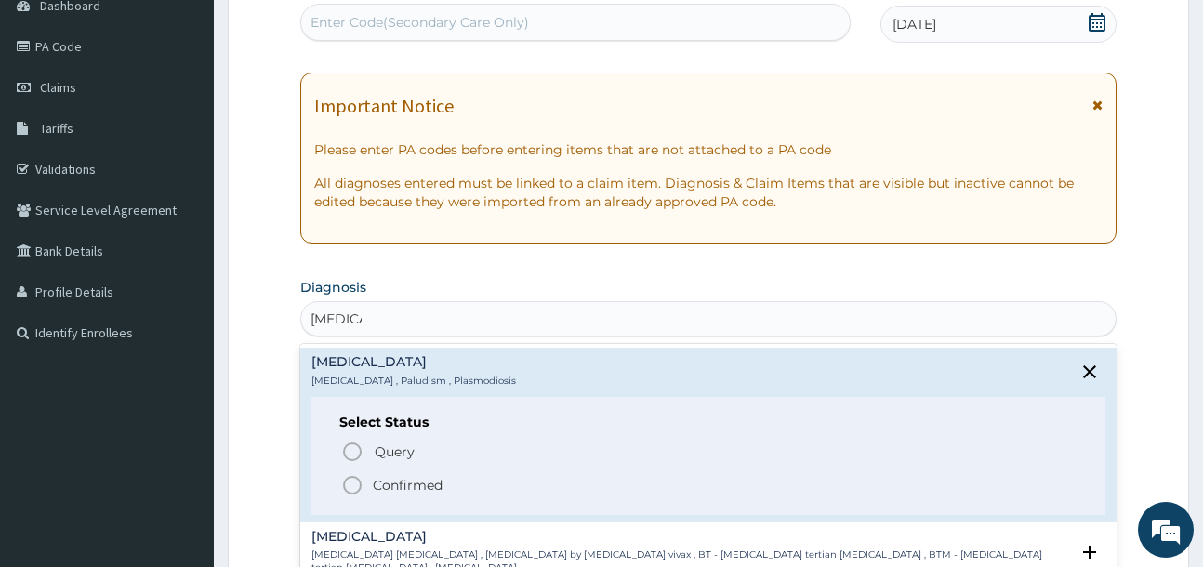
click at [456, 475] on span "Confirmed" at bounding box center [708, 485] width 735 height 22
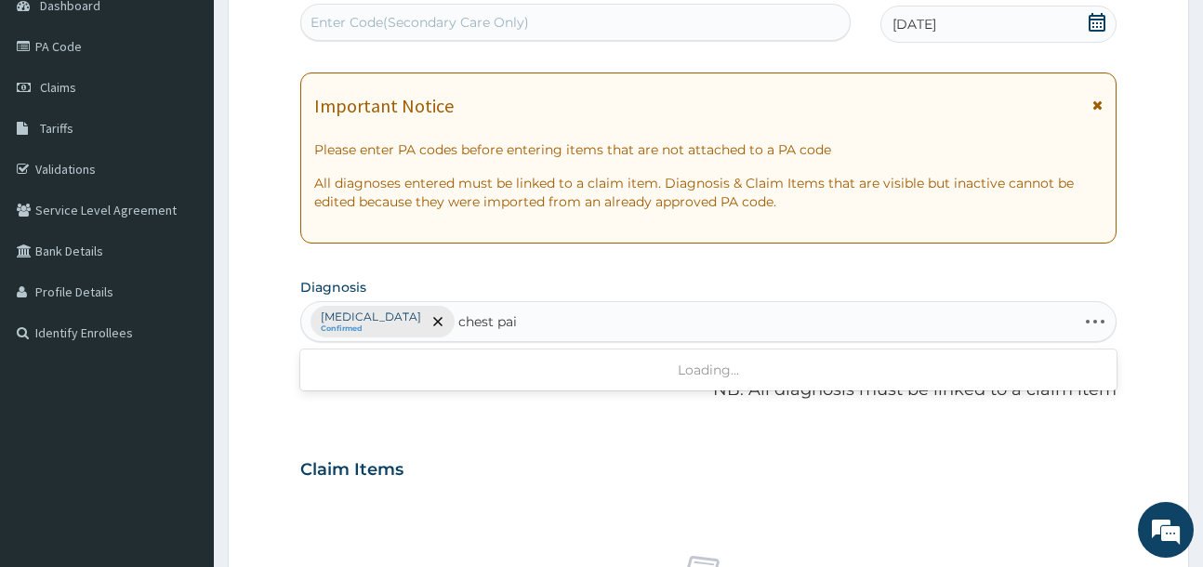
type input "[MEDICAL_DATA]"
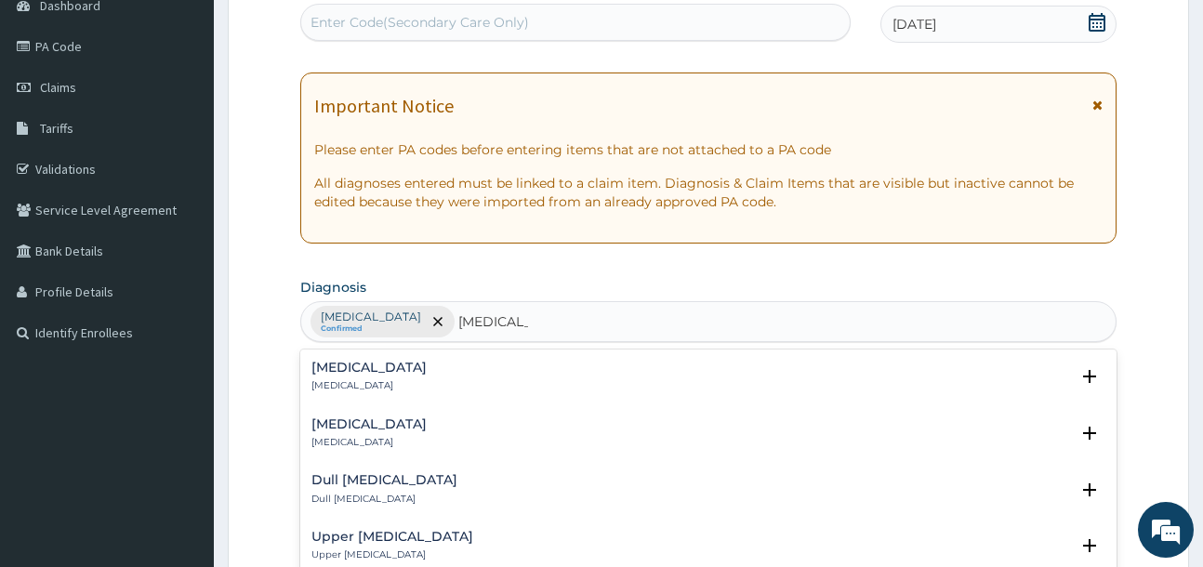
click at [405, 375] on div "[MEDICAL_DATA] [MEDICAL_DATA]" at bounding box center [707, 377] width 793 height 33
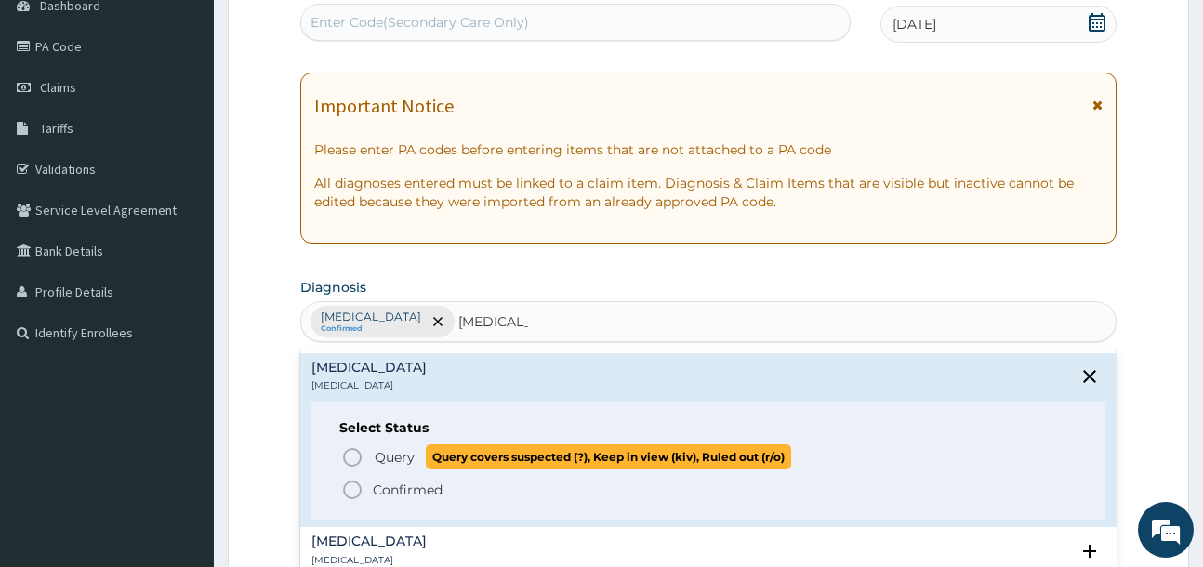
click at [430, 474] on div "Query Query covers suspected (?), Keep in view (kiv), Ruled out (r/o) Confirmed" at bounding box center [707, 472] width 737 height 57
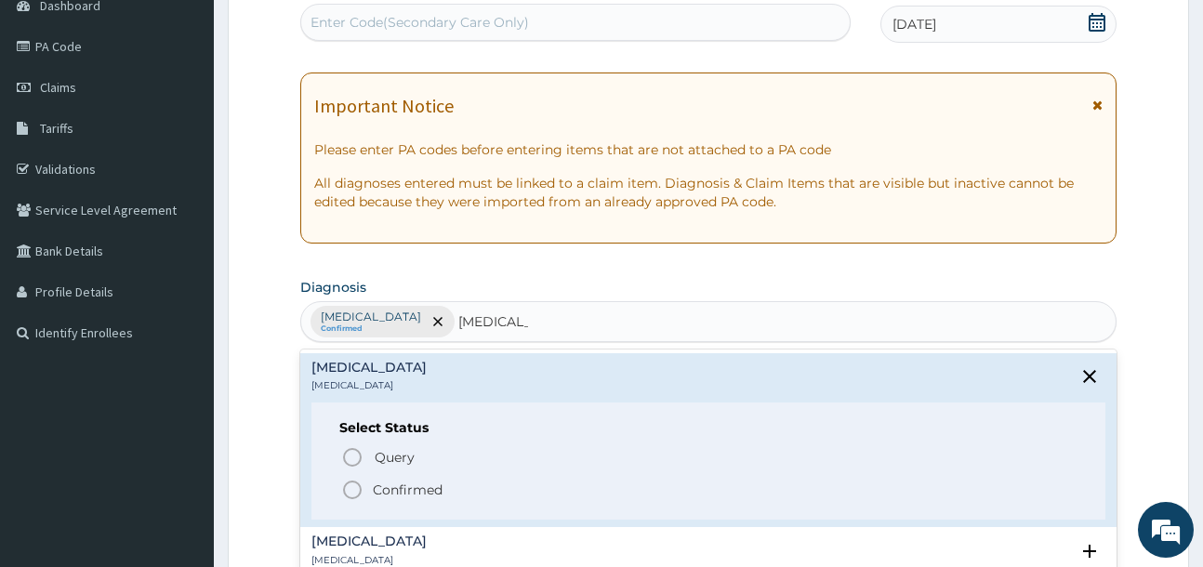
click at [433, 480] on span "Confirmed" at bounding box center [708, 490] width 735 height 22
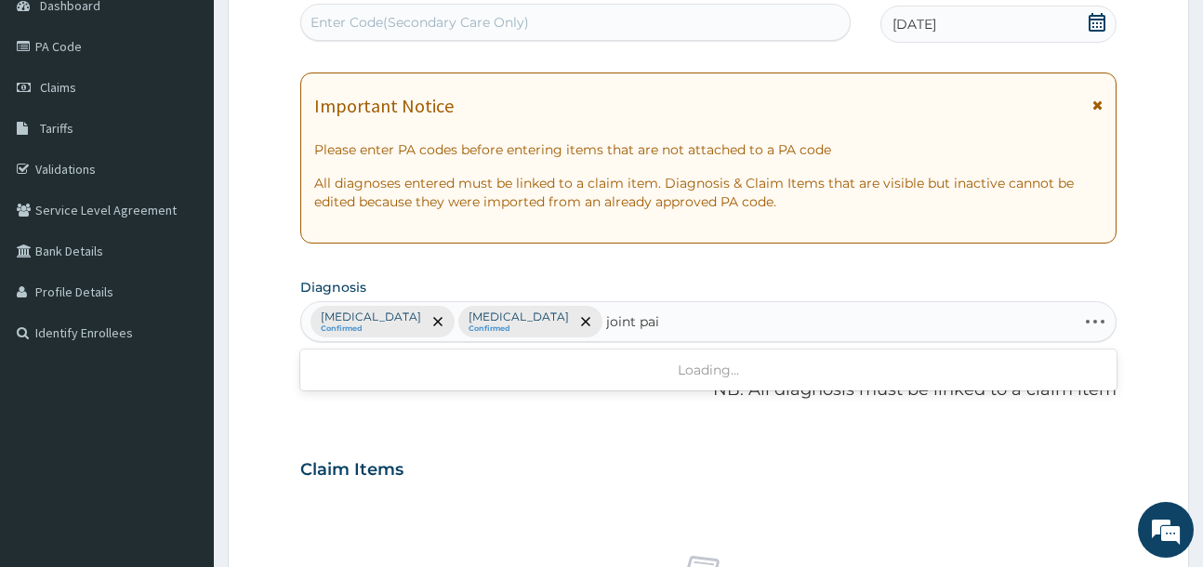
type input "joint pain"
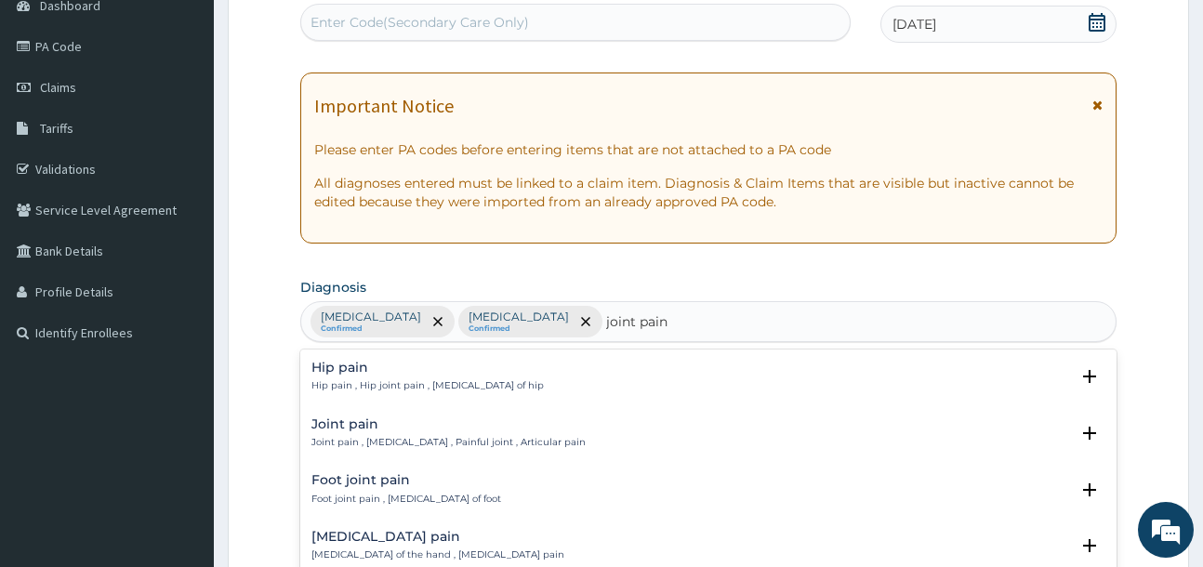
click at [361, 427] on h4 "Joint pain" at bounding box center [448, 424] width 274 height 14
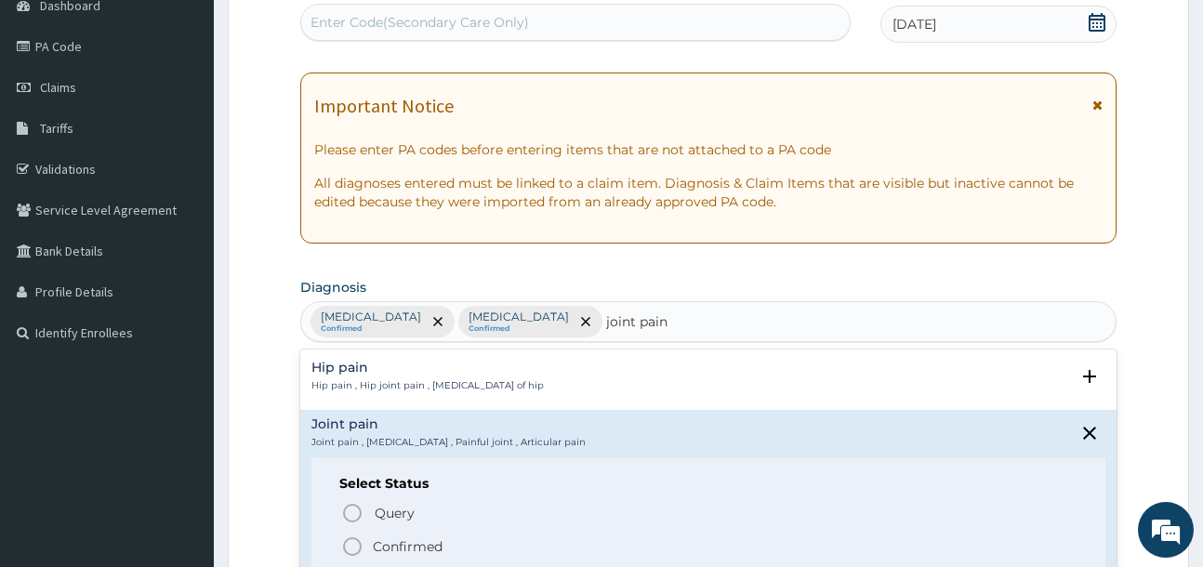
click at [399, 537] on p "Confirmed" at bounding box center [408, 546] width 70 height 19
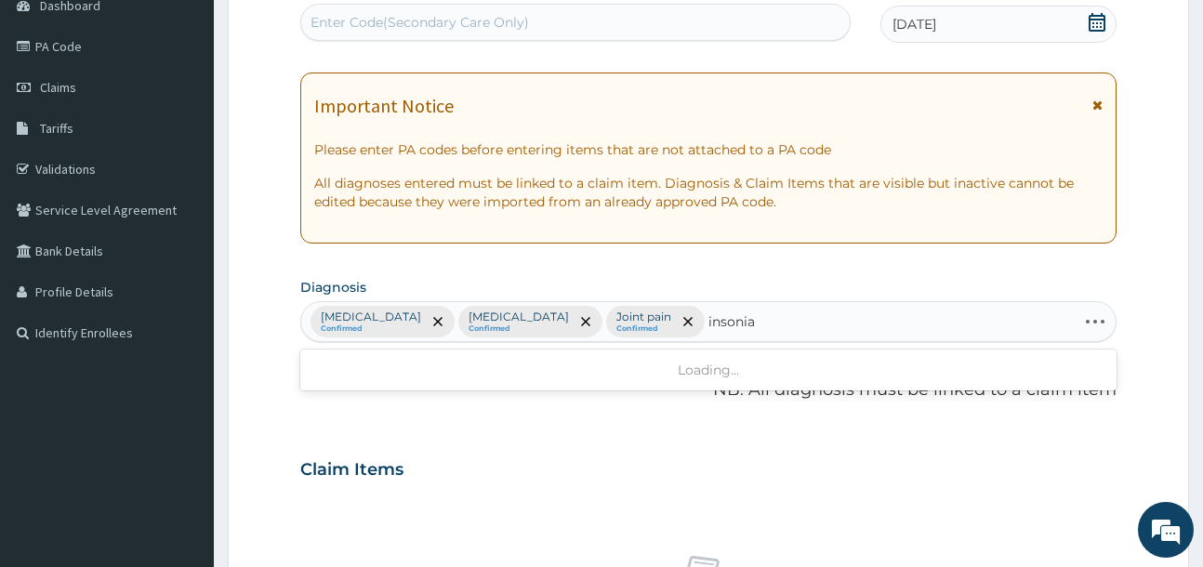
type input "[MEDICAL_DATA]"
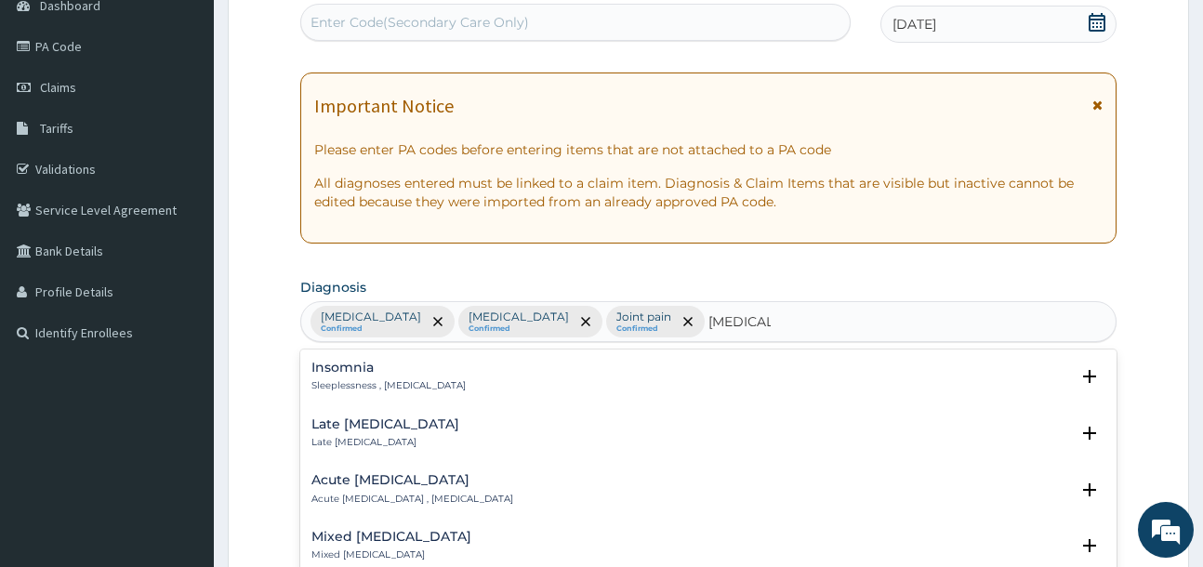
click at [397, 370] on h4 "Insomnia" at bounding box center [388, 368] width 154 height 14
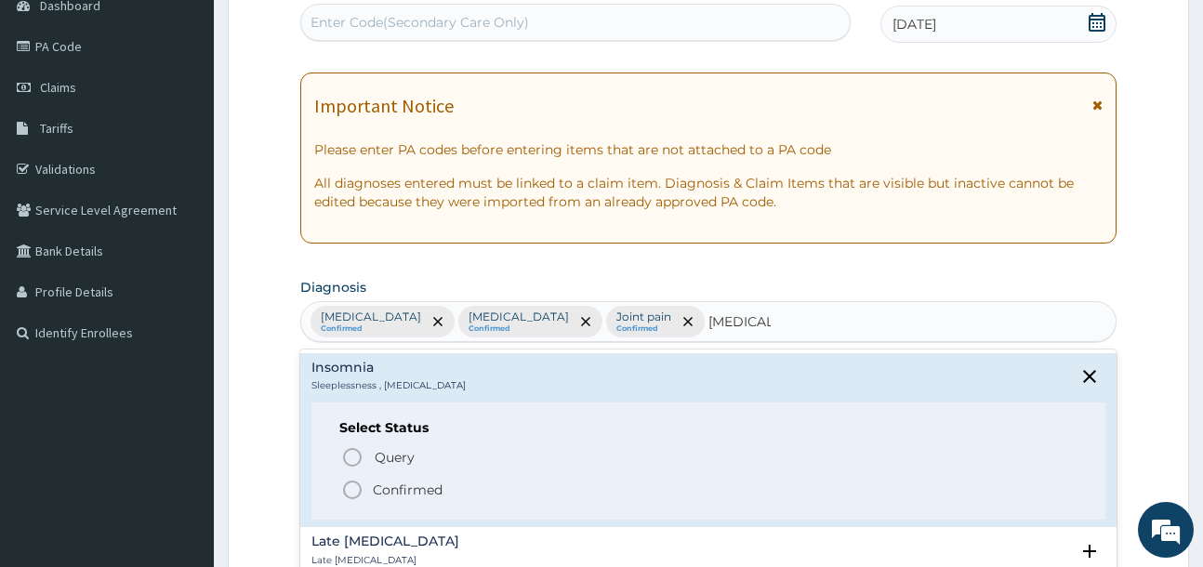
drag, startPoint x: 404, startPoint y: 476, endPoint x: 407, endPoint y: 486, distance: 10.6
click at [405, 484] on div "Query Query covers suspected (?), Keep in view (kiv), Ruled out (r/o) Confirmed" at bounding box center [707, 472] width 737 height 57
drag, startPoint x: 407, startPoint y: 486, endPoint x: 470, endPoint y: 108, distance: 383.5
click at [407, 487] on p "Confirmed" at bounding box center [408, 489] width 70 height 19
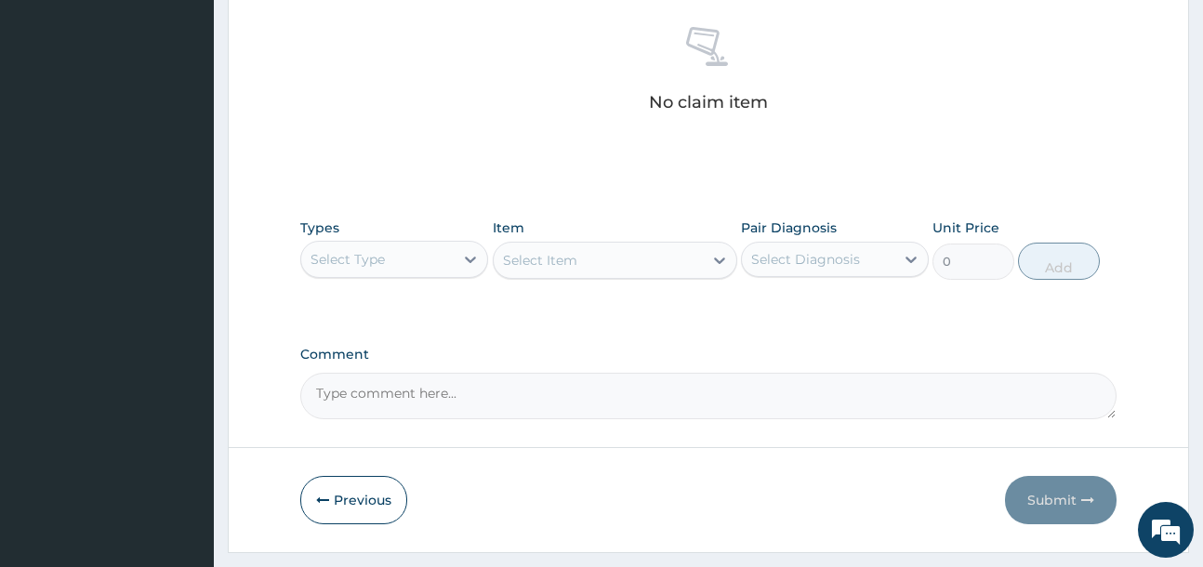
scroll to position [755, 0]
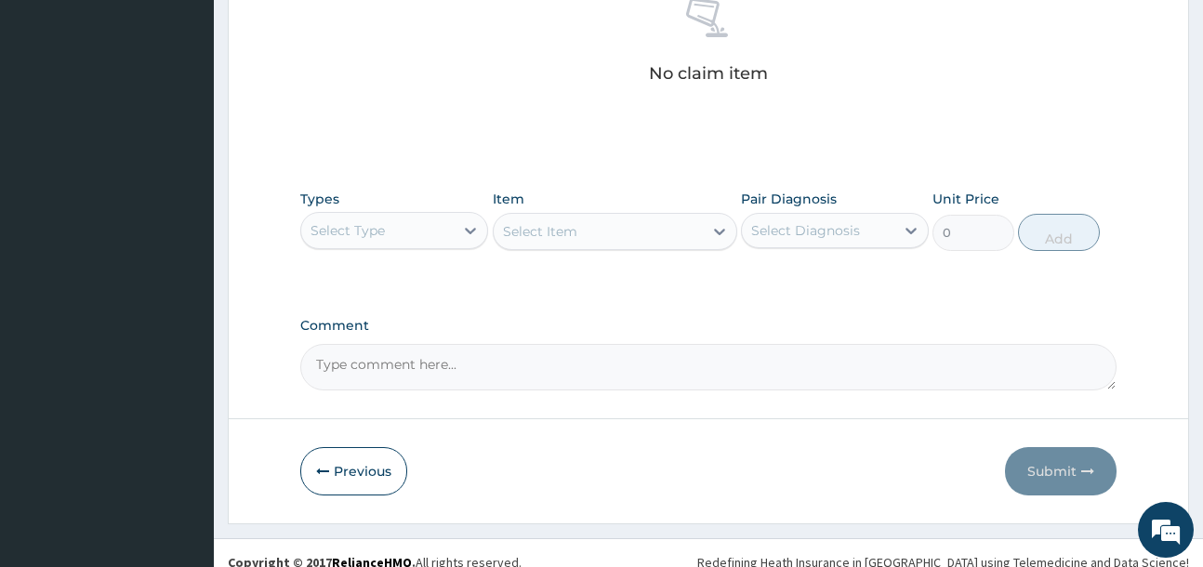
click at [454, 244] on div "Select Type" at bounding box center [377, 231] width 152 height 30
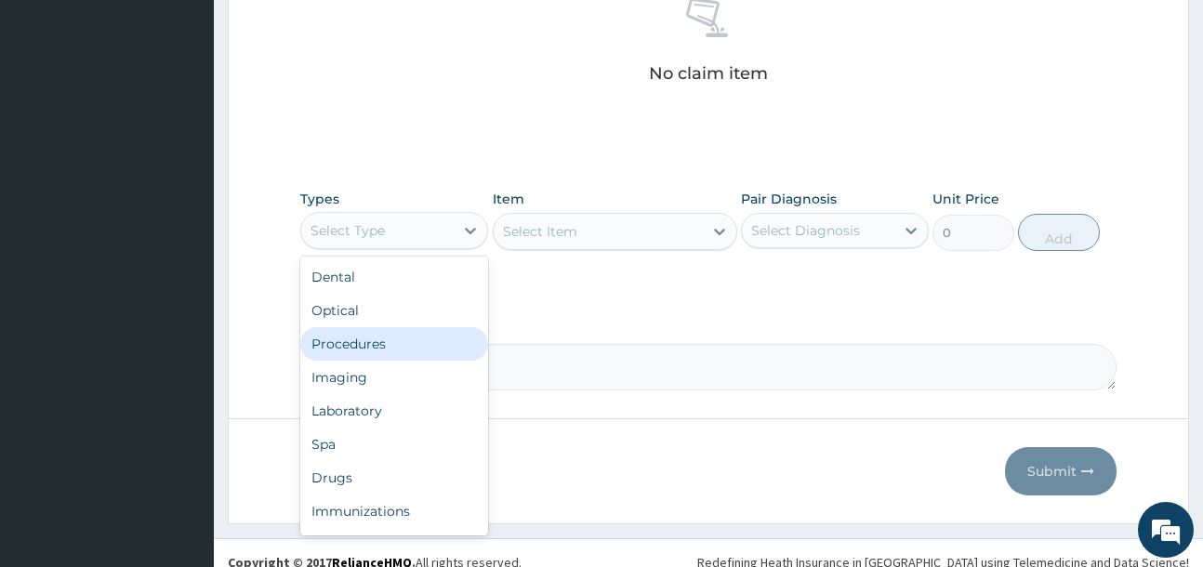
click at [433, 346] on div "Procedures" at bounding box center [394, 343] width 188 height 33
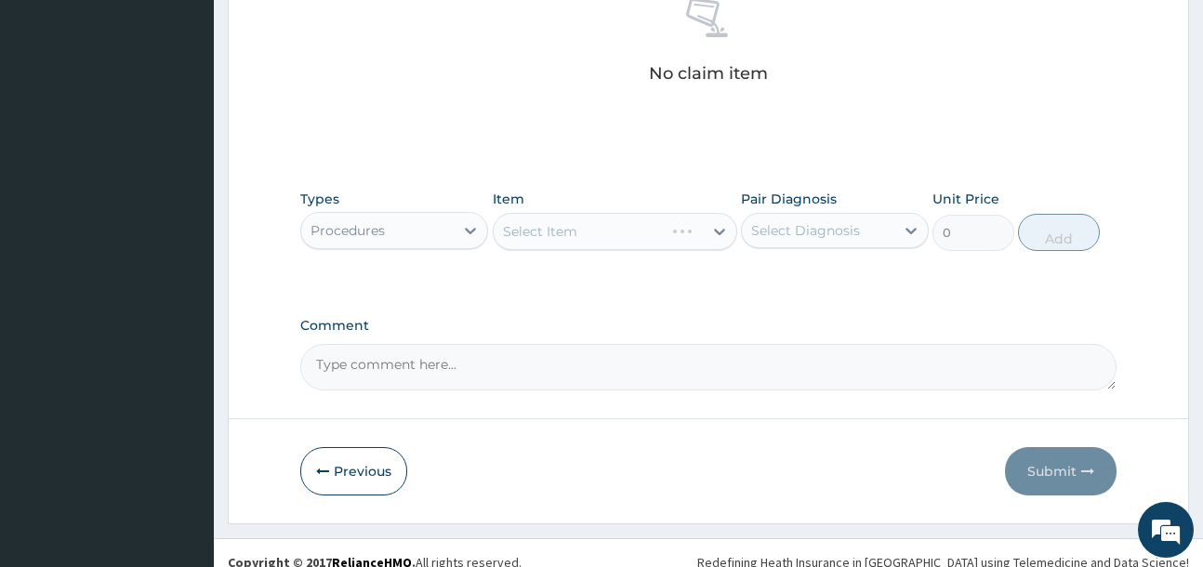
click at [619, 236] on div "Select Item" at bounding box center [615, 231] width 244 height 37
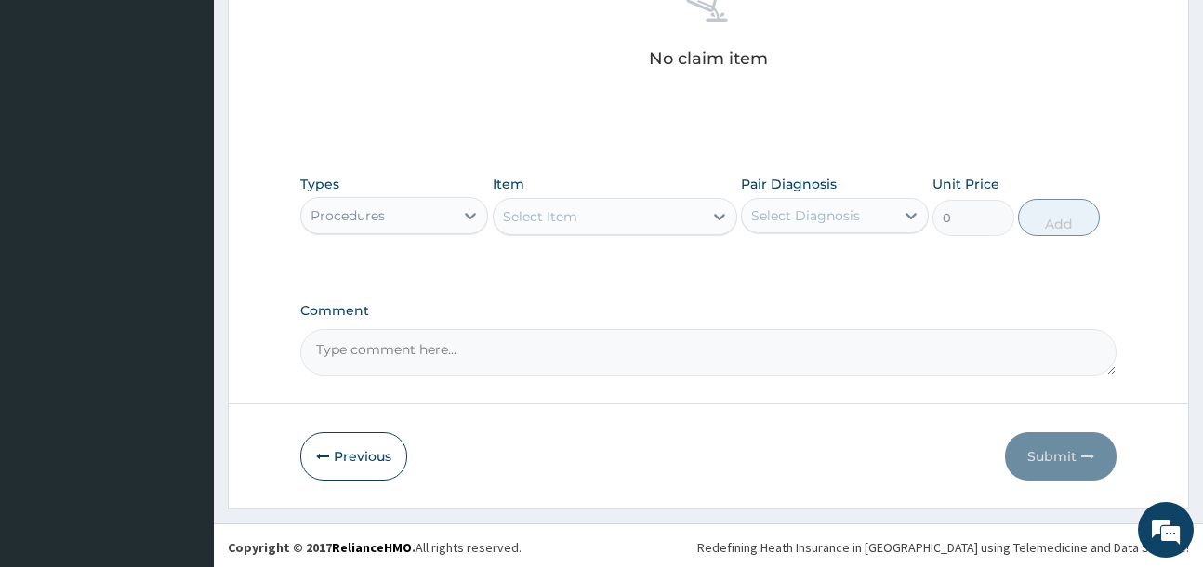
scroll to position [773, 0]
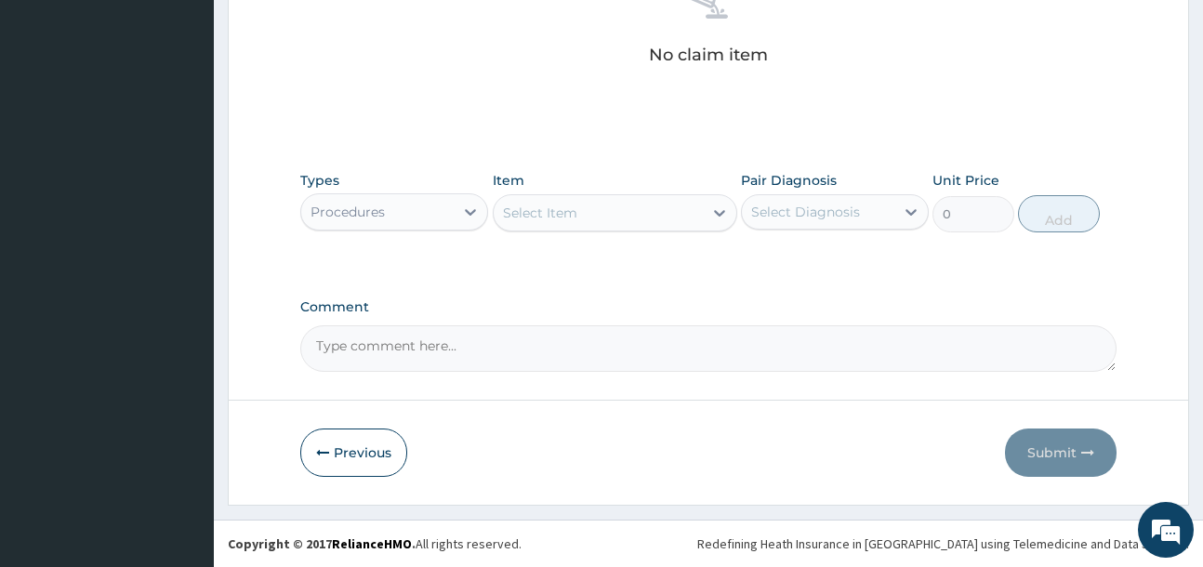
click at [576, 224] on div "Select Item" at bounding box center [597, 213] width 209 height 30
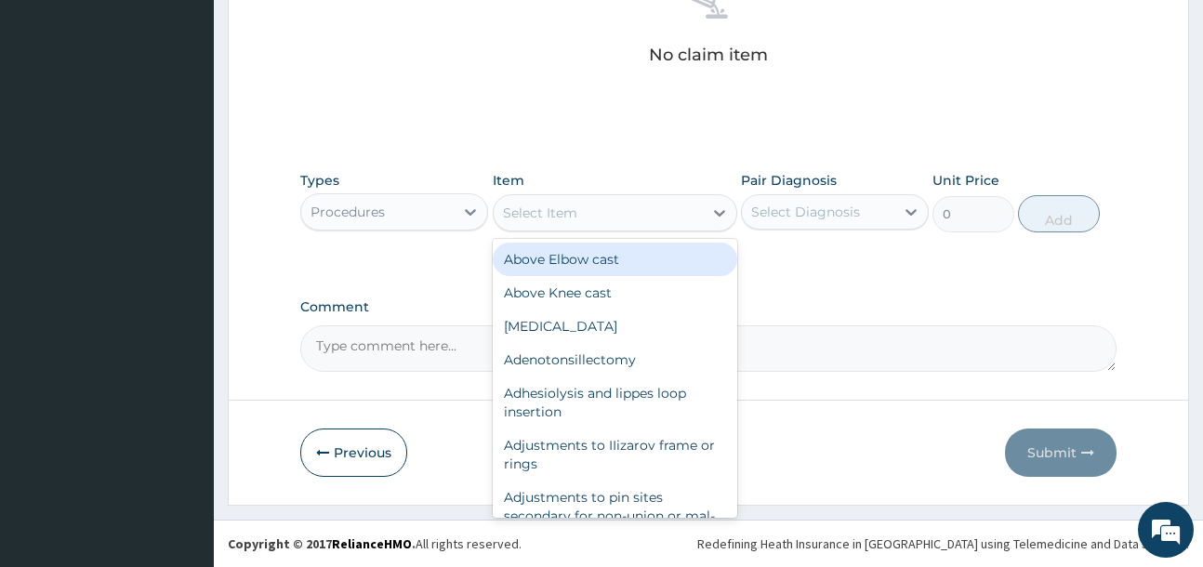
click at [585, 217] on div "Select Item" at bounding box center [597, 213] width 209 height 30
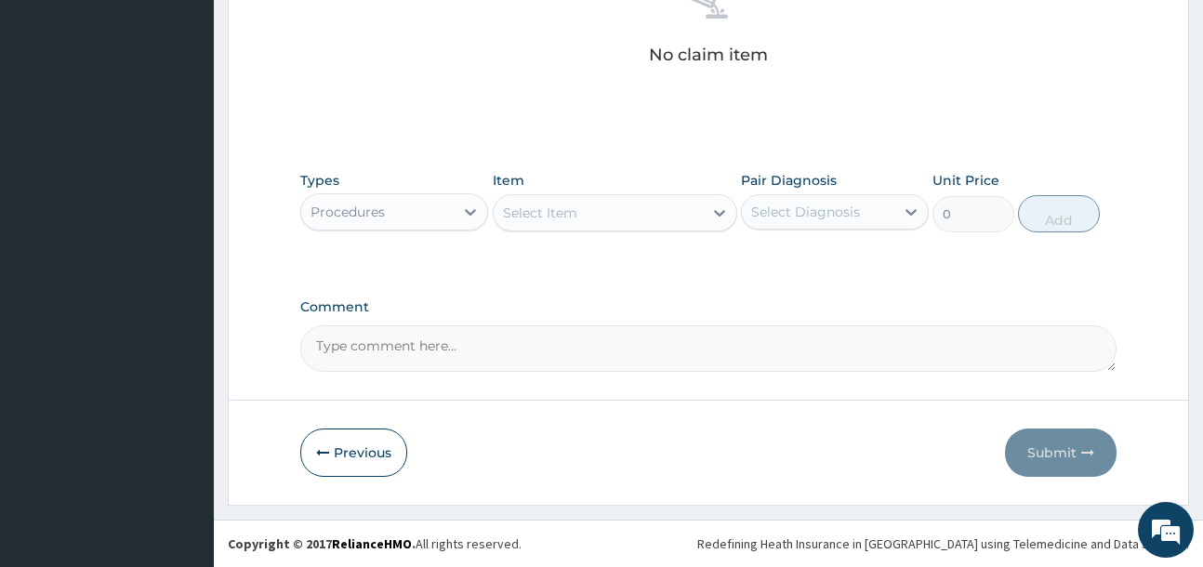
click at [585, 217] on div "Select Item" at bounding box center [597, 213] width 209 height 30
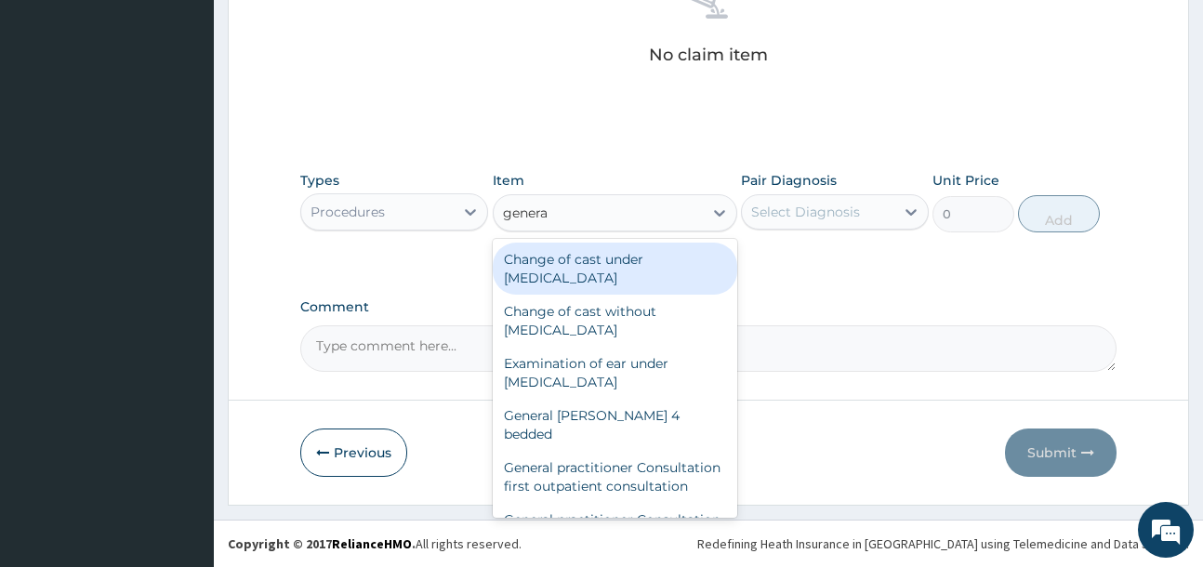
type input "general"
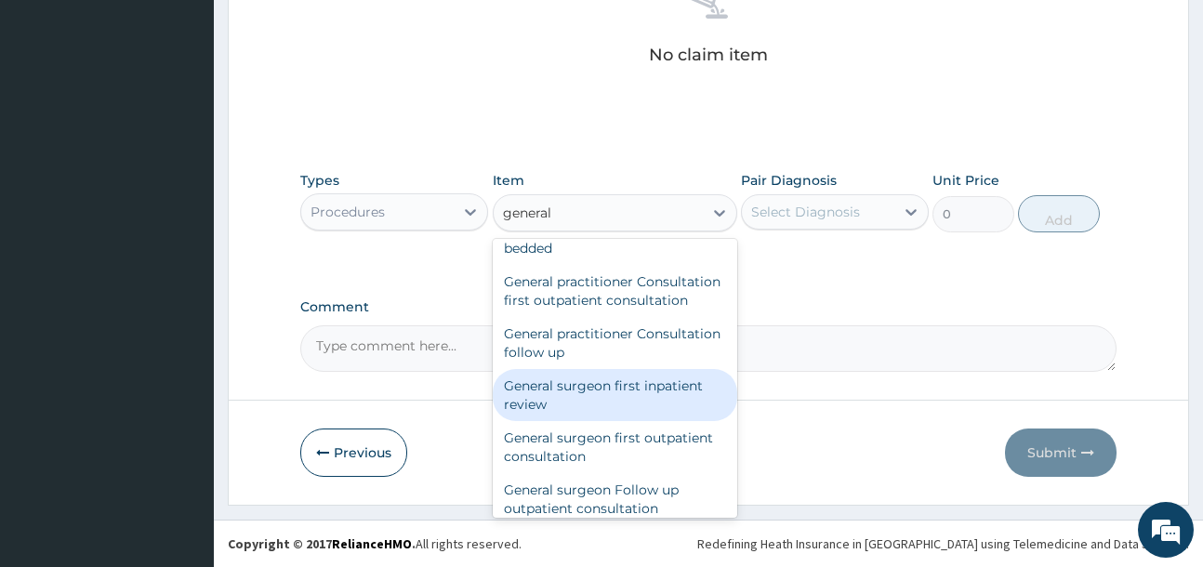
scroll to position [93, 0]
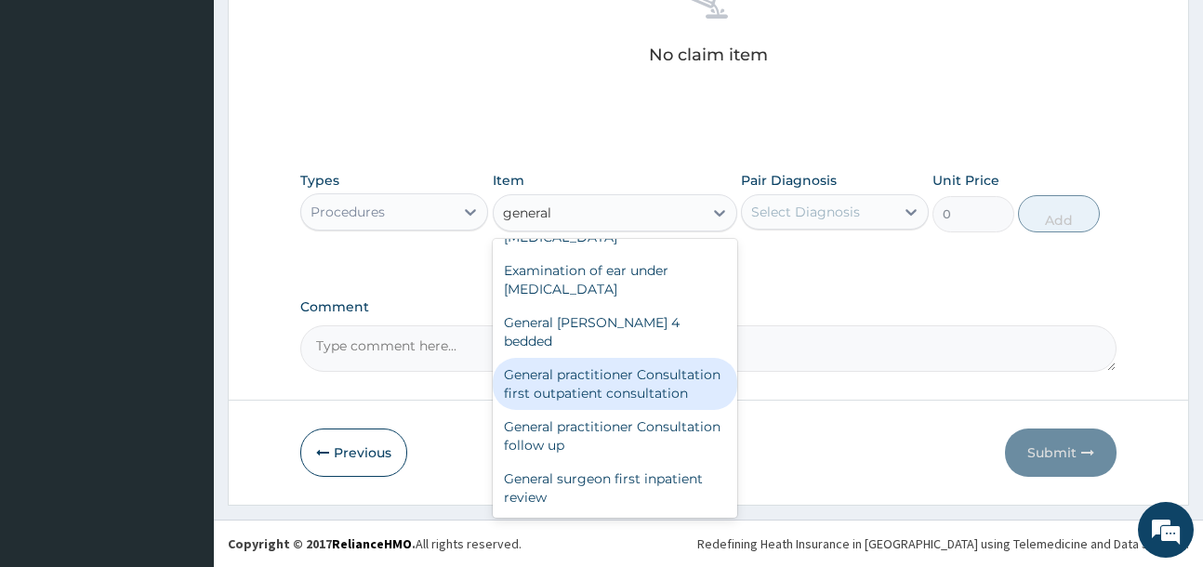
click at [641, 383] on div "General practitioner Consultation first outpatient consultation" at bounding box center [615, 384] width 244 height 52
type input "4000"
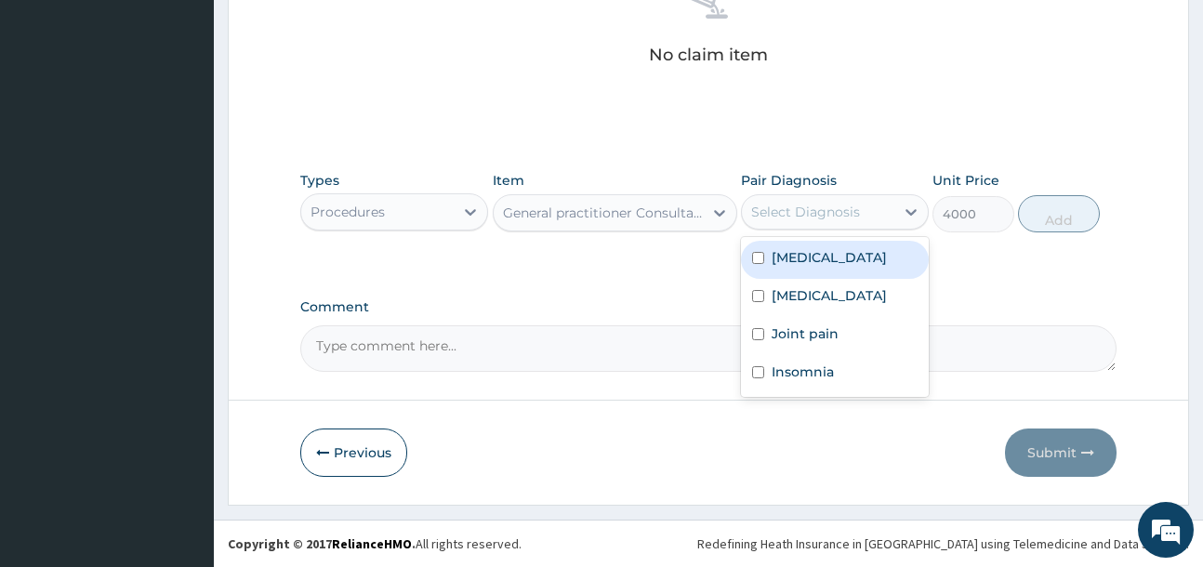
click at [806, 207] on div "Select Diagnosis" at bounding box center [805, 212] width 109 height 19
drag, startPoint x: 819, startPoint y: 263, endPoint x: 823, endPoint y: 298, distance: 35.6
click at [819, 264] on label "[MEDICAL_DATA]" at bounding box center [828, 257] width 115 height 19
checkbox input "true"
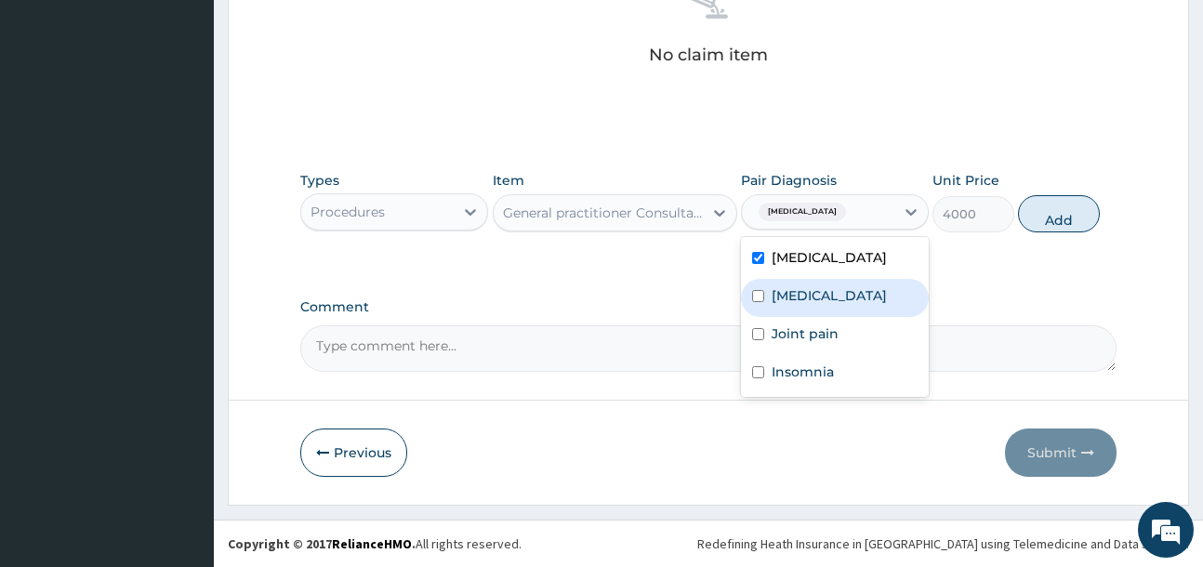
click at [819, 302] on label "[MEDICAL_DATA]" at bounding box center [828, 295] width 115 height 19
checkbox input "true"
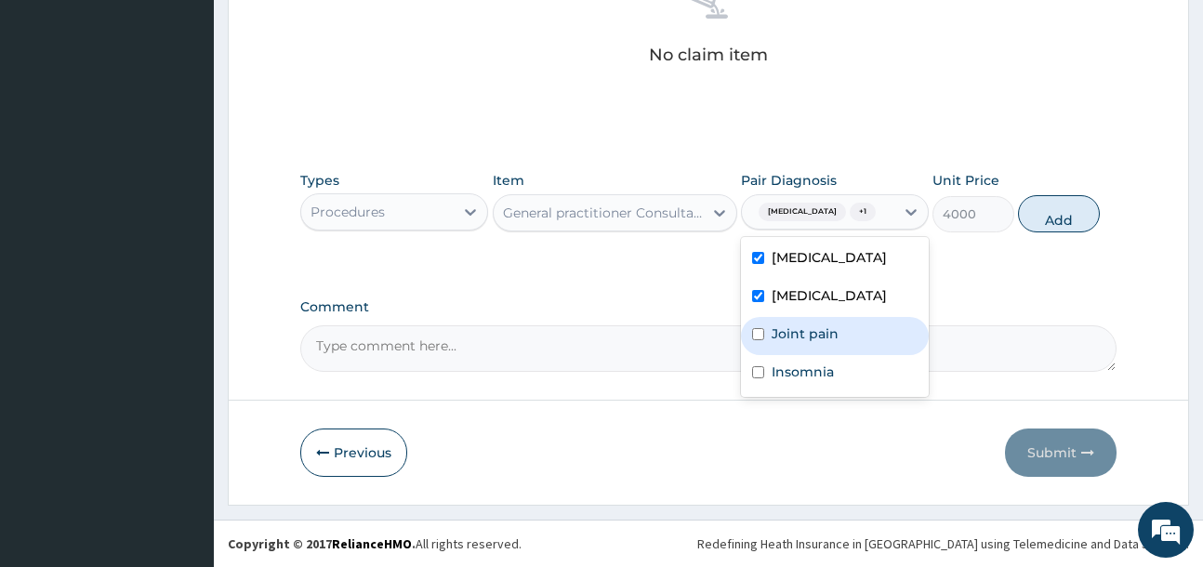
drag, startPoint x: 812, startPoint y: 341, endPoint x: 817, endPoint y: 372, distance: 31.0
click at [811, 343] on div "Joint pain" at bounding box center [835, 336] width 188 height 38
checkbox input "true"
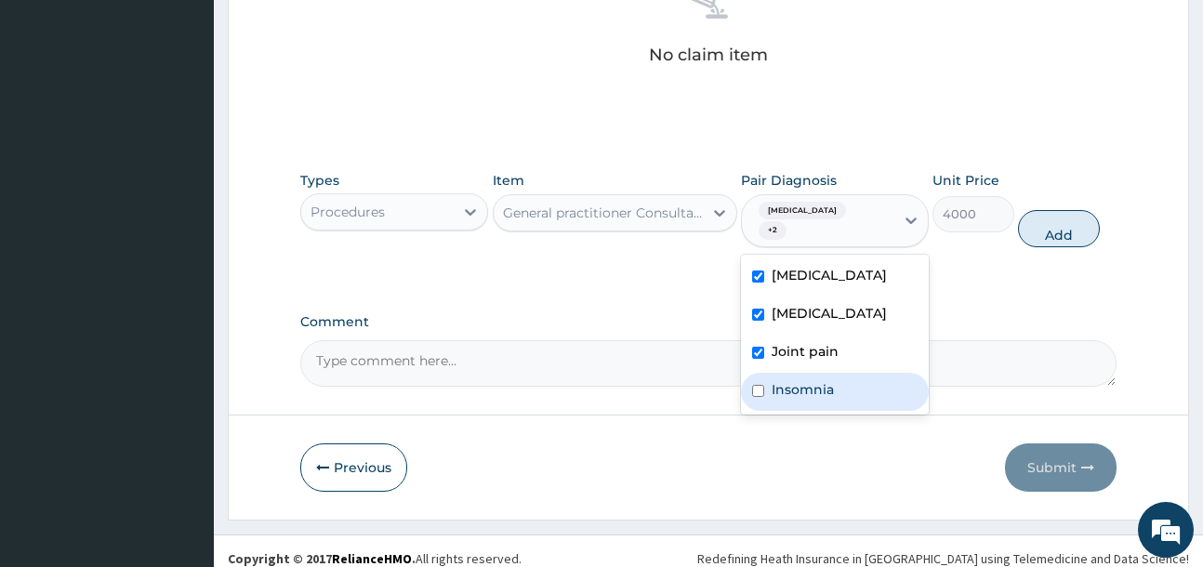
click at [816, 380] on label "Insomnia" at bounding box center [802, 389] width 62 height 19
checkbox input "true"
click at [1065, 227] on button "Add" at bounding box center [1059, 228] width 82 height 37
type input "0"
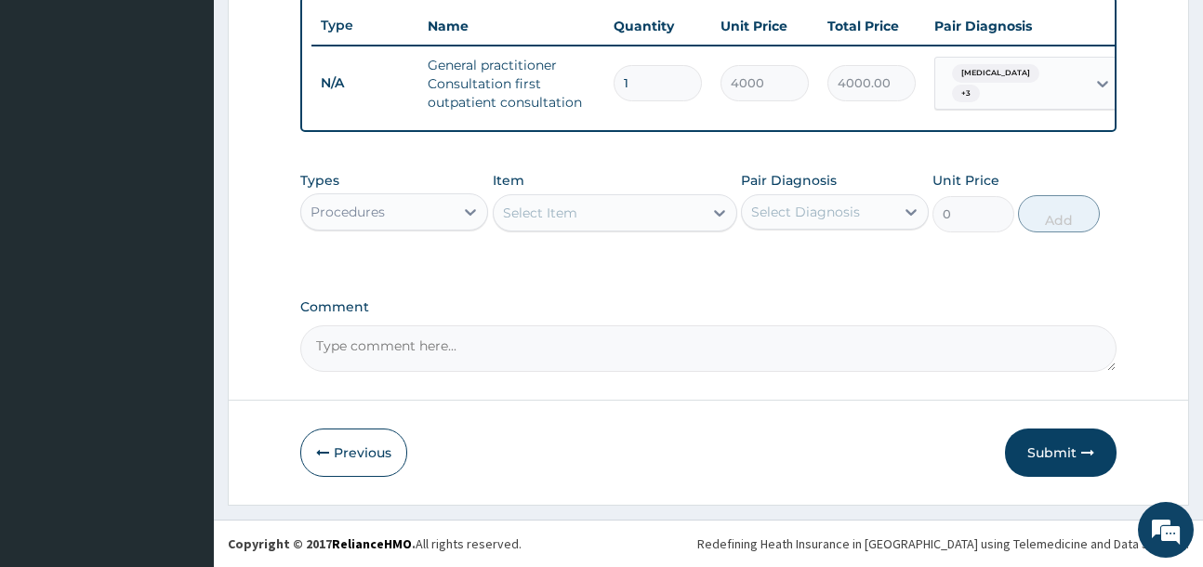
scroll to position [709, 0]
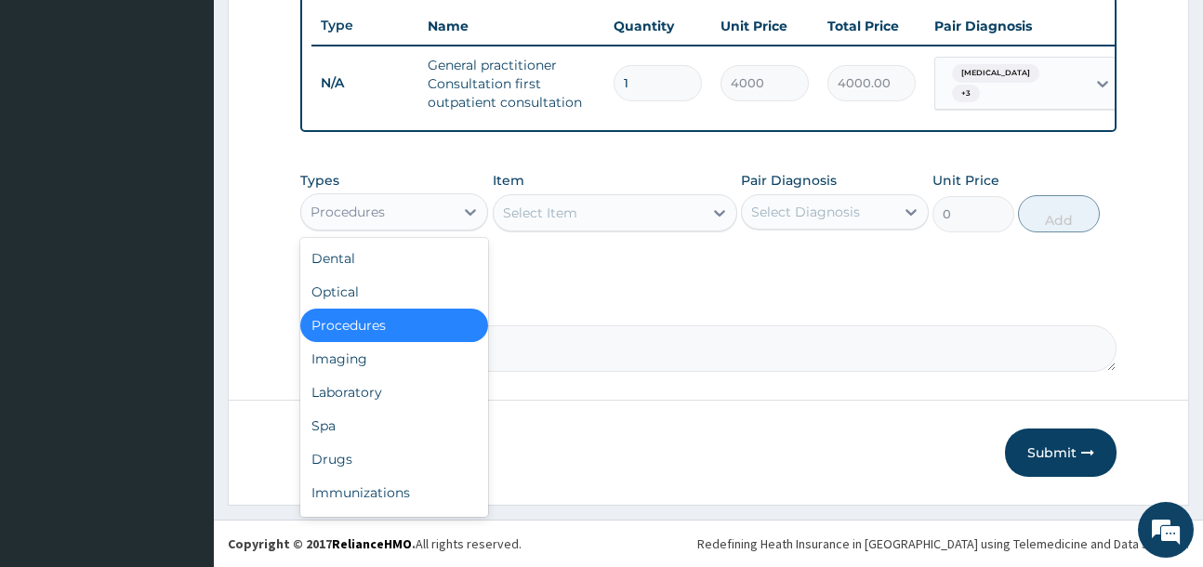
click at [414, 207] on div "Procedures" at bounding box center [377, 212] width 152 height 30
drag, startPoint x: 400, startPoint y: 453, endPoint x: 581, endPoint y: 253, distance: 269.8
click at [401, 453] on div "Drugs" at bounding box center [394, 458] width 188 height 33
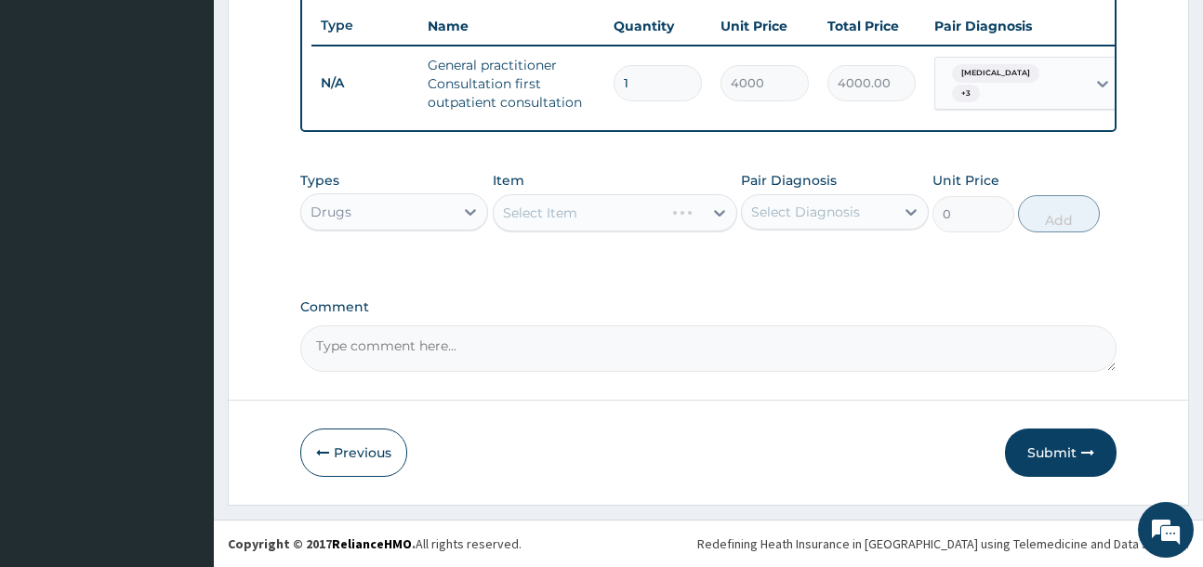
click at [584, 217] on div "Select Item" at bounding box center [615, 212] width 244 height 37
click at [673, 217] on div "Select Item" at bounding box center [597, 213] width 209 height 30
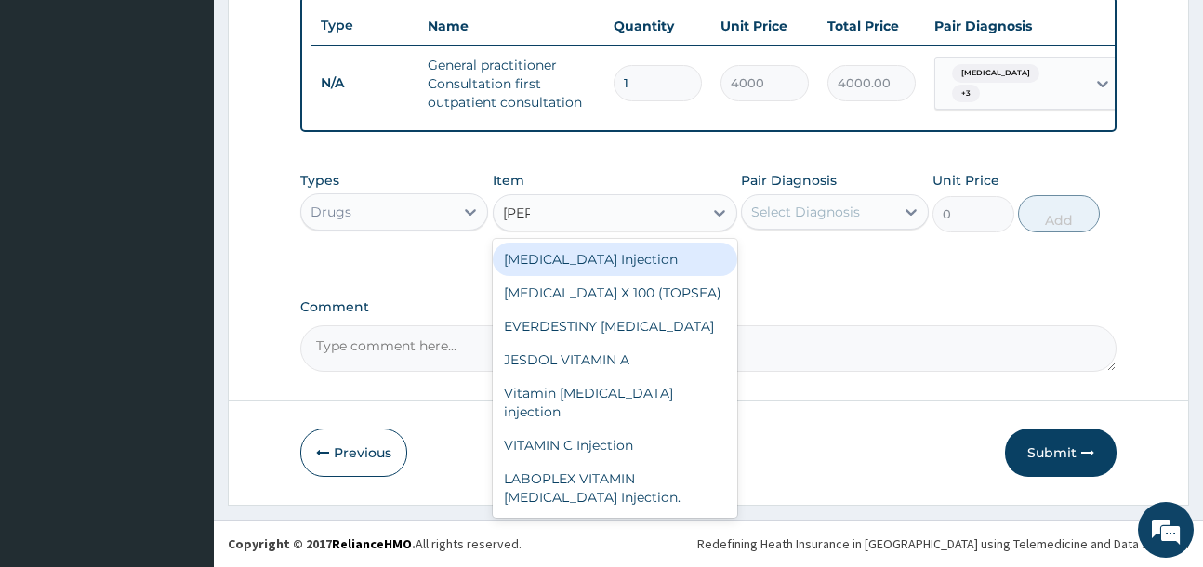
type input "amitr"
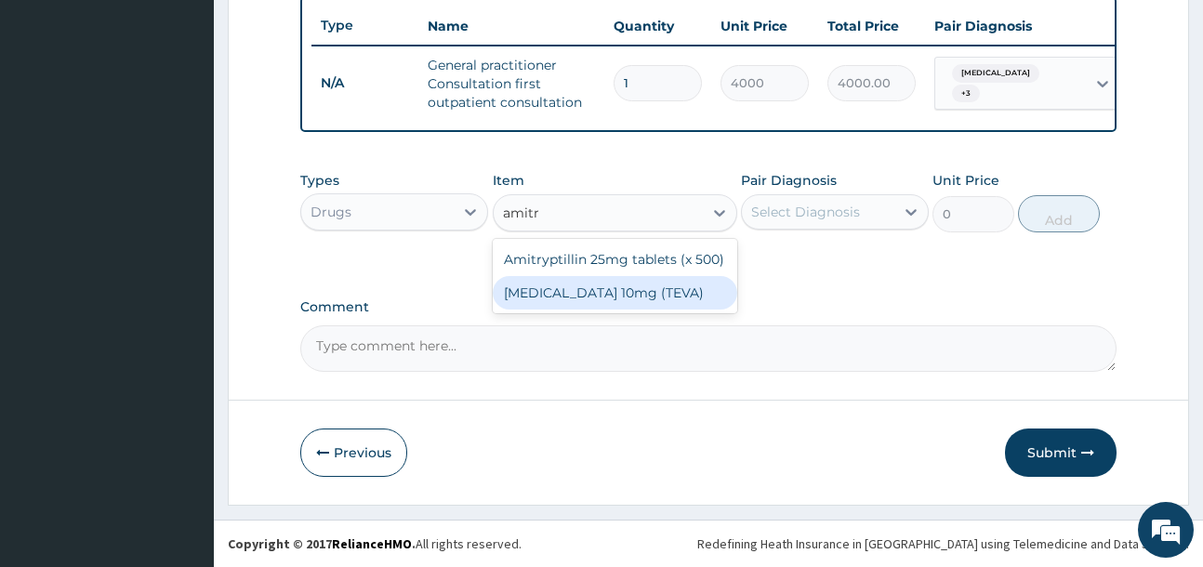
click at [629, 287] on div "[MEDICAL_DATA] 10mg (TEVA)" at bounding box center [615, 292] width 244 height 33
type input "44.935"
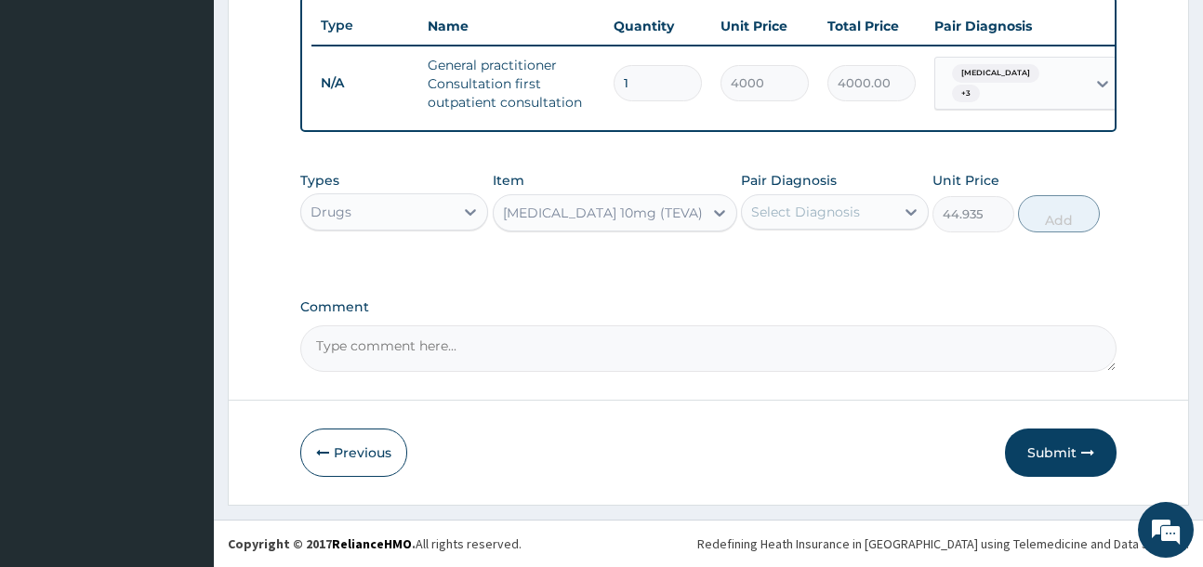
drag, startPoint x: 612, startPoint y: 206, endPoint x: 619, endPoint y: 133, distance: 73.7
click at [612, 208] on div "[MEDICAL_DATA] 10mg (TEVA)" at bounding box center [603, 213] width 200 height 19
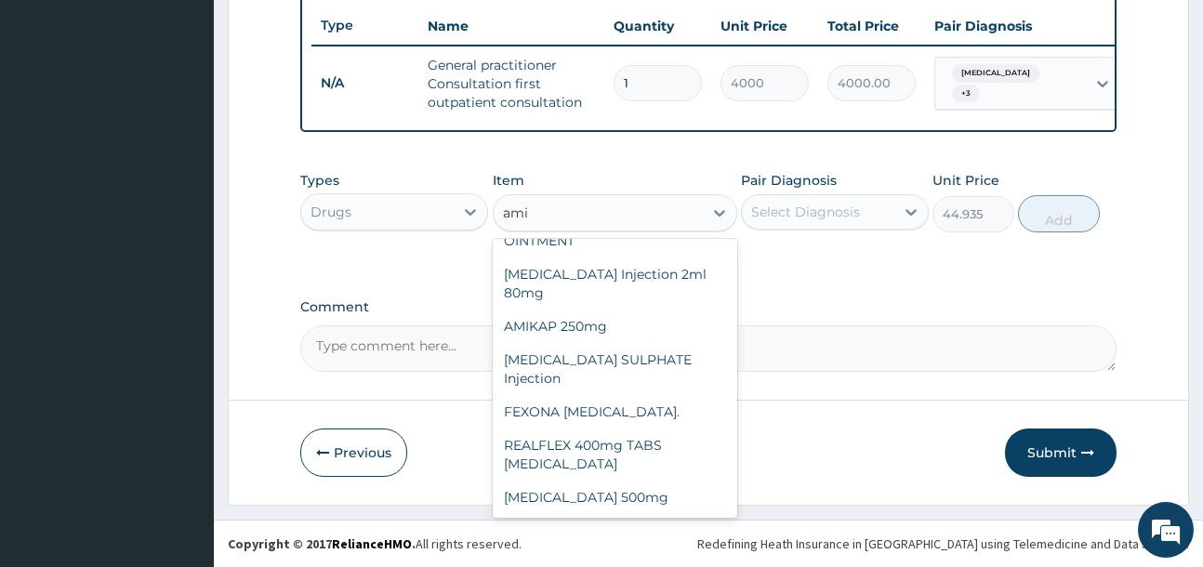
scroll to position [978, 0]
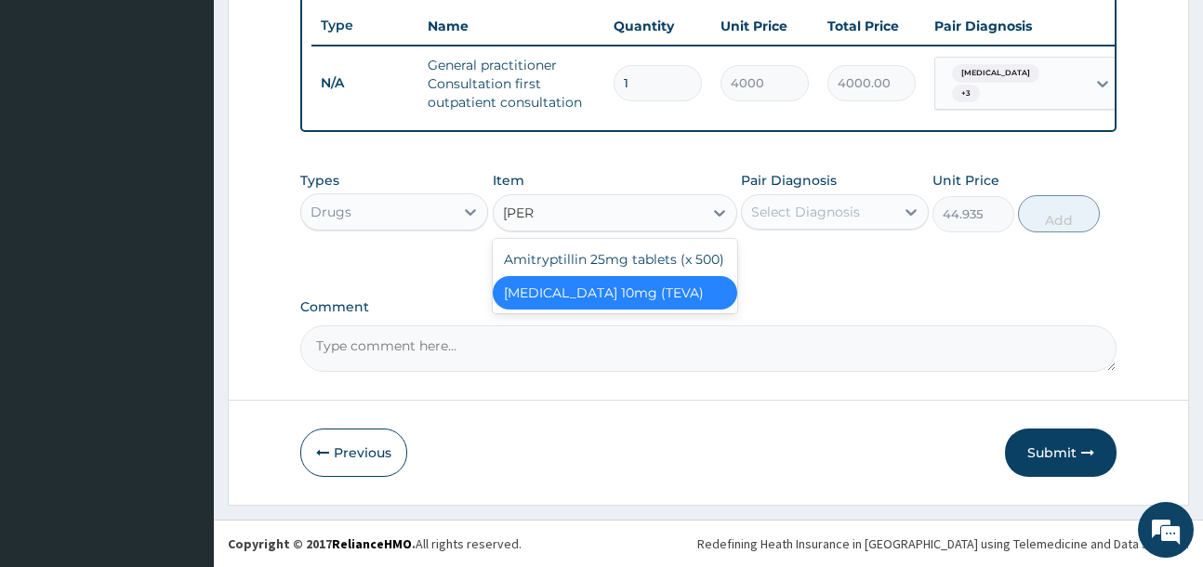
type input "amitr"
click at [697, 258] on div "Amitryptillin 25mg tablets (x 500)" at bounding box center [615, 259] width 244 height 33
type input "100"
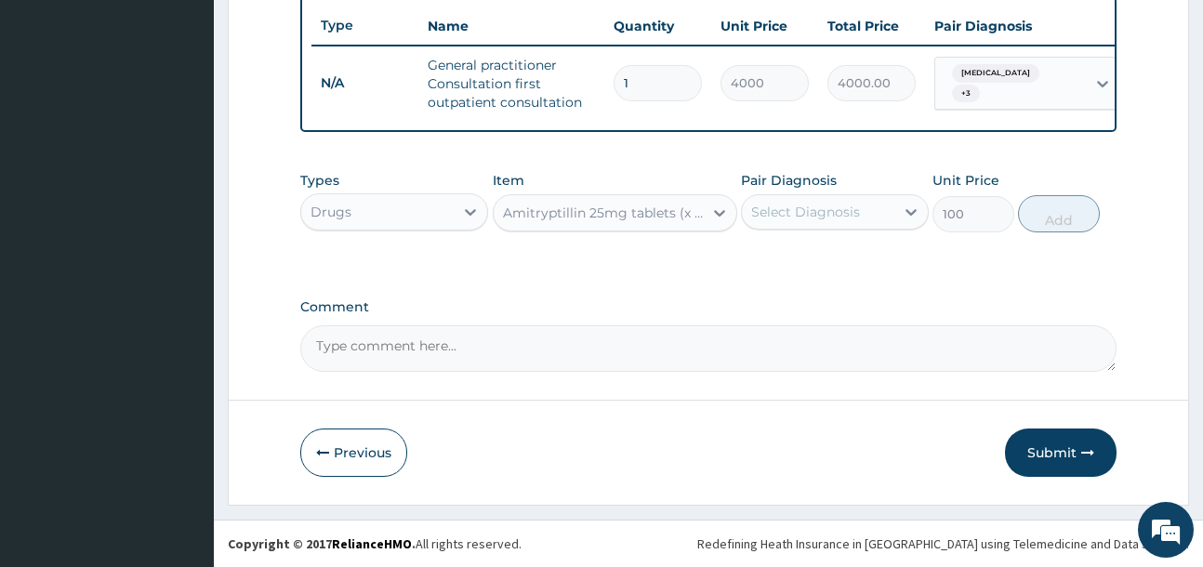
click at [806, 214] on div "Select Diagnosis" at bounding box center [805, 212] width 109 height 19
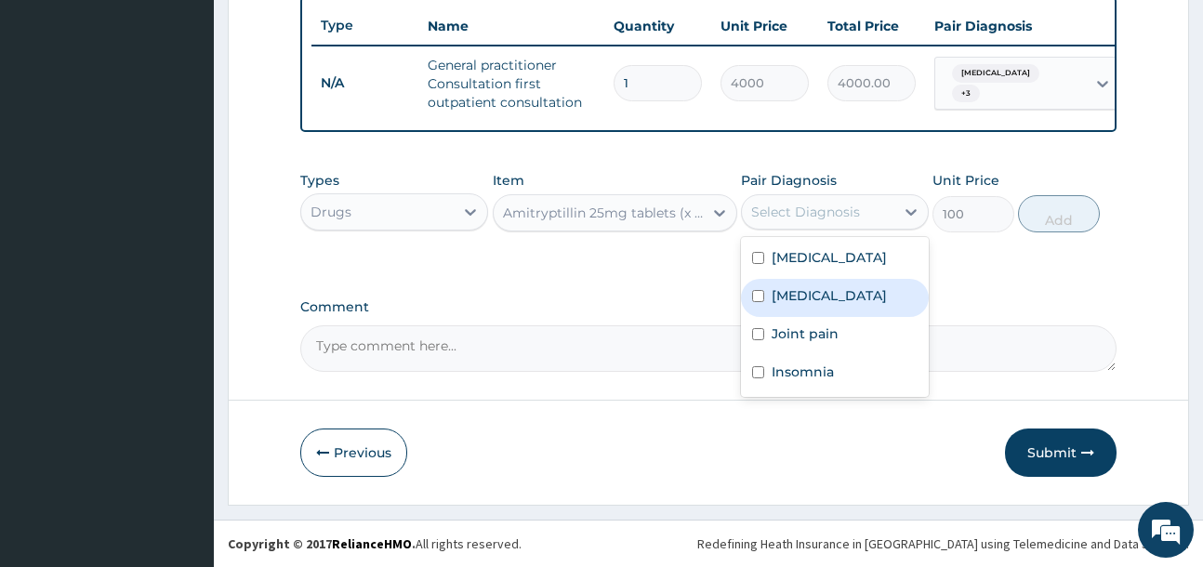
click at [834, 302] on label "[MEDICAL_DATA]" at bounding box center [828, 295] width 115 height 19
checkbox input "true"
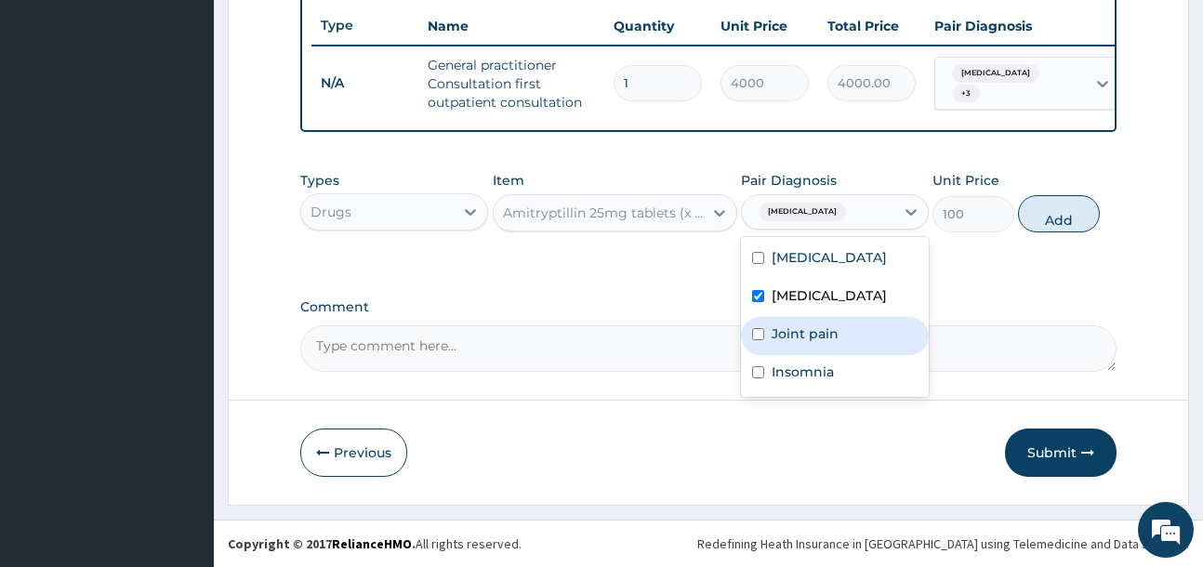
click at [829, 335] on label "Joint pain" at bounding box center [804, 333] width 67 height 19
checkbox input "true"
click at [1066, 227] on button "Add" at bounding box center [1059, 213] width 82 height 37
type input "0"
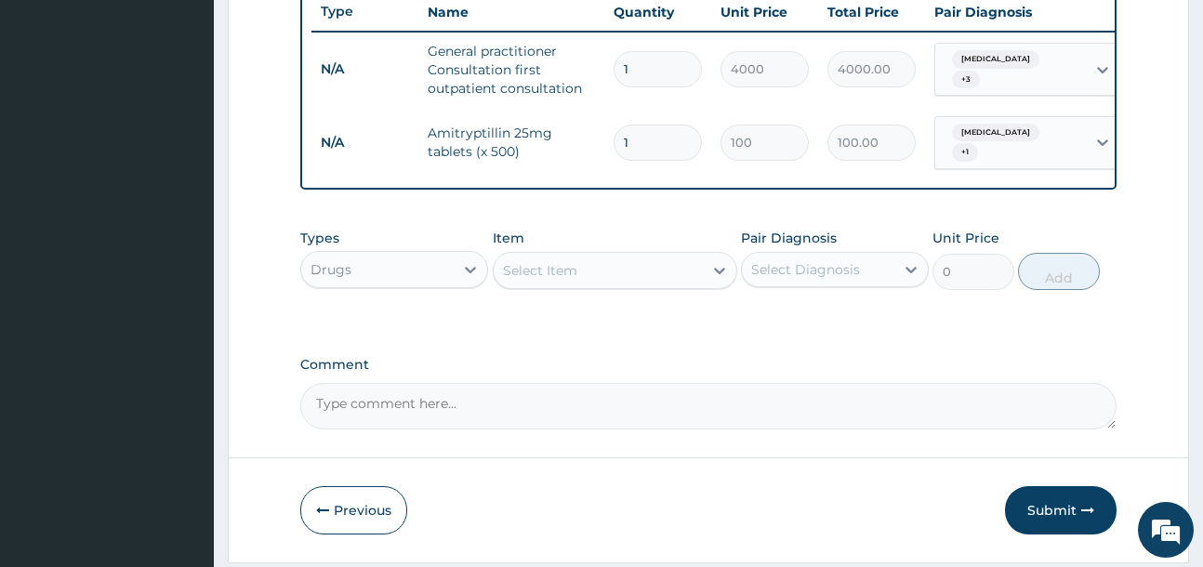
type input "15"
type input "1500.00"
type input "5"
type input "500.00"
type input "5"
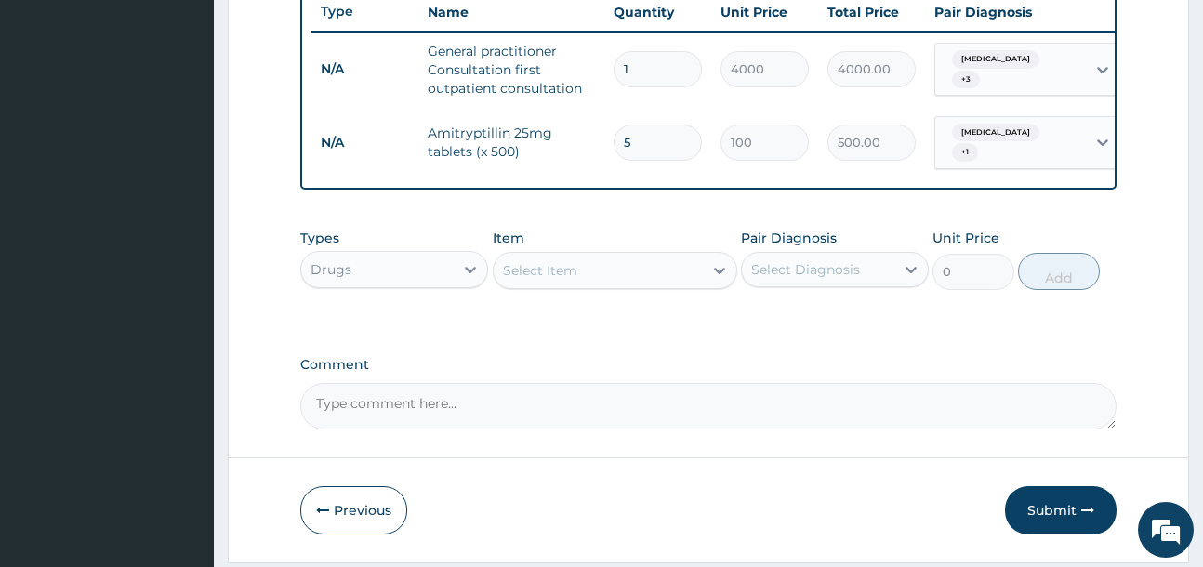
click at [630, 277] on div "Select Item" at bounding box center [597, 271] width 209 height 30
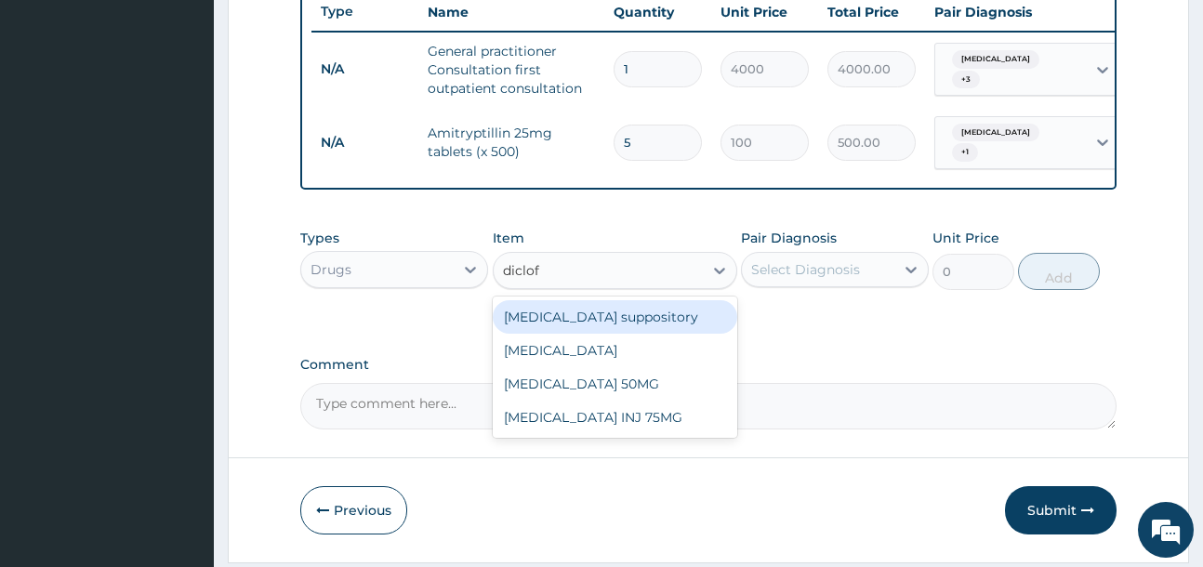
type input "diclofe"
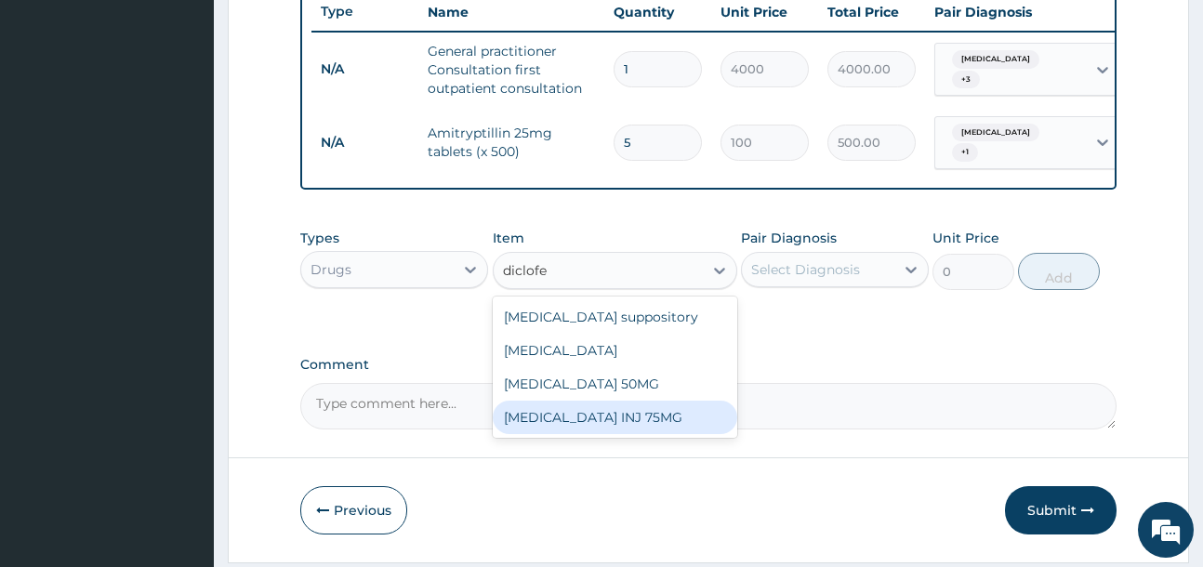
click at [671, 425] on div "[MEDICAL_DATA] INJ 75MG" at bounding box center [615, 417] width 244 height 33
type input "350"
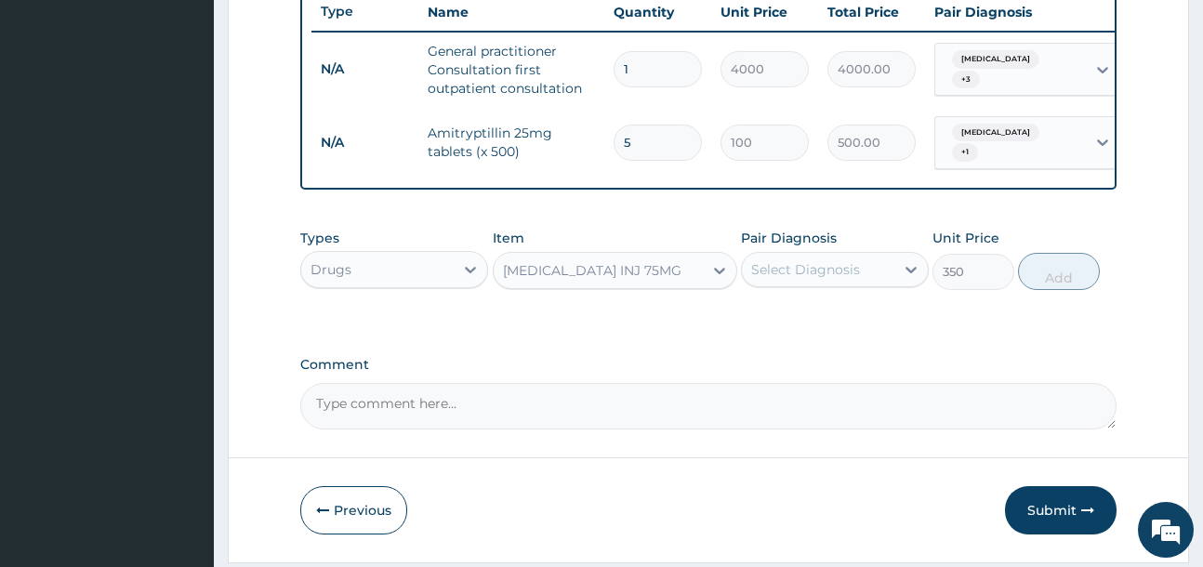
drag, startPoint x: 820, startPoint y: 274, endPoint x: 828, endPoint y: 292, distance: 19.5
click at [821, 275] on div "Select Diagnosis" at bounding box center [805, 269] width 109 height 19
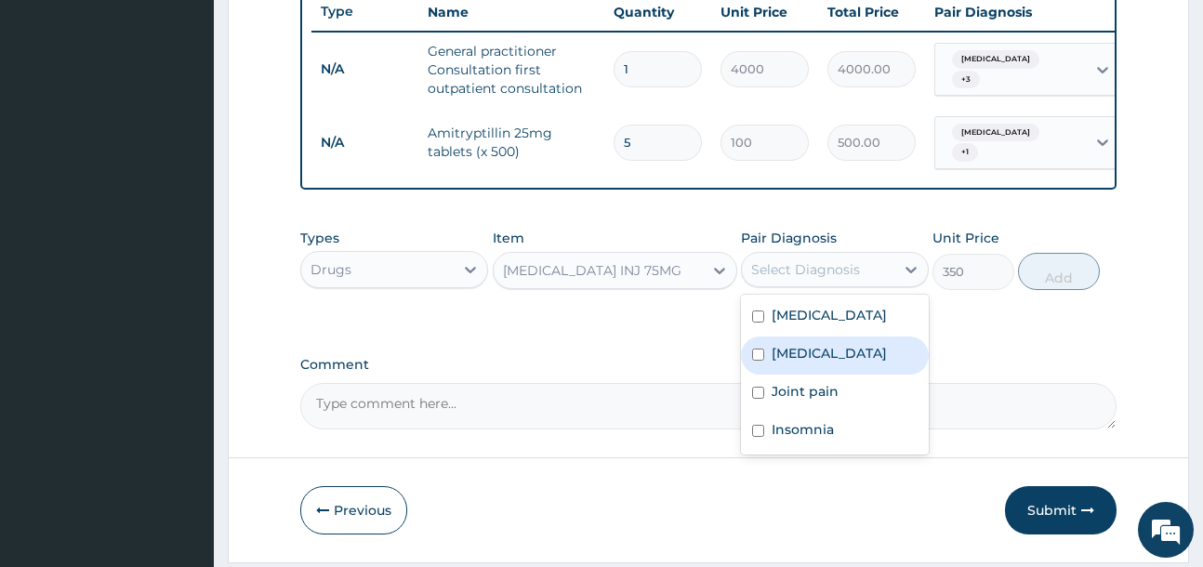
drag, startPoint x: 849, startPoint y: 367, endPoint x: 853, endPoint y: 397, distance: 30.0
click at [850, 370] on div "[MEDICAL_DATA]" at bounding box center [835, 355] width 188 height 38
checkbox input "true"
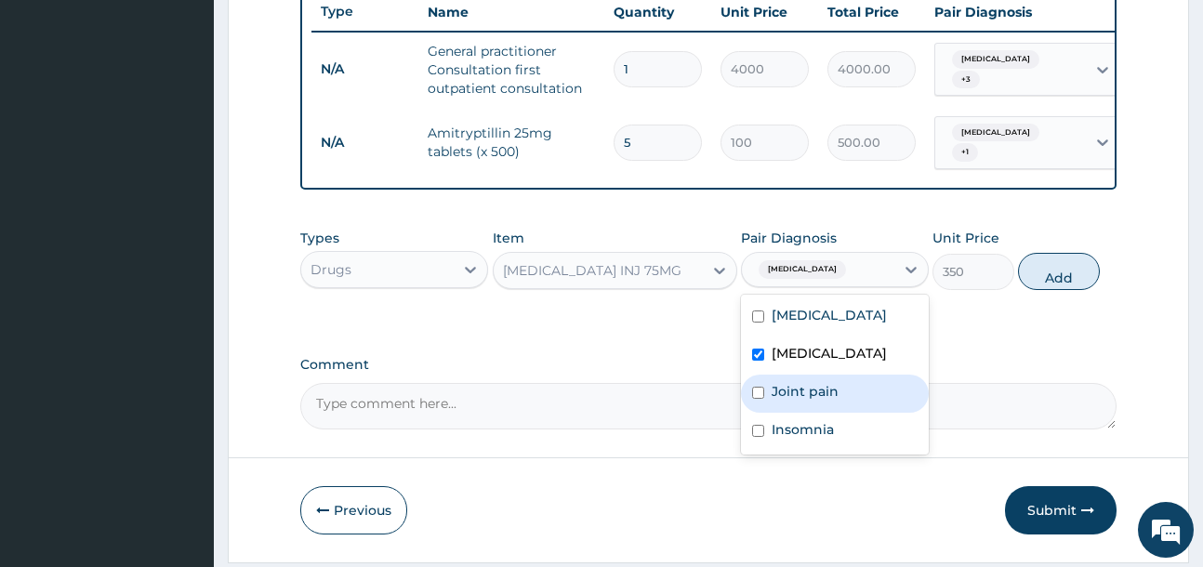
drag, startPoint x: 851, startPoint y: 402, endPoint x: 1029, endPoint y: 339, distance: 188.4
click at [854, 402] on div "Joint pain" at bounding box center [835, 394] width 188 height 38
checkbox input "true"
click at [1068, 283] on button "Add" at bounding box center [1059, 271] width 82 height 37
type input "0"
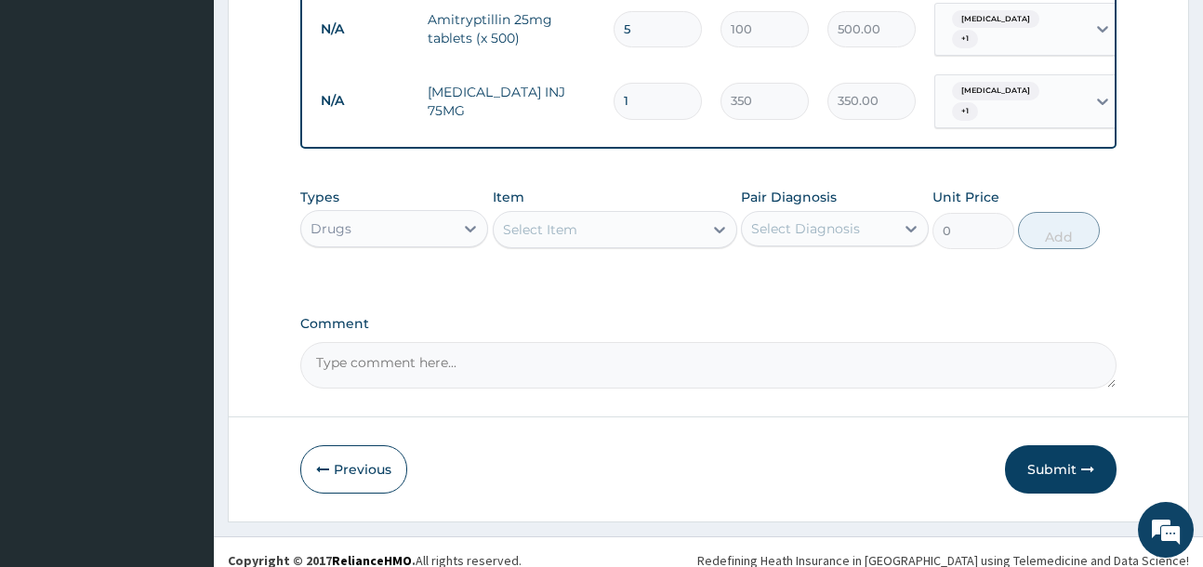
scroll to position [837, 0]
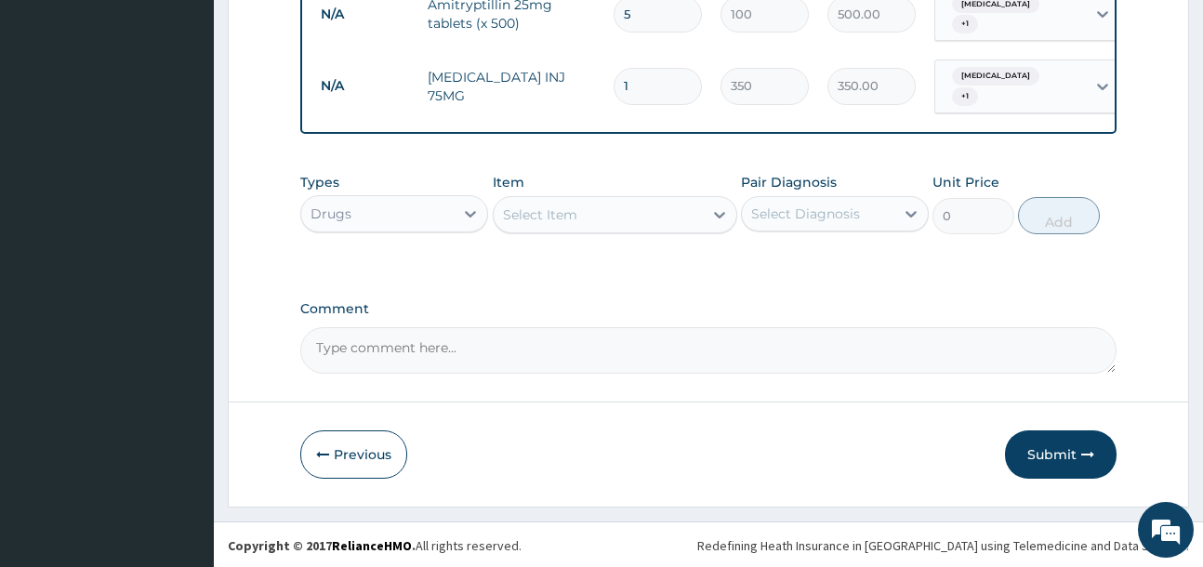
click at [557, 222] on div "Select Item" at bounding box center [597, 215] width 209 height 30
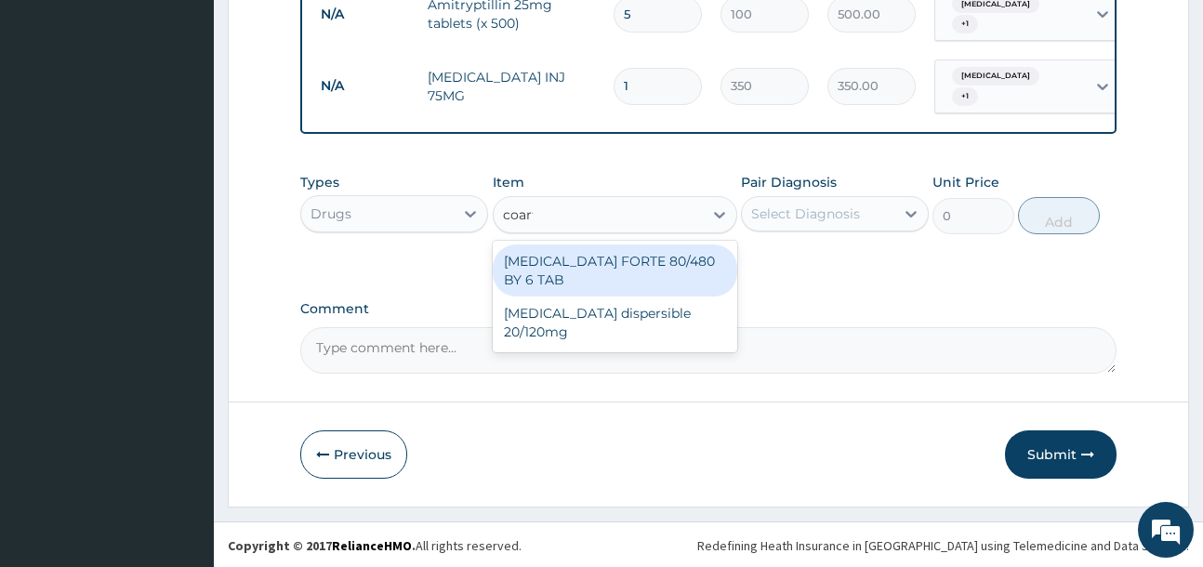
type input "coarte"
drag, startPoint x: 653, startPoint y: 271, endPoint x: 835, endPoint y: 210, distance: 191.3
click at [666, 269] on div "[MEDICAL_DATA] FORTE 80/480 BY 6 TAB" at bounding box center [615, 270] width 244 height 52
type input "500"
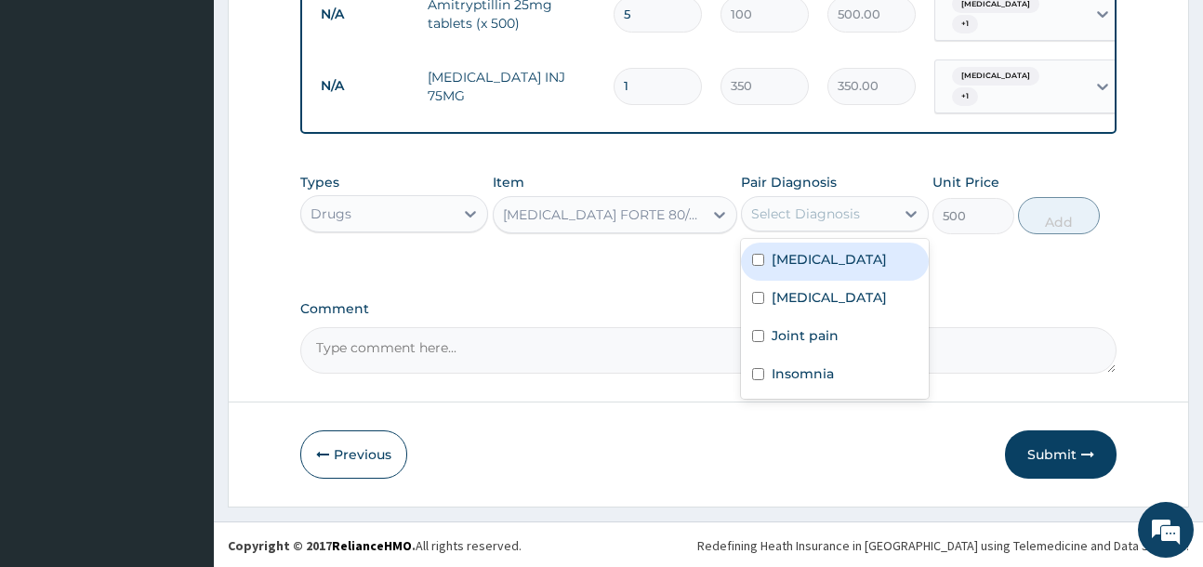
click at [835, 207] on div "Select Diagnosis" at bounding box center [805, 213] width 109 height 19
drag, startPoint x: 847, startPoint y: 255, endPoint x: 998, endPoint y: 241, distance: 152.1
click at [853, 255] on div "[MEDICAL_DATA]" at bounding box center [835, 262] width 188 height 38
checkbox input "true"
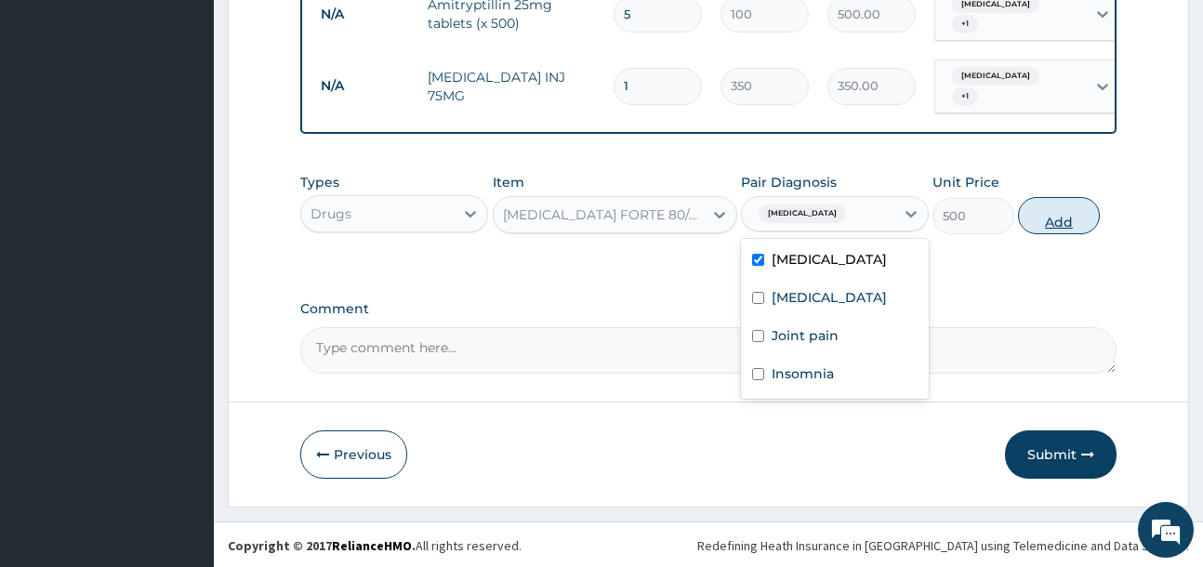
click at [1069, 211] on button "Add" at bounding box center [1059, 215] width 82 height 37
type input "0"
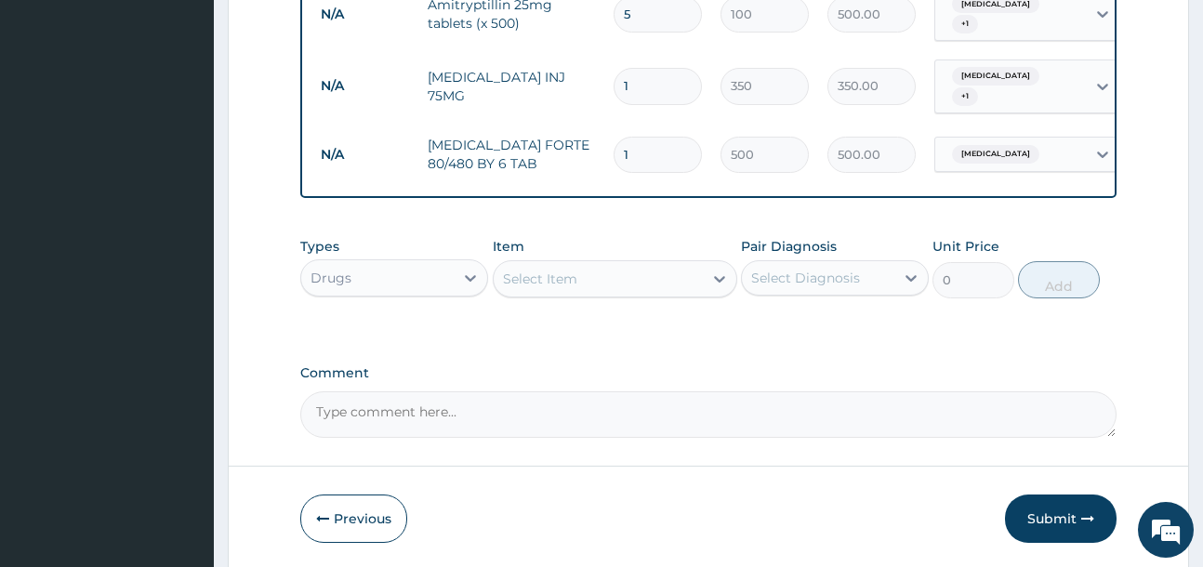
drag, startPoint x: 585, startPoint y: 282, endPoint x: 504, endPoint y: 176, distance: 133.8
click at [579, 264] on div "Select Item" at bounding box center [597, 279] width 209 height 30
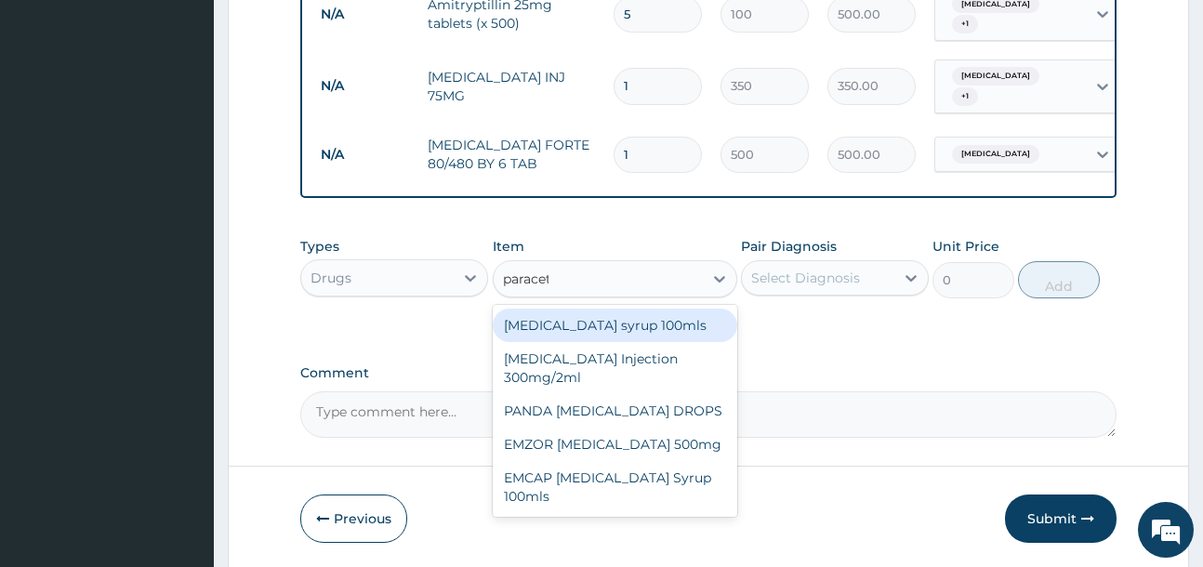
type input "paraceta"
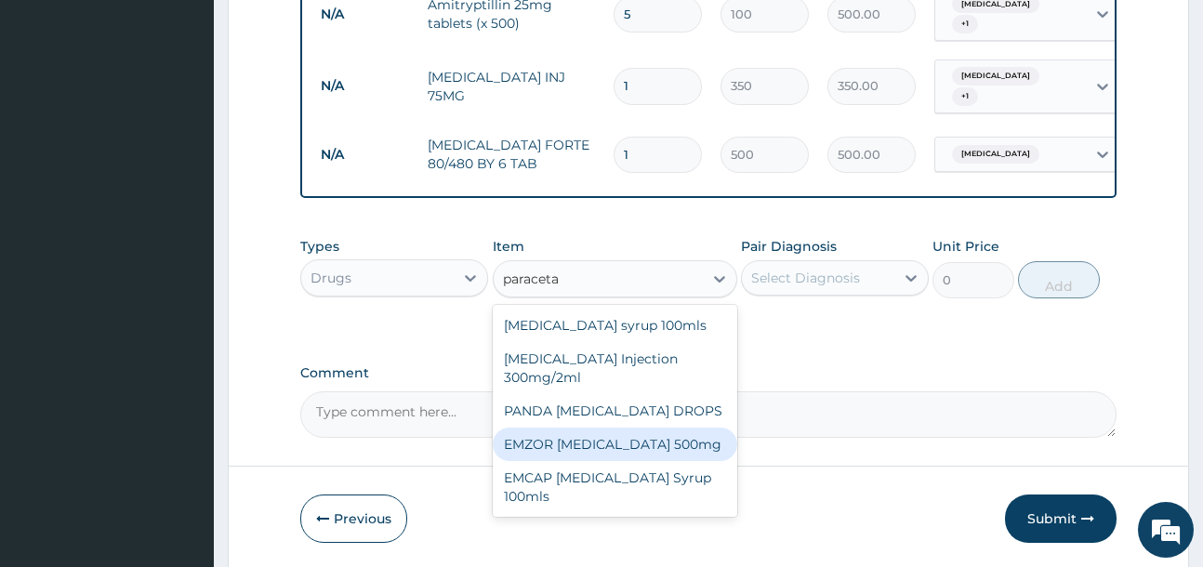
drag, startPoint x: 685, startPoint y: 447, endPoint x: 775, endPoint y: 326, distance: 150.7
click at [689, 445] on div "EMZOR [MEDICAL_DATA] 500mg" at bounding box center [615, 444] width 244 height 33
type input "50"
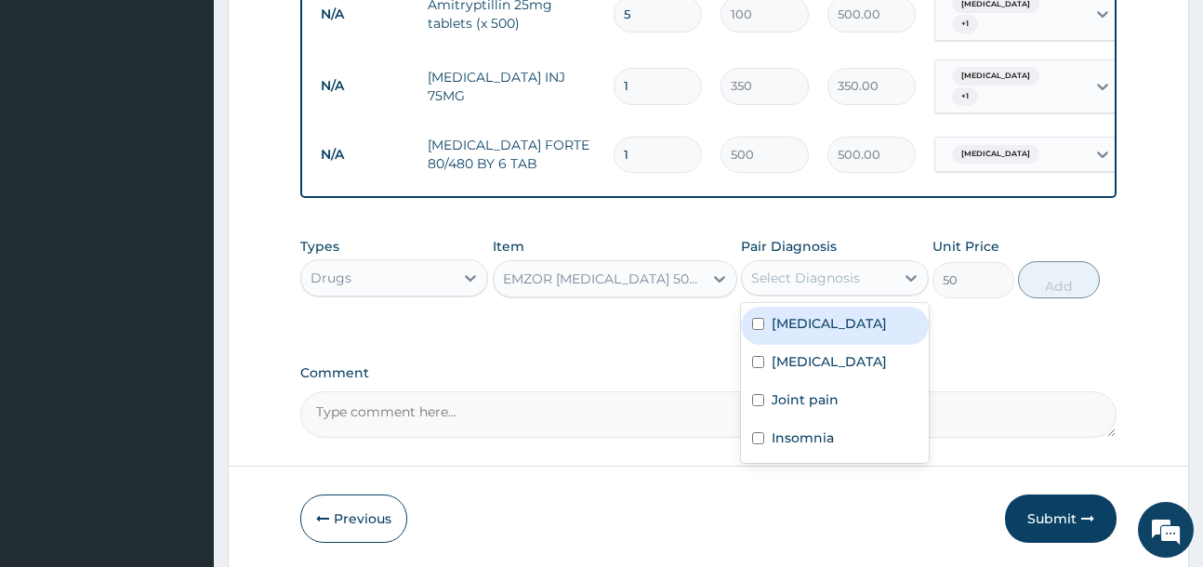
click at [817, 280] on div "Select Diagnosis" at bounding box center [805, 278] width 109 height 19
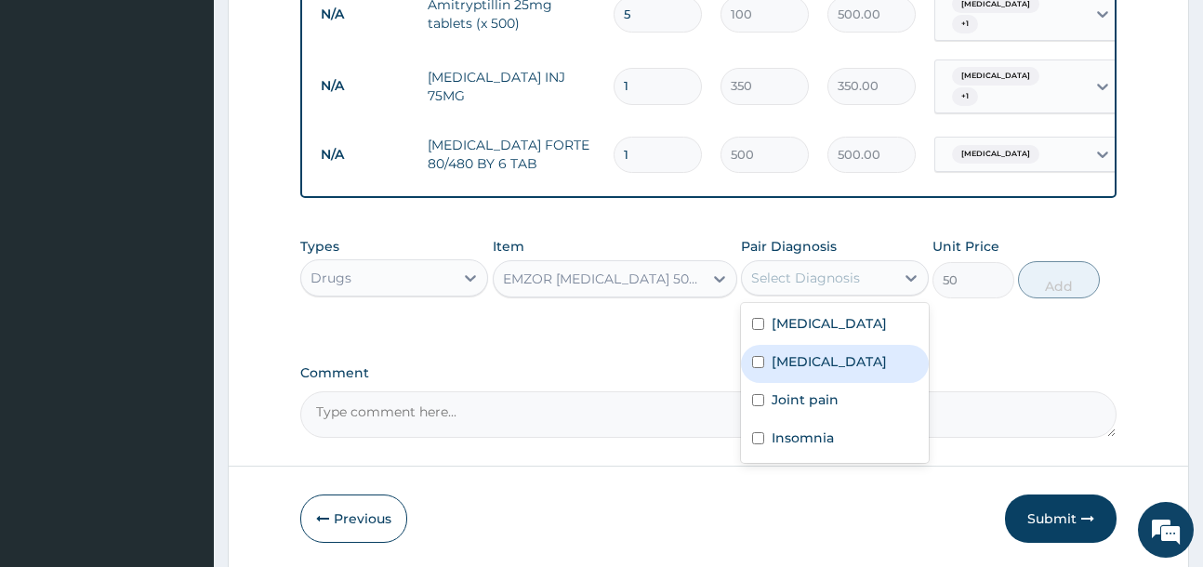
click at [838, 366] on label "[MEDICAL_DATA]" at bounding box center [828, 361] width 115 height 19
checkbox input "true"
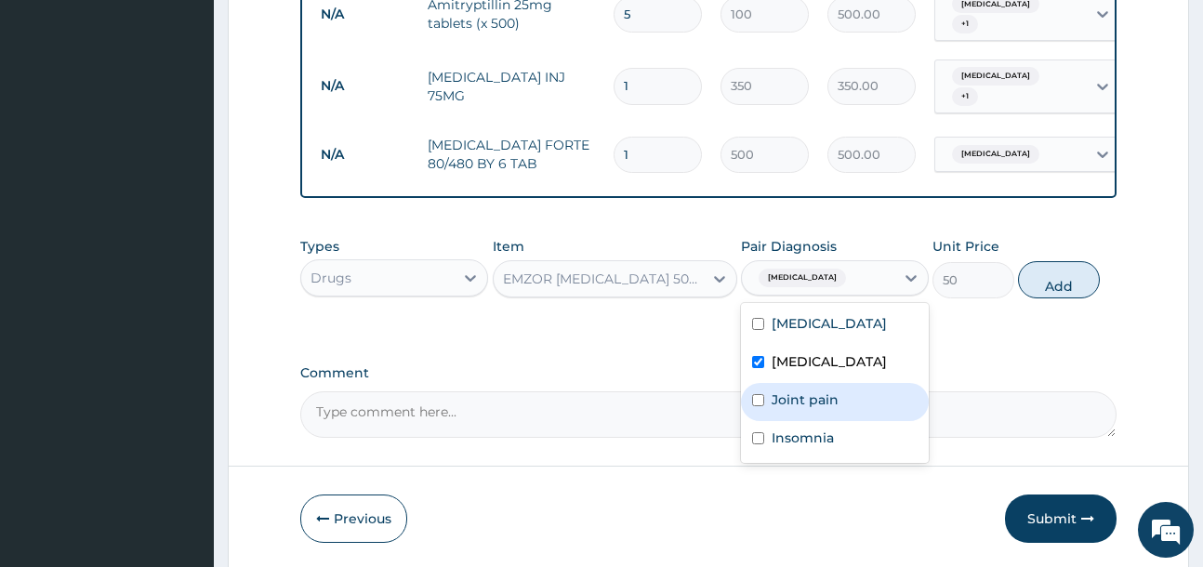
drag, startPoint x: 835, startPoint y: 388, endPoint x: 841, endPoint y: 408, distance: 21.5
click at [834, 390] on label "Joint pain" at bounding box center [804, 399] width 67 height 19
checkbox input "true"
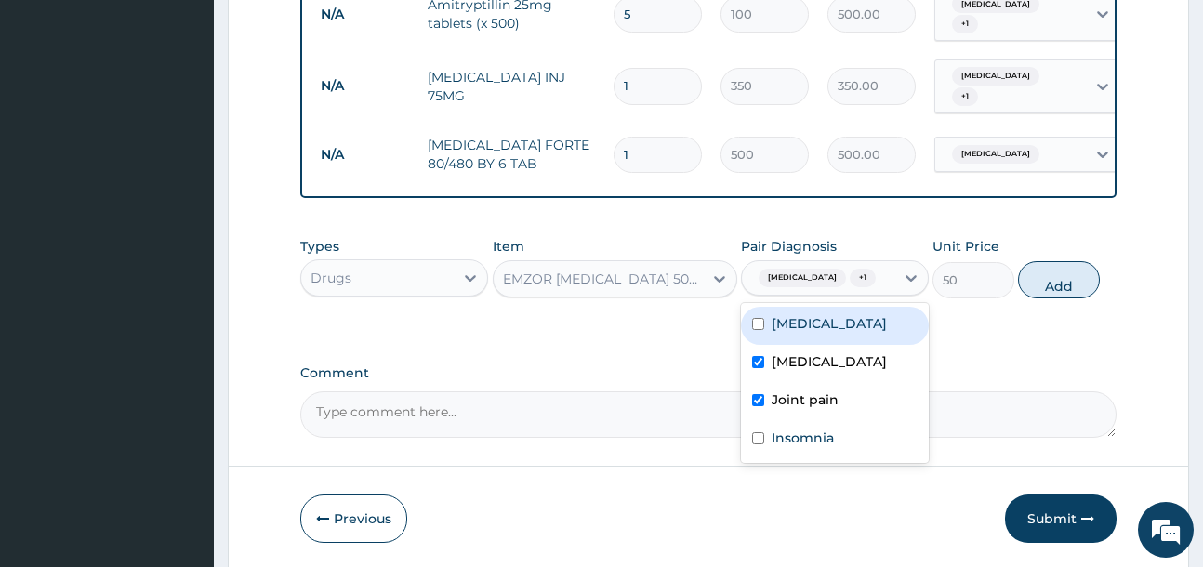
click at [831, 323] on div "[MEDICAL_DATA]" at bounding box center [835, 326] width 188 height 38
checkbox input "true"
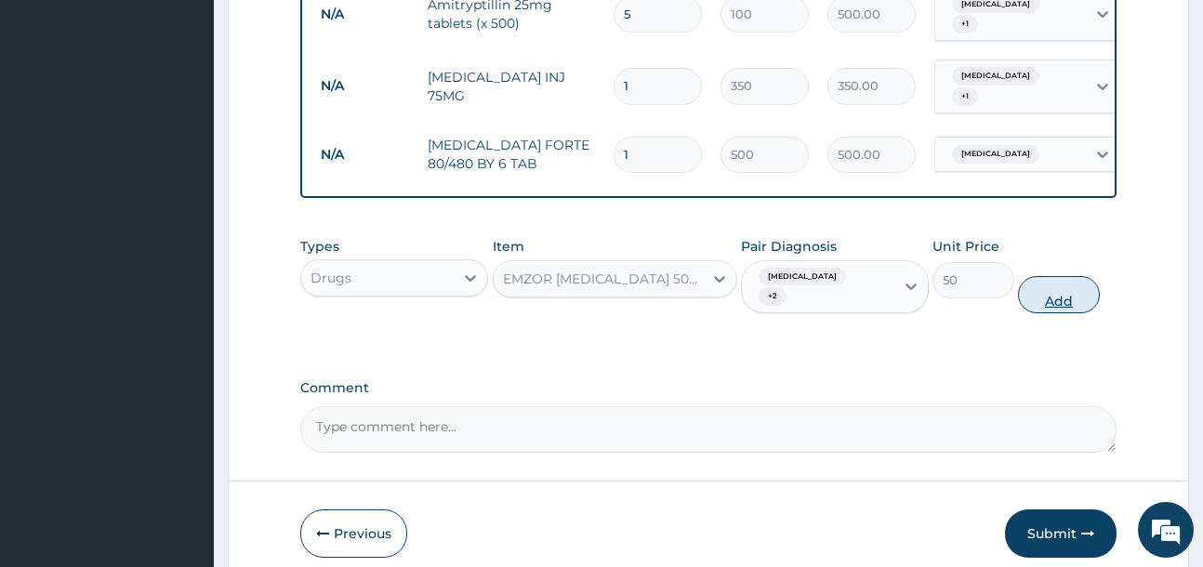
click at [1059, 283] on button "Add" at bounding box center [1059, 294] width 82 height 37
type input "0"
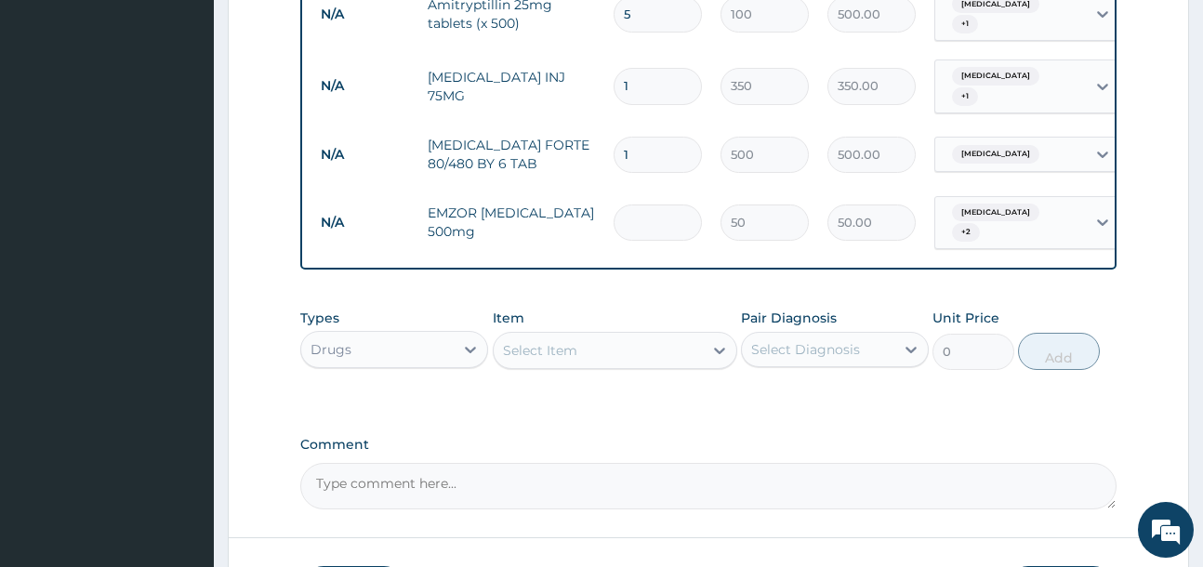
type input "0.00"
type input "2"
type input "100.00"
type input "20"
type input "1000.00"
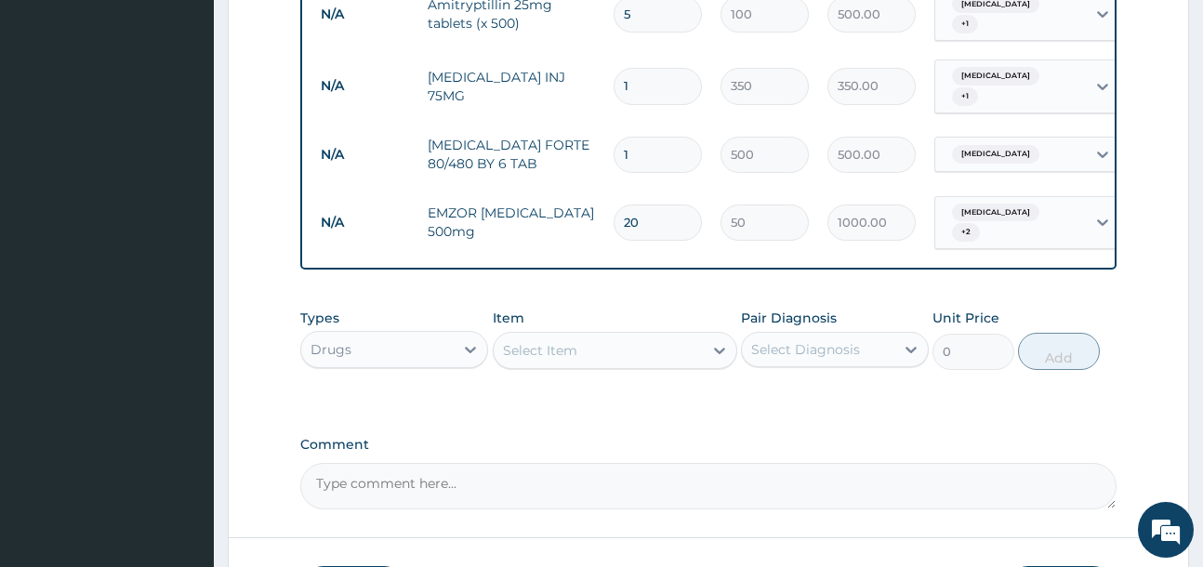
type input "20"
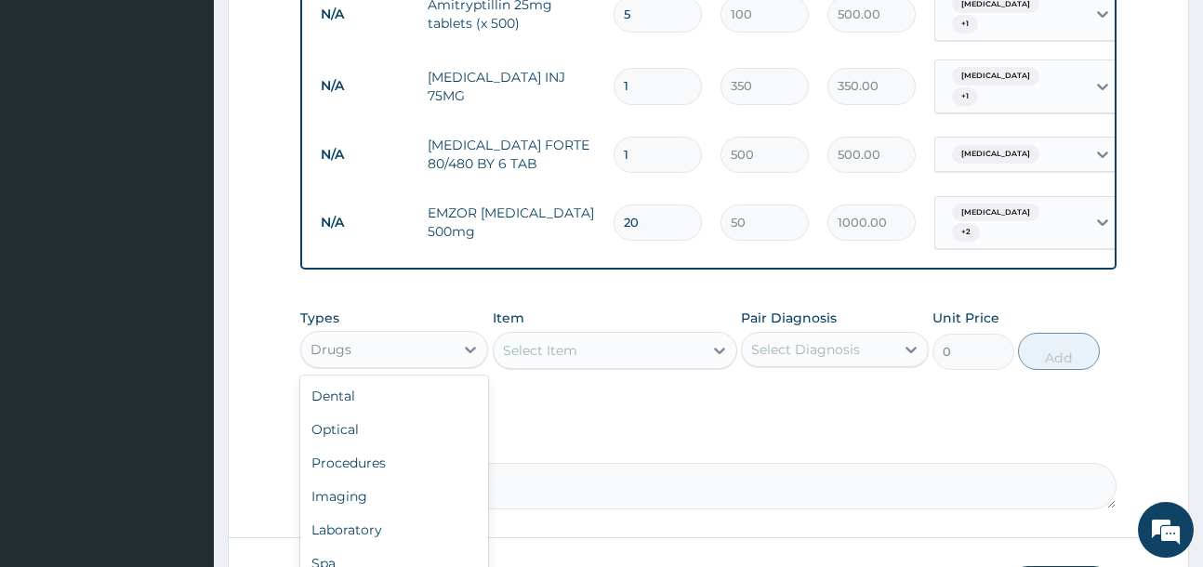
click at [424, 356] on div "Drugs" at bounding box center [394, 349] width 188 height 37
drag, startPoint x: 419, startPoint y: 520, endPoint x: 574, endPoint y: 388, distance: 203.7
click at [428, 514] on div "Laboratory" at bounding box center [394, 529] width 188 height 33
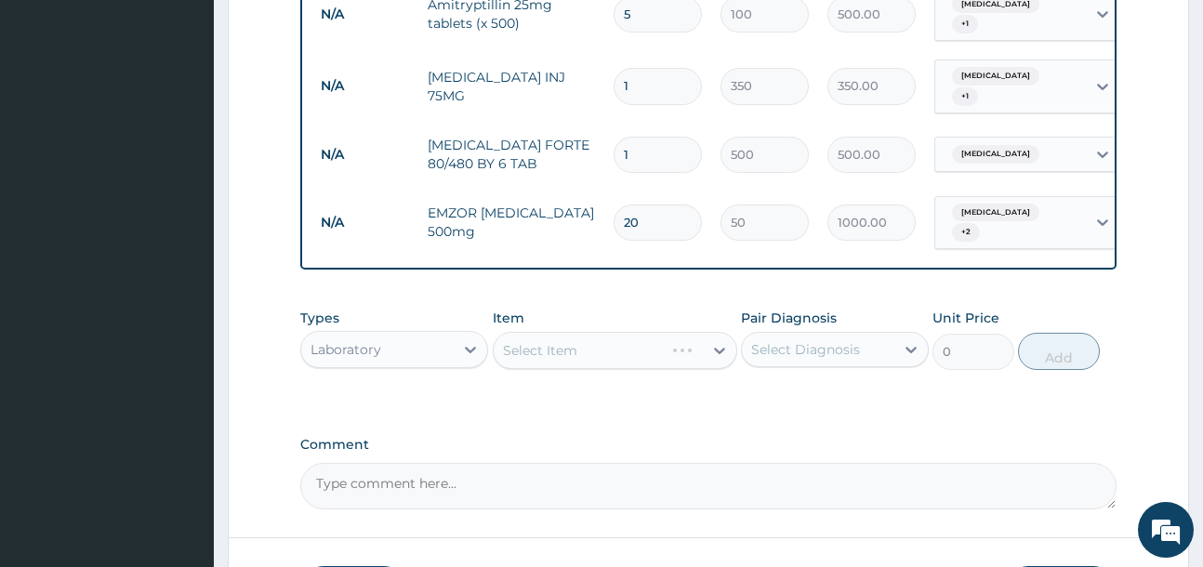
click at [600, 346] on div "Select Item" at bounding box center [615, 350] width 244 height 37
click at [677, 348] on div "Select Item" at bounding box center [597, 350] width 209 height 30
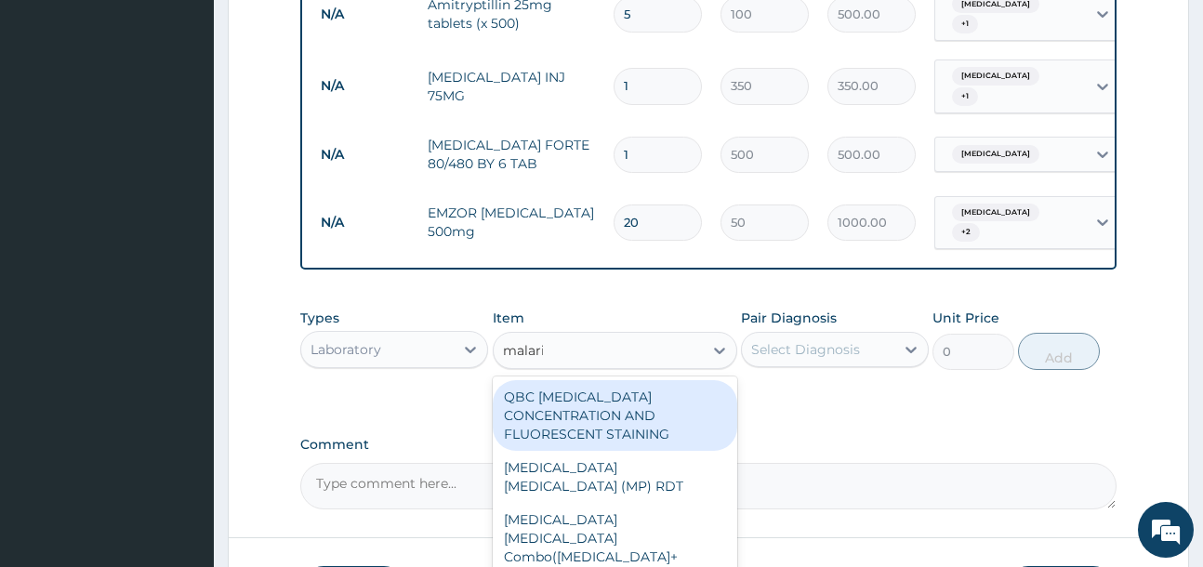
type input "[MEDICAL_DATA]"
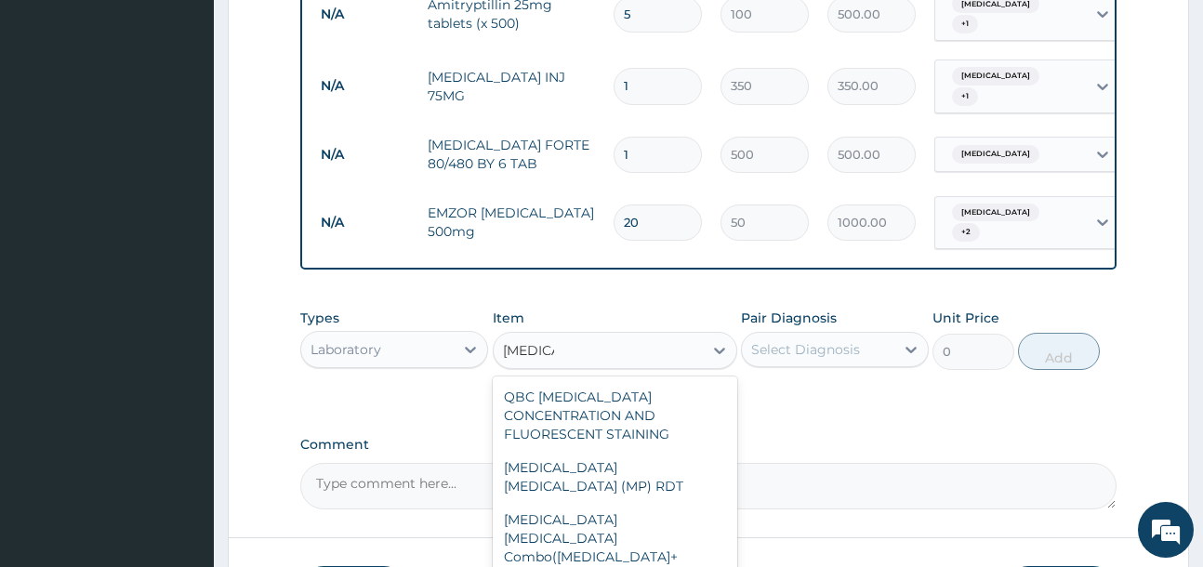
drag, startPoint x: 646, startPoint y: 536, endPoint x: 759, endPoint y: 401, distance: 176.8
type input "2500"
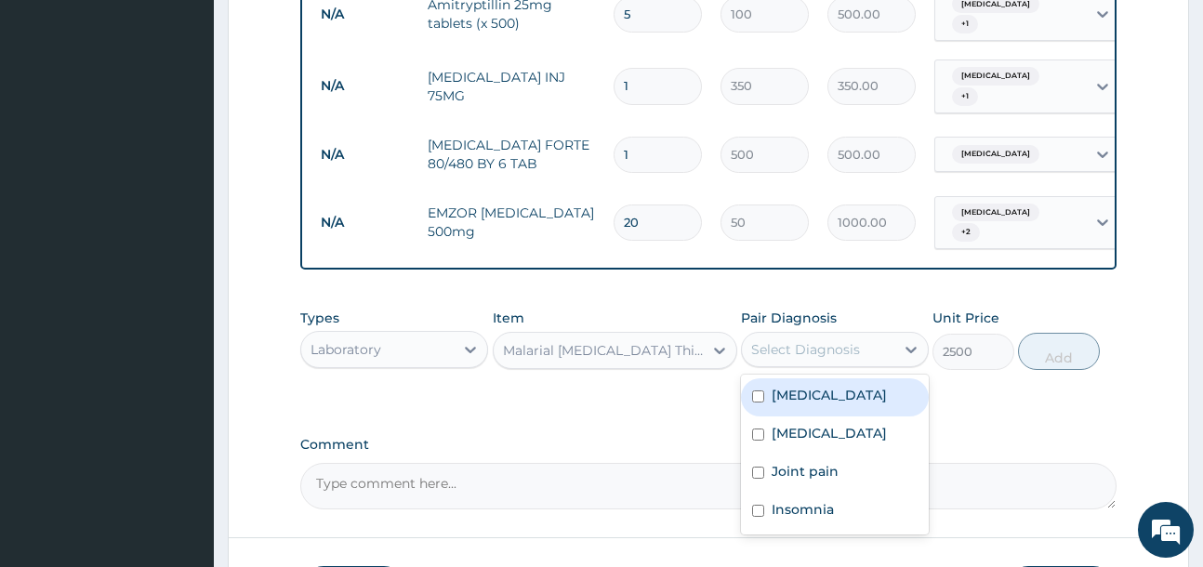
drag, startPoint x: 816, startPoint y: 333, endPoint x: 816, endPoint y: 350, distance: 17.7
click at [816, 340] on div "Select Diagnosis" at bounding box center [805, 349] width 109 height 19
click at [833, 381] on div "[MEDICAL_DATA]" at bounding box center [835, 397] width 188 height 38
checkbox input "true"
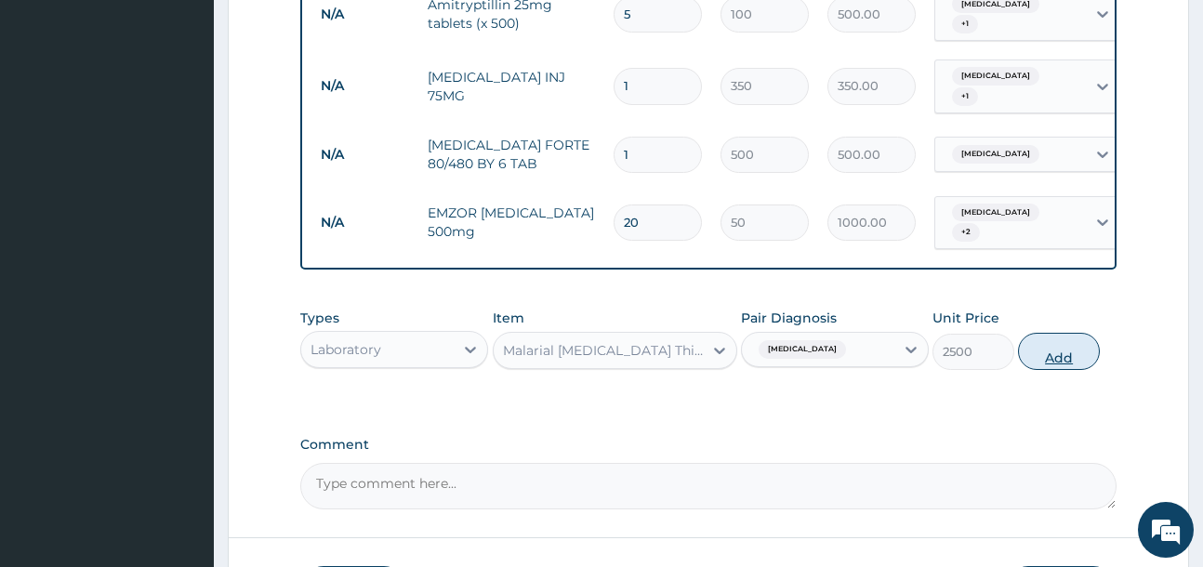
click at [1063, 343] on button "Add" at bounding box center [1059, 351] width 82 height 37
type input "0"
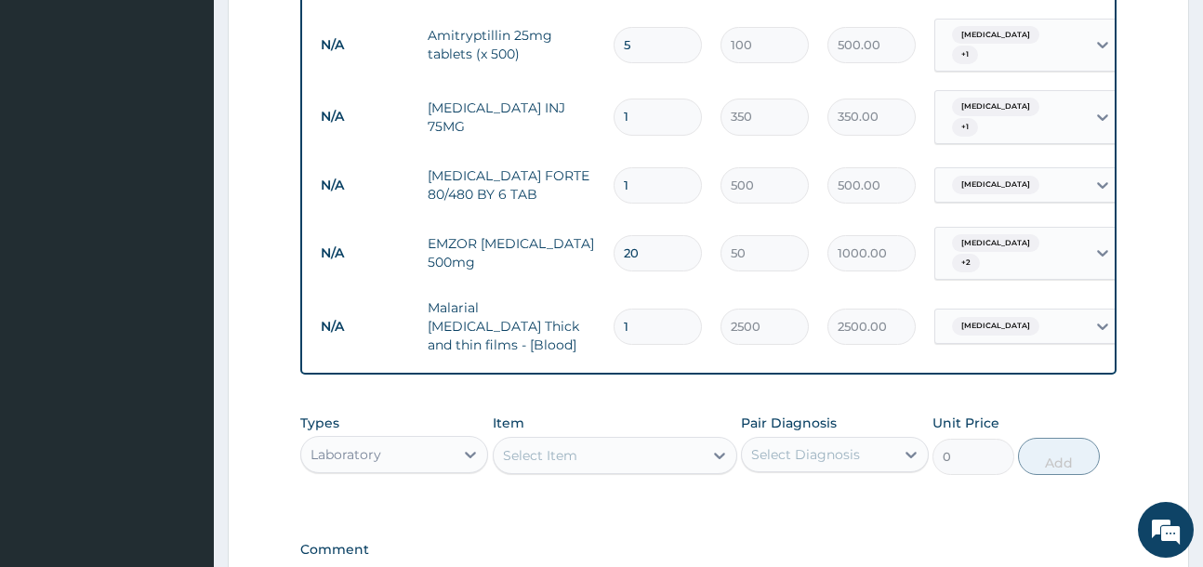
scroll to position [744, 0]
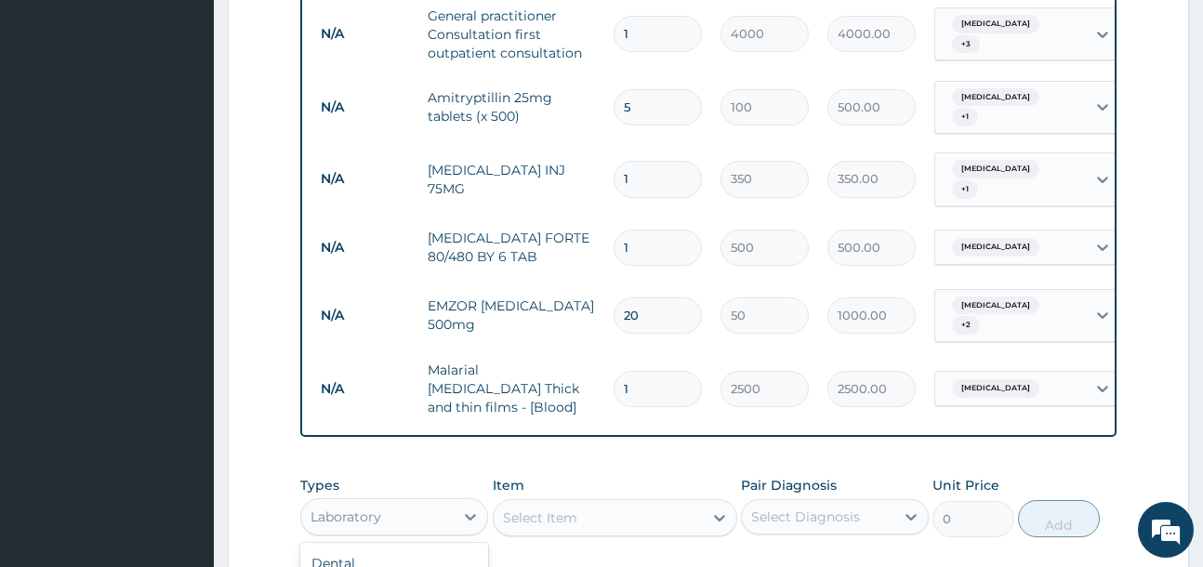
click at [376, 507] on div "Laboratory" at bounding box center [345, 516] width 71 height 19
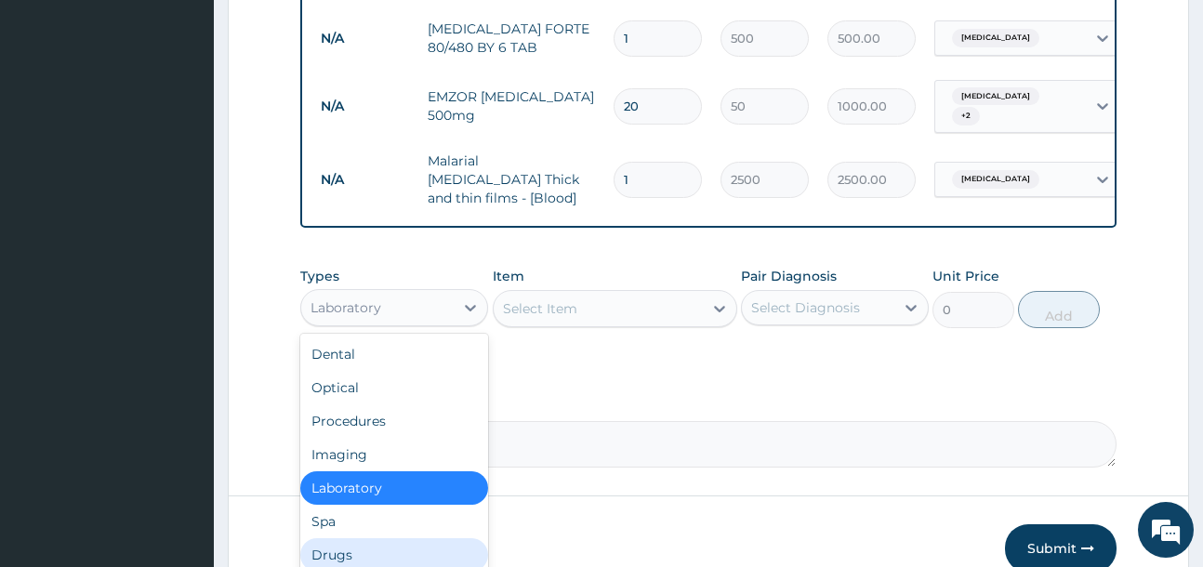
scroll to position [1023, 0]
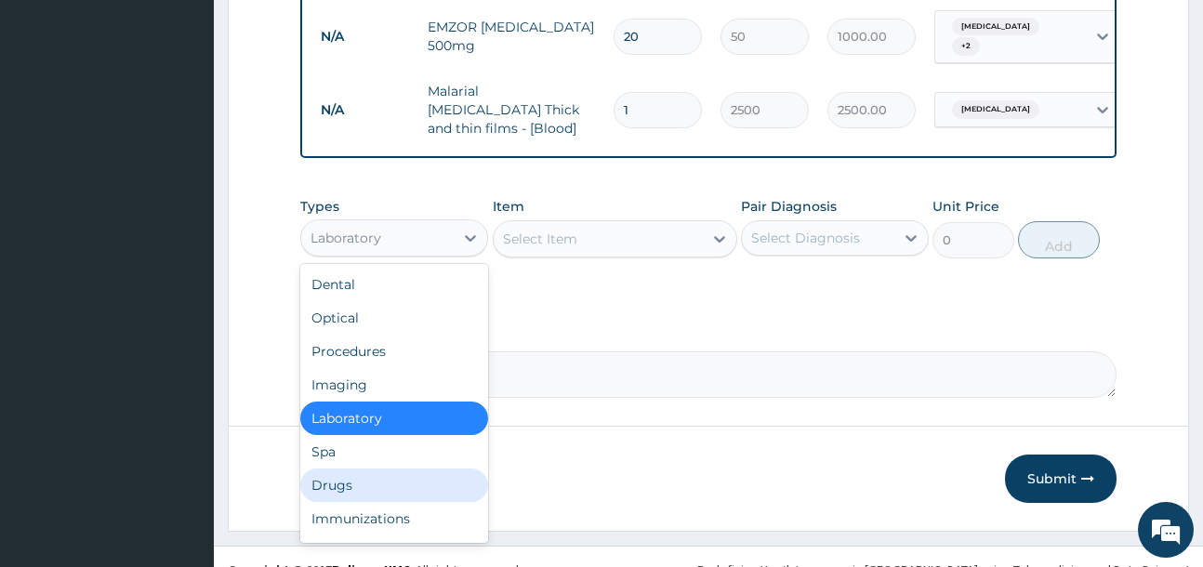
click at [383, 468] on div "Drugs" at bounding box center [394, 484] width 188 height 33
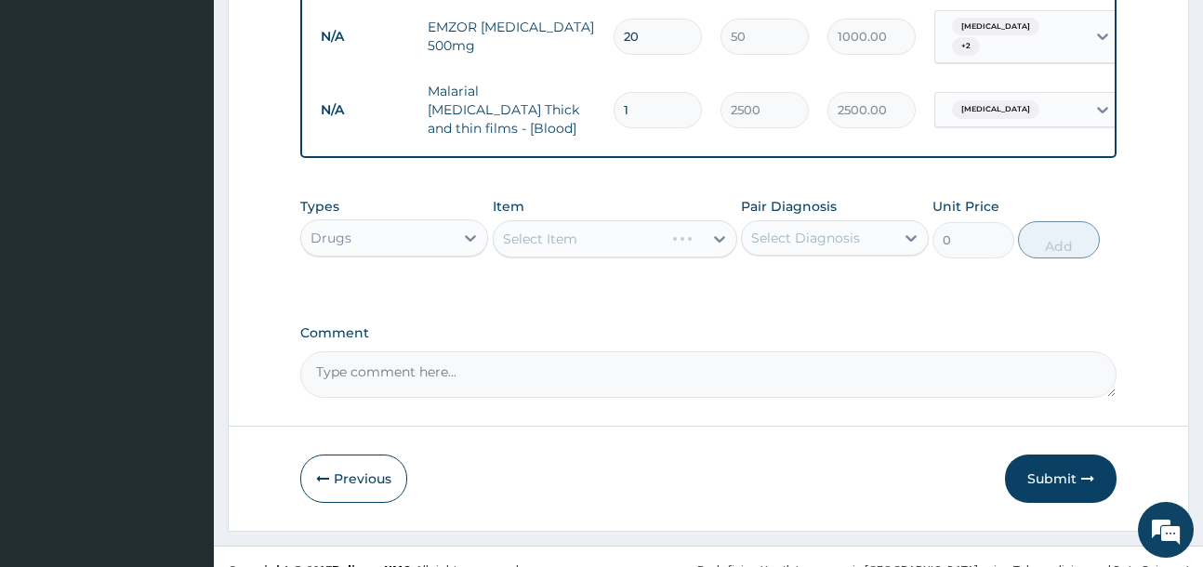
click at [601, 220] on div "Select Item" at bounding box center [615, 238] width 244 height 37
click at [610, 224] on div "Select Item" at bounding box center [597, 239] width 209 height 30
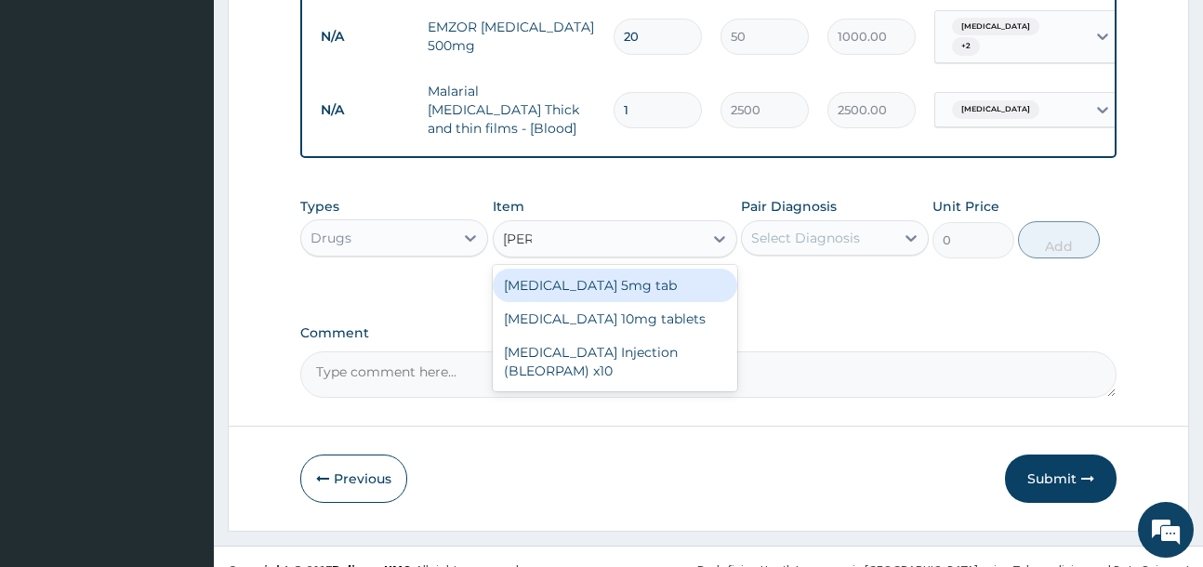
type input "diaze"
click at [646, 269] on div "[MEDICAL_DATA] 5mg tab" at bounding box center [615, 285] width 244 height 33
type input "80"
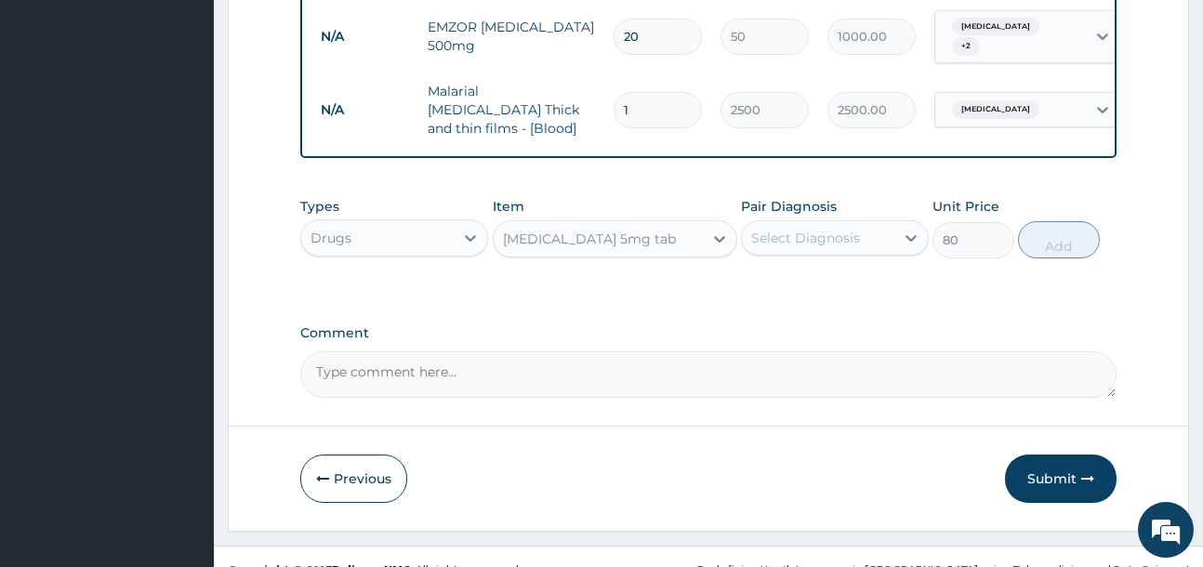
click at [568, 230] on div "[MEDICAL_DATA] 5mg tab" at bounding box center [589, 239] width 173 height 19
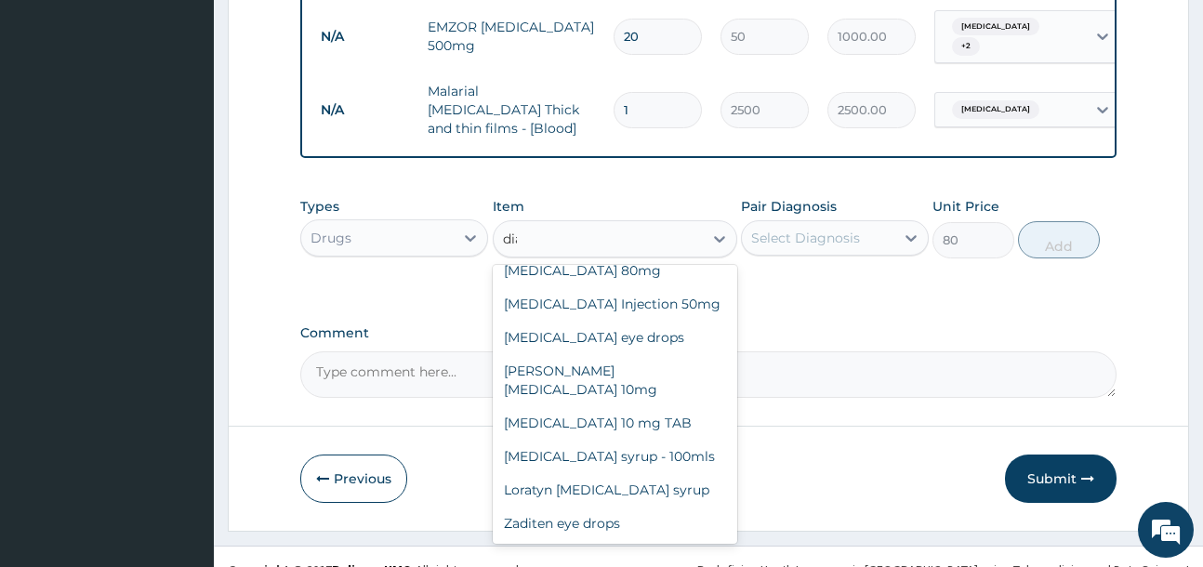
scroll to position [0, 0]
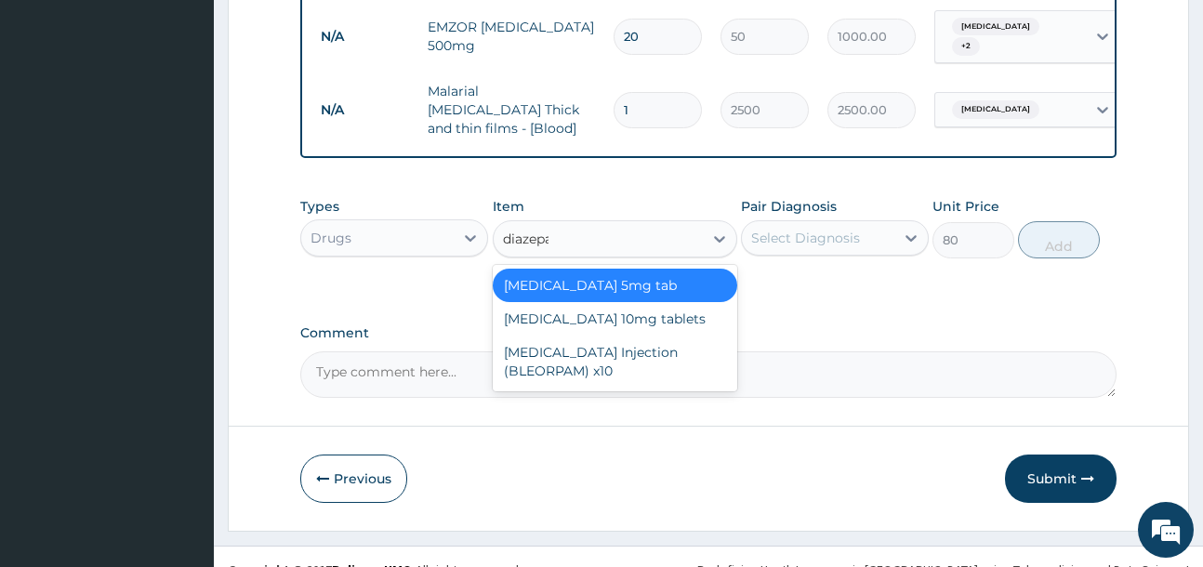
type input "[MEDICAL_DATA]"
click at [616, 304] on div "[MEDICAL_DATA] 10mg tablets" at bounding box center [615, 318] width 244 height 33
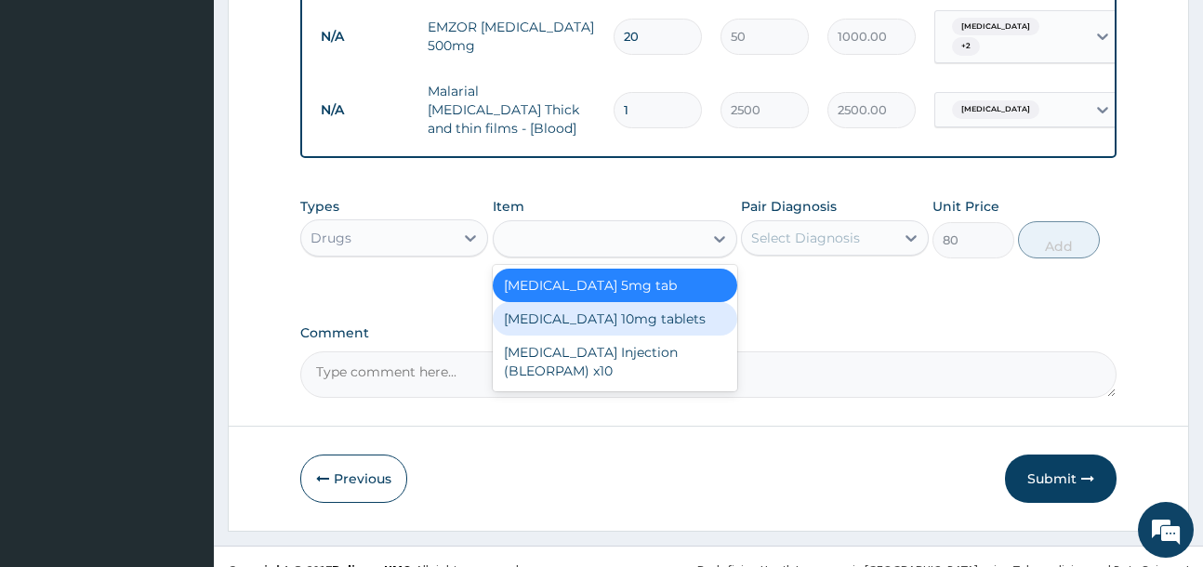
type input "35.475"
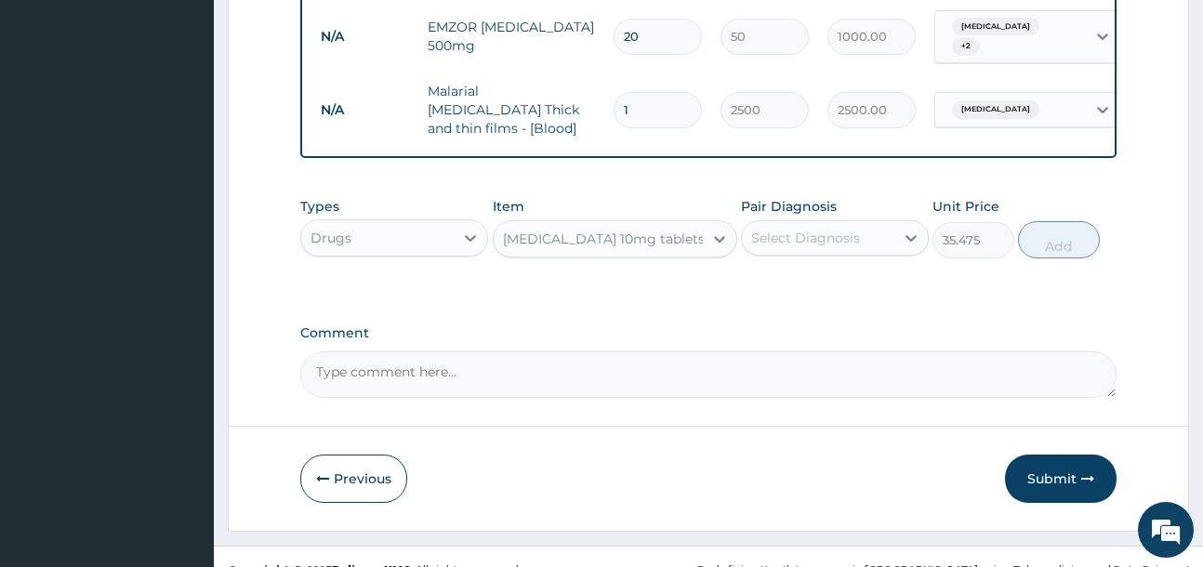
click at [875, 227] on div "Select Diagnosis" at bounding box center [818, 238] width 152 height 30
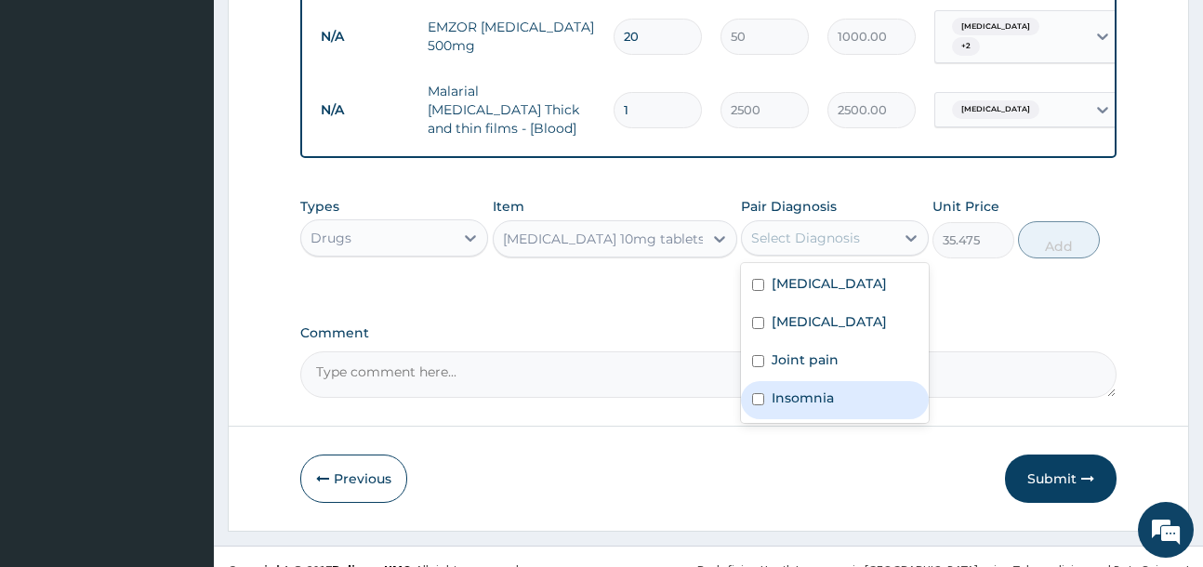
click at [848, 381] on div "Insomnia" at bounding box center [835, 400] width 188 height 38
checkbox input "true"
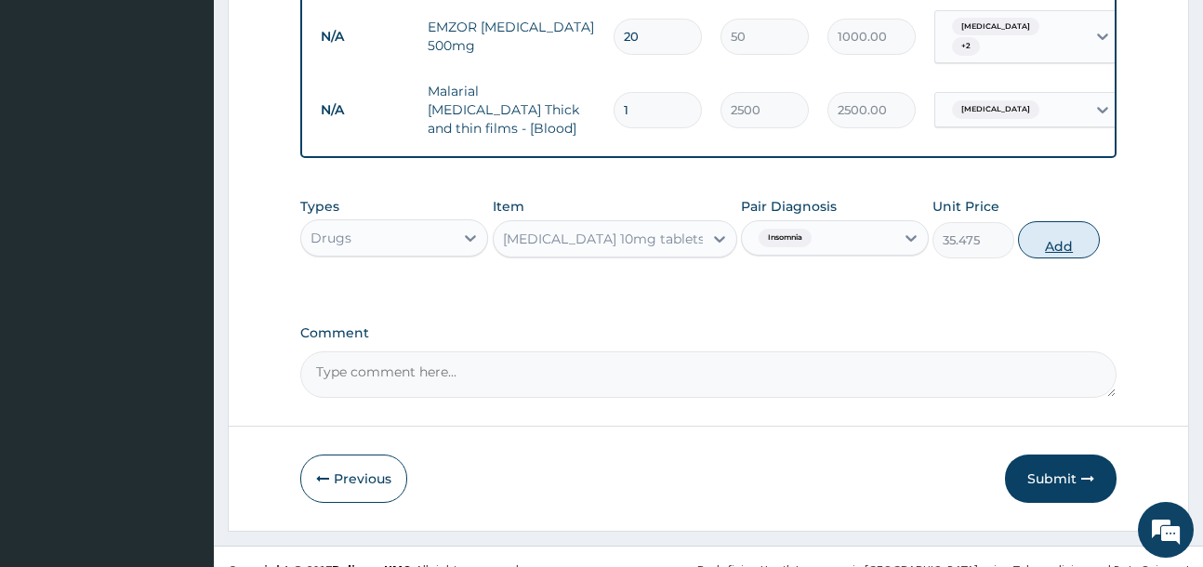
click at [1052, 221] on button "Add" at bounding box center [1059, 239] width 82 height 37
type input "0"
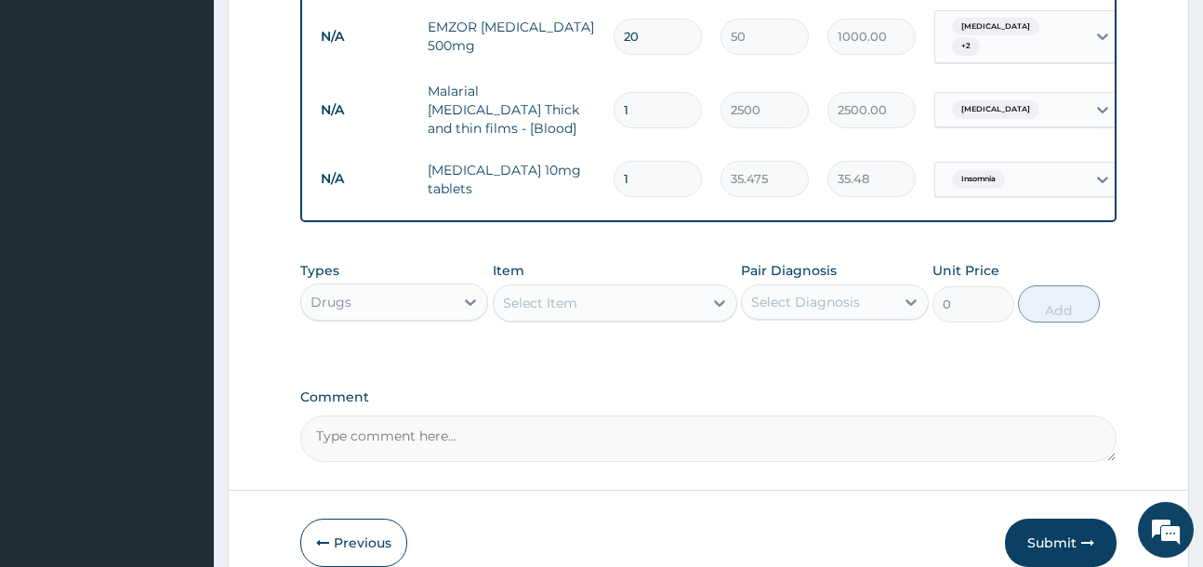
type input "10"
type input "354.75"
type input "10"
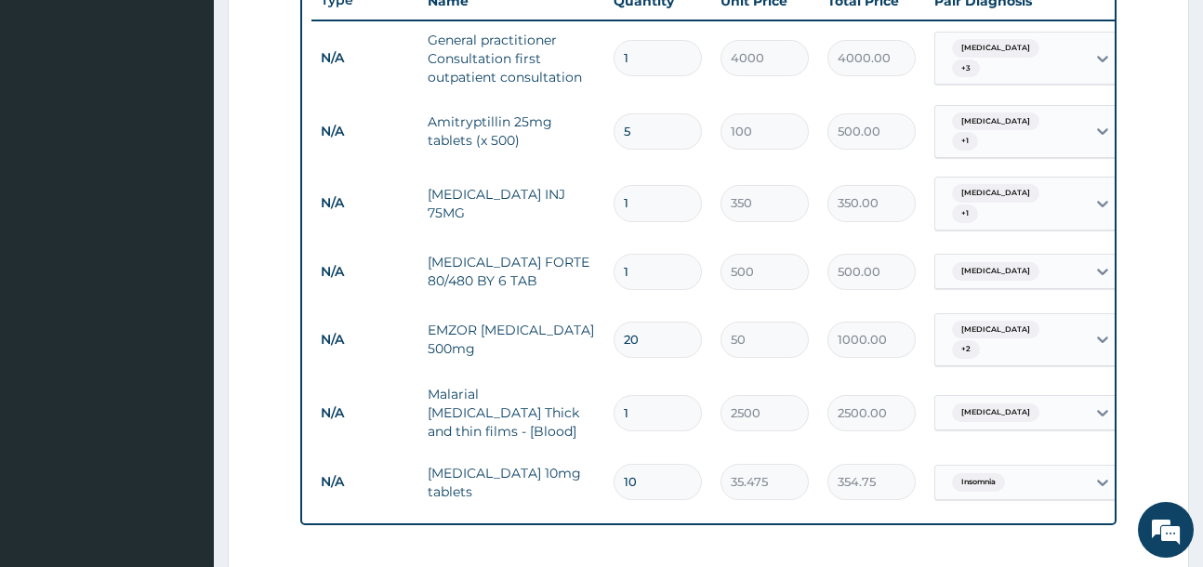
scroll to position [651, 0]
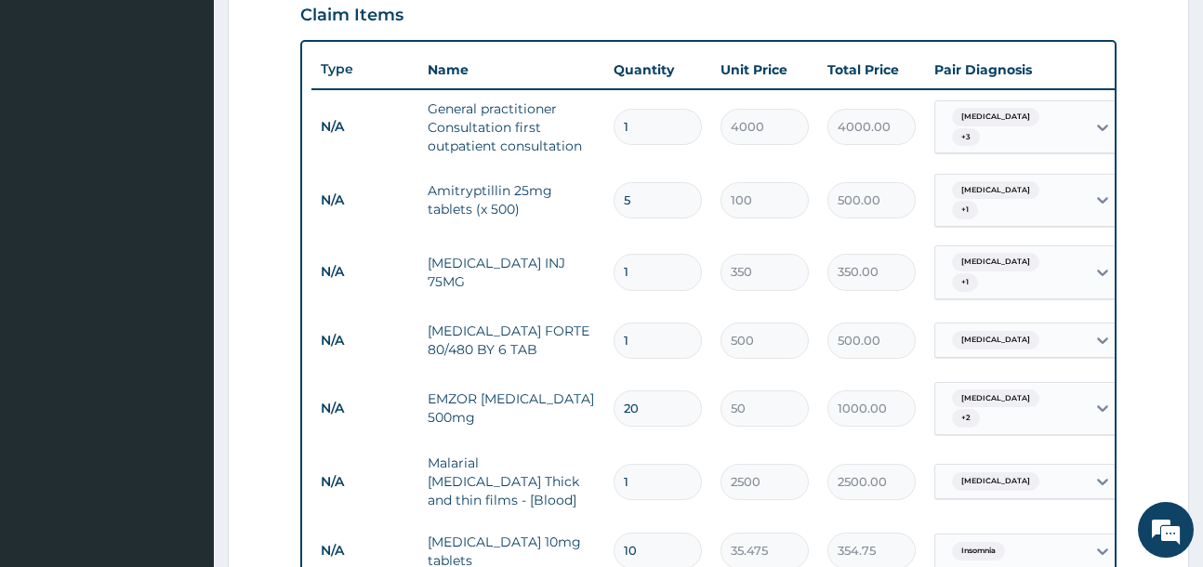
click at [1084, 130] on div "Malaria + 3" at bounding box center [1010, 127] width 151 height 52
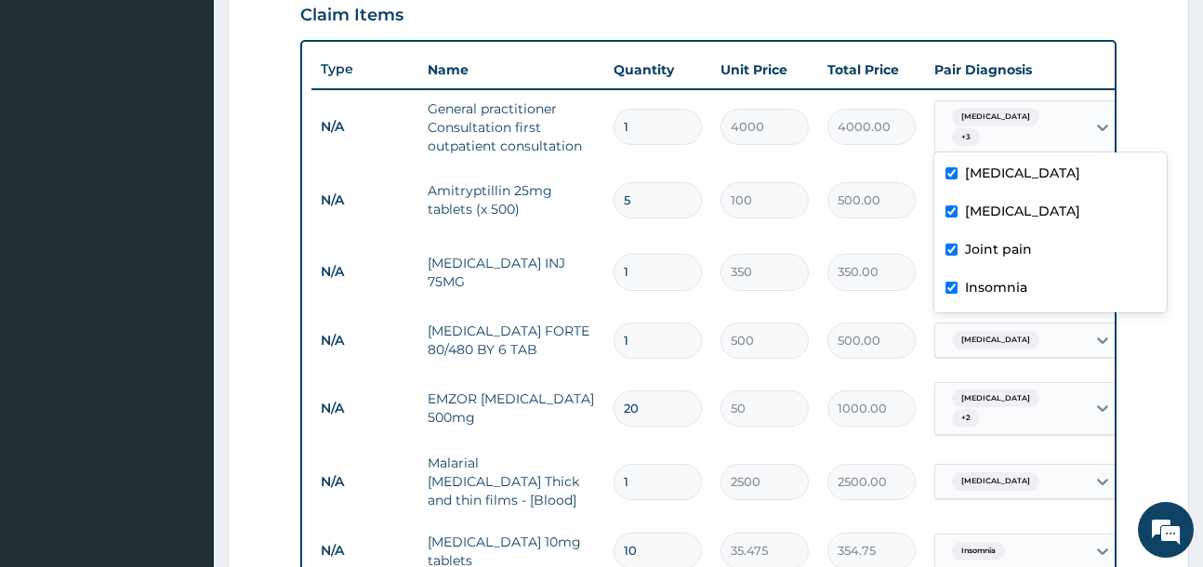
click at [1139, 363] on form "Step 2 of 2 PA Code / Prescription Code Enter Code(Secondary Care Only) Encount…" at bounding box center [708, 207] width 961 height 1520
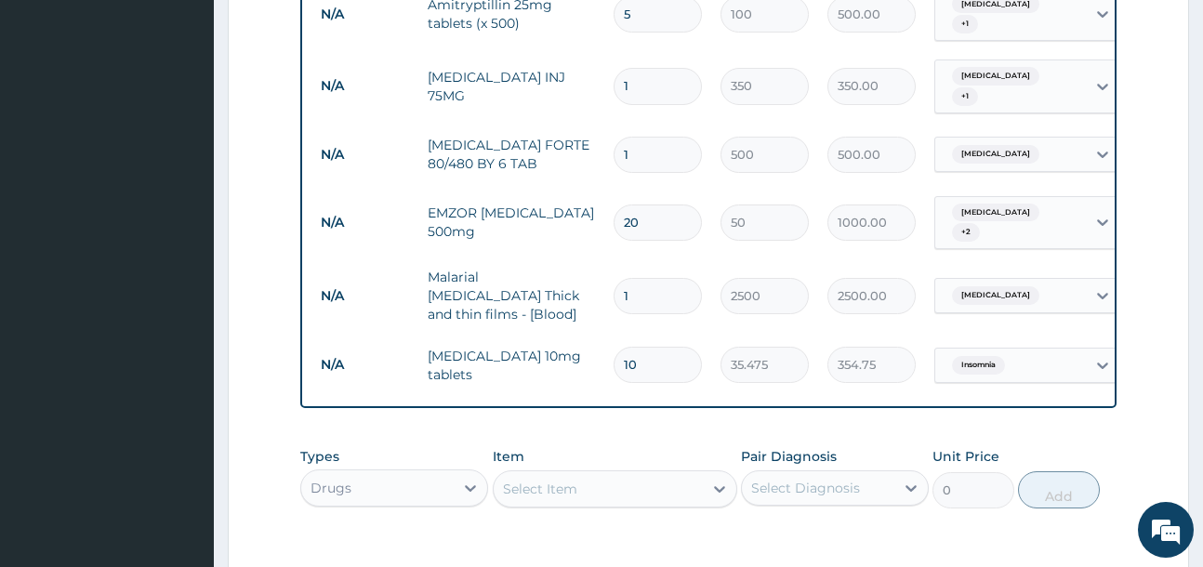
scroll to position [1023, 0]
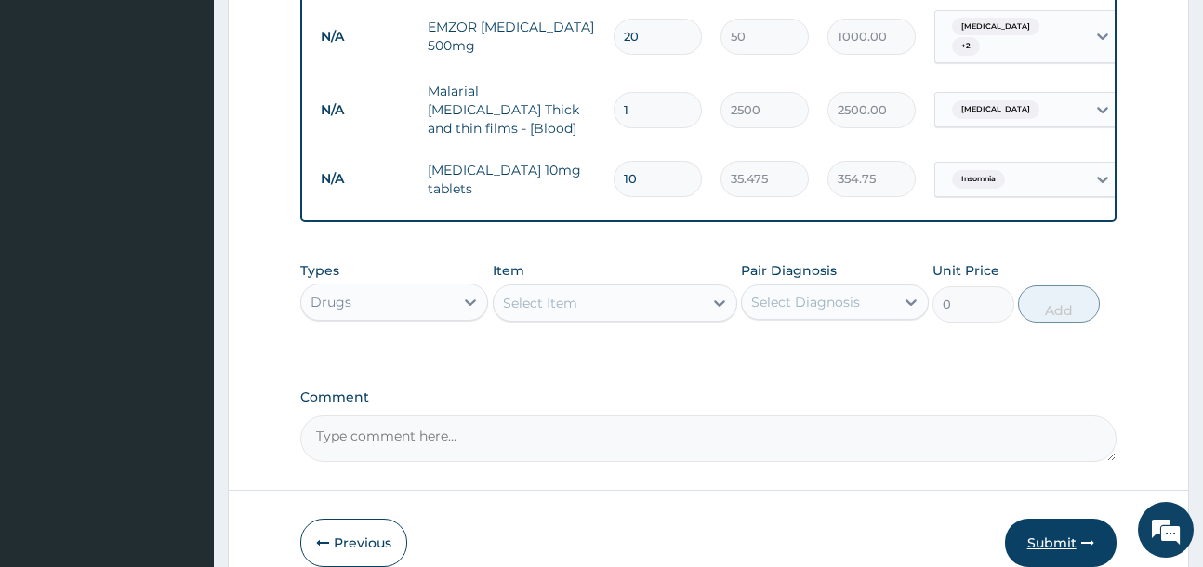
click at [1073, 531] on button "Submit" at bounding box center [1061, 543] width 112 height 48
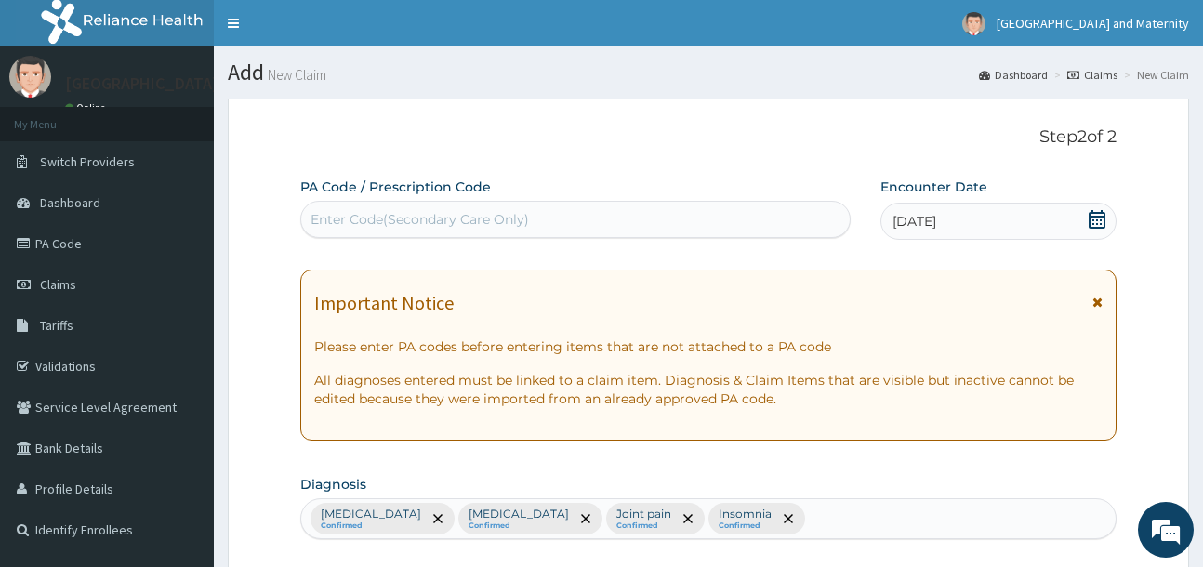
scroll to position [186, 0]
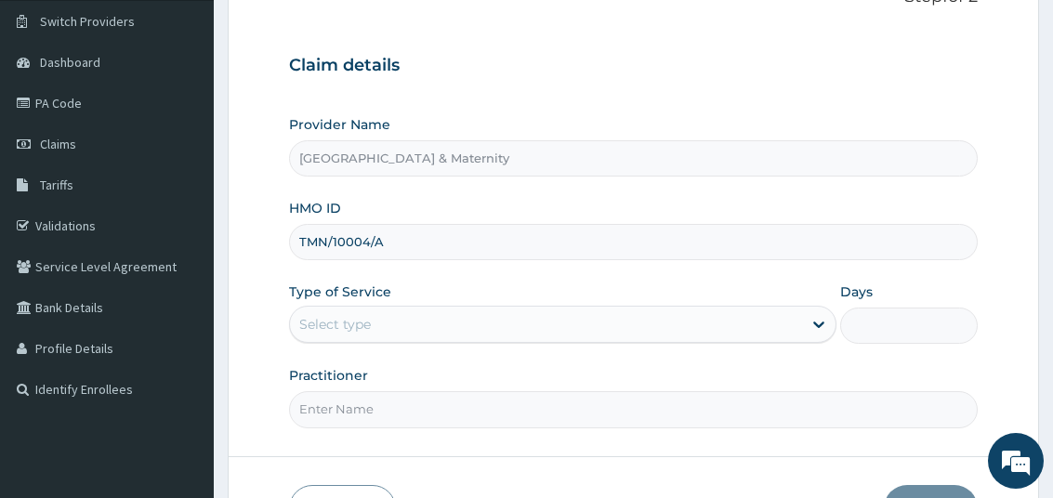
scroll to position [186, 0]
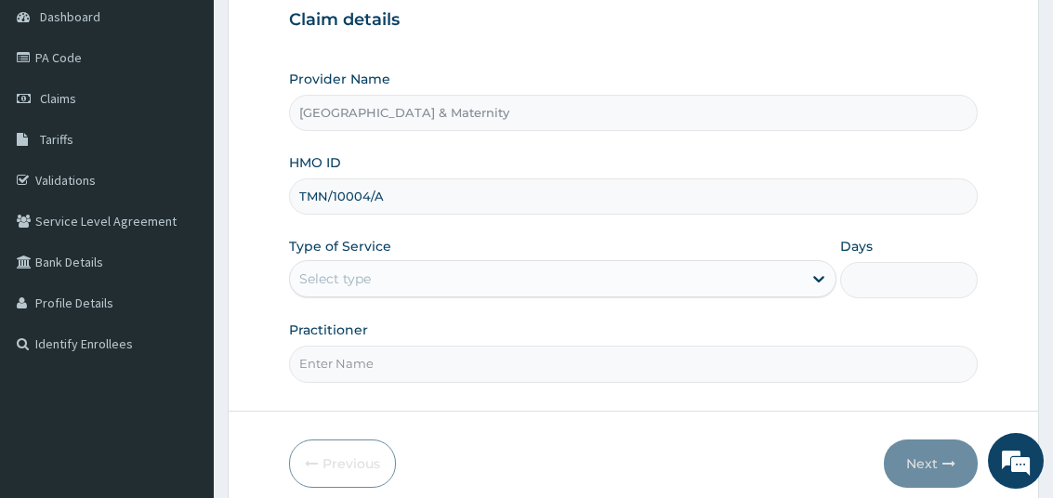
type input "TMN/10004/A"
click at [795, 282] on div "Select type" at bounding box center [546, 279] width 512 height 30
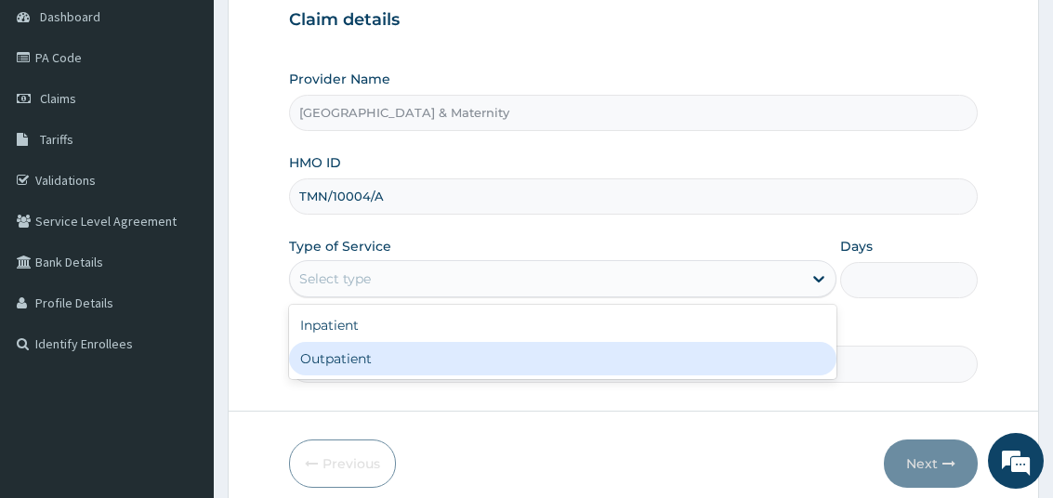
click at [770, 364] on div "Outpatient" at bounding box center [562, 358] width 547 height 33
type input "1"
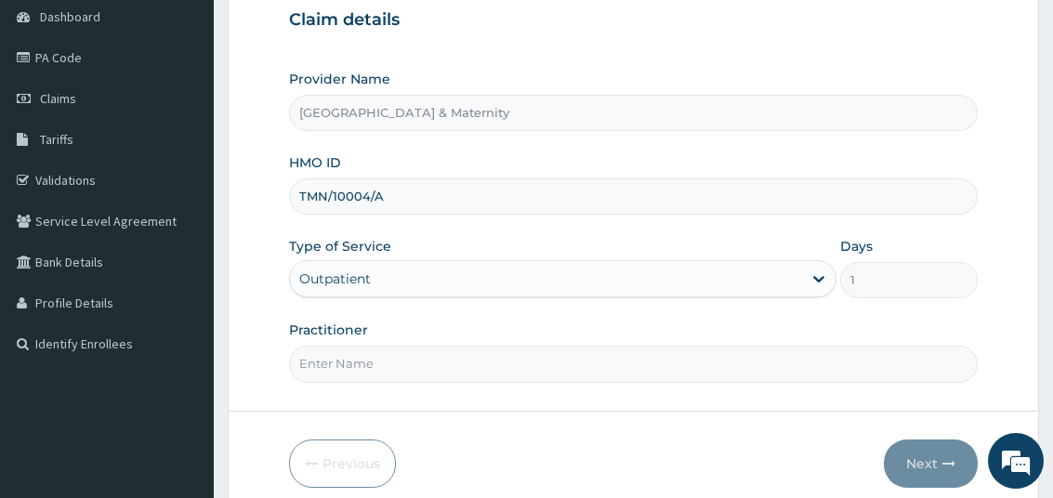
click at [366, 368] on input "Practitioner" at bounding box center [633, 364] width 688 height 36
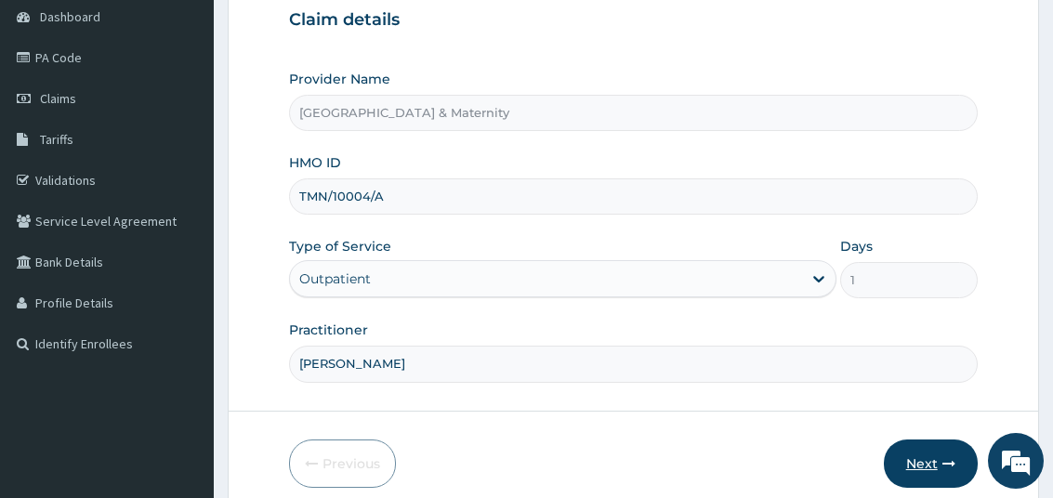
type input "Dr John"
click at [914, 457] on button "Next" at bounding box center [931, 464] width 94 height 48
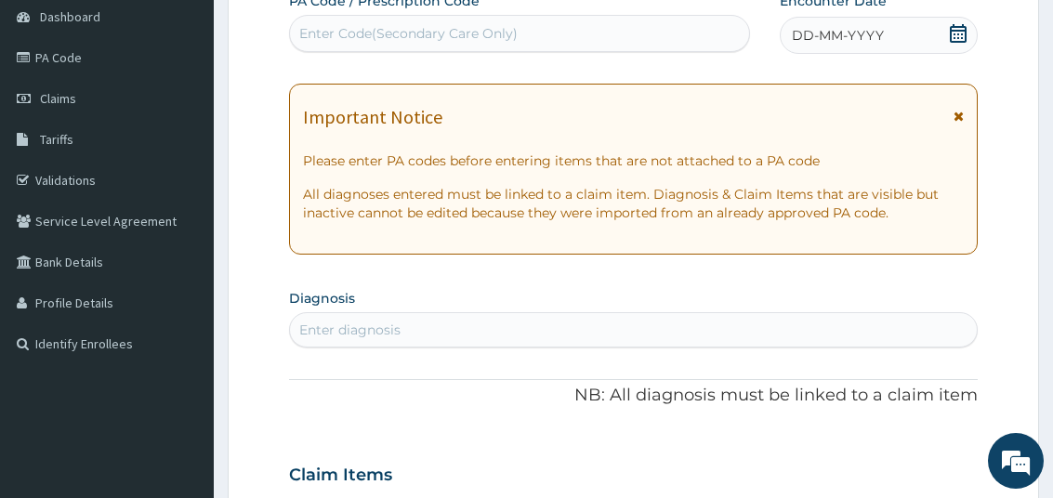
click at [955, 41] on icon at bounding box center [958, 33] width 17 height 19
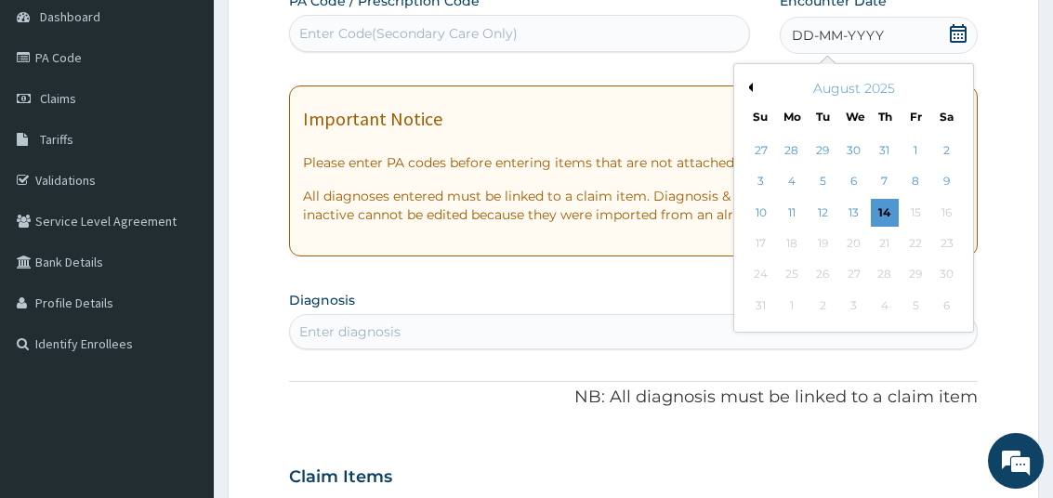
click at [753, 88] on div "August 2025" at bounding box center [854, 88] width 224 height 19
click at [749, 88] on button "Previous Month" at bounding box center [747, 87] width 9 height 9
click at [749, 84] on button "Previous Month" at bounding box center [747, 87] width 9 height 9
click at [941, 214] on div "21" at bounding box center [947, 213] width 28 height 28
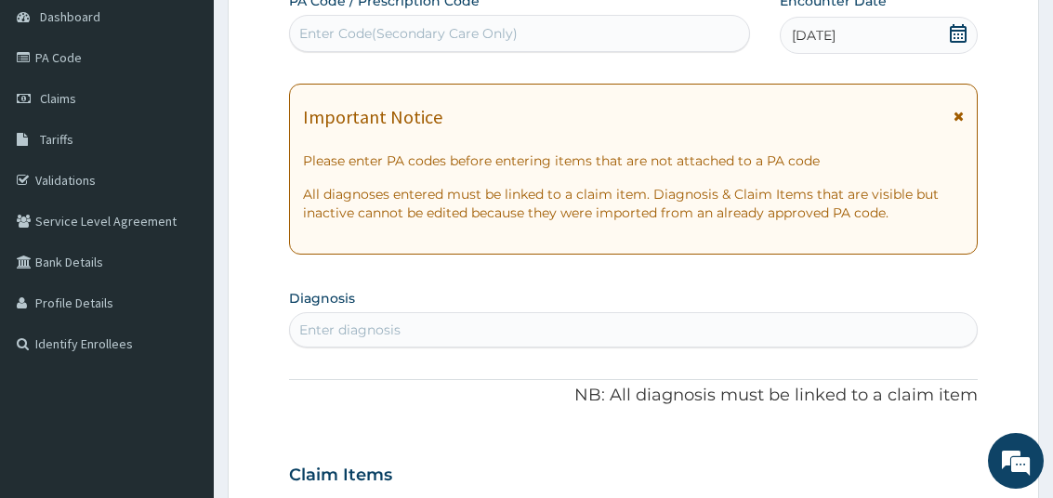
click at [406, 329] on div "Enter diagnosis" at bounding box center [633, 330] width 686 height 30
type input "joint pain"
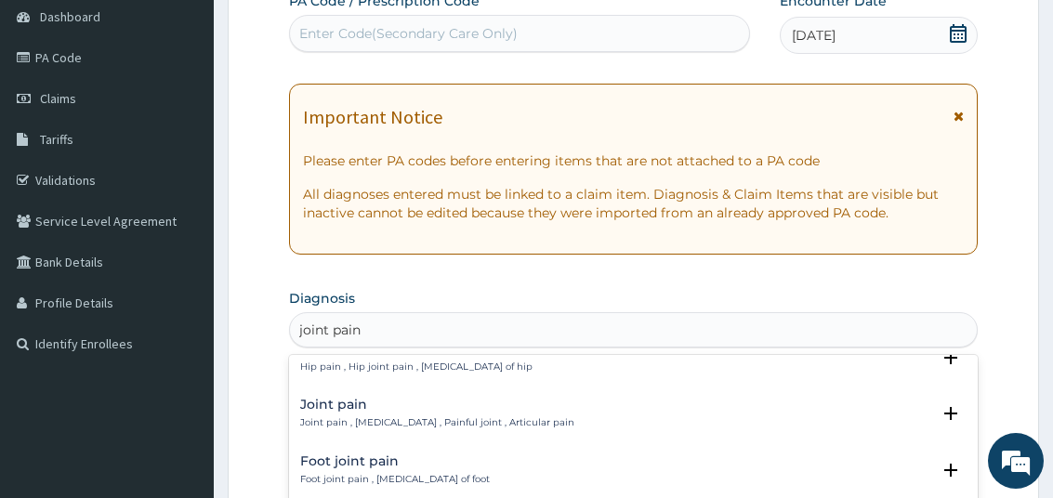
scroll to position [0, 0]
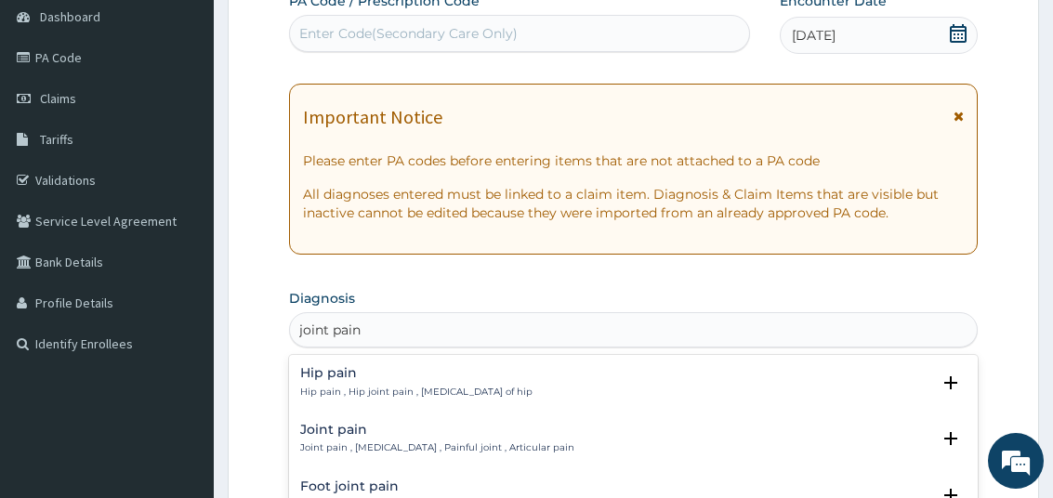
click at [404, 442] on p "Joint pain , Arthralgia , Painful joint , Articular pain" at bounding box center [437, 447] width 274 height 13
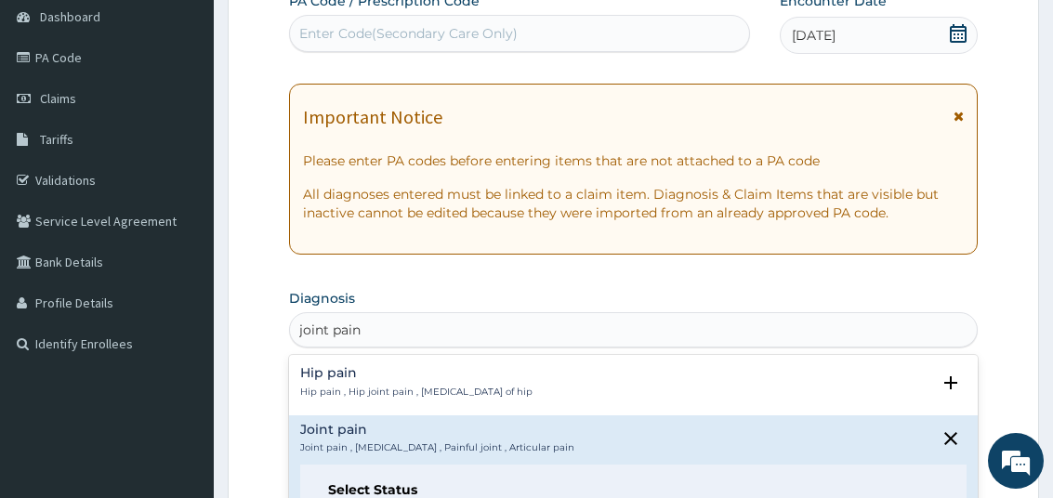
scroll to position [93, 0]
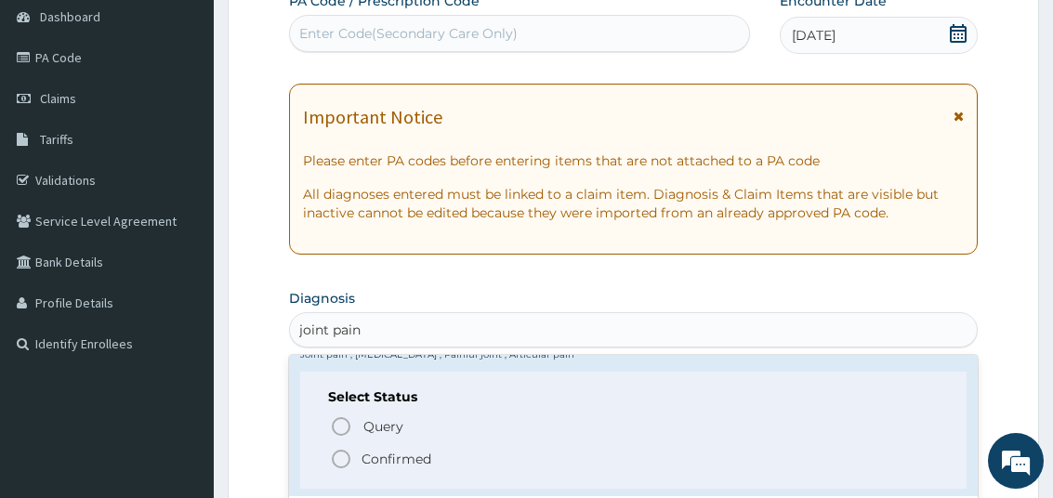
click at [409, 457] on p "Confirmed" at bounding box center [397, 459] width 70 height 19
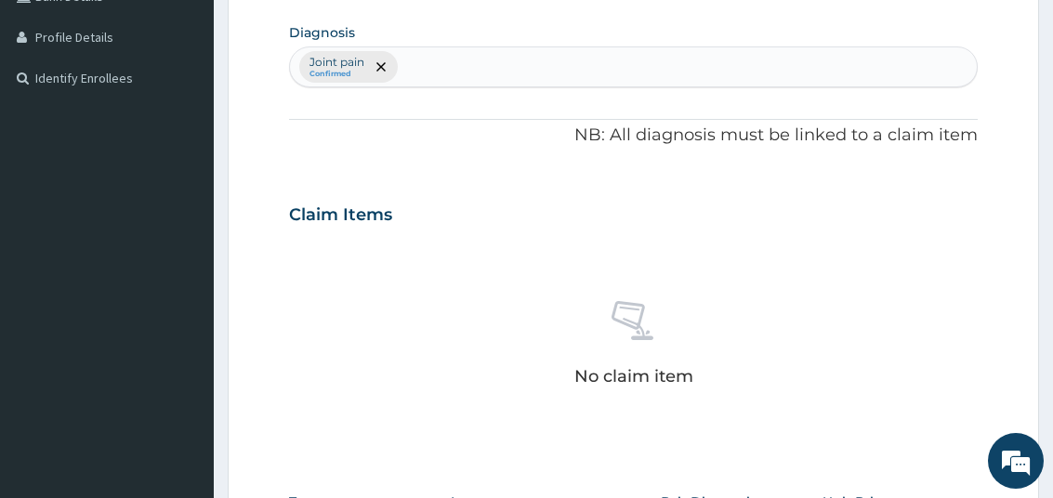
scroll to position [465, 0]
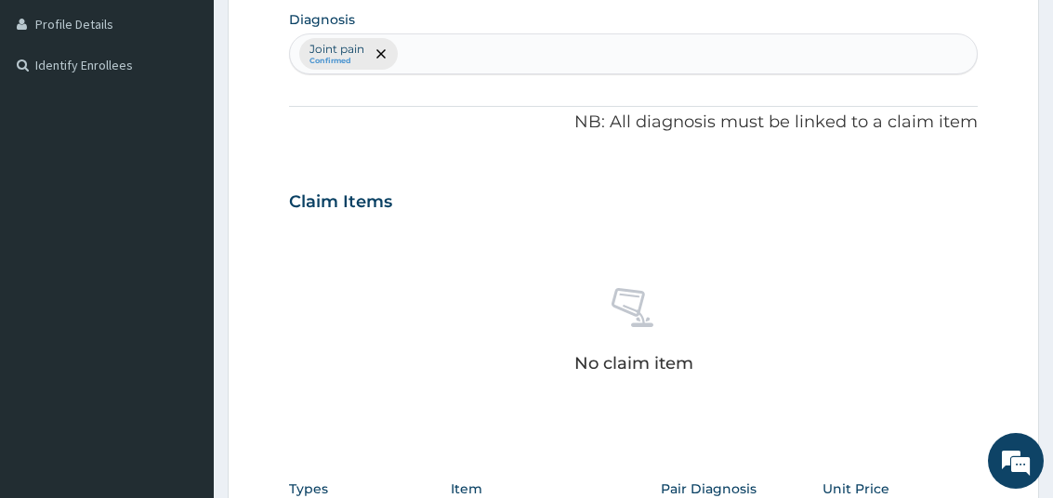
click at [383, 327] on div "No claim item" at bounding box center [633, 334] width 688 height 214
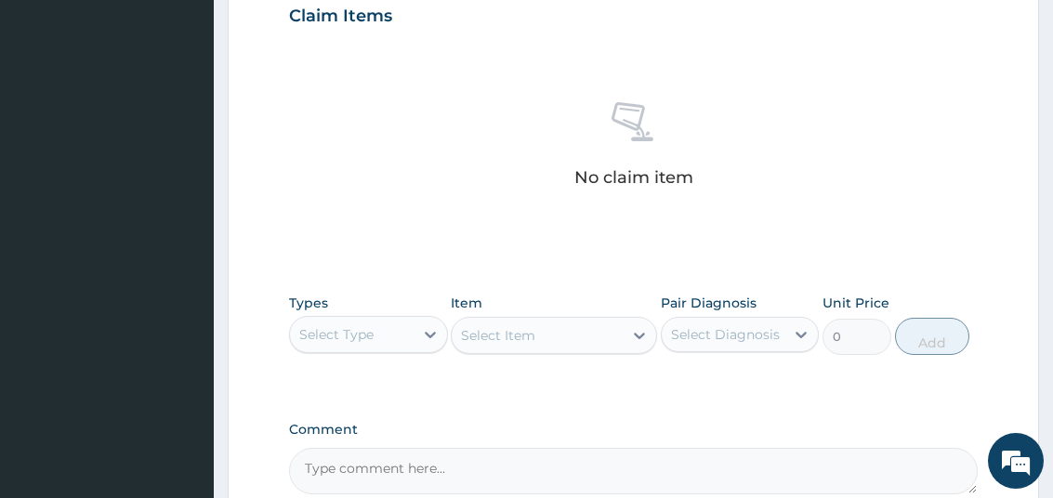
click at [385, 336] on div "Select Type" at bounding box center [351, 335] width 123 height 30
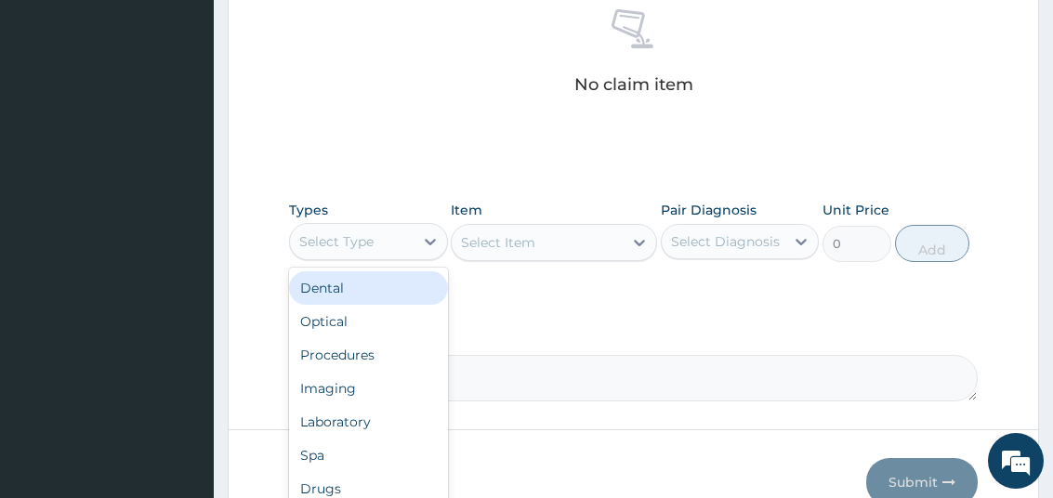
click at [391, 245] on div "Select Type" at bounding box center [351, 242] width 123 height 30
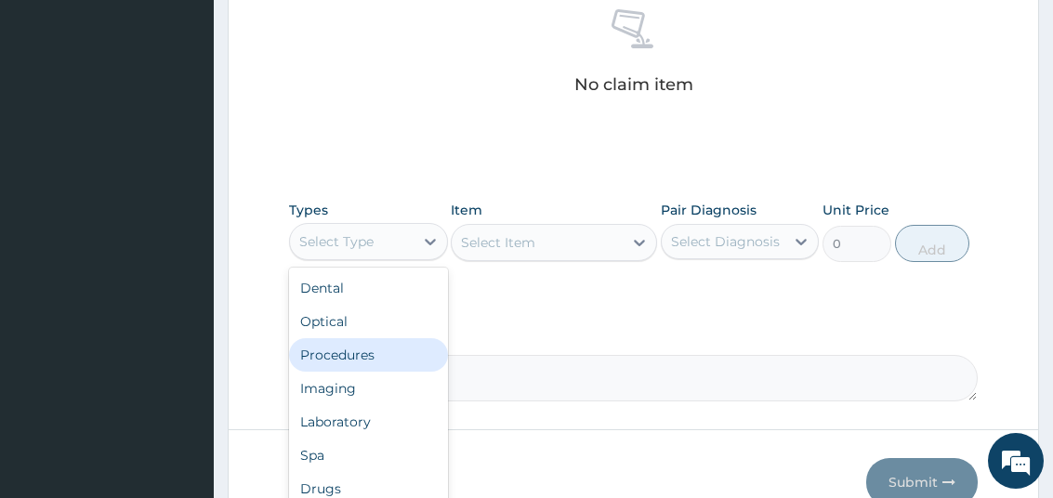
drag, startPoint x: 382, startPoint y: 354, endPoint x: 476, endPoint y: 266, distance: 128.9
click at [388, 349] on div "Procedures" at bounding box center [368, 354] width 158 height 33
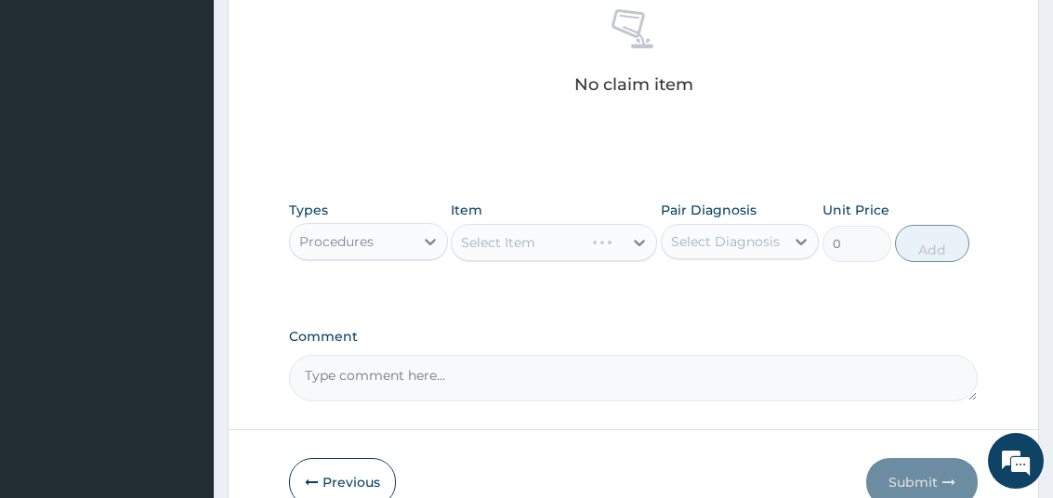
click at [512, 243] on div "Select Item" at bounding box center [554, 242] width 206 height 37
click at [512, 243] on div "Select Item" at bounding box center [498, 242] width 74 height 19
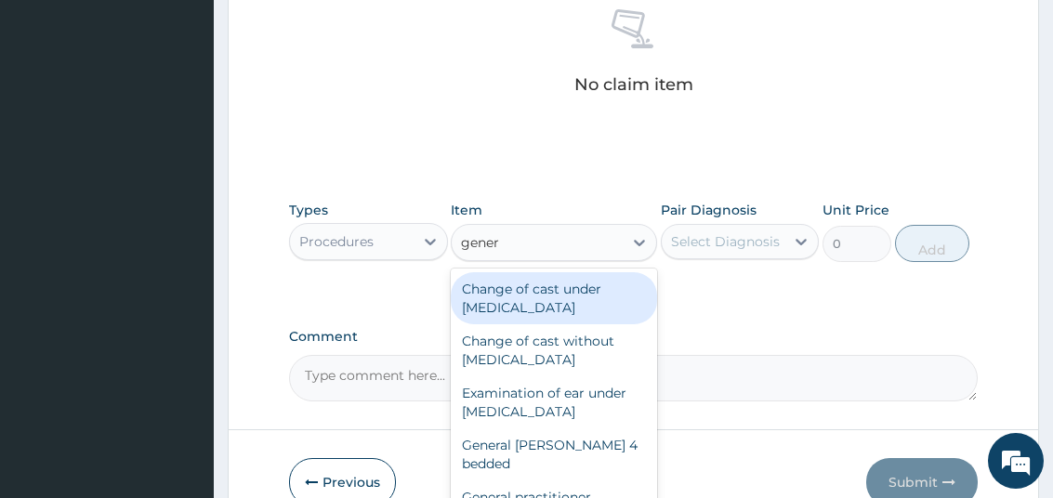
type input "genera"
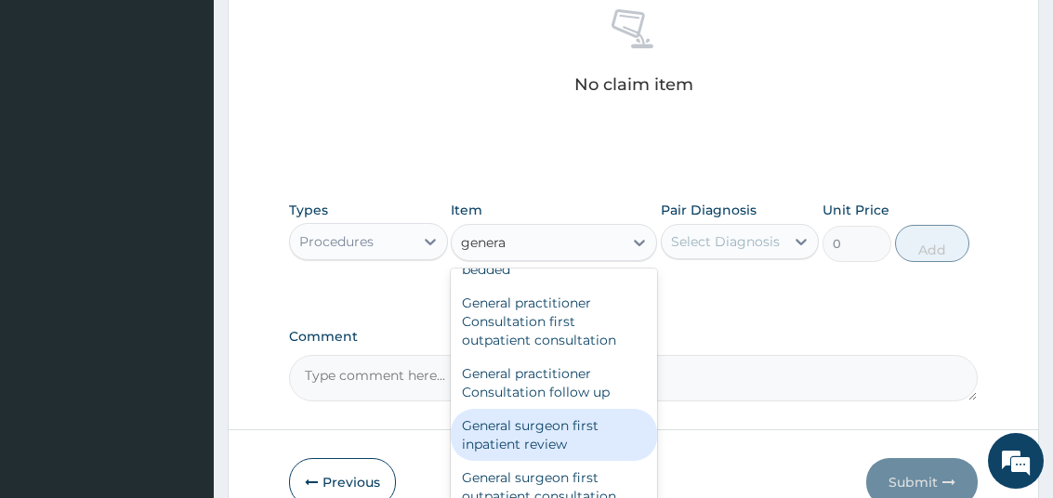
scroll to position [186, 0]
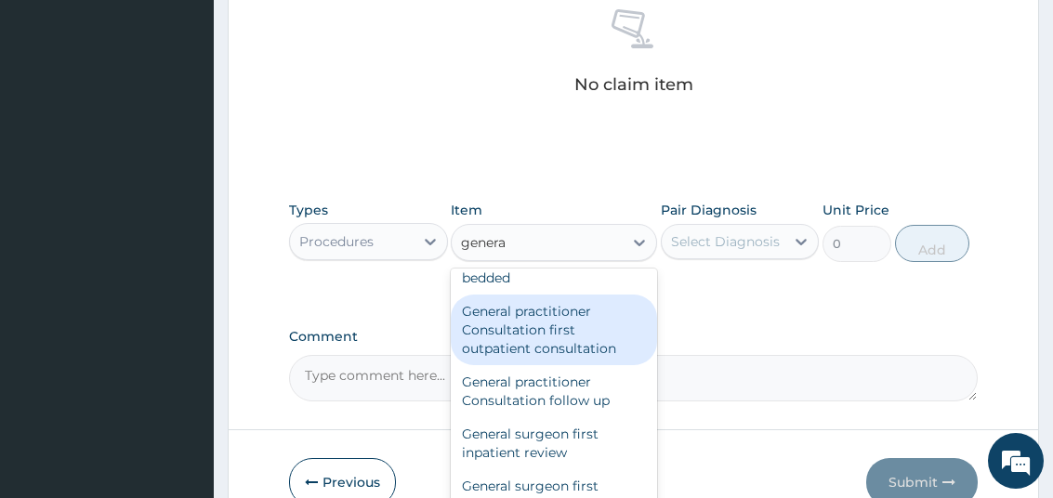
click at [611, 322] on div "General practitioner Consultation first outpatient consultation" at bounding box center [554, 330] width 206 height 71
type input "4000"
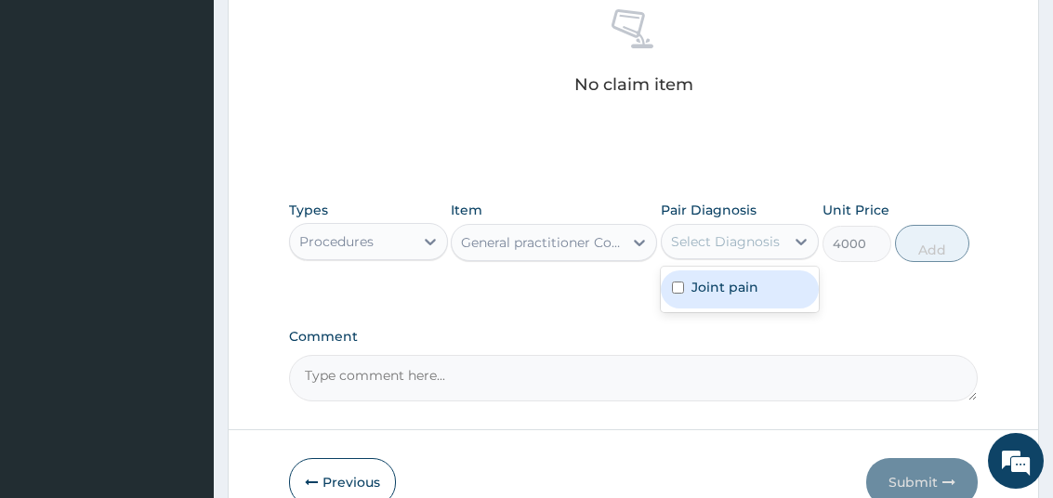
click at [717, 245] on div "Select Diagnosis" at bounding box center [725, 241] width 109 height 19
click at [731, 285] on label "Joint pain" at bounding box center [724, 287] width 67 height 19
checkbox input "true"
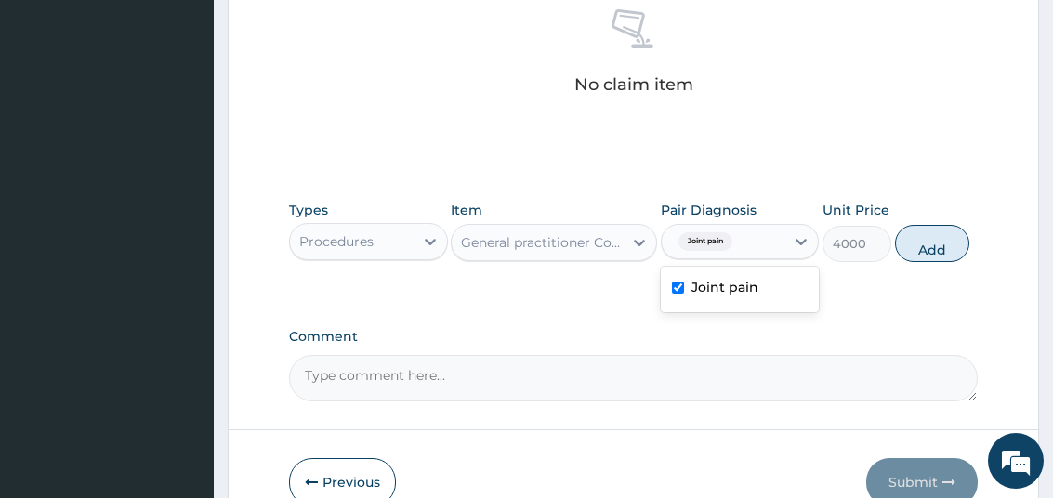
click at [930, 247] on button "Add" at bounding box center [932, 243] width 74 height 37
type input "0"
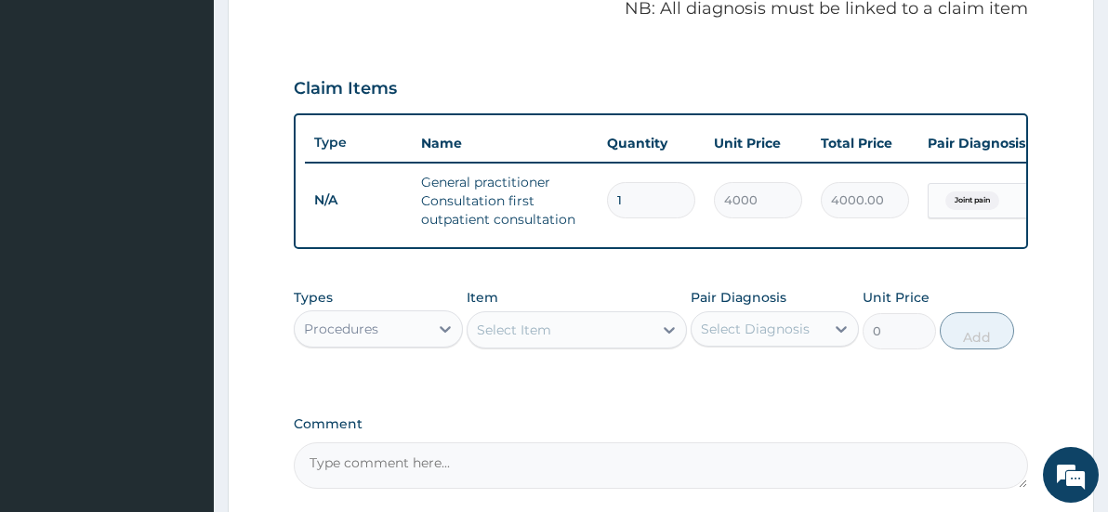
scroll to position [671, 0]
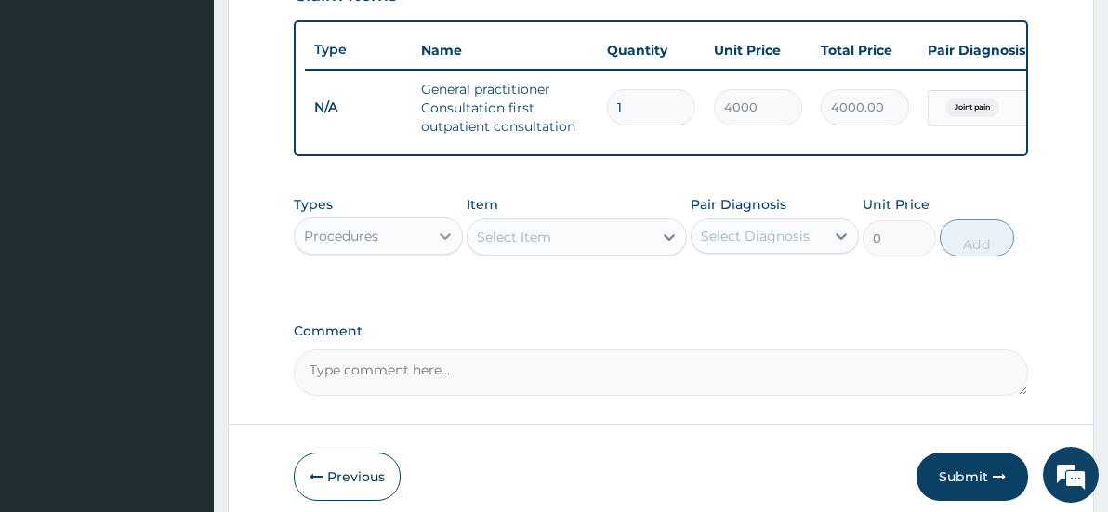
click at [436, 245] on icon at bounding box center [445, 236] width 19 height 19
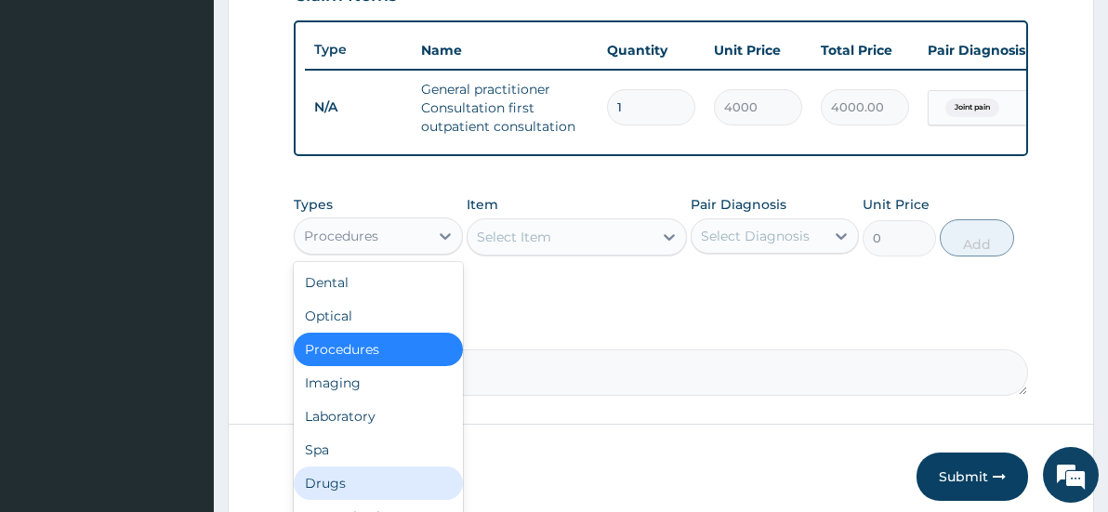
click at [374, 492] on div "Drugs" at bounding box center [378, 483] width 169 height 33
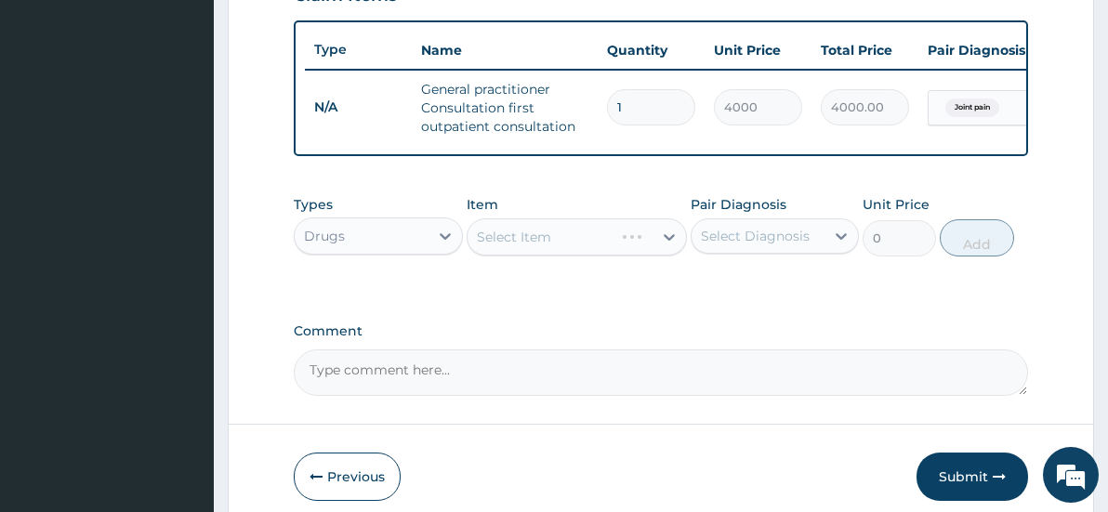
click at [522, 243] on div "Select Item" at bounding box center [577, 236] width 220 height 37
click at [541, 246] on div "Select Item" at bounding box center [514, 237] width 74 height 19
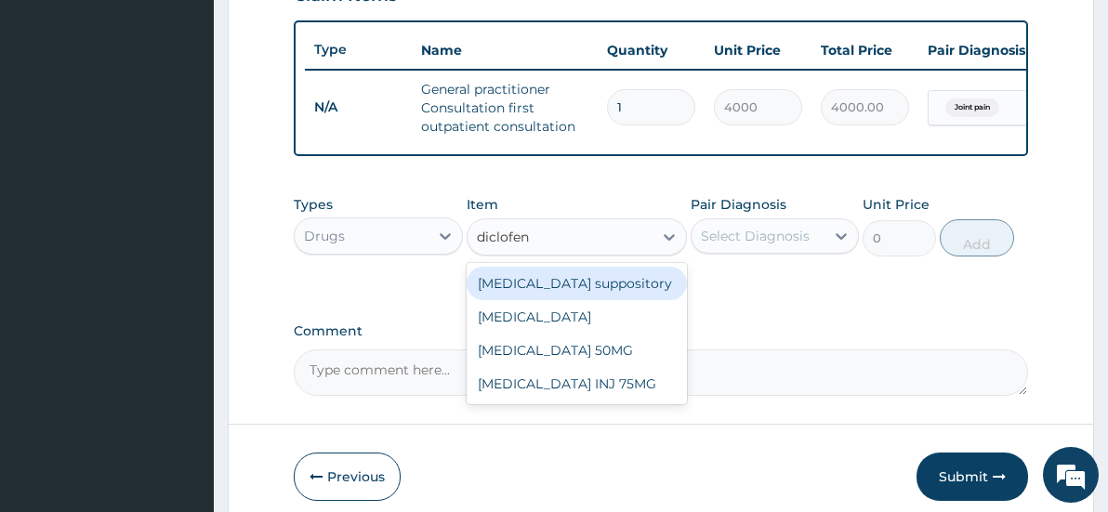
type input "diclofena"
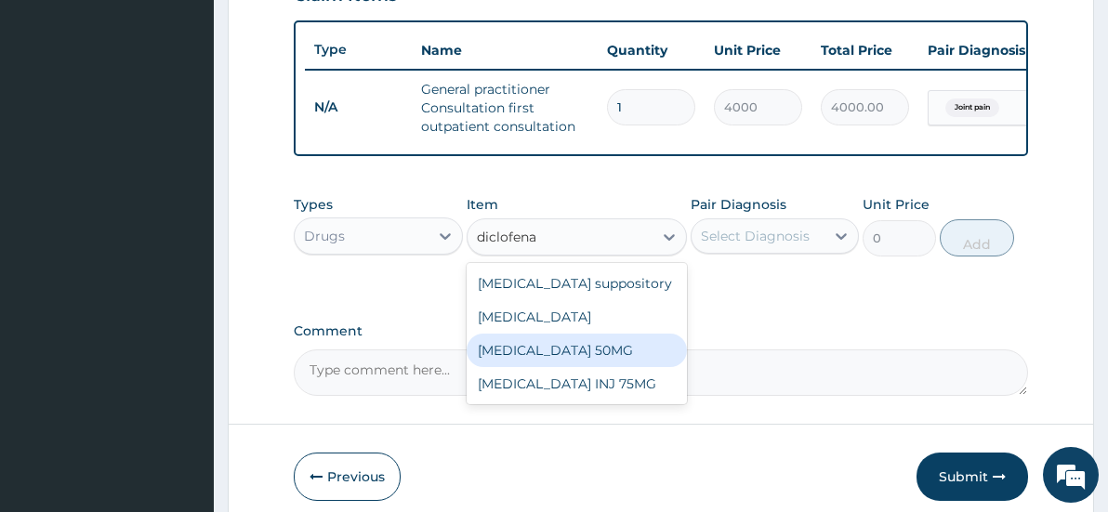
click at [550, 362] on div "Diclofenac 50MG" at bounding box center [577, 350] width 220 height 33
type input "80"
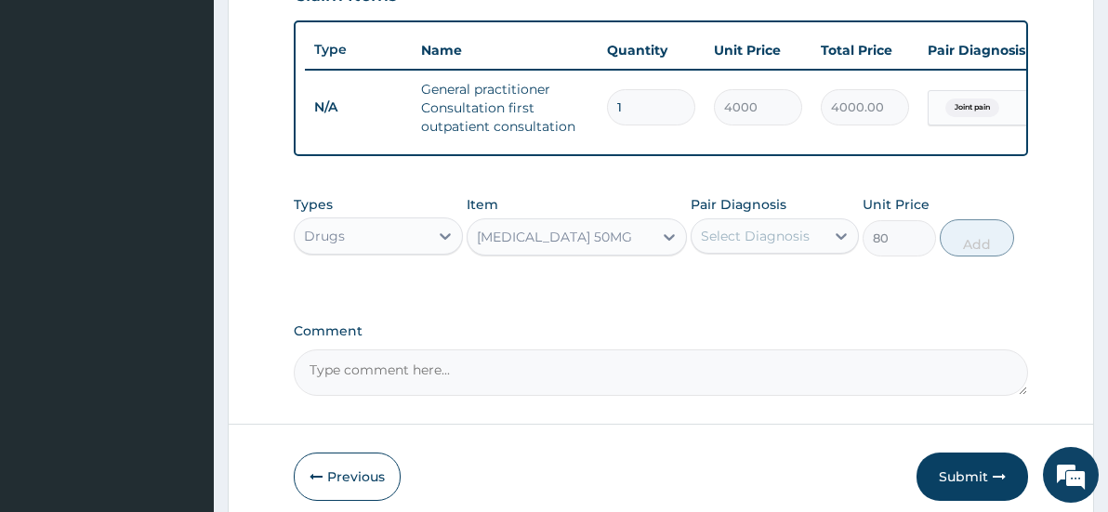
click at [750, 245] on div "Select Diagnosis" at bounding box center [755, 236] width 109 height 19
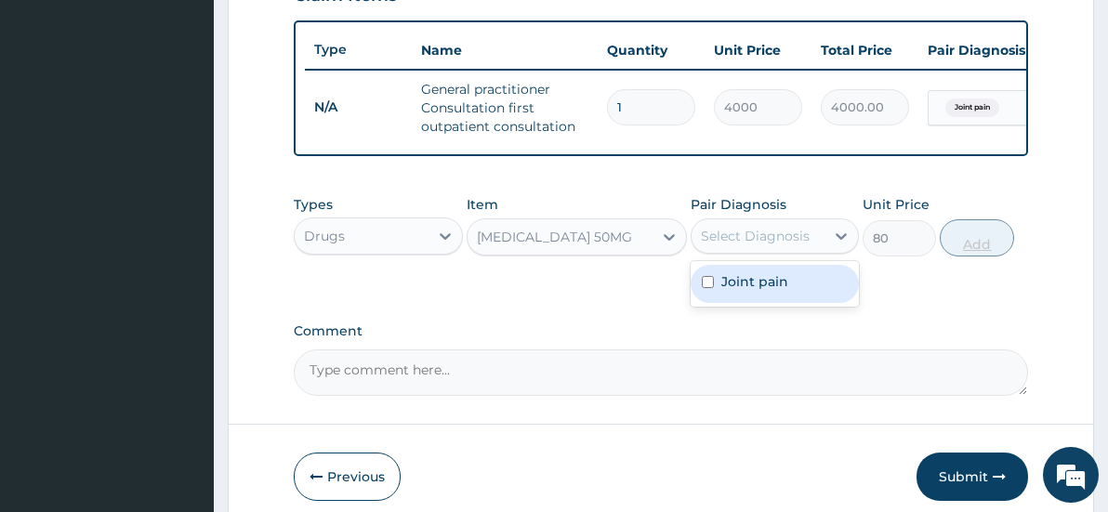
drag, startPoint x: 764, startPoint y: 298, endPoint x: 942, endPoint y: 259, distance: 182.7
click at [765, 291] on label "Joint pain" at bounding box center [754, 281] width 67 height 19
checkbox input "true"
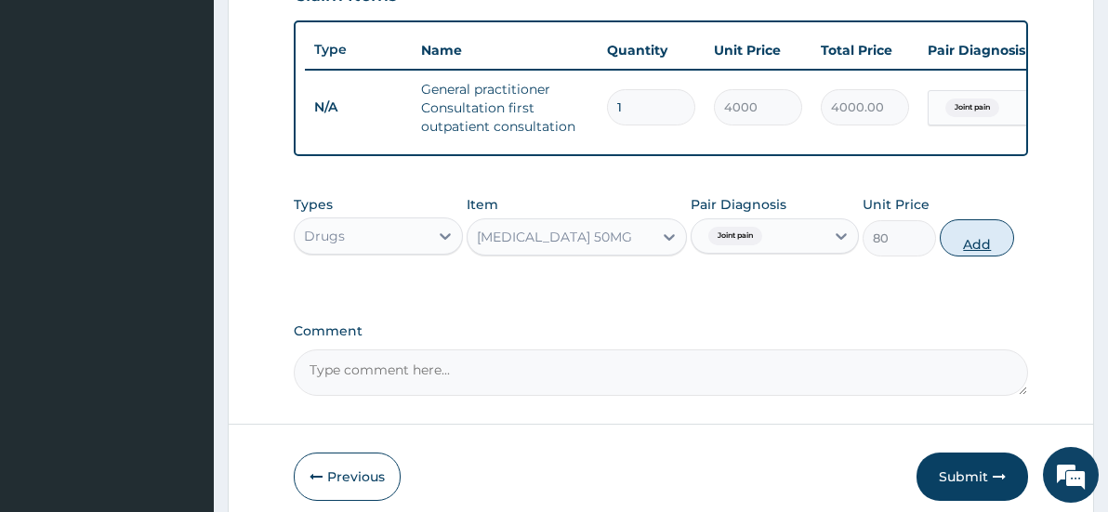
click at [958, 256] on button "Add" at bounding box center [977, 237] width 74 height 37
type input "0"
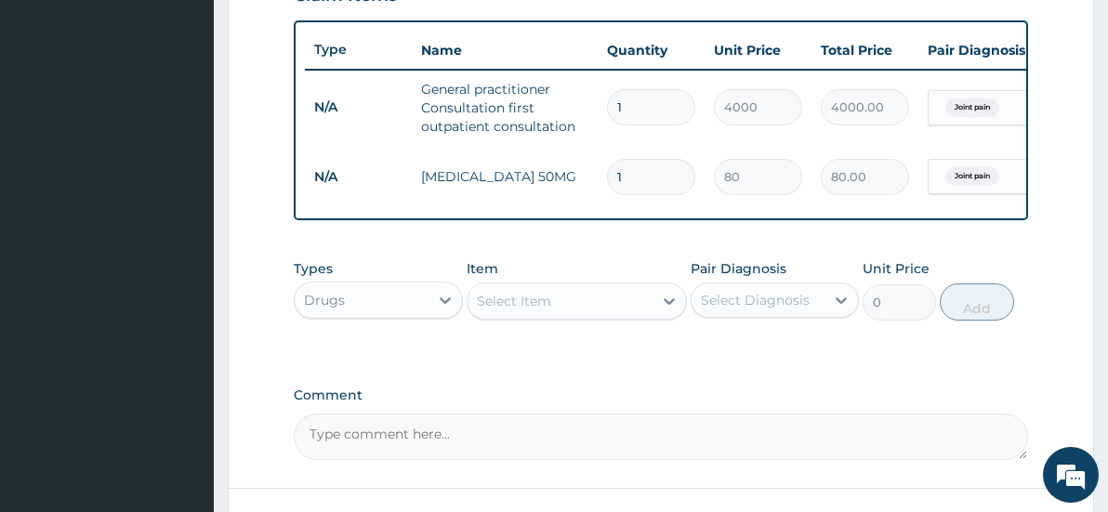
click at [610, 171] on input "1" at bounding box center [651, 177] width 88 height 36
type input "10"
type input "800.00"
type input "10"
click at [565, 316] on div "Select Item" at bounding box center [559, 301] width 185 height 30
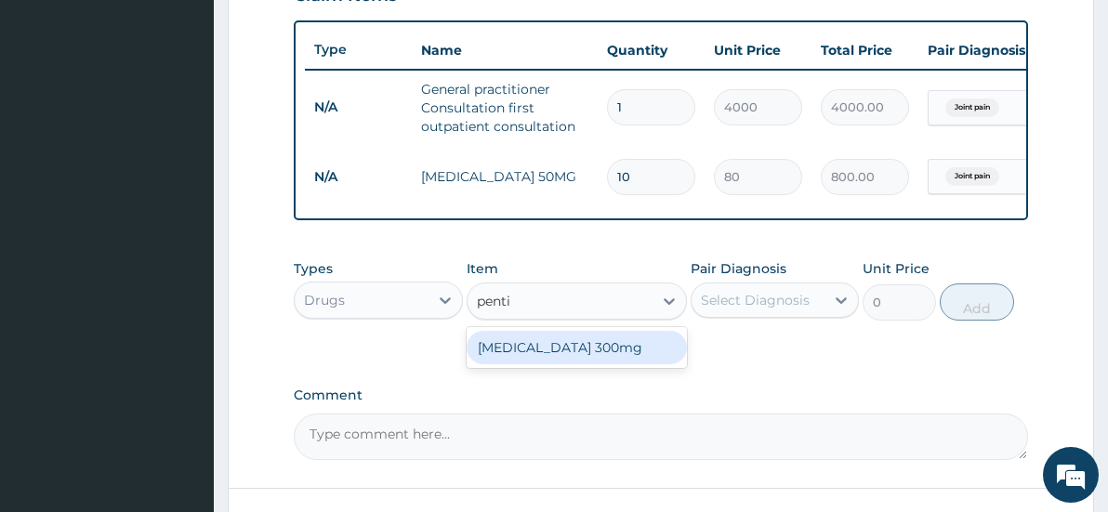
type input "pentin"
click at [600, 364] on div "Gabapentin 300mg" at bounding box center [577, 347] width 220 height 33
type input "177.375"
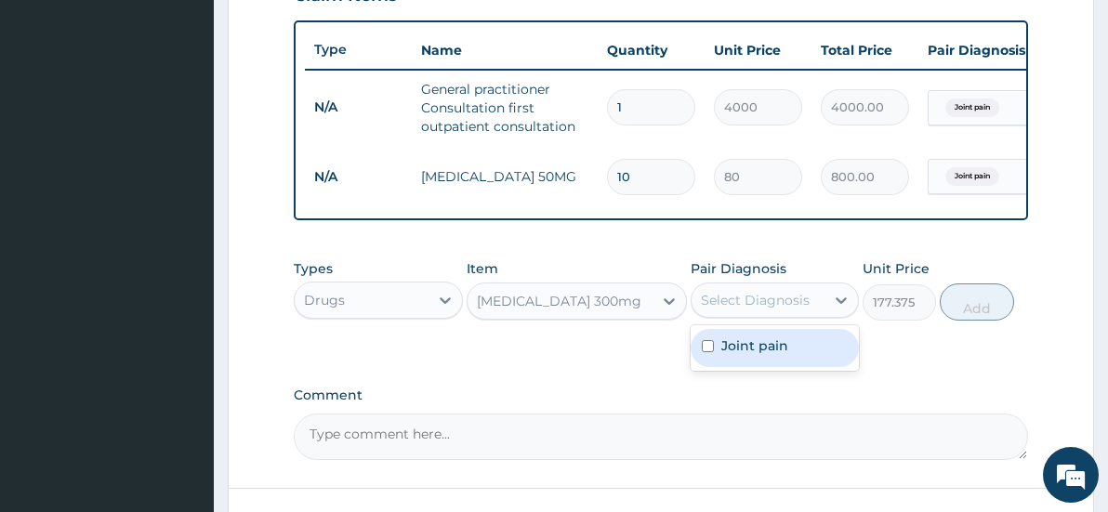
click at [784, 315] on div "Select Diagnosis" at bounding box center [758, 300] width 134 height 30
click at [770, 355] on label "Joint pain" at bounding box center [754, 345] width 67 height 19
checkbox input "true"
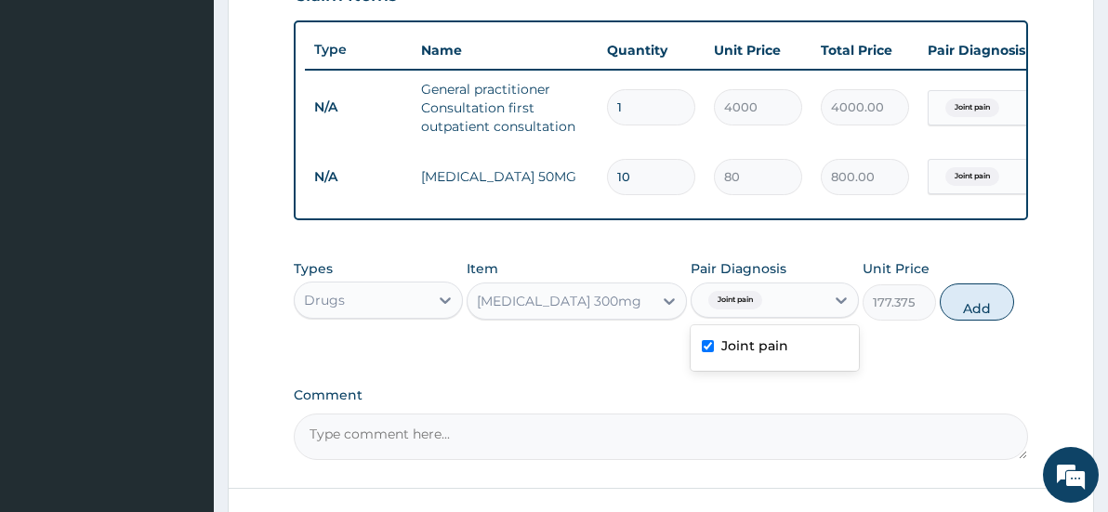
click at [991, 311] on button "Add" at bounding box center [977, 301] width 74 height 37
type input "0"
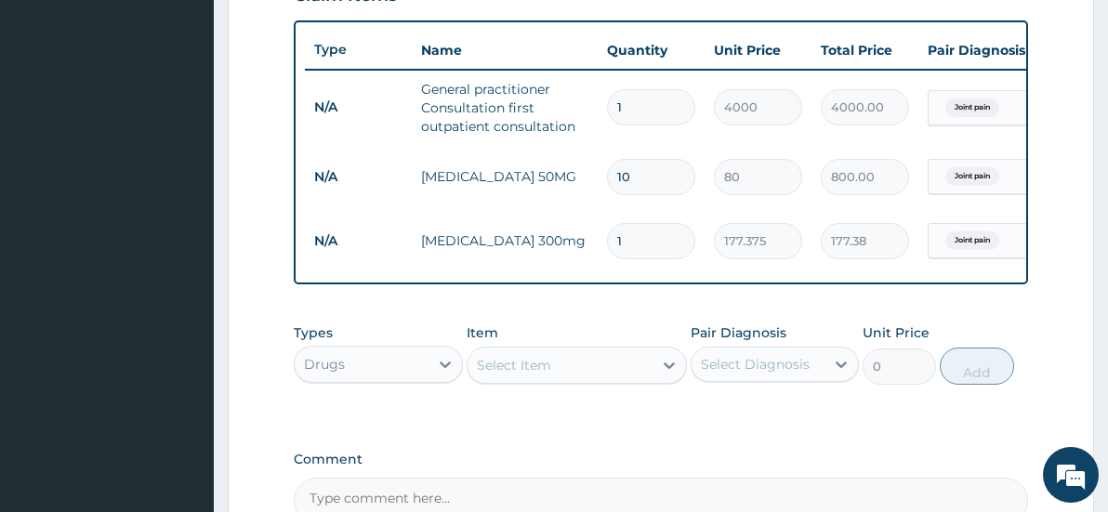
scroll to position [828, 0]
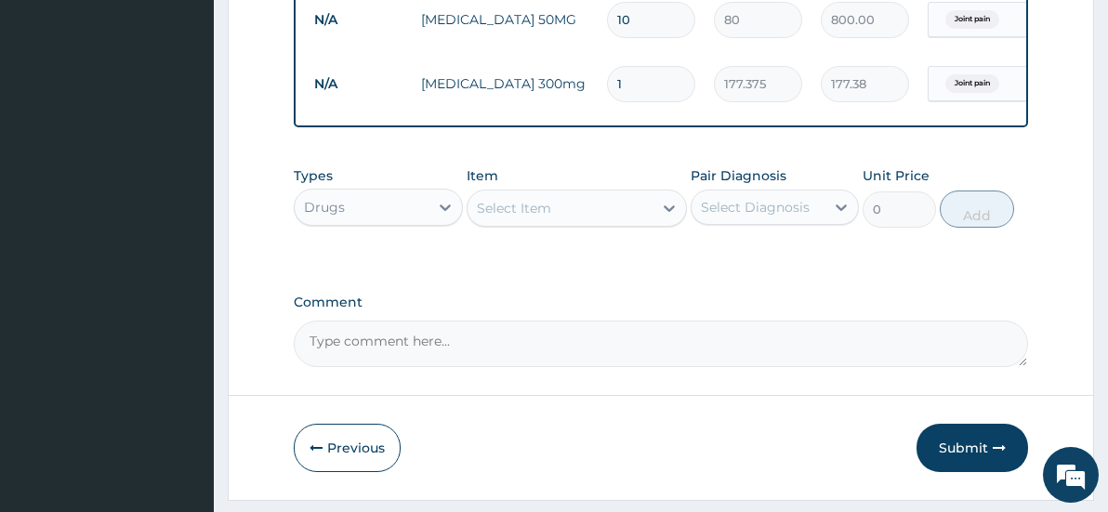
click at [522, 217] on div "Select Item" at bounding box center [514, 208] width 74 height 19
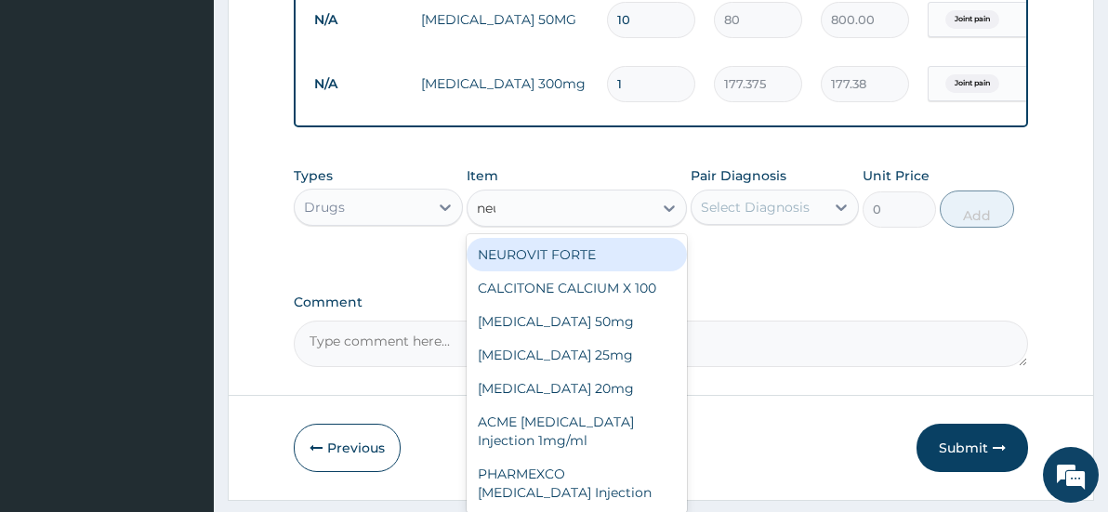
type input "neuroge"
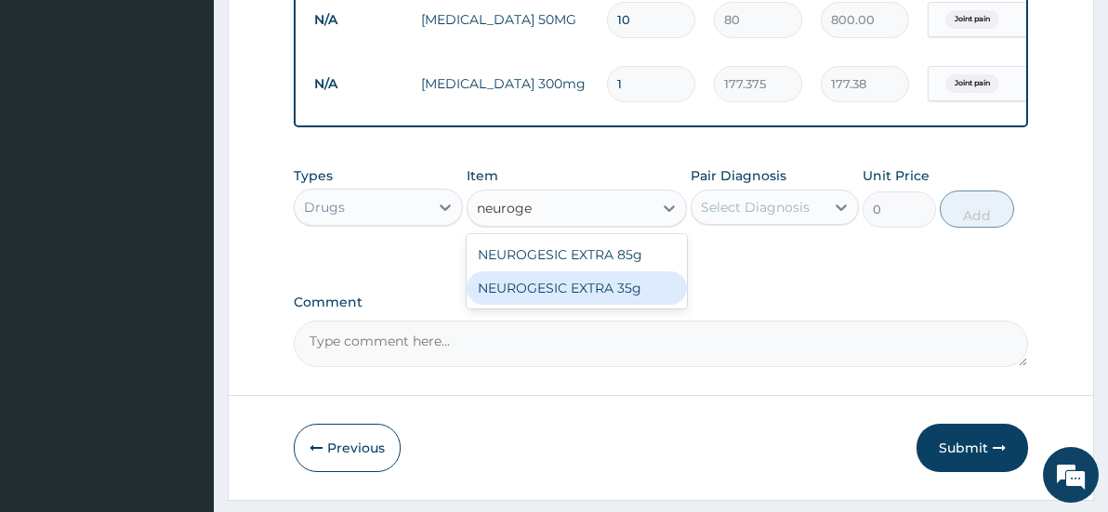
drag, startPoint x: 589, startPoint y: 297, endPoint x: 737, endPoint y: 236, distance: 160.0
click at [592, 297] on div "NEUROGESIC EXTRA 35g" at bounding box center [577, 287] width 220 height 33
type input "2000"
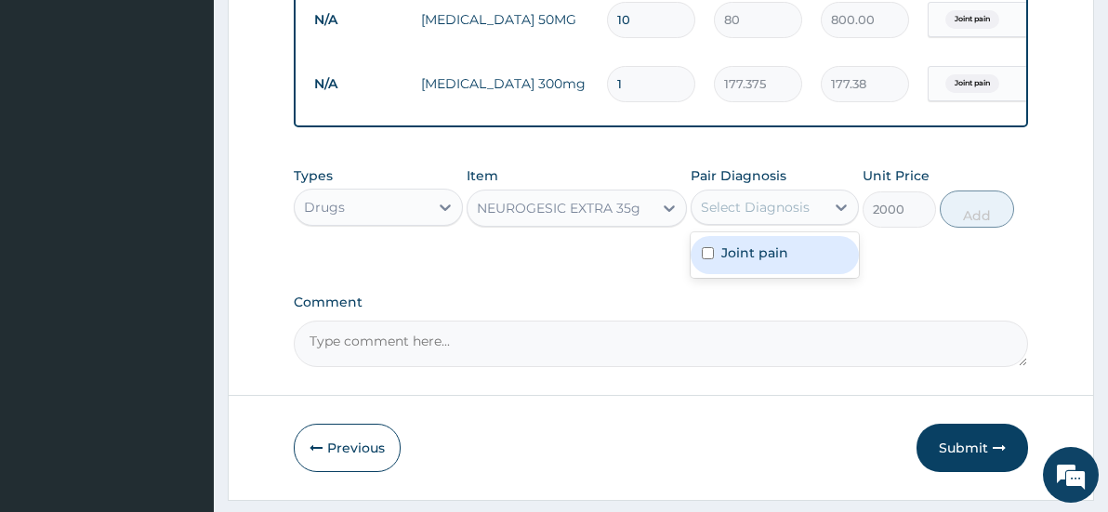
click at [741, 217] on div "Select Diagnosis" at bounding box center [755, 207] width 109 height 19
click at [761, 262] on label "Joint pain" at bounding box center [754, 252] width 67 height 19
checkbox input "true"
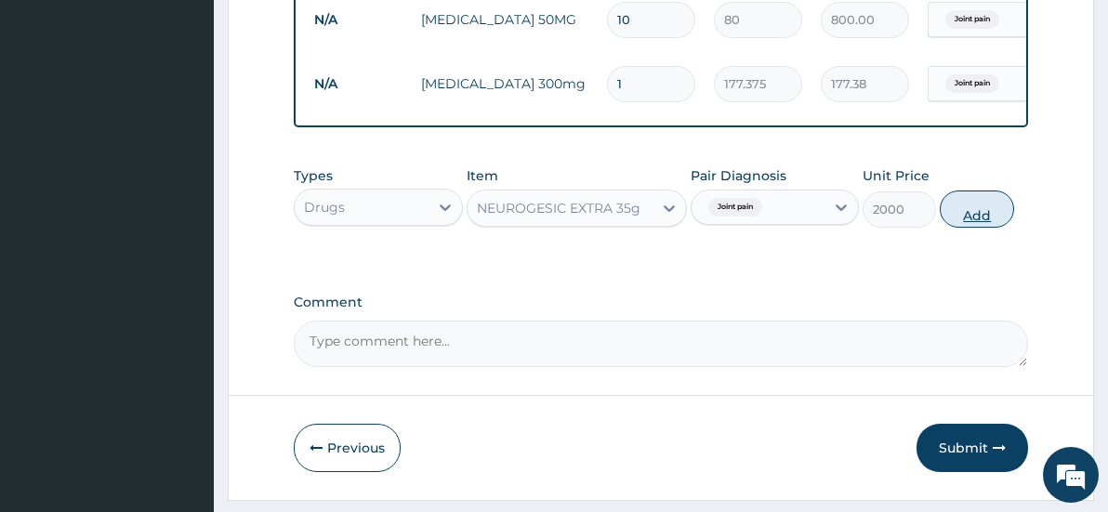
click at [954, 228] on button "Add" at bounding box center [977, 209] width 74 height 37
type input "0"
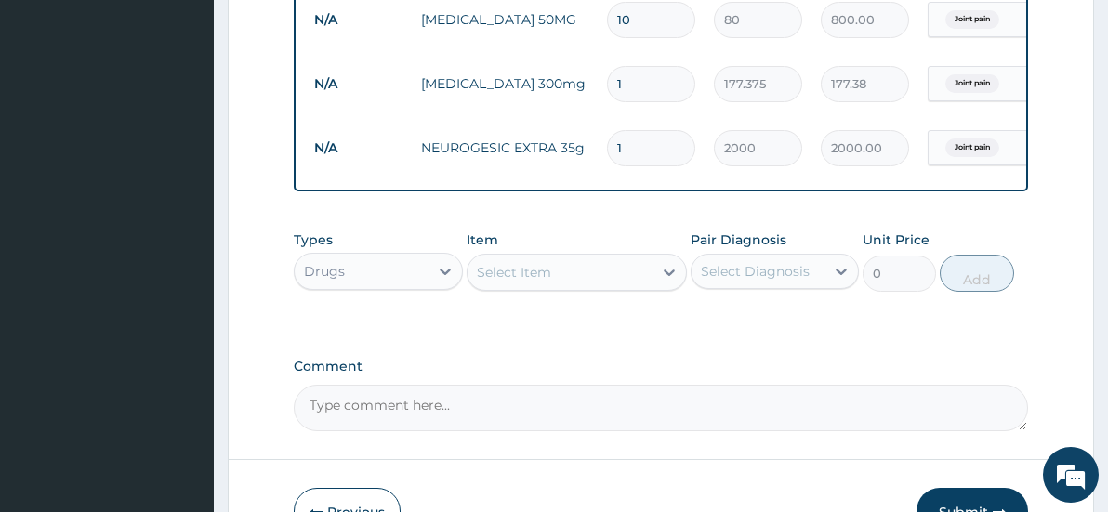
scroll to position [0, 149]
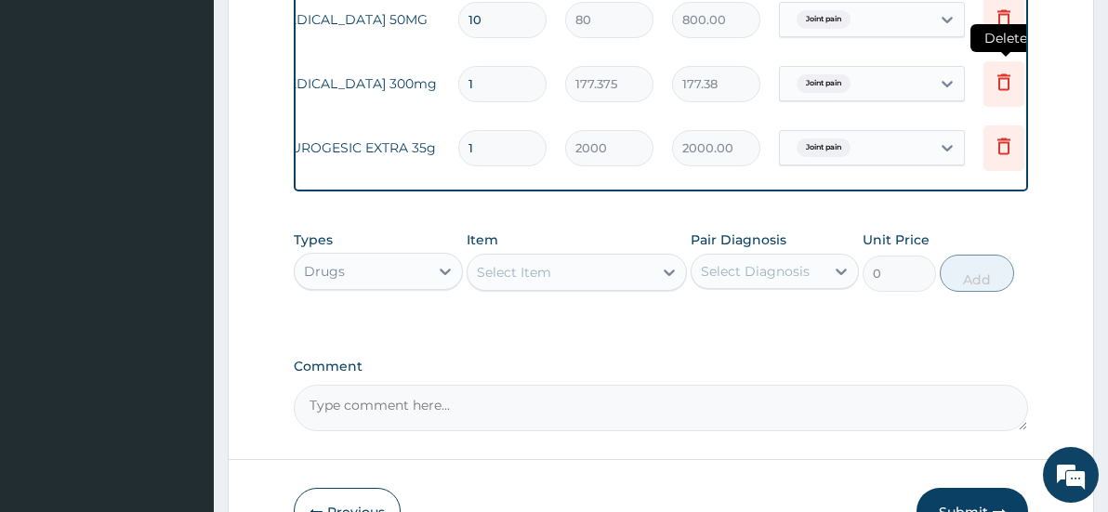
click at [999, 85] on icon at bounding box center [1003, 81] width 13 height 17
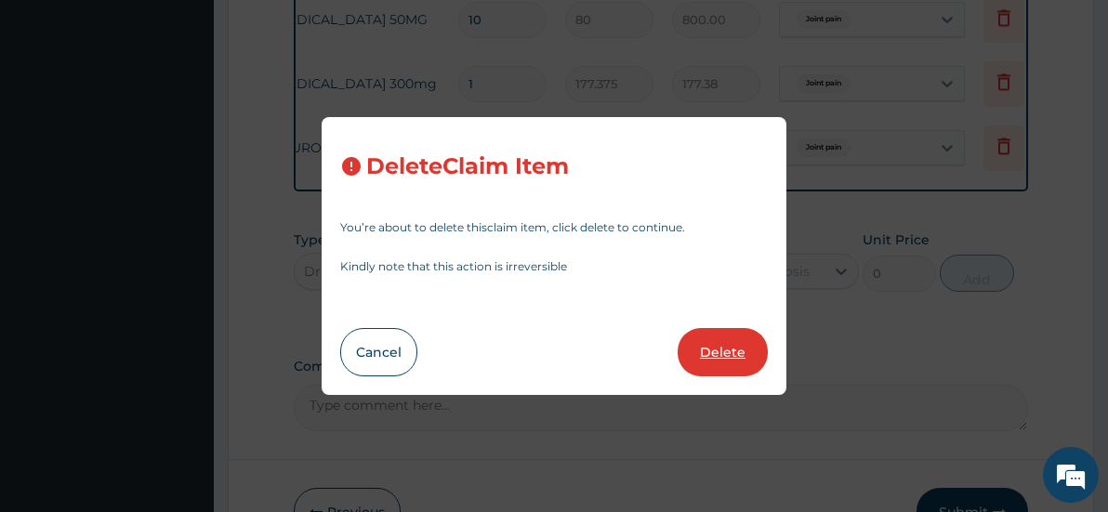
click at [730, 335] on button "Delete" at bounding box center [722, 352] width 90 height 48
type input "2000"
type input "2000.00"
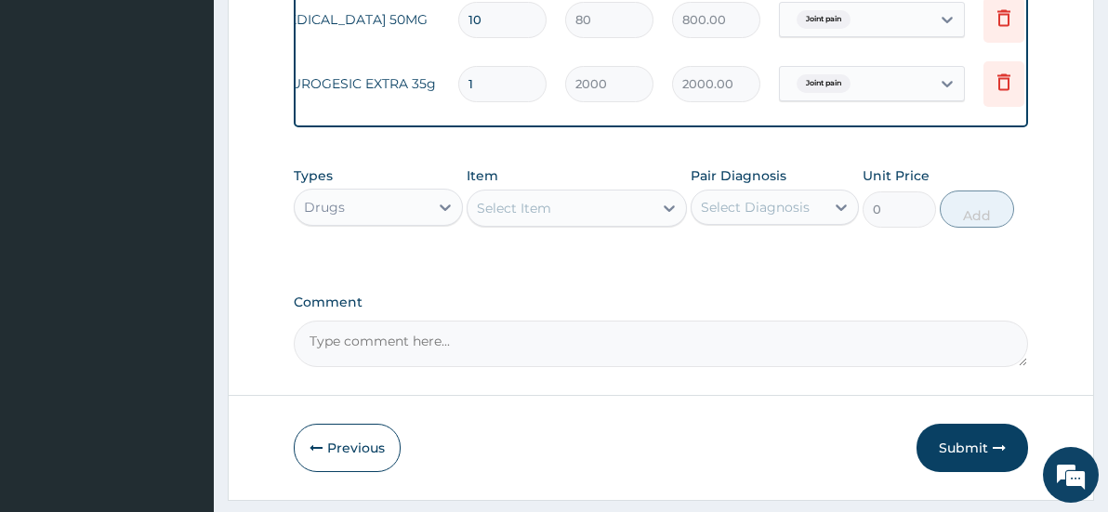
scroll to position [0, 0]
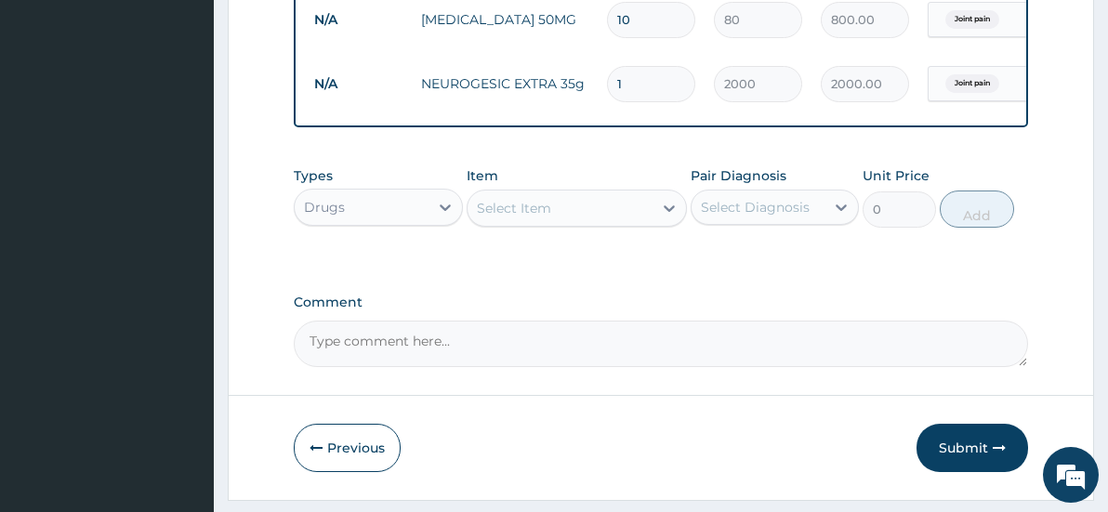
click at [559, 223] on div "Select Item" at bounding box center [559, 208] width 185 height 30
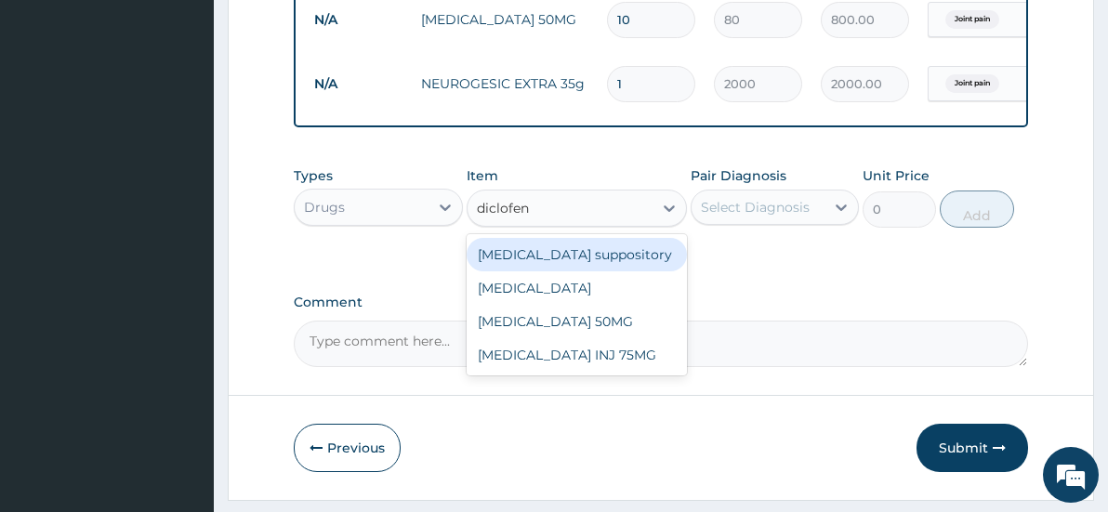
type input "diclofena"
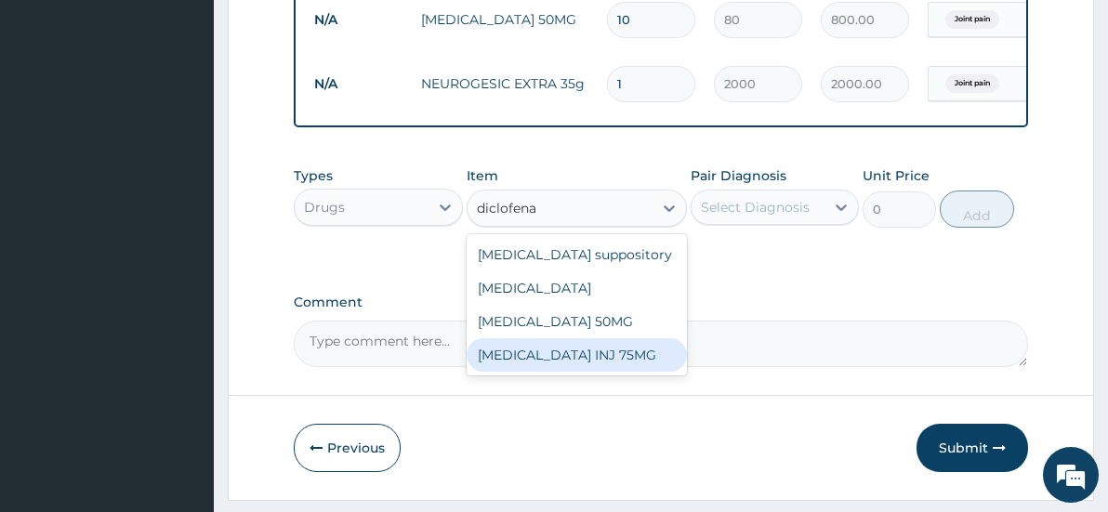
drag, startPoint x: 558, startPoint y: 374, endPoint x: 796, endPoint y: 233, distance: 276.2
click at [563, 369] on div "Diclofenac INJ 75MG" at bounding box center [577, 354] width 220 height 33
type input "350"
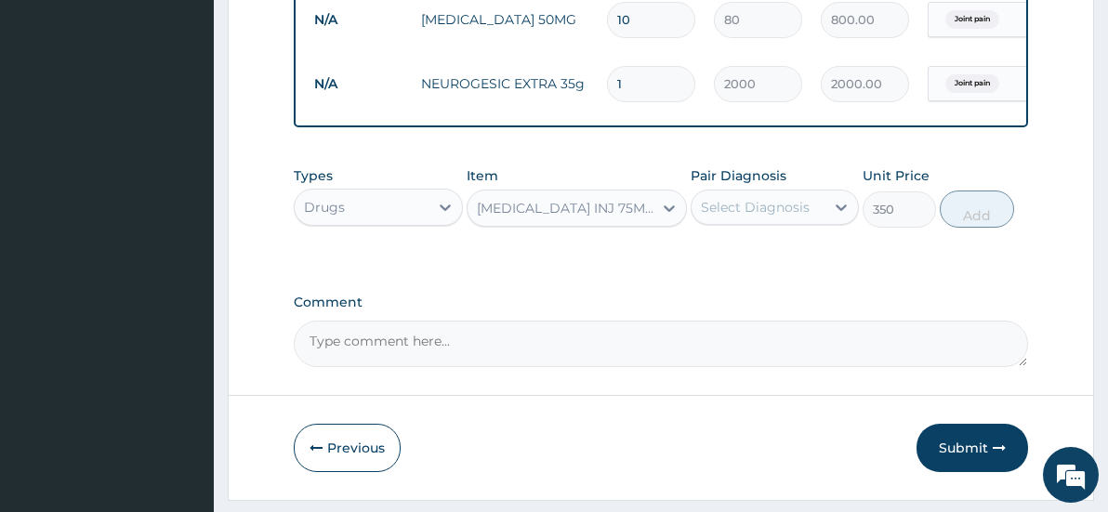
click at [797, 212] on div "Select Diagnosis" at bounding box center [755, 207] width 109 height 19
click at [813, 263] on div "Joint pain" at bounding box center [775, 255] width 169 height 38
checkbox input "true"
click at [985, 223] on button "Add" at bounding box center [977, 209] width 74 height 37
type input "0"
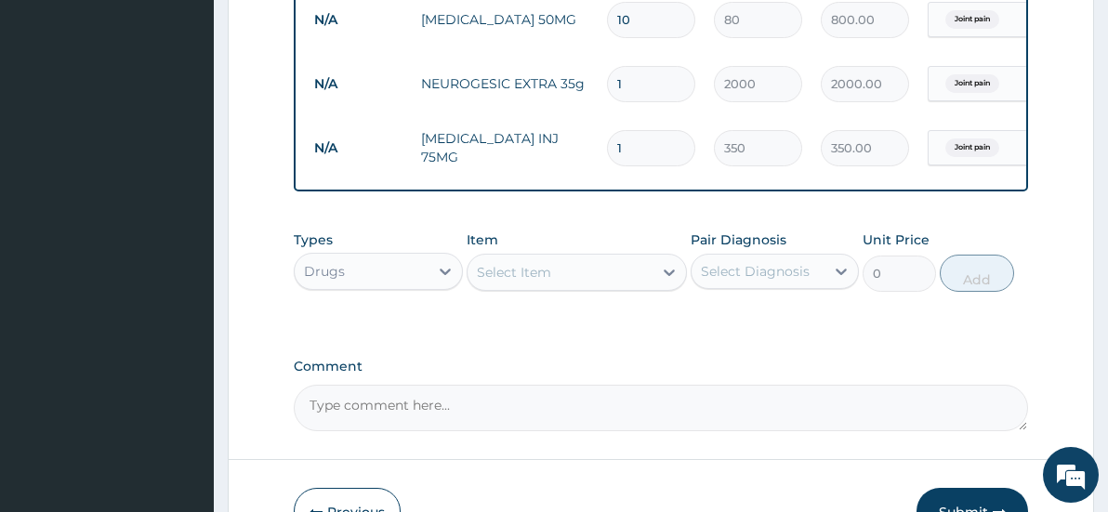
click at [548, 282] on div "Select Item" at bounding box center [514, 272] width 74 height 19
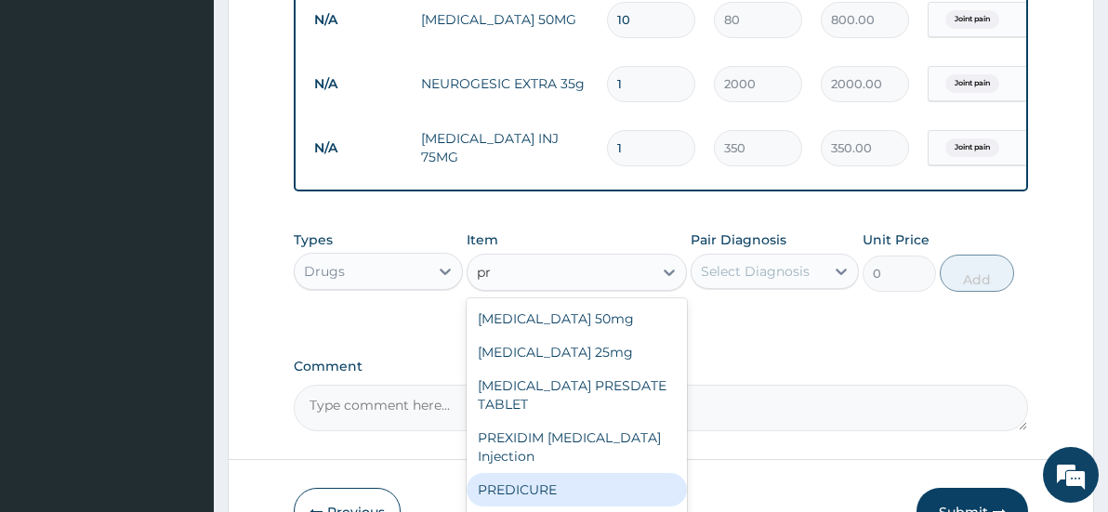
type input "p"
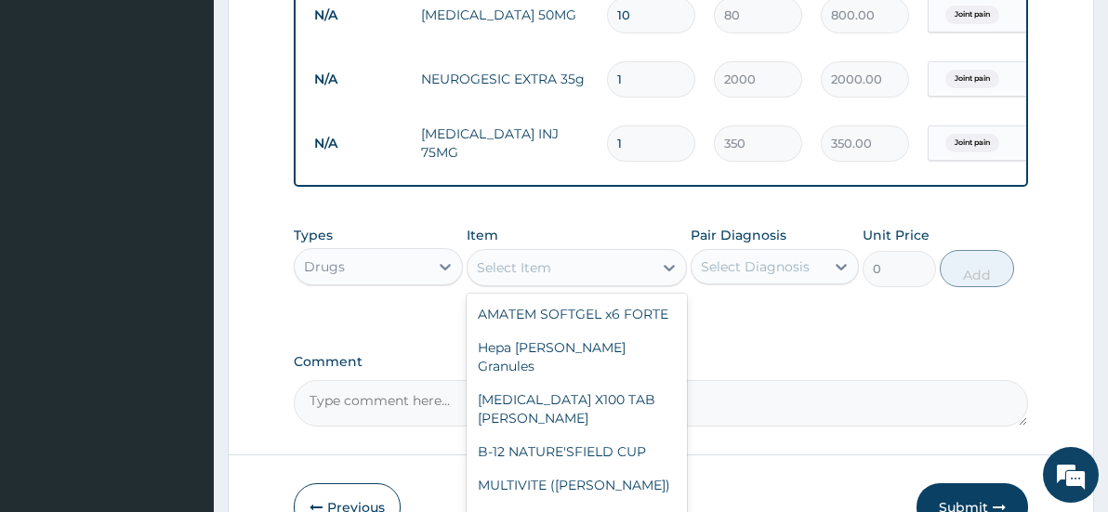
scroll to position [956, 0]
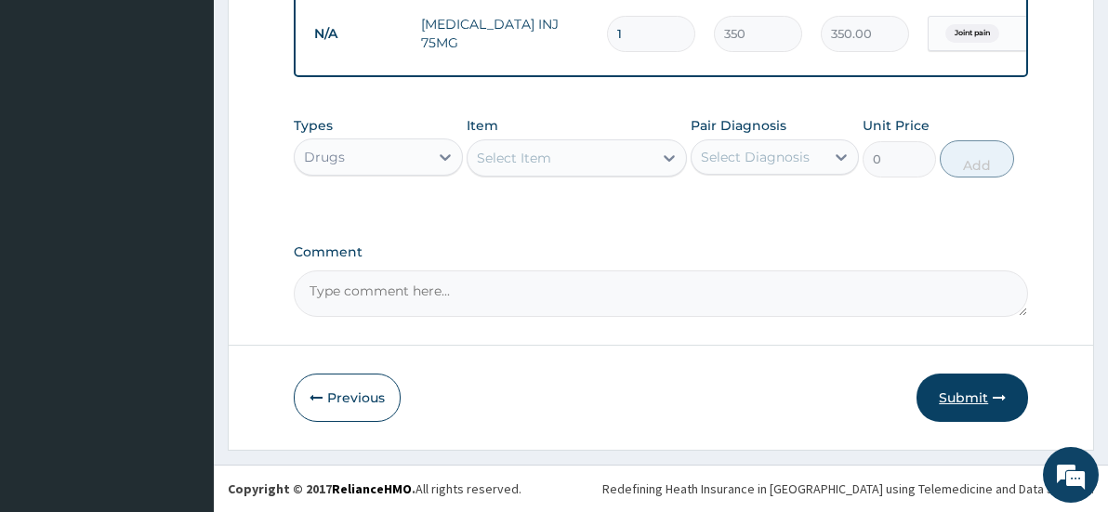
click at [971, 389] on button "Submit" at bounding box center [972, 398] width 112 height 48
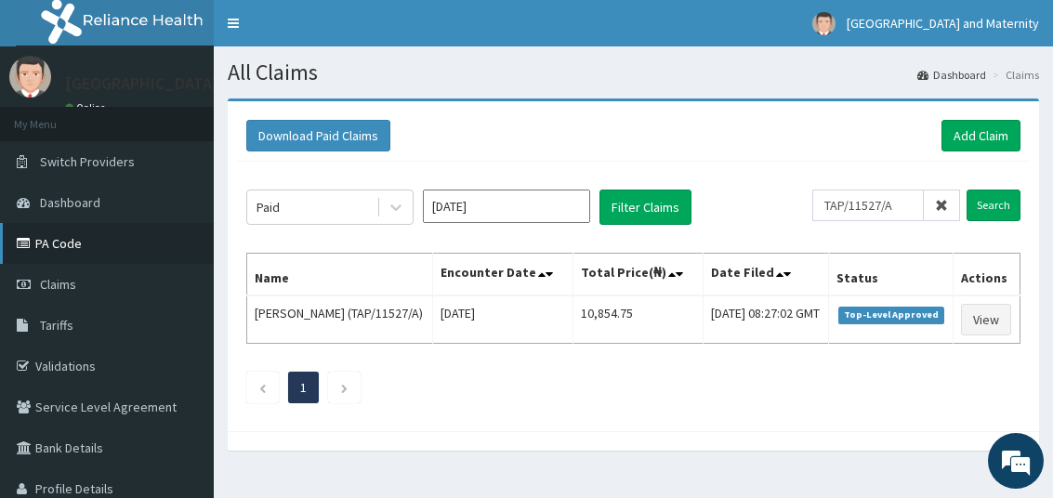
click at [75, 246] on link "PA Code" at bounding box center [107, 243] width 214 height 41
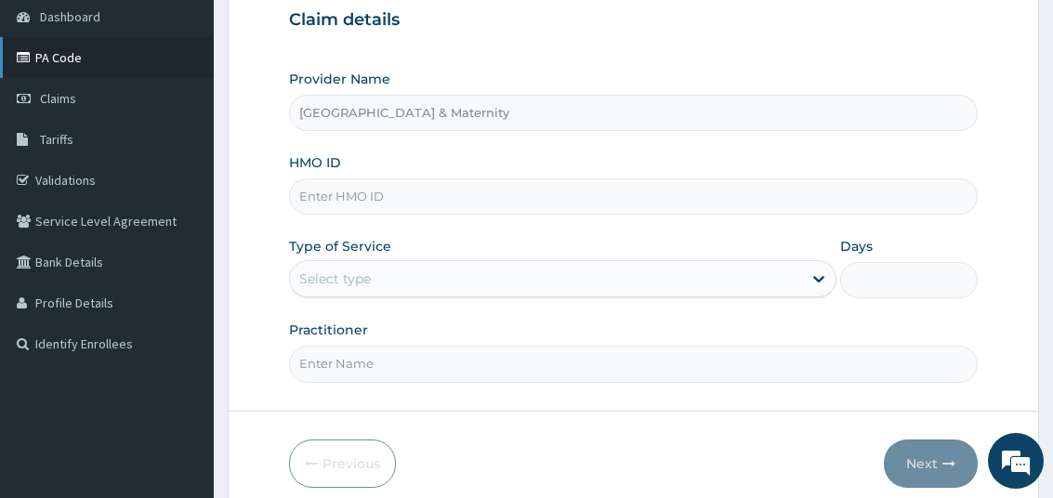
click at [76, 62] on link "PA Code" at bounding box center [107, 57] width 214 height 41
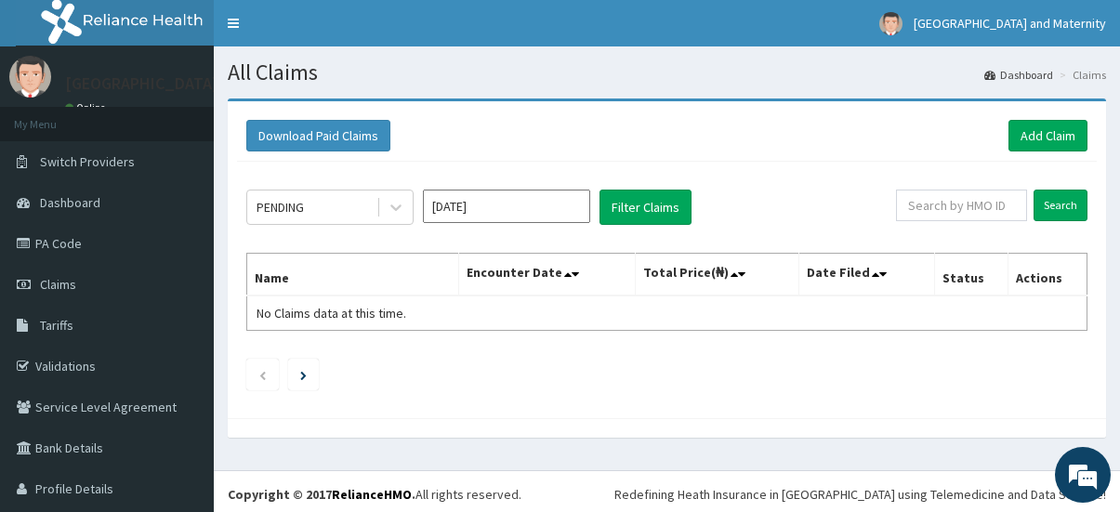
scroll to position [42, 0]
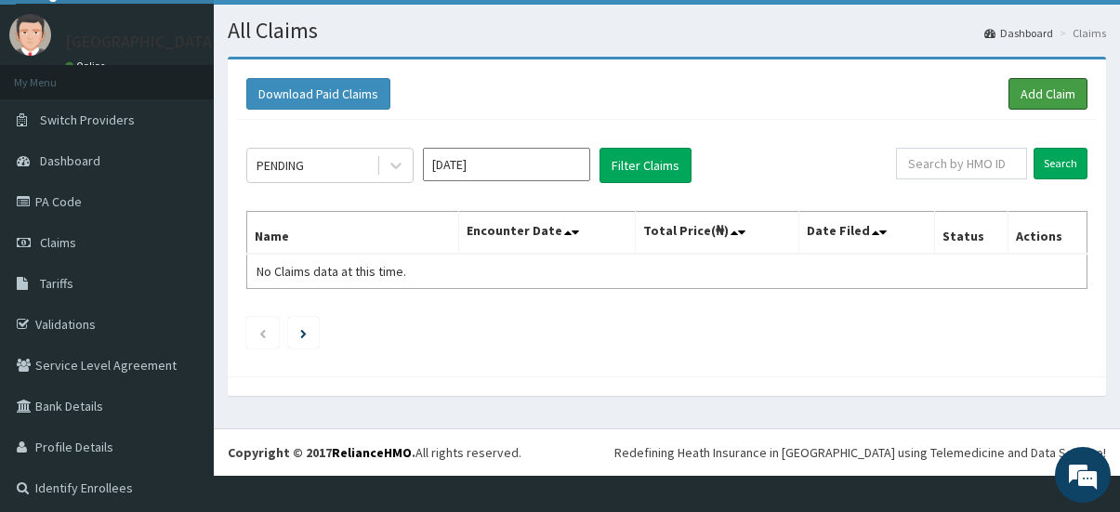
drag, startPoint x: 1022, startPoint y: 106, endPoint x: 702, endPoint y: 23, distance: 331.1
click at [1022, 106] on link "Add Claim" at bounding box center [1047, 94] width 79 height 32
click at [388, 168] on icon at bounding box center [396, 165] width 19 height 19
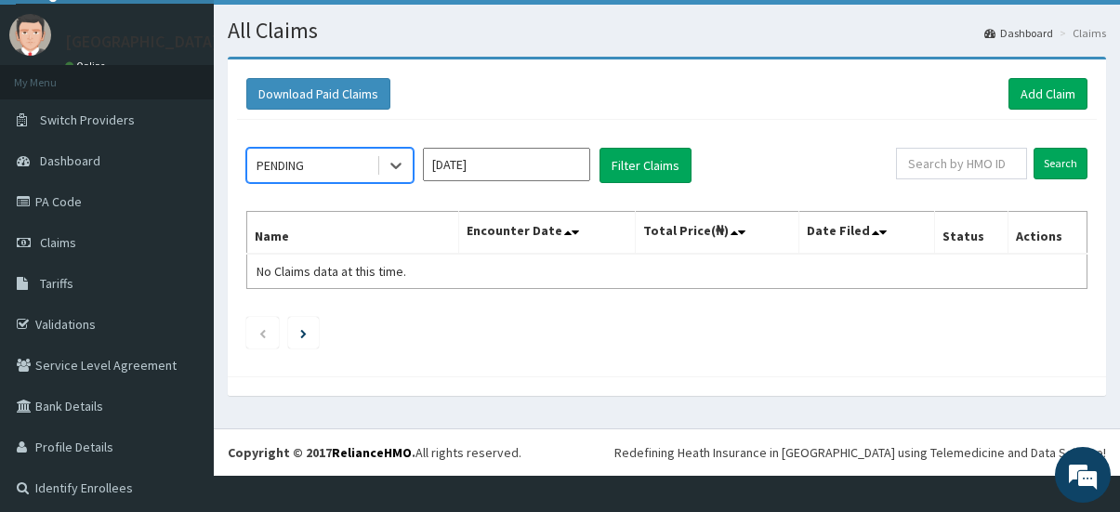
click at [310, 169] on div "PENDING" at bounding box center [311, 166] width 129 height 30
click at [312, 170] on div "PENDING" at bounding box center [311, 166] width 129 height 30
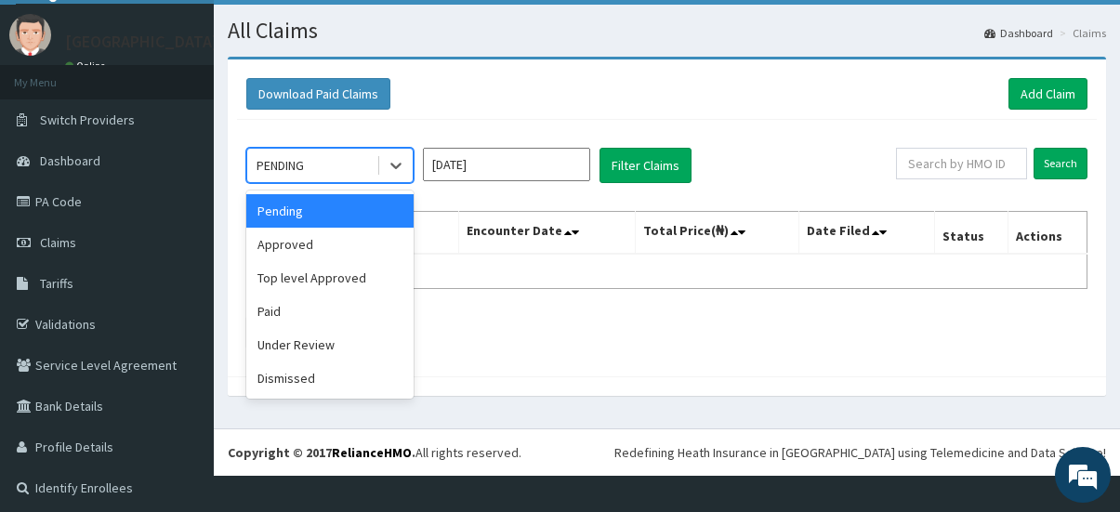
drag, startPoint x: 329, startPoint y: 216, endPoint x: 392, endPoint y: 199, distance: 65.4
click at [330, 216] on div "Pending" at bounding box center [329, 210] width 167 height 33
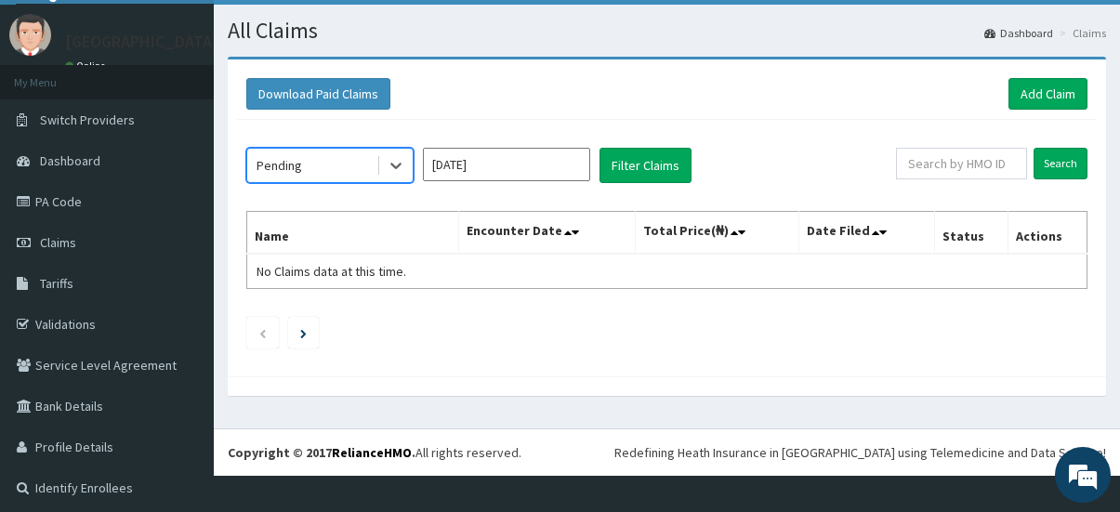
click at [487, 172] on input "[DATE]" at bounding box center [506, 164] width 167 height 33
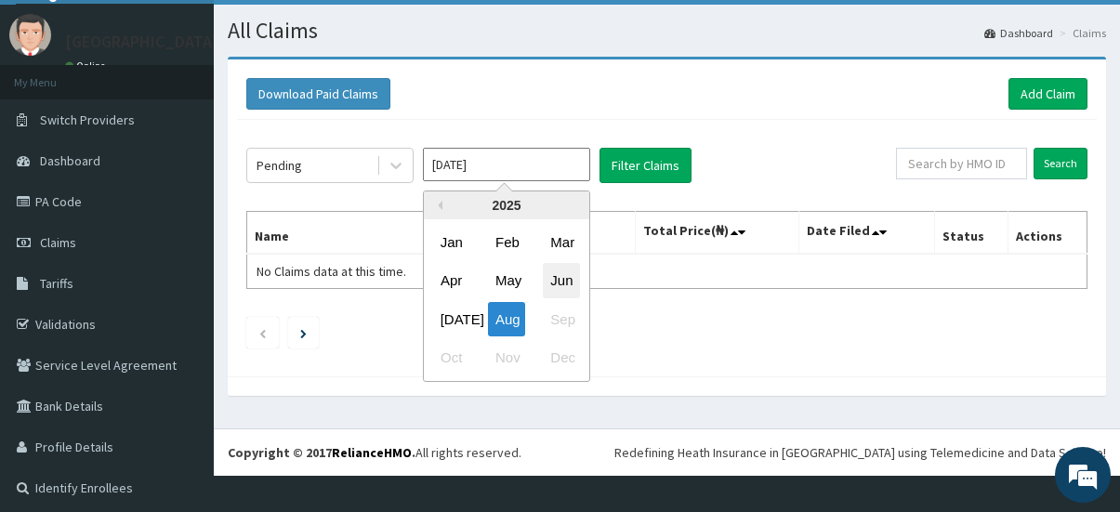
click at [554, 277] on div "Jun" at bounding box center [561, 281] width 37 height 34
type input "[DATE]"
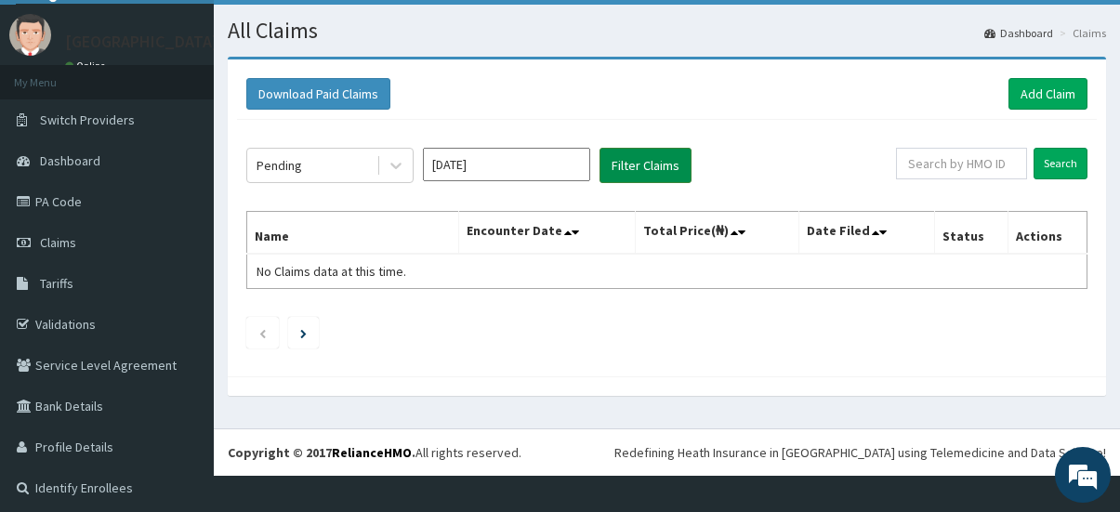
click at [650, 171] on button "Filter Claims" at bounding box center [645, 165] width 92 height 35
click at [935, 171] on input "text" at bounding box center [961, 164] width 131 height 32
paste input "[EMAIL_ADDRESS][DOMAIN_NAME]"
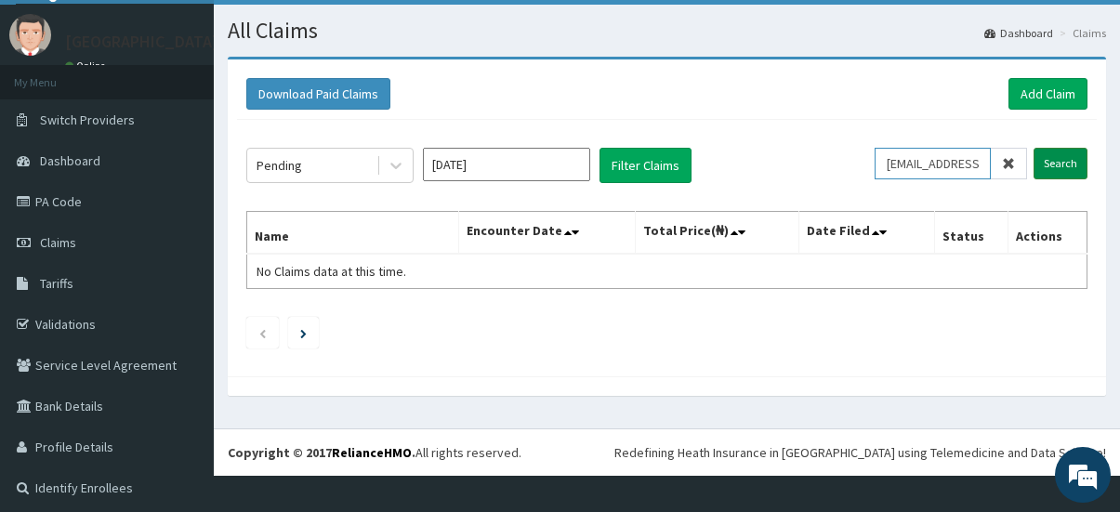
scroll to position [0, 35]
type input "[EMAIL_ADDRESS][DOMAIN_NAME]"
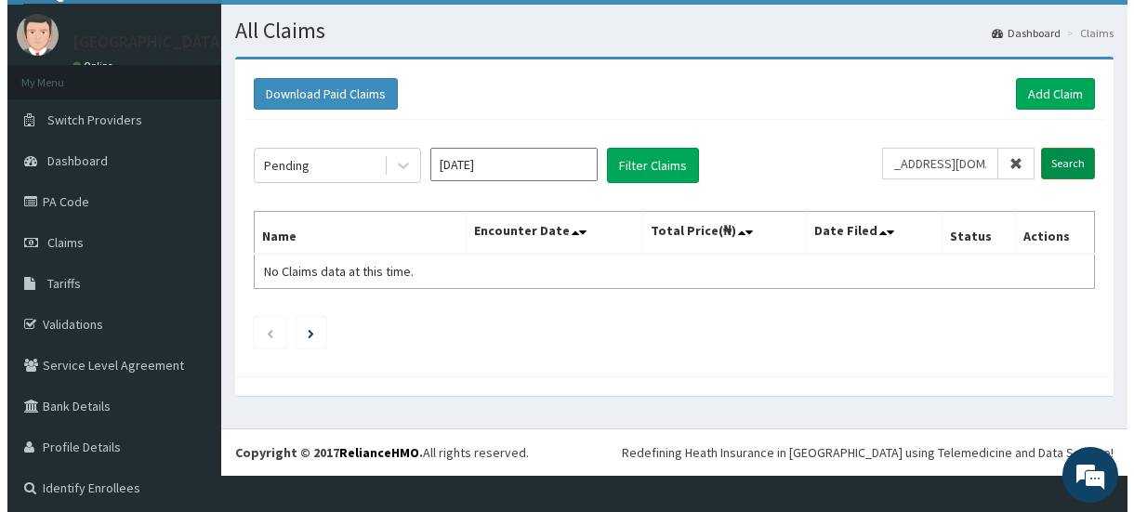
scroll to position [0, 0]
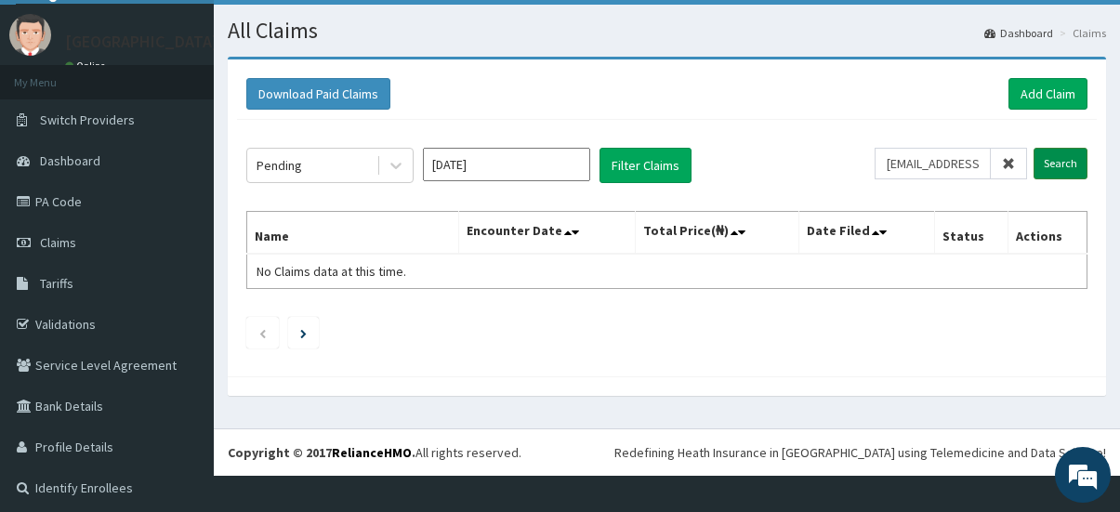
click at [1049, 164] on input "Search" at bounding box center [1060, 164] width 54 height 32
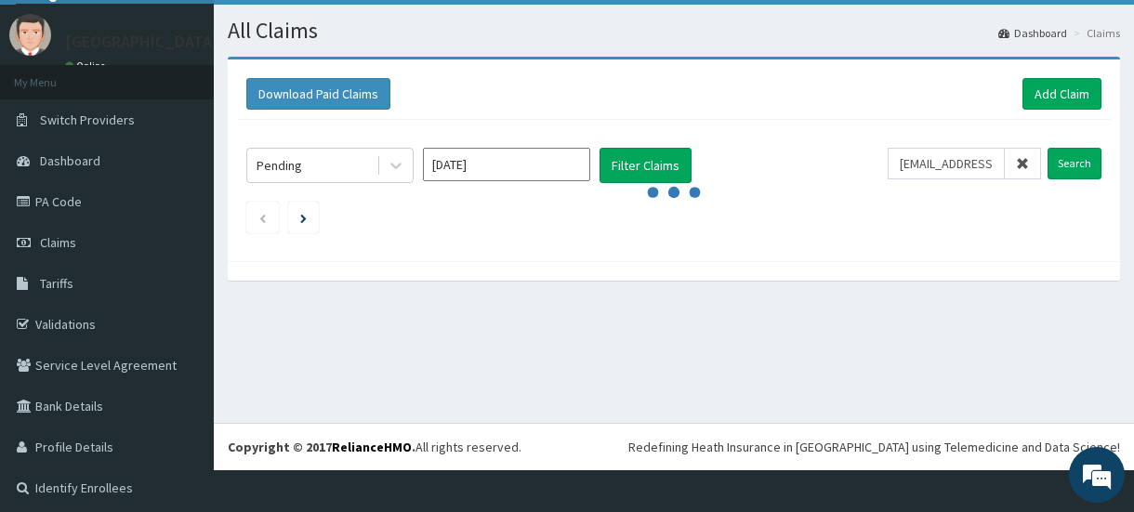
drag, startPoint x: 1012, startPoint y: 162, endPoint x: 994, endPoint y: 162, distance: 17.7
click at [1016, 163] on icon at bounding box center [1022, 163] width 13 height 13
click at [939, 163] on input "text" at bounding box center [975, 164] width 132 height 32
paste input "TMN/10004/A"
type input "TMN/10004/A"
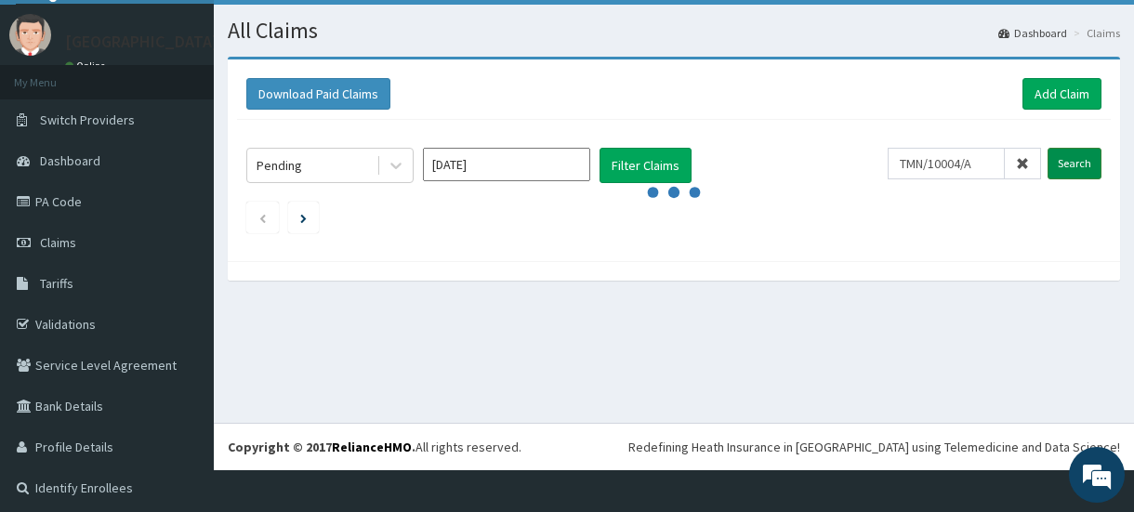
click at [1068, 167] on input "Search" at bounding box center [1074, 164] width 54 height 32
